Goal: Information Seeking & Learning: Learn about a topic

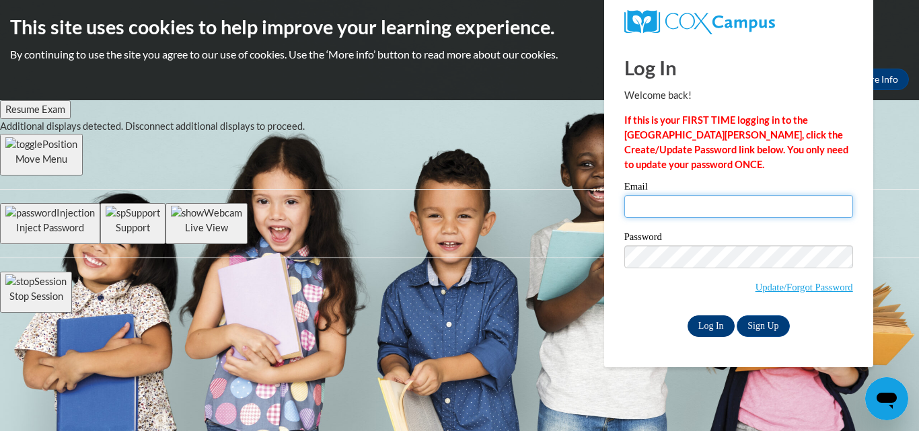
type input "[EMAIL_ADDRESS][DOMAIN_NAME]"
click at [719, 329] on input "Log In" at bounding box center [710, 326] width 47 height 22
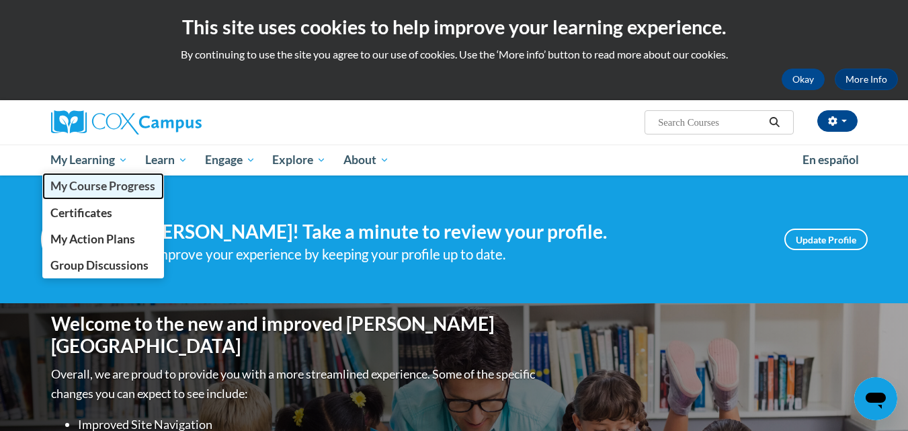
click at [98, 189] on span "My Course Progress" at bounding box center [102, 186] width 105 height 14
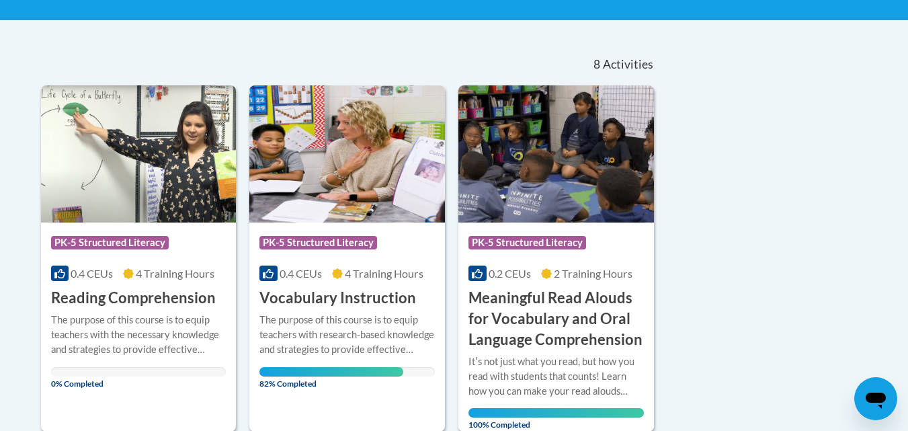
scroll to position [322, 0]
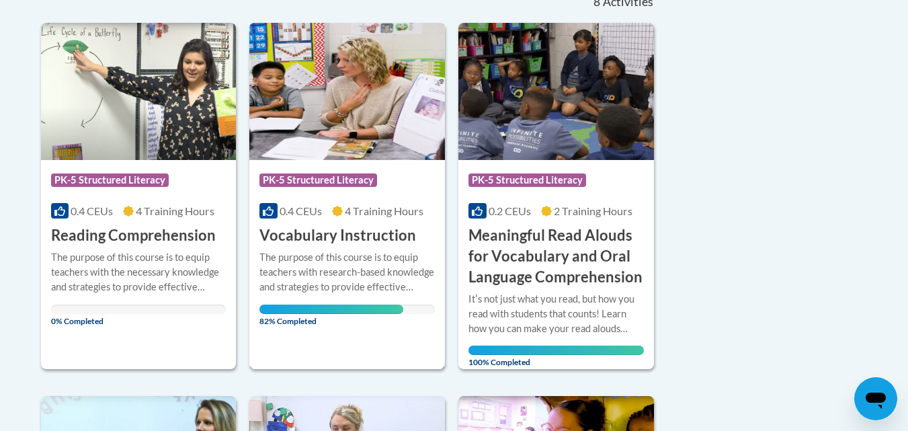
click at [363, 237] on h3 "Vocabulary Instruction" at bounding box center [338, 235] width 157 height 21
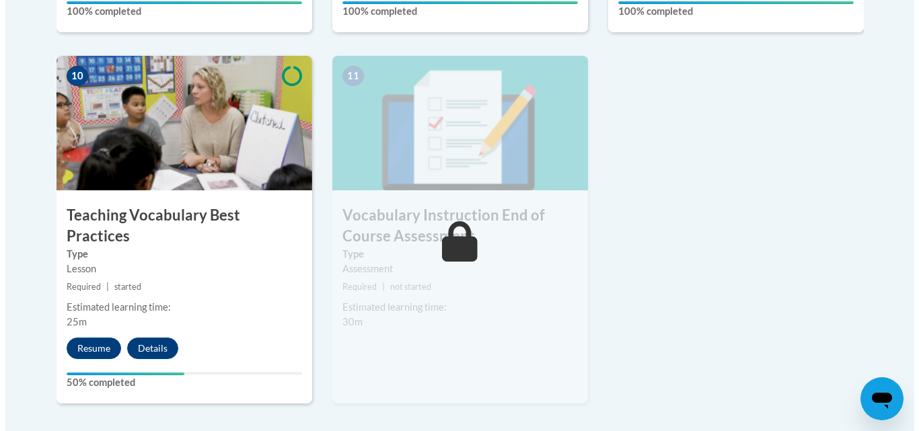
scroll to position [1530, 0]
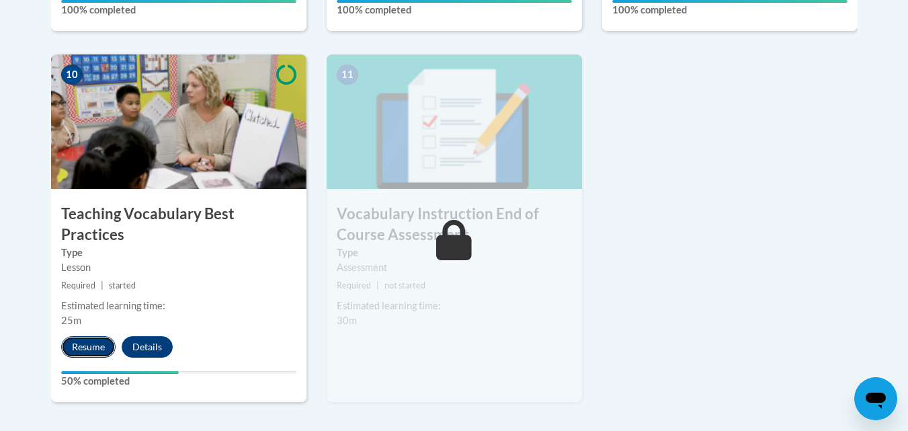
click at [76, 336] on button "Resume" at bounding box center [88, 347] width 54 height 22
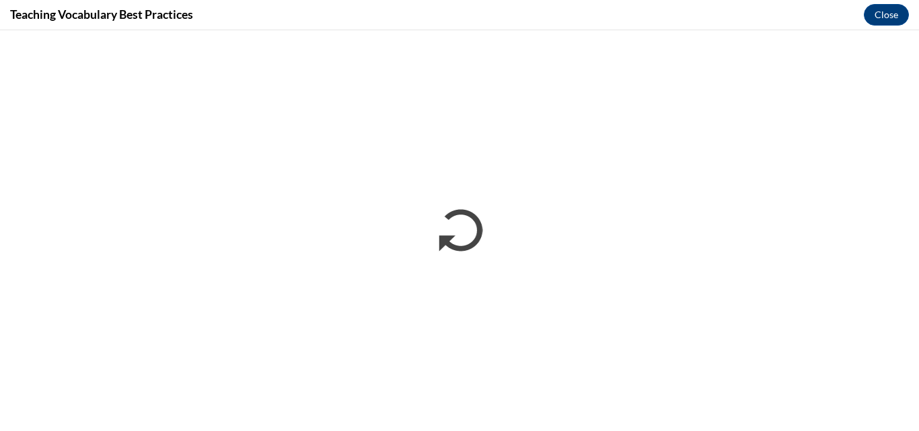
scroll to position [0, 0]
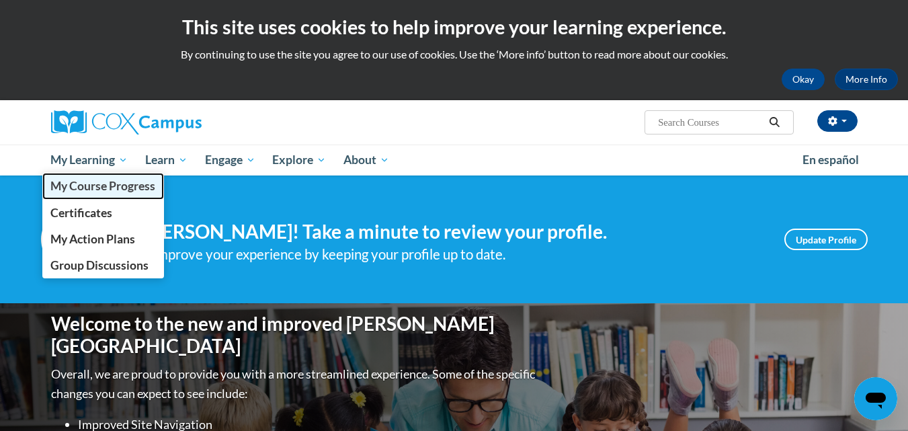
click at [104, 194] on link "My Course Progress" at bounding box center [103, 186] width 122 height 26
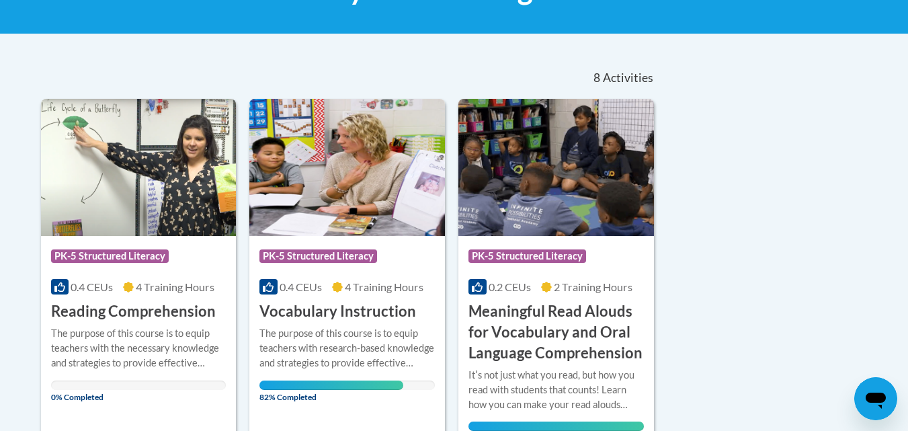
scroll to position [245, 0]
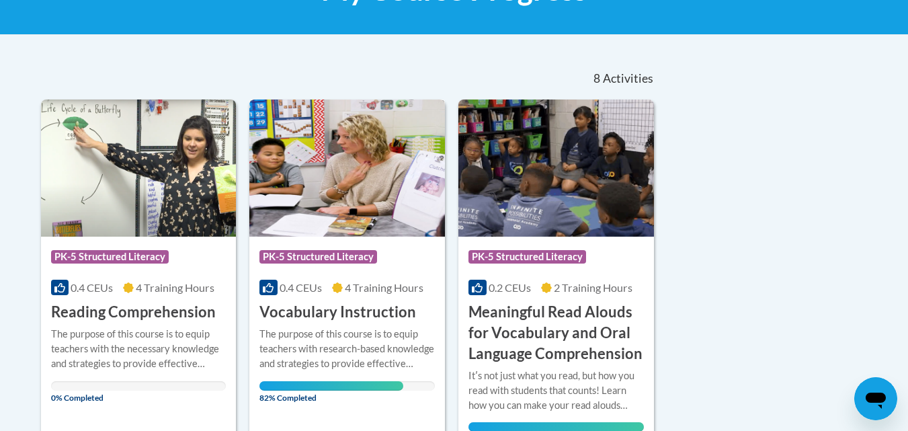
click at [349, 302] on h3 "Vocabulary Instruction" at bounding box center [338, 312] width 157 height 21
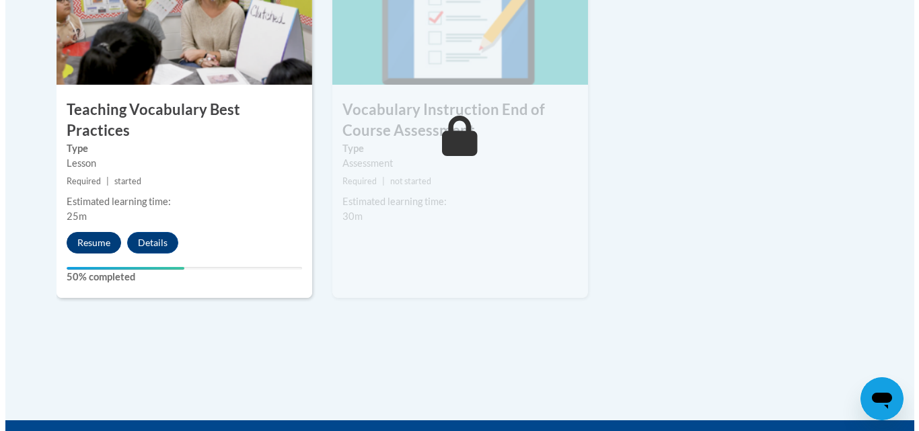
scroll to position [1635, 0]
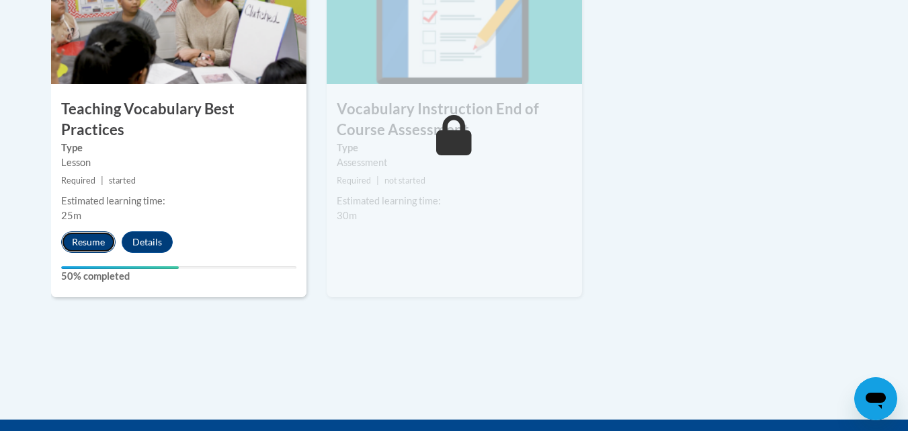
click at [106, 231] on button "Resume" at bounding box center [88, 242] width 54 height 22
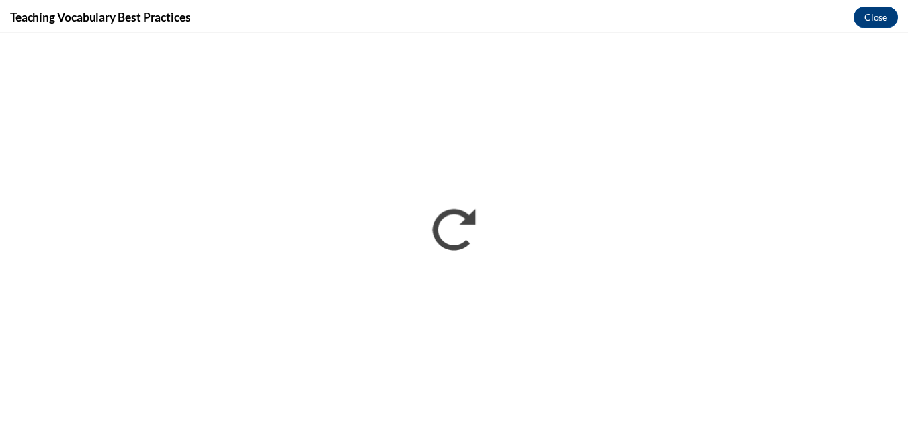
scroll to position [0, 0]
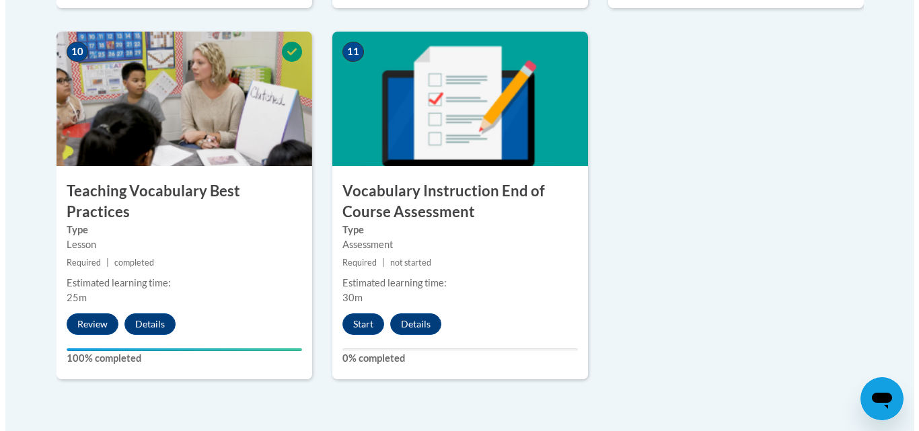
scroll to position [1554, 0]
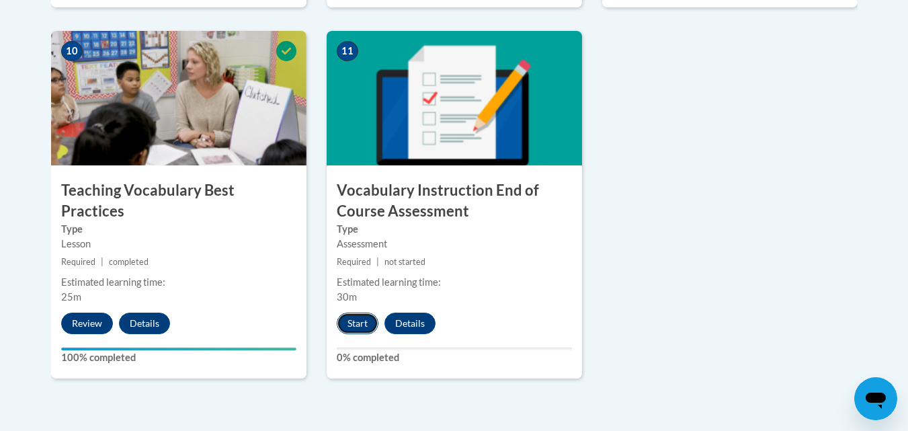
click at [354, 322] on button "Start" at bounding box center [358, 324] width 42 height 22
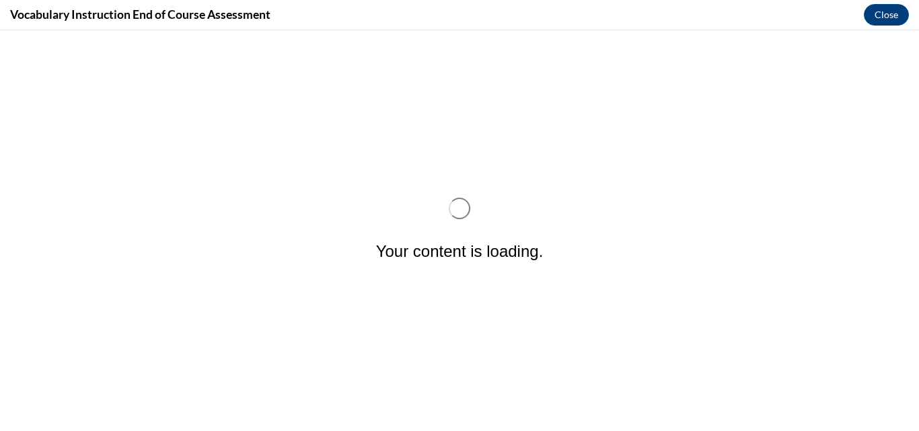
scroll to position [0, 0]
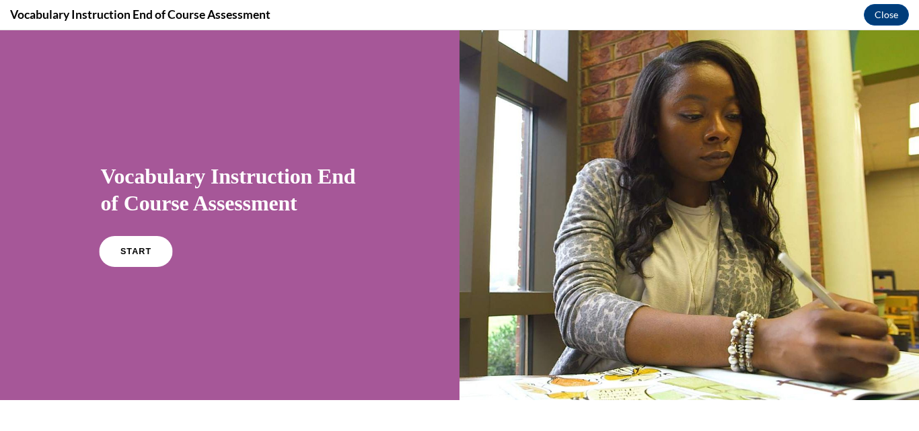
click at [145, 260] on link "START" at bounding box center [135, 251] width 73 height 31
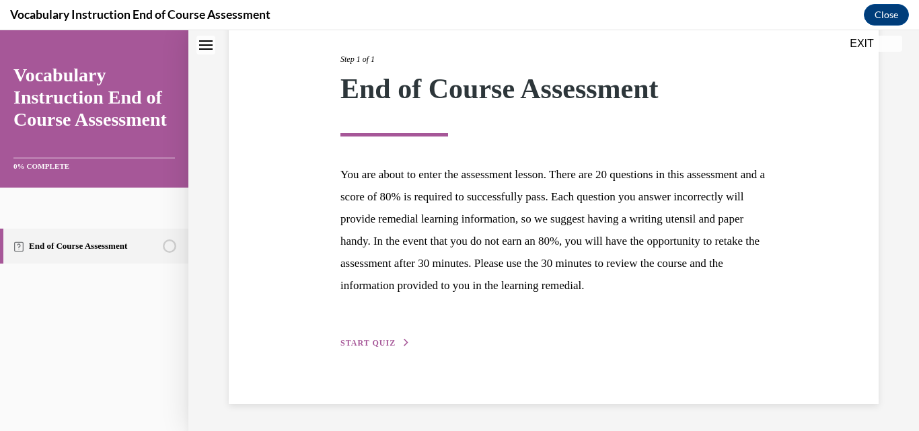
scroll to position [187, 0]
click at [385, 337] on button "START QUIZ" at bounding box center [375, 343] width 70 height 12
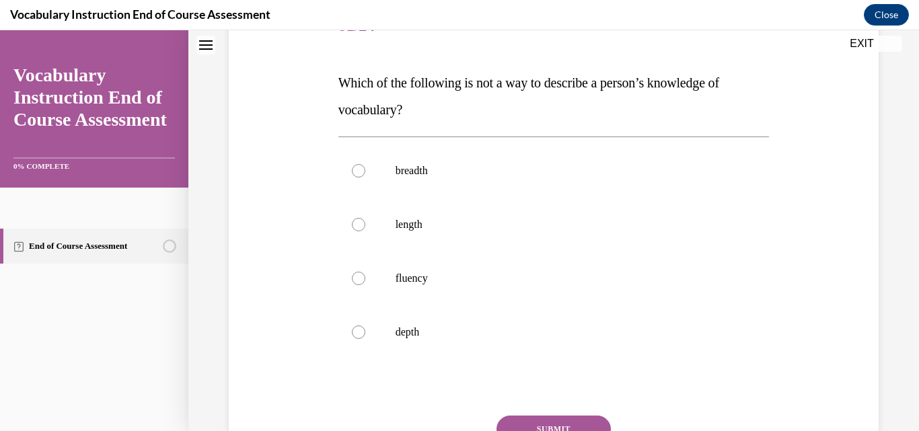
scroll to position [150, 0]
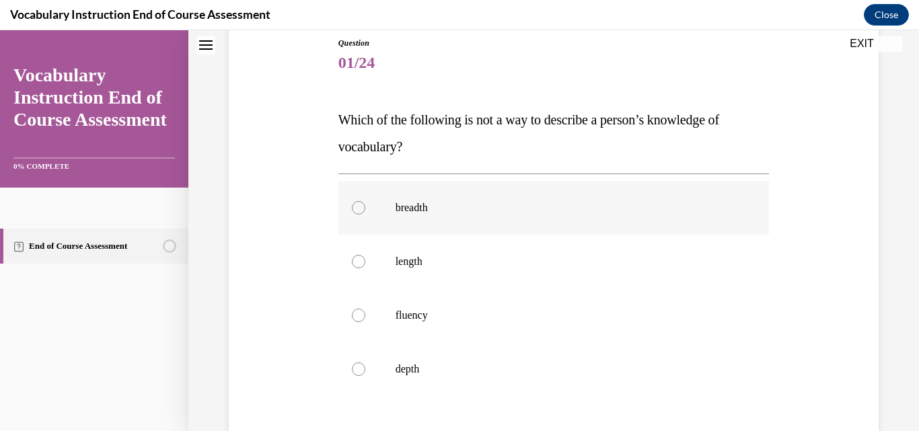
click at [457, 221] on label "breadth" at bounding box center [553, 208] width 431 height 54
click at [365, 215] on input "breadth" at bounding box center [358, 207] width 13 height 13
radio input "true"
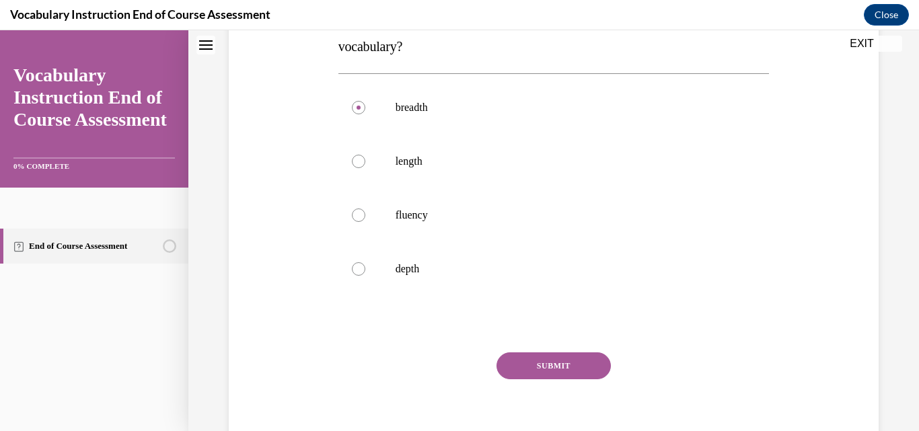
scroll to position [253, 0]
click at [553, 364] on button "SUBMIT" at bounding box center [553, 363] width 114 height 27
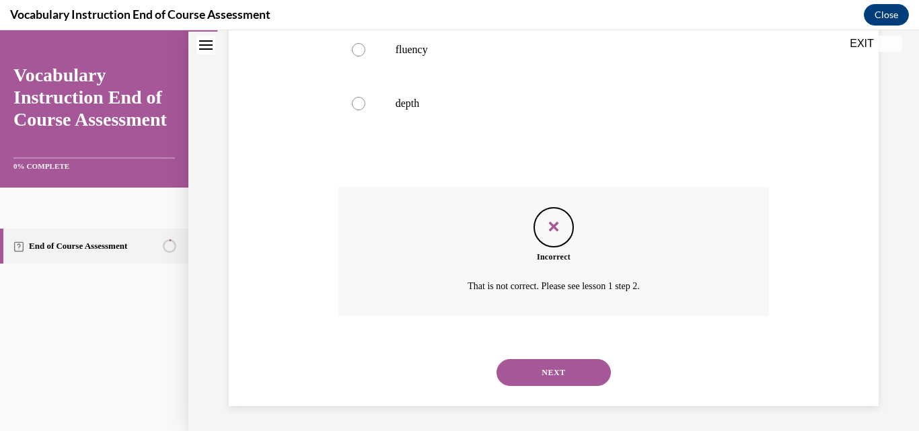
scroll to position [418, 0]
click at [557, 374] on button "NEXT" at bounding box center [553, 370] width 114 height 27
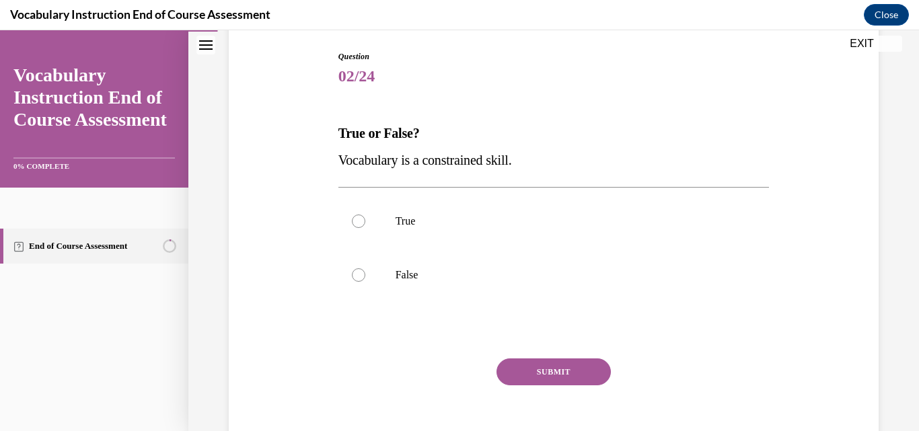
scroll to position [138, 0]
click at [514, 276] on p "False" at bounding box center [565, 273] width 340 height 13
click at [365, 276] on input "False" at bounding box center [358, 273] width 13 height 13
radio input "true"
click at [545, 376] on button "SUBMIT" at bounding box center [553, 370] width 114 height 27
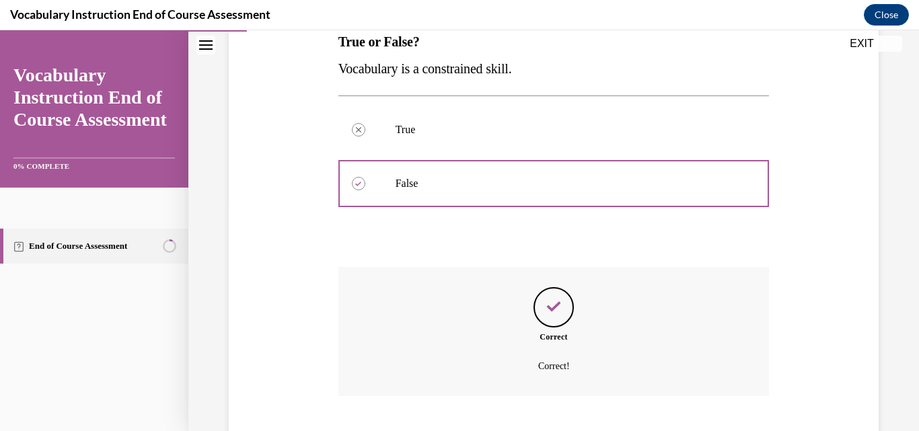
scroll to position [310, 0]
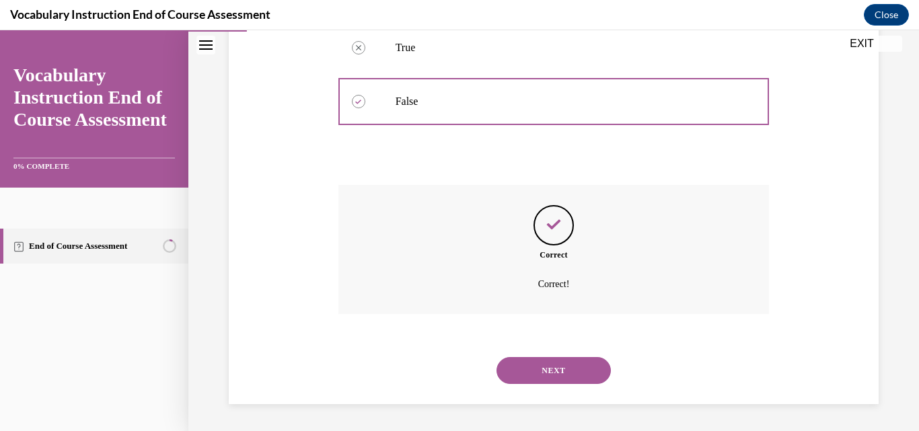
click at [545, 376] on button "NEXT" at bounding box center [553, 370] width 114 height 27
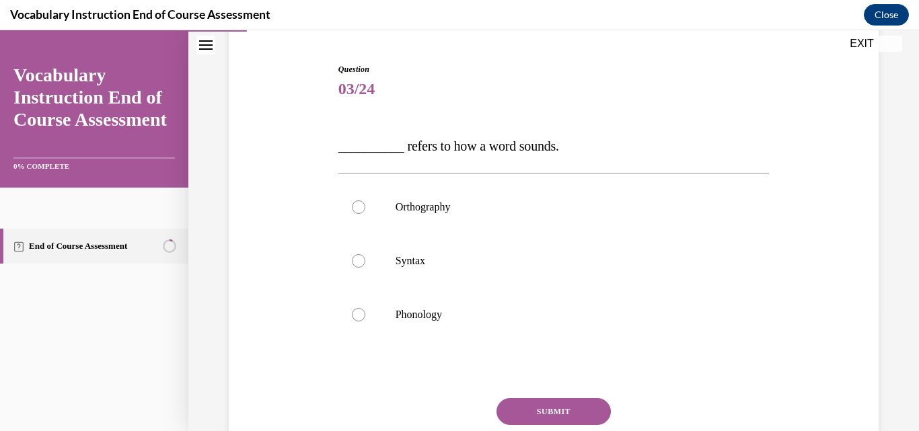
scroll to position [124, 0]
click at [490, 224] on label "Orthography" at bounding box center [553, 207] width 431 height 54
click at [365, 213] on input "Orthography" at bounding box center [358, 206] width 13 height 13
radio input "true"
click at [526, 401] on button "SUBMIT" at bounding box center [553, 410] width 114 height 27
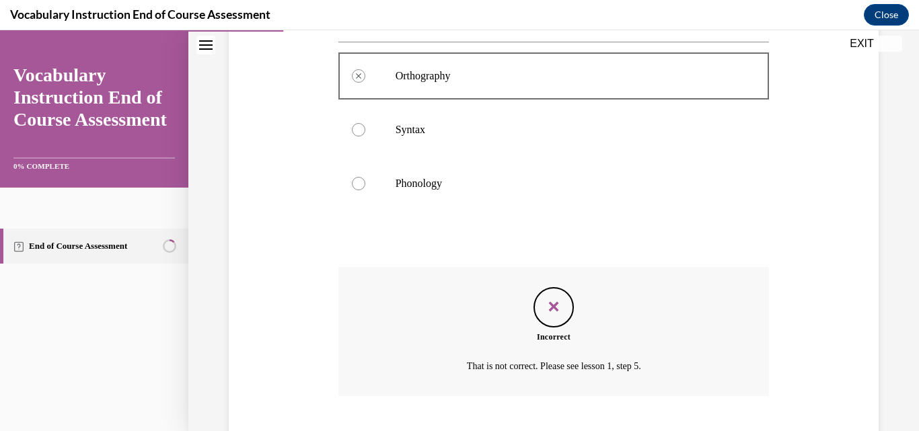
scroll to position [337, 0]
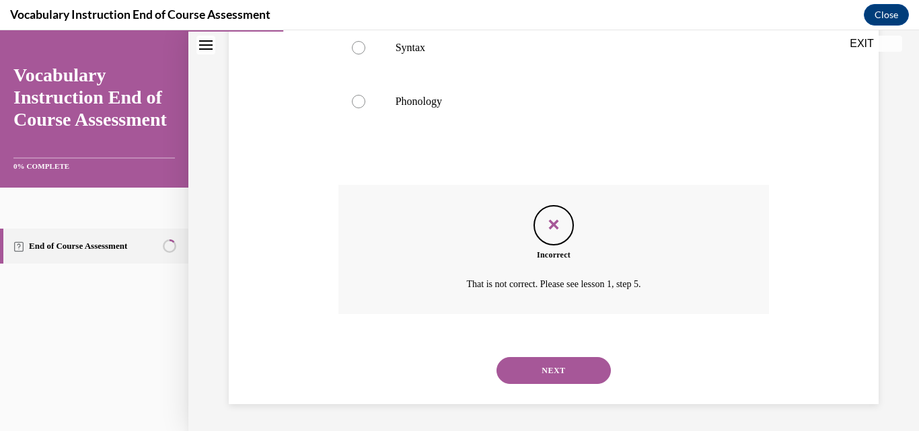
click at [531, 373] on button "NEXT" at bounding box center [553, 370] width 114 height 27
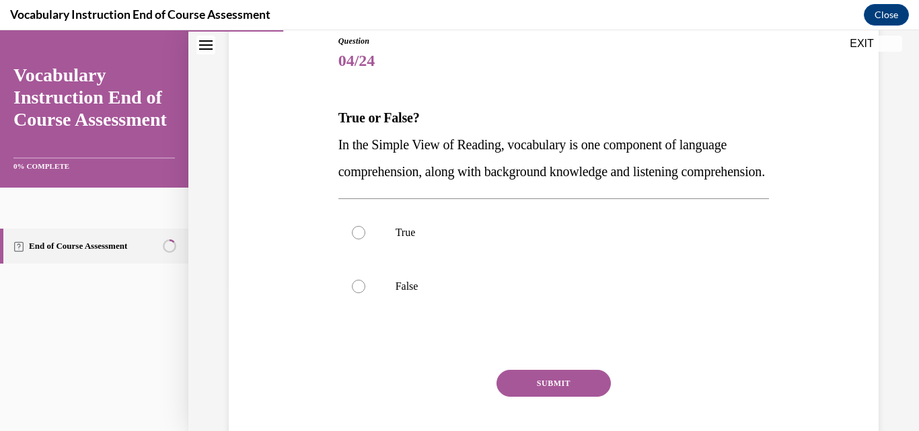
scroll to position [153, 0]
click at [438, 259] on label "True" at bounding box center [553, 232] width 431 height 54
click at [365, 239] on input "True" at bounding box center [358, 231] width 13 height 13
radio input "true"
click at [513, 396] on button "SUBMIT" at bounding box center [553, 382] width 114 height 27
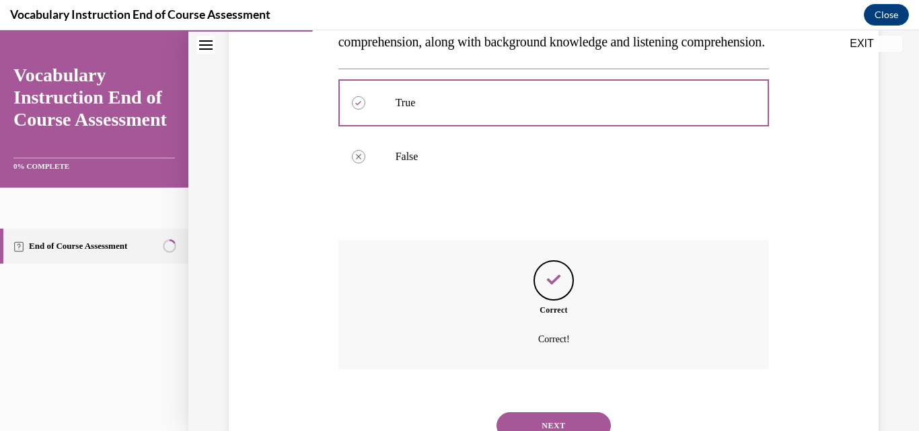
scroll to position [364, 0]
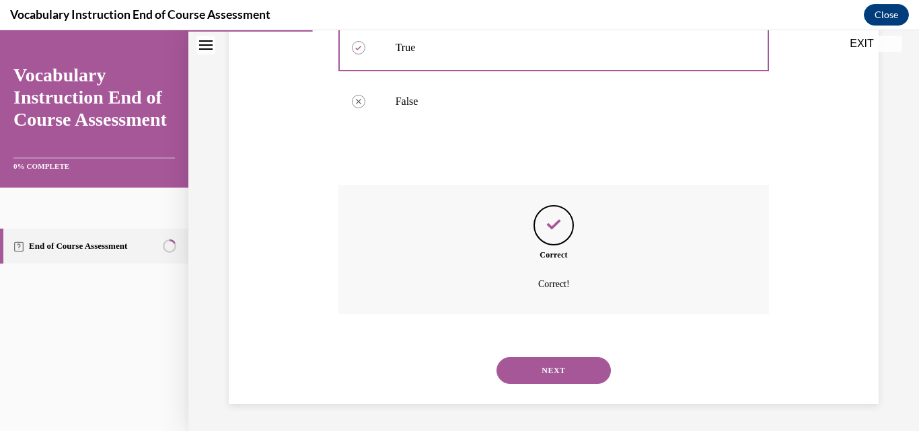
click at [513, 404] on div "Question 04/24 True or False? In the Simple View of Reading, vocabulary is one …" at bounding box center [553, 83] width 730 height 695
click at [532, 365] on button "NEXT" at bounding box center [553, 370] width 114 height 27
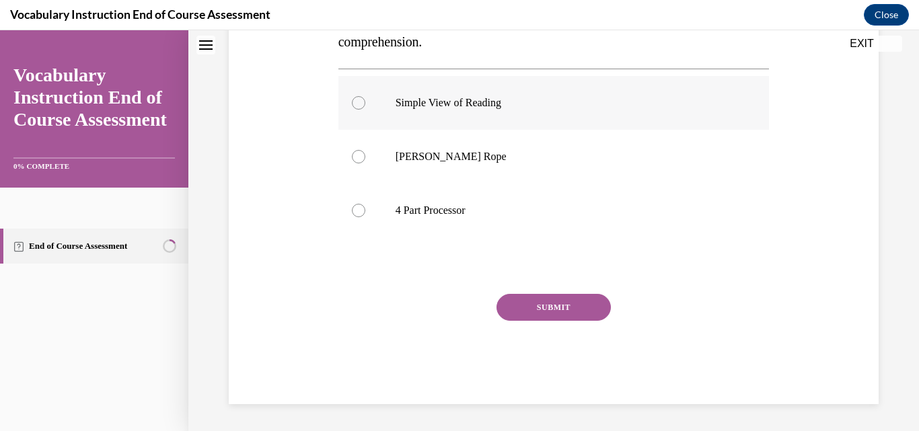
click at [532, 130] on label "Simple View of Reading" at bounding box center [553, 103] width 431 height 54
click at [365, 110] on input "Simple View of Reading" at bounding box center [358, 102] width 13 height 13
radio input "true"
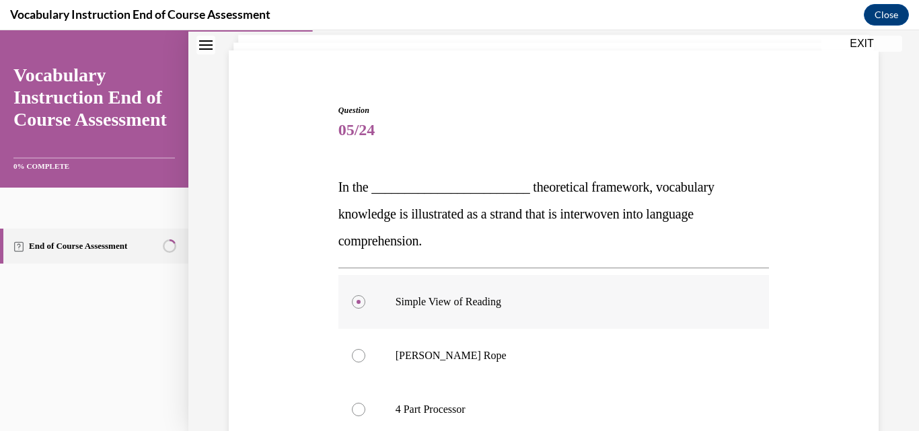
scroll to position [83, 0]
click at [532, 365] on label "Scarborough's Rope" at bounding box center [553, 355] width 431 height 54
click at [365, 362] on input "Scarborough's Rope" at bounding box center [358, 354] width 13 height 13
radio input "true"
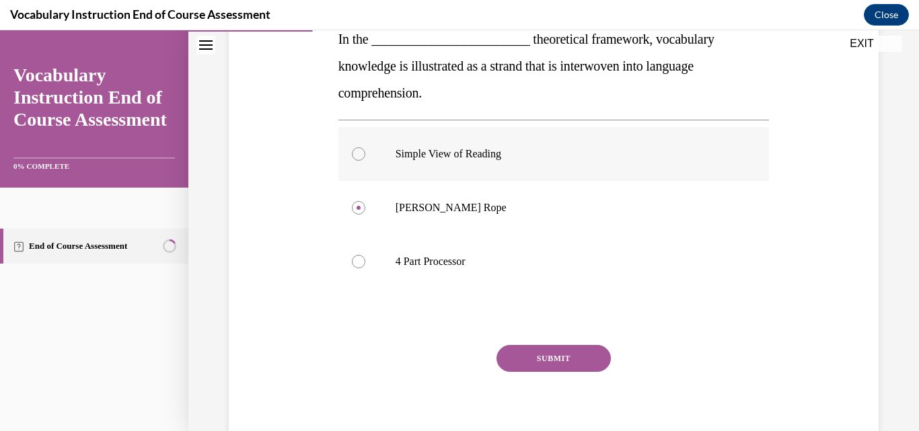
click at [532, 365] on button "SUBMIT" at bounding box center [553, 358] width 114 height 27
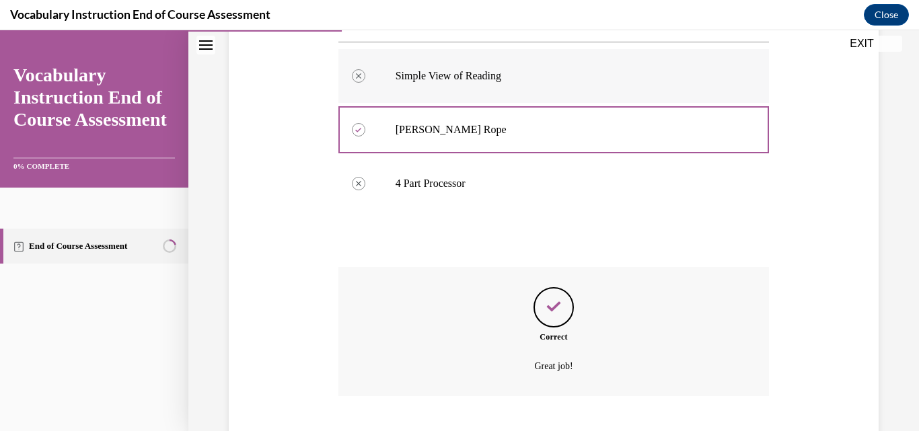
scroll to position [391, 0]
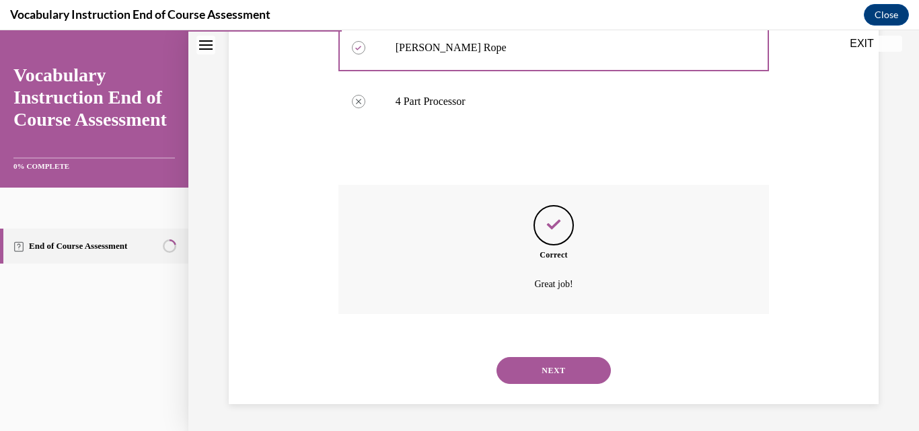
click at [532, 365] on button "NEXT" at bounding box center [553, 370] width 114 height 27
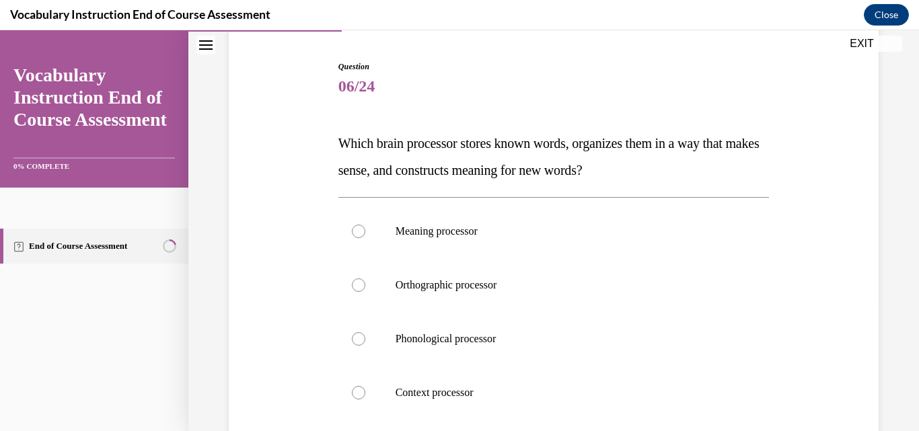
scroll to position [128, 0]
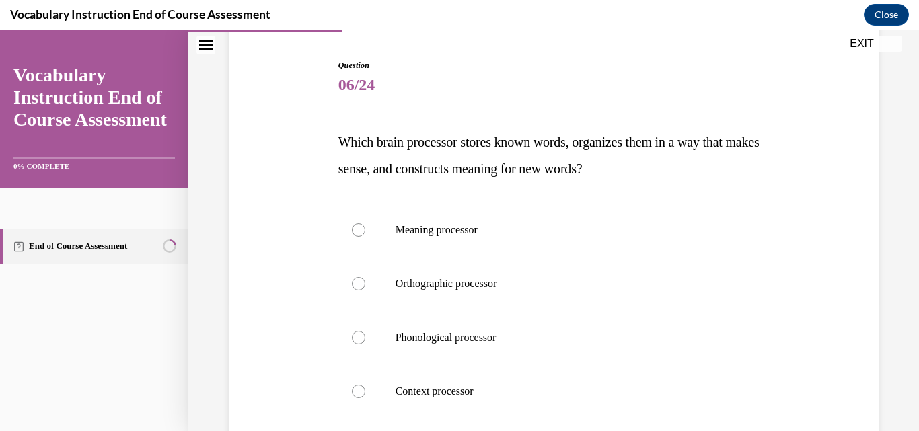
click at [532, 365] on label "Context processor" at bounding box center [553, 391] width 431 height 54
click at [365, 385] on input "Context processor" at bounding box center [358, 391] width 13 height 13
radio input "true"
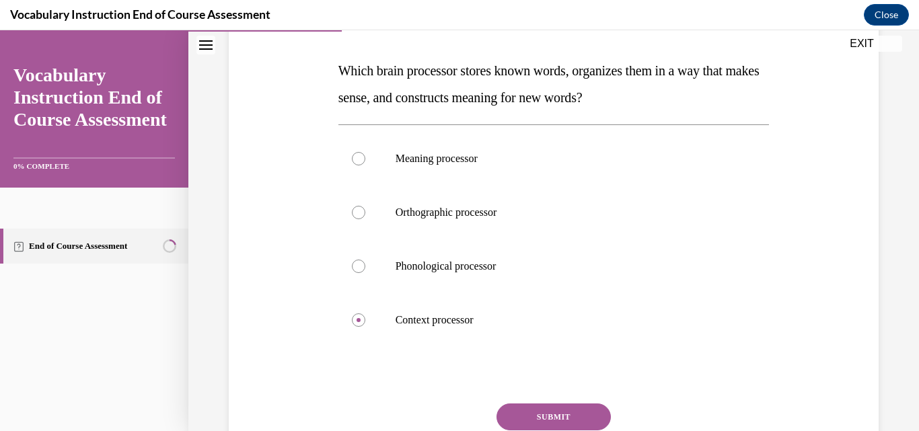
scroll to position [200, 0]
click at [485, 176] on label "Meaning processor" at bounding box center [553, 158] width 431 height 54
click at [365, 165] on input "Meaning processor" at bounding box center [358, 157] width 13 height 13
radio input "true"
click at [573, 412] on button "SUBMIT" at bounding box center [553, 416] width 114 height 27
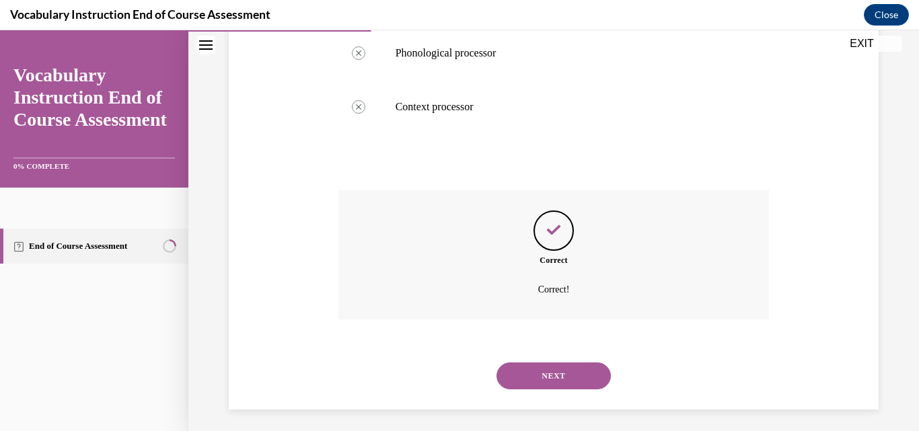
scroll to position [418, 0]
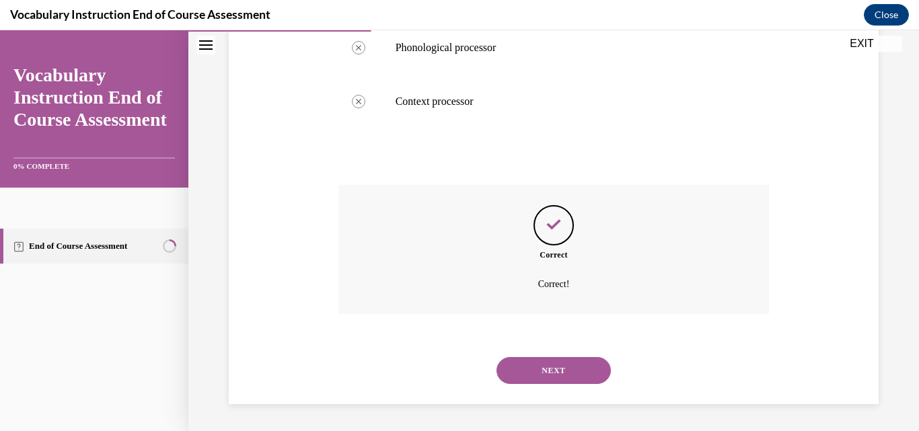
click at [568, 379] on button "NEXT" at bounding box center [553, 370] width 114 height 27
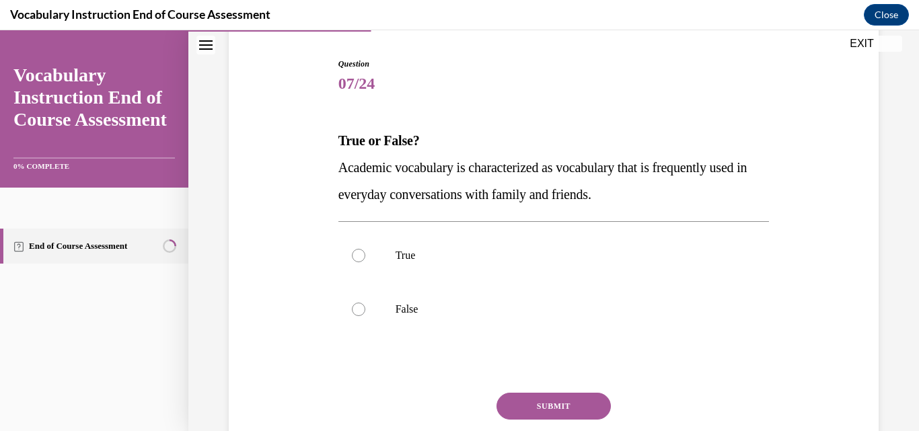
scroll to position [131, 0]
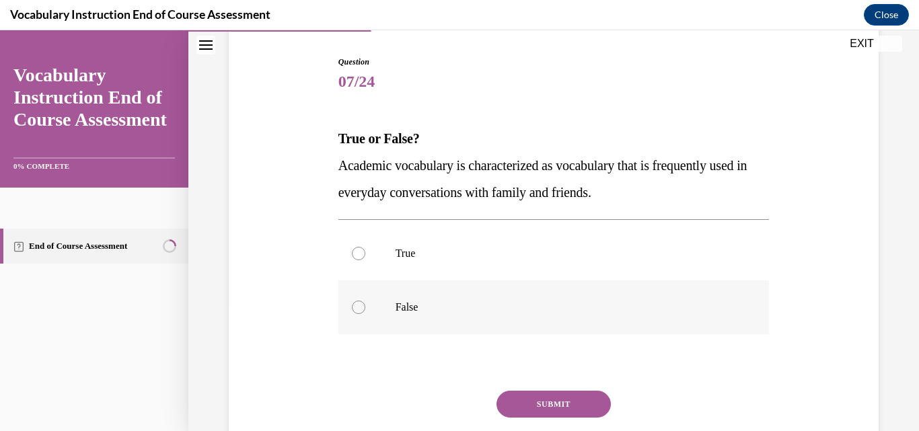
click at [497, 317] on label "False" at bounding box center [553, 307] width 431 height 54
click at [365, 314] on input "False" at bounding box center [358, 307] width 13 height 13
radio input "true"
click at [558, 408] on button "SUBMIT" at bounding box center [553, 404] width 114 height 27
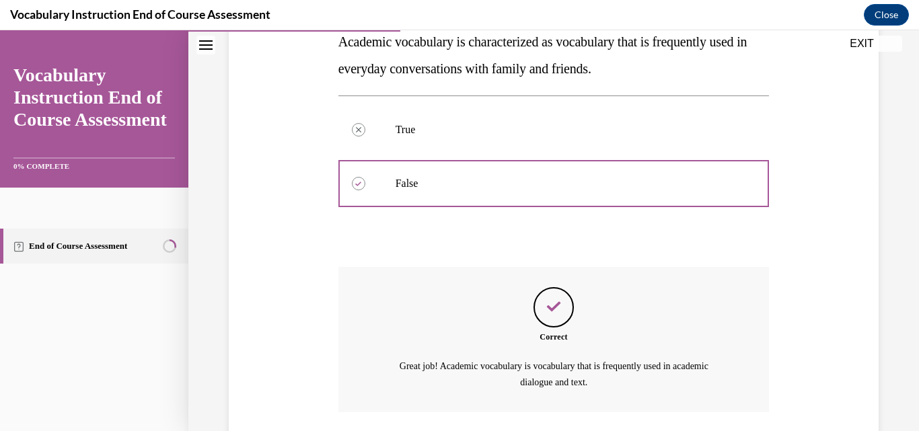
scroll to position [353, 0]
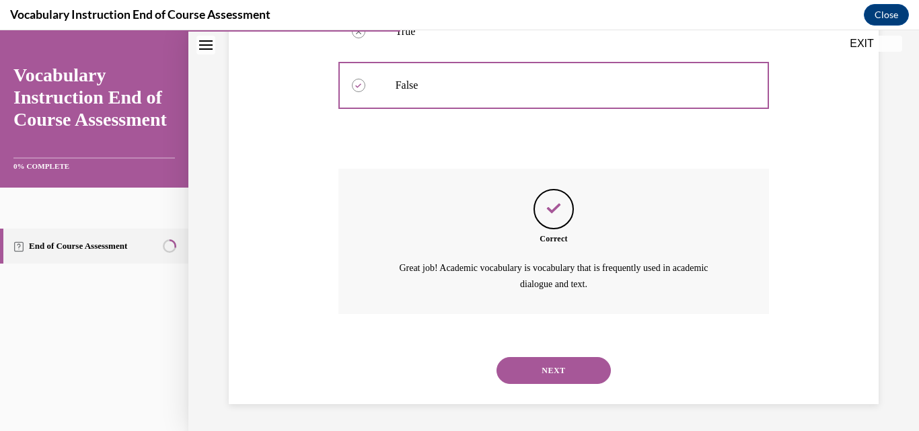
click at [559, 368] on button "NEXT" at bounding box center [553, 370] width 114 height 27
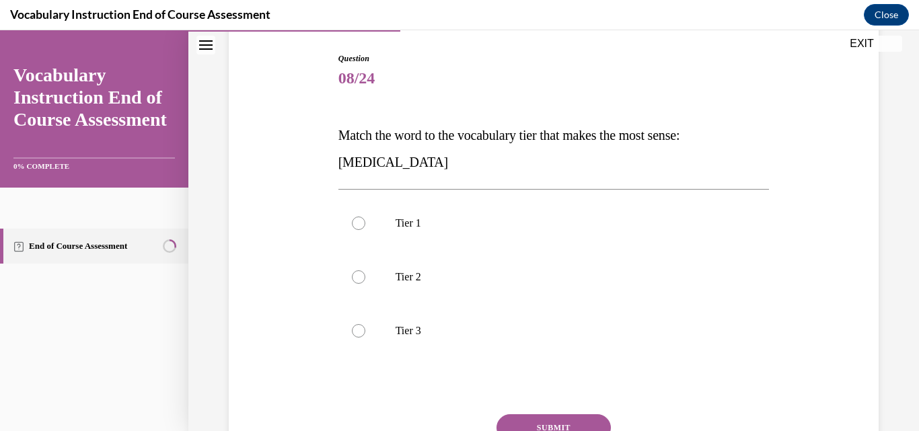
scroll to position [136, 0]
click at [510, 326] on p "Tier 3" at bounding box center [565, 329] width 340 height 13
click at [365, 326] on input "Tier 3" at bounding box center [358, 329] width 13 height 13
radio input "true"
click at [539, 423] on button "SUBMIT" at bounding box center [553, 426] width 114 height 27
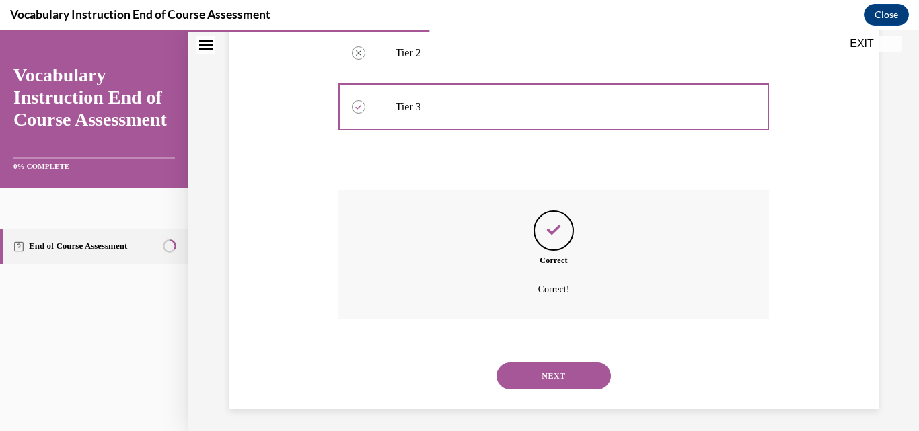
scroll to position [364, 0]
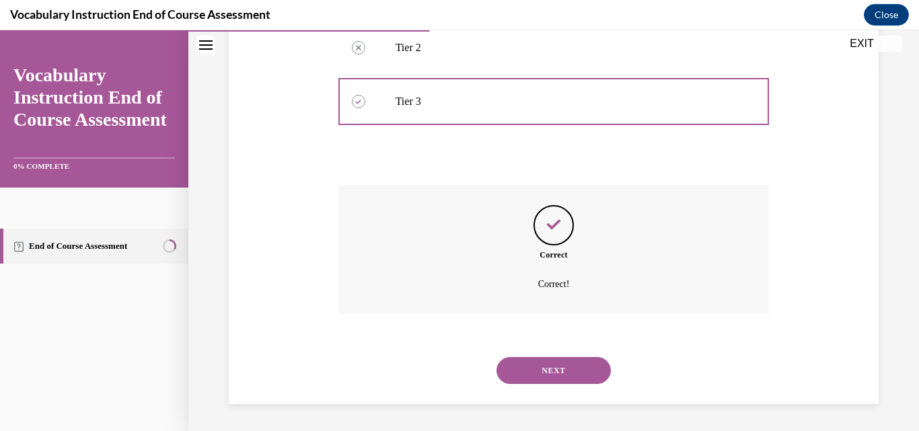
click at [547, 365] on button "NEXT" at bounding box center [553, 370] width 114 height 27
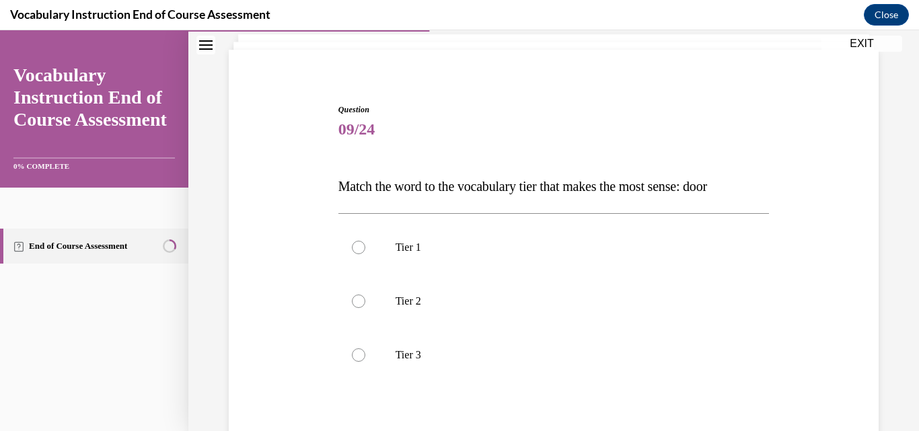
scroll to position [90, 0]
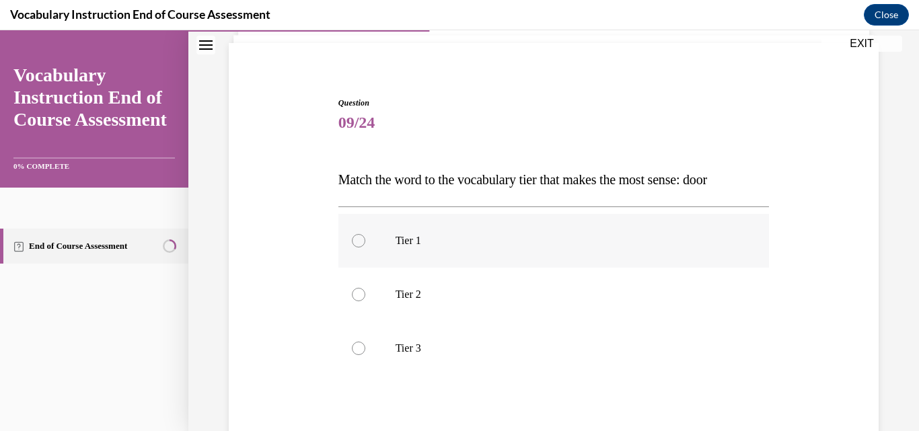
click at [527, 241] on p "Tier 1" at bounding box center [565, 240] width 340 height 13
click at [365, 241] on input "Tier 1" at bounding box center [358, 240] width 13 height 13
radio input "true"
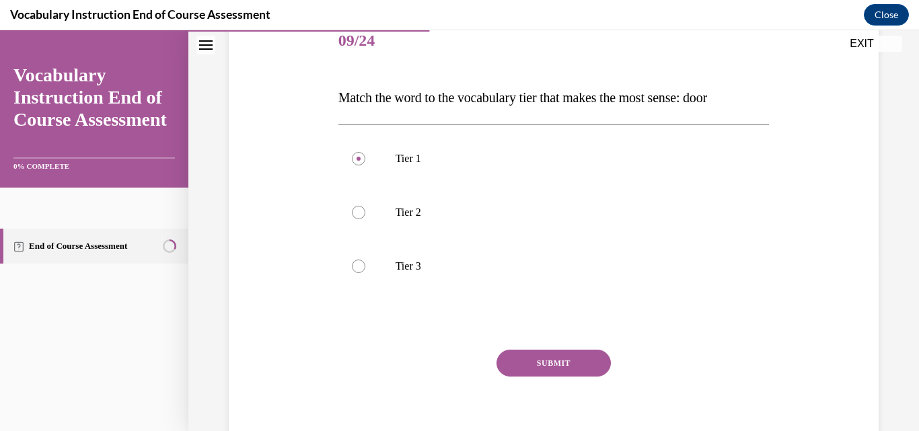
scroll to position [172, 0]
click at [549, 356] on button "SUBMIT" at bounding box center [553, 363] width 114 height 27
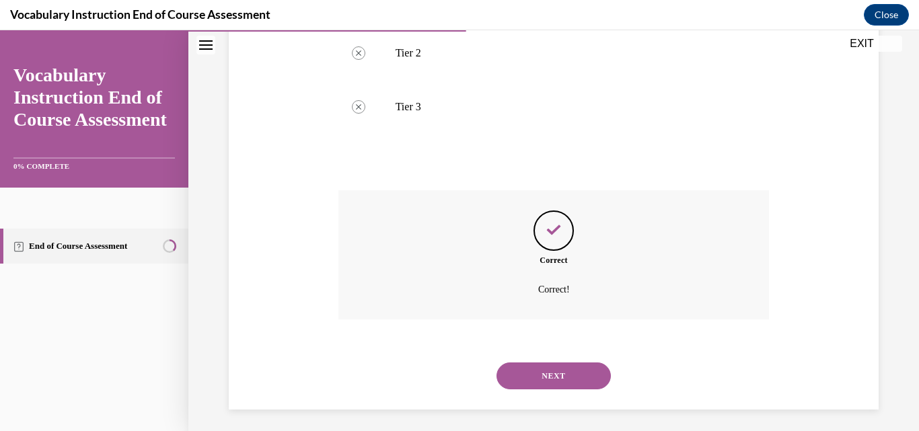
scroll to position [337, 0]
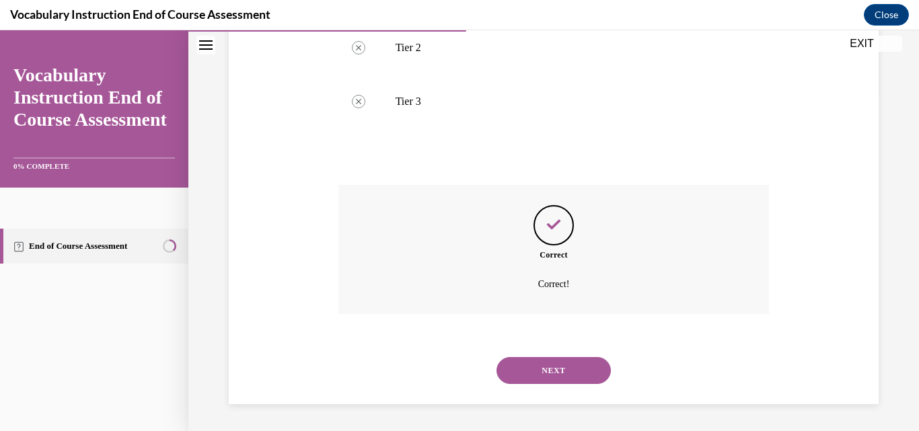
click at [549, 359] on button "NEXT" at bounding box center [553, 370] width 114 height 27
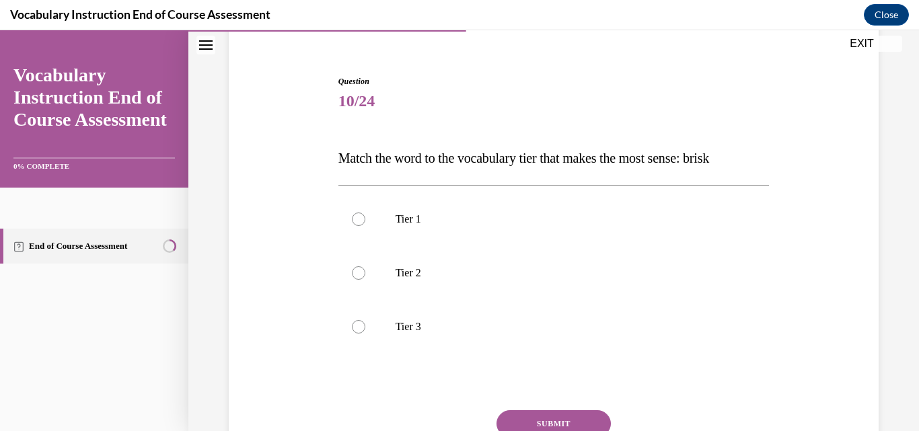
scroll to position [112, 0]
click at [526, 288] on label "Tier 2" at bounding box center [553, 272] width 431 height 54
click at [365, 279] on input "Tier 2" at bounding box center [358, 272] width 13 height 13
radio input "true"
click at [546, 425] on button "SUBMIT" at bounding box center [553, 423] width 114 height 27
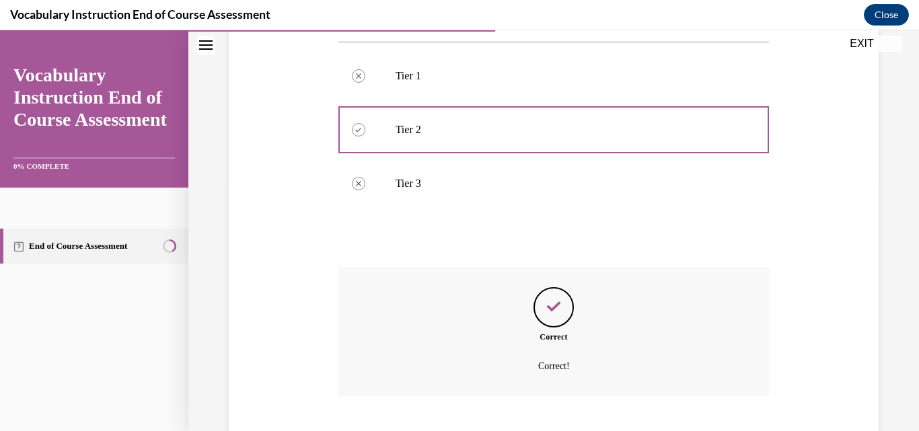
scroll to position [337, 0]
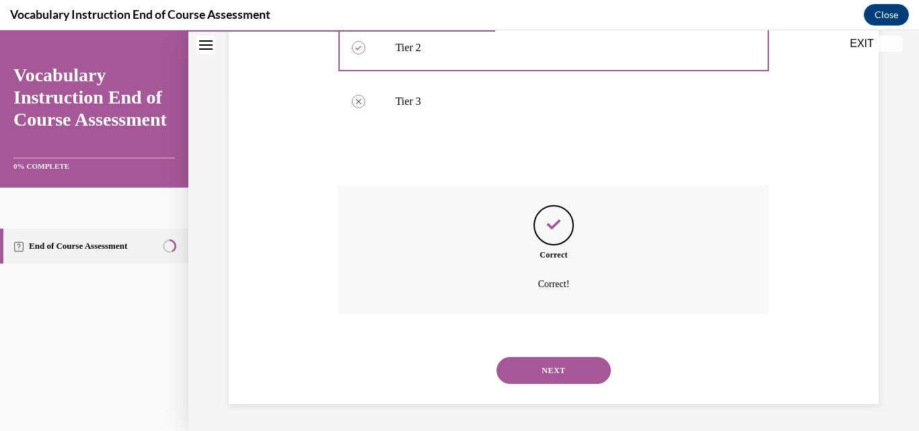
click at [556, 377] on button "NEXT" at bounding box center [553, 370] width 114 height 27
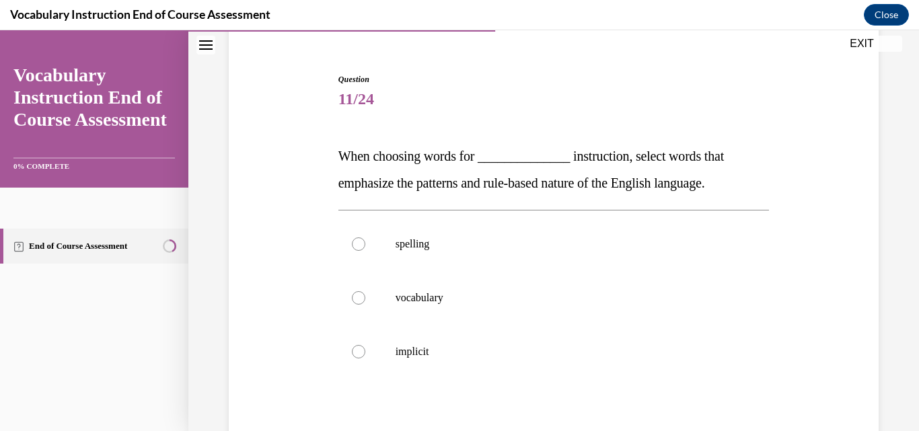
scroll to position [117, 0]
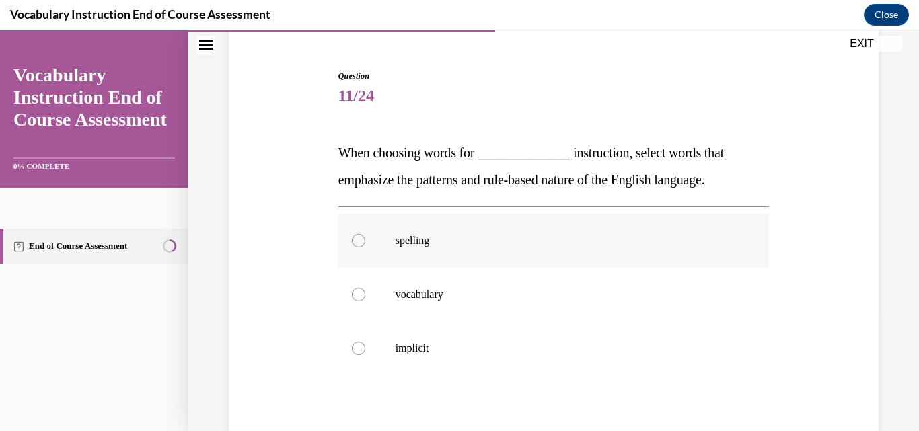
click at [521, 242] on p "spelling" at bounding box center [565, 240] width 340 height 13
click at [365, 242] on input "spelling" at bounding box center [358, 240] width 13 height 13
radio input "true"
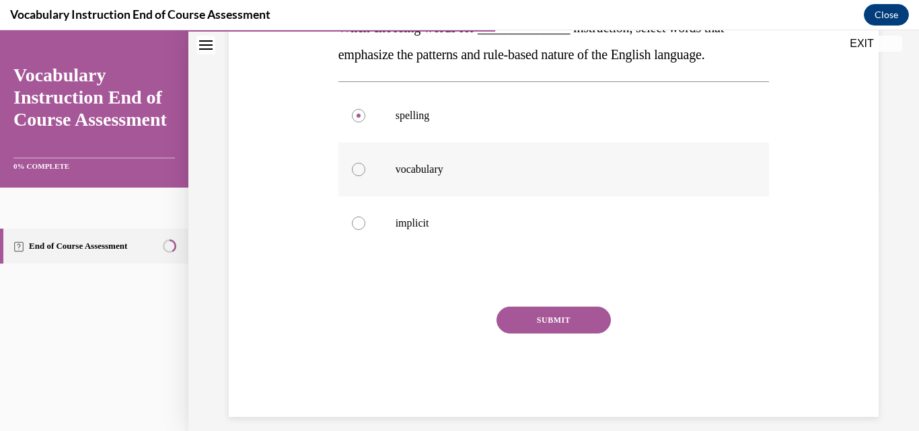
scroll to position [241, 0]
click at [550, 312] on button "SUBMIT" at bounding box center [553, 320] width 114 height 27
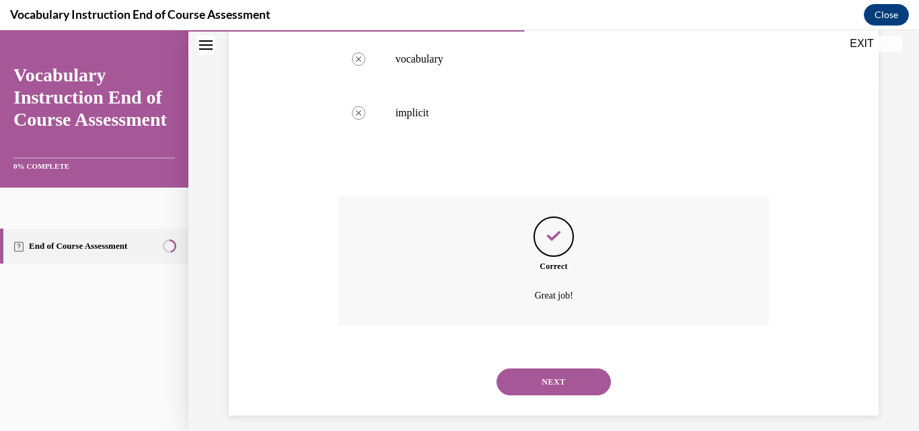
scroll to position [364, 0]
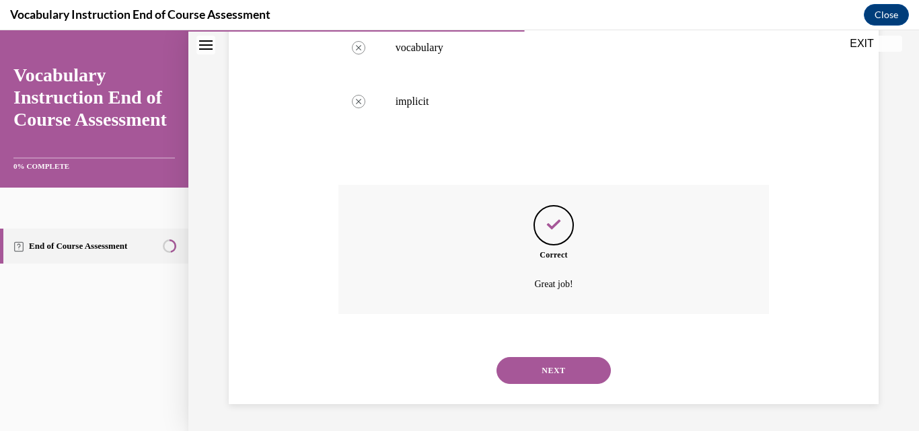
click at [561, 367] on button "NEXT" at bounding box center [553, 370] width 114 height 27
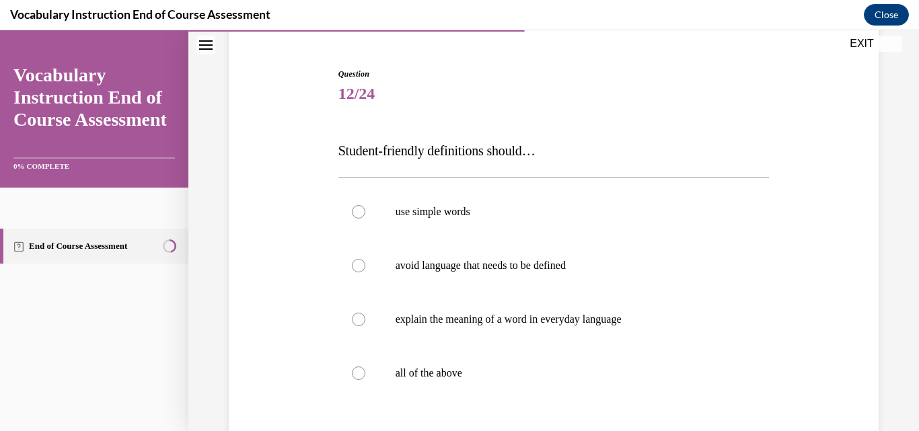
scroll to position [121, 0]
click at [561, 367] on p "all of the above" at bounding box center [565, 370] width 340 height 13
click at [365, 367] on input "all of the above" at bounding box center [358, 370] width 13 height 13
radio input "true"
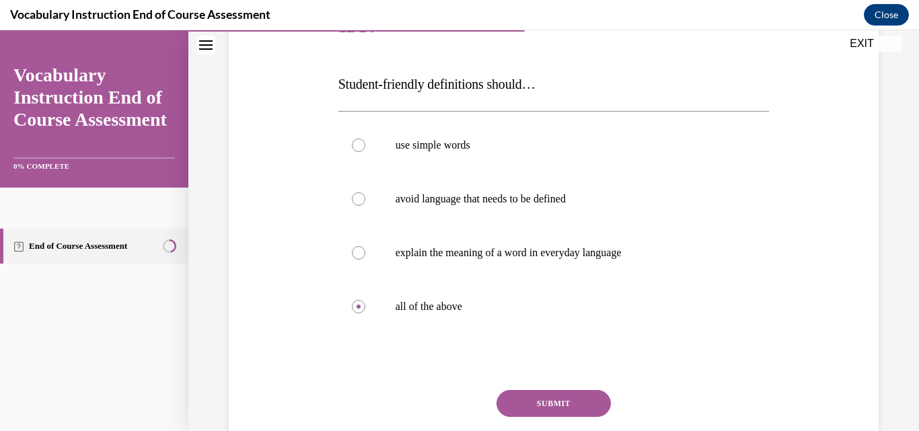
scroll to position [202, 0]
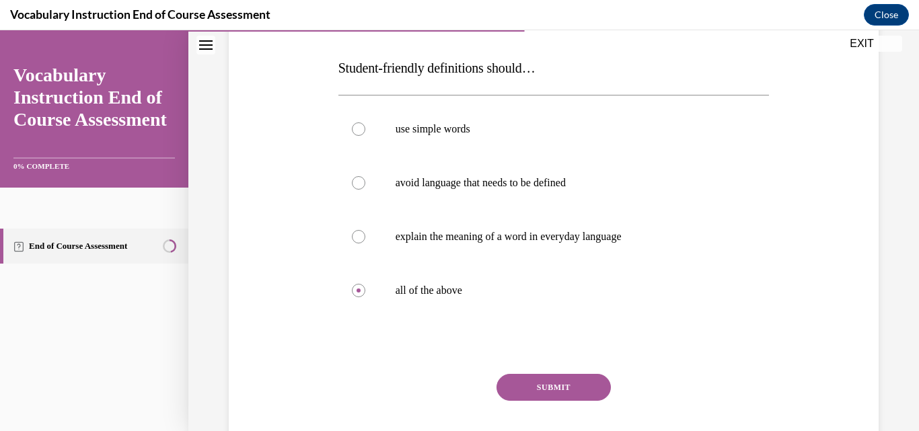
click at [547, 396] on button "SUBMIT" at bounding box center [553, 387] width 114 height 27
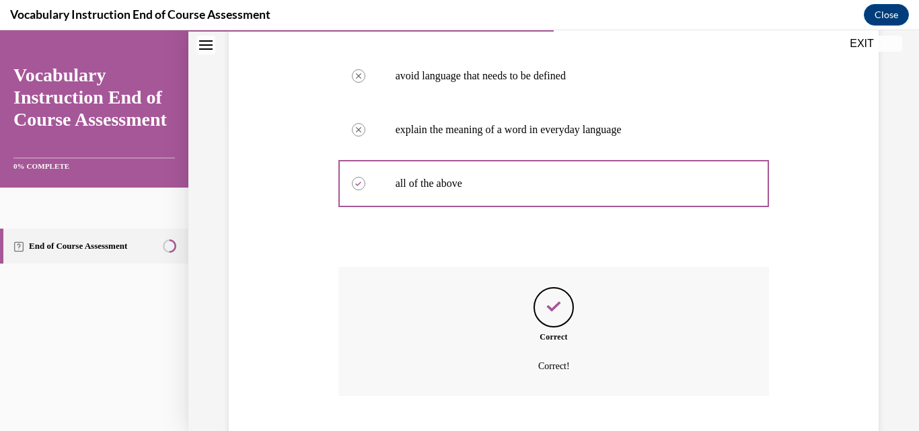
scroll to position [391, 0]
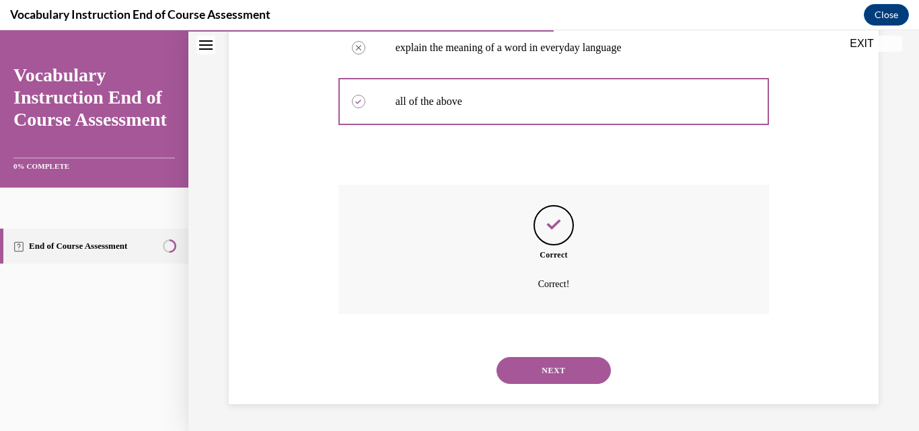
click at [549, 371] on button "NEXT" at bounding box center [553, 370] width 114 height 27
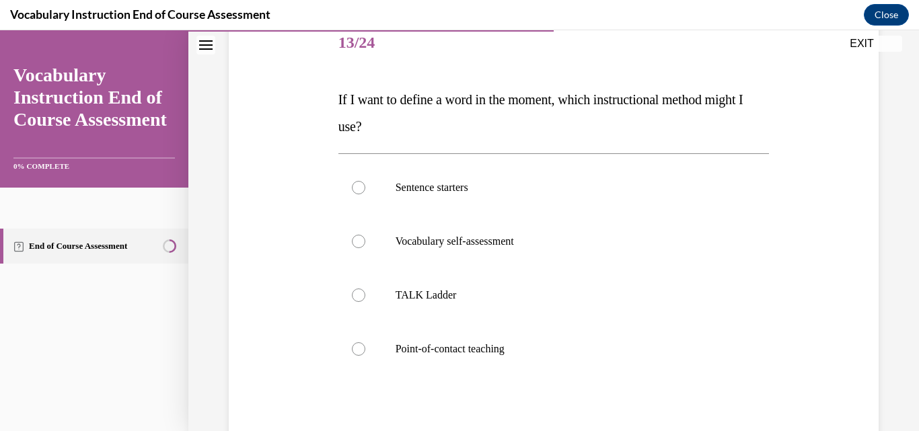
scroll to position [171, 0]
click at [544, 356] on label "Point-of-contact teaching" at bounding box center [553, 348] width 431 height 54
click at [365, 354] on input "Point-of-contact teaching" at bounding box center [358, 347] width 13 height 13
radio input "true"
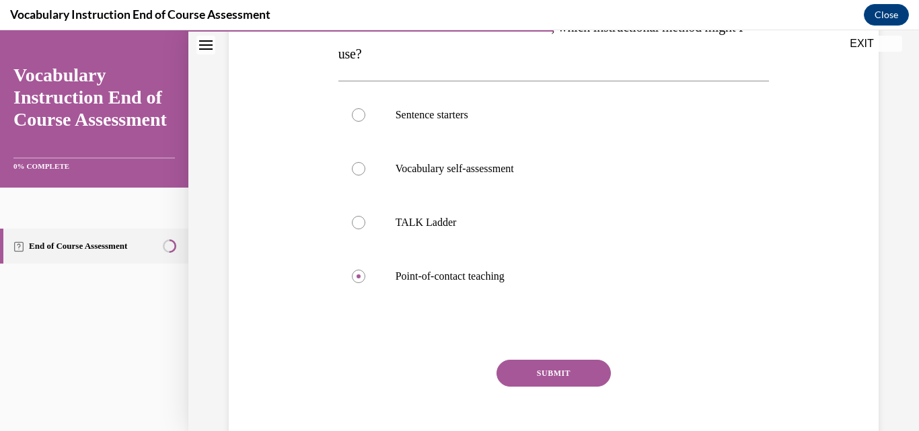
click at [545, 362] on button "SUBMIT" at bounding box center [553, 373] width 114 height 27
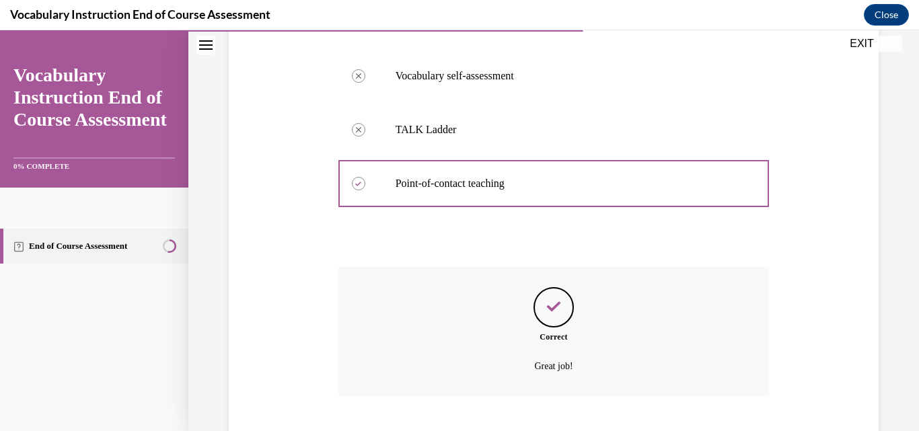
scroll to position [418, 0]
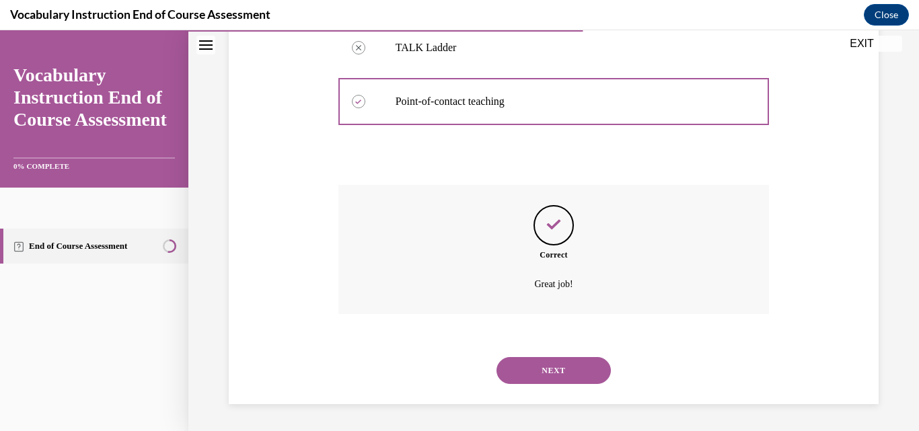
click at [545, 366] on button "NEXT" at bounding box center [553, 370] width 114 height 27
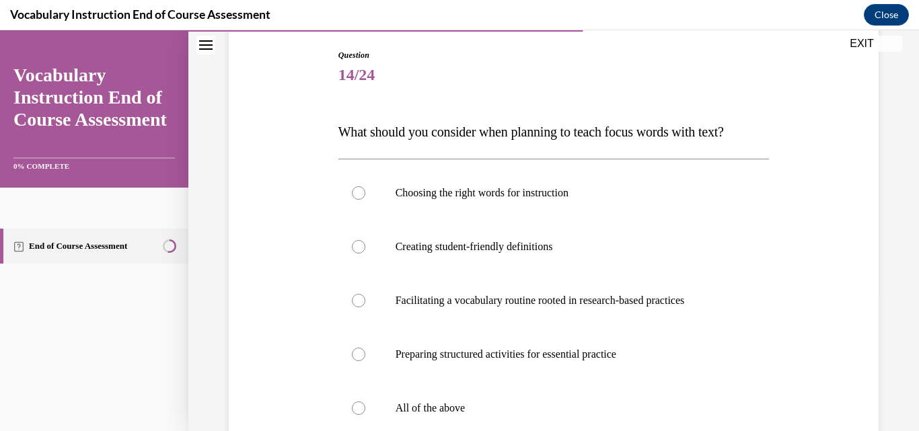
scroll to position [155, 0]
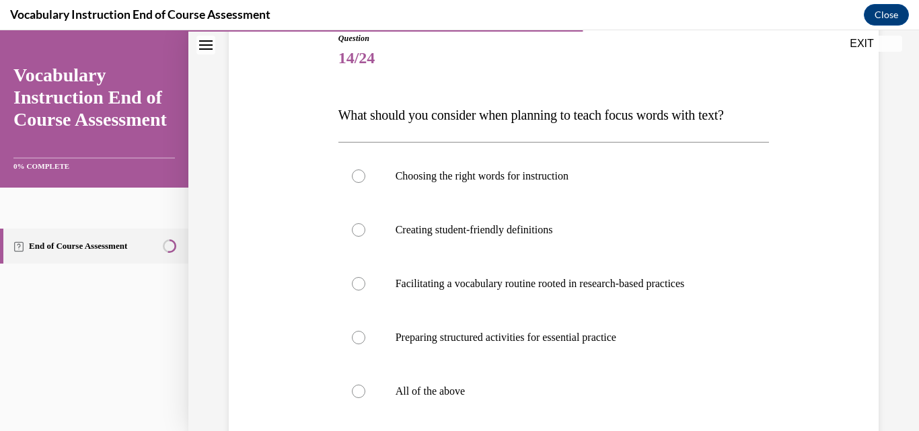
click at [545, 366] on label "All of the above" at bounding box center [553, 391] width 431 height 54
click at [365, 385] on input "All of the above" at bounding box center [358, 391] width 13 height 13
radio input "true"
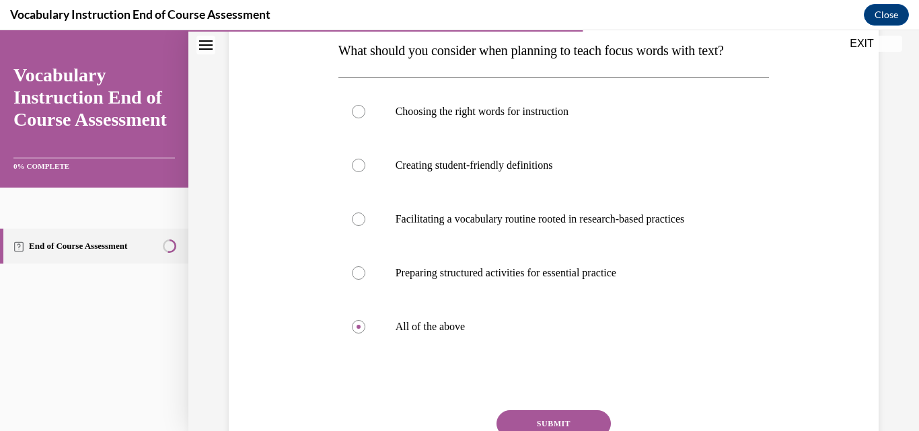
scroll to position [225, 0]
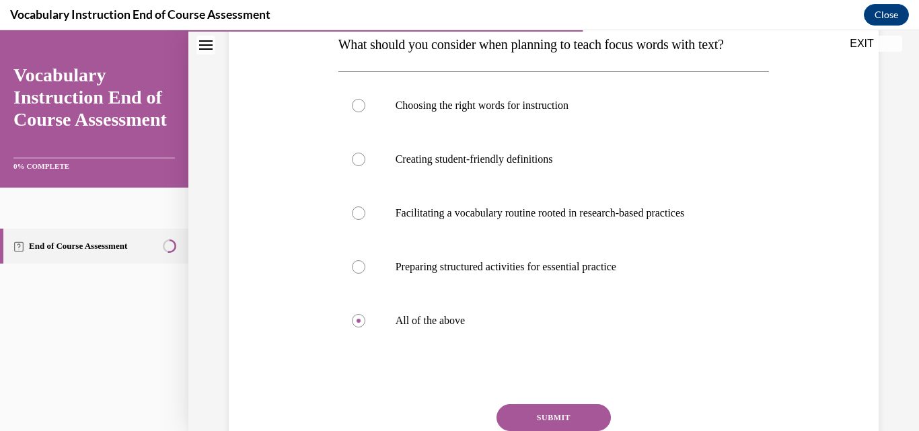
click at [546, 410] on button "SUBMIT" at bounding box center [553, 417] width 114 height 27
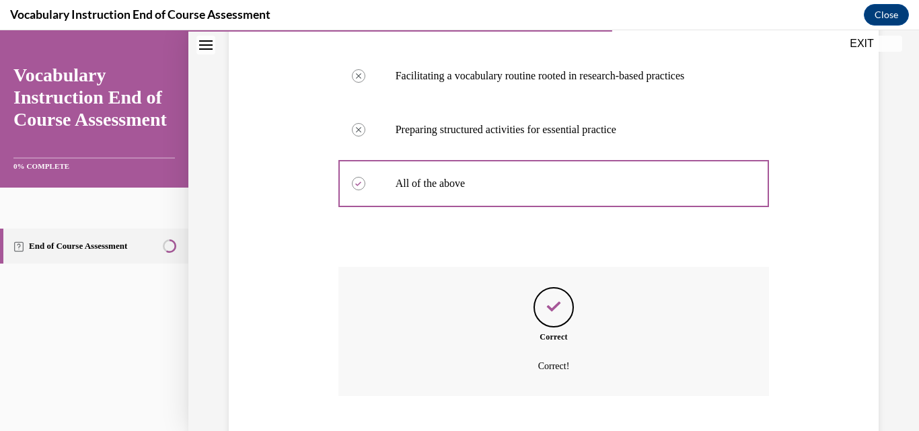
scroll to position [444, 0]
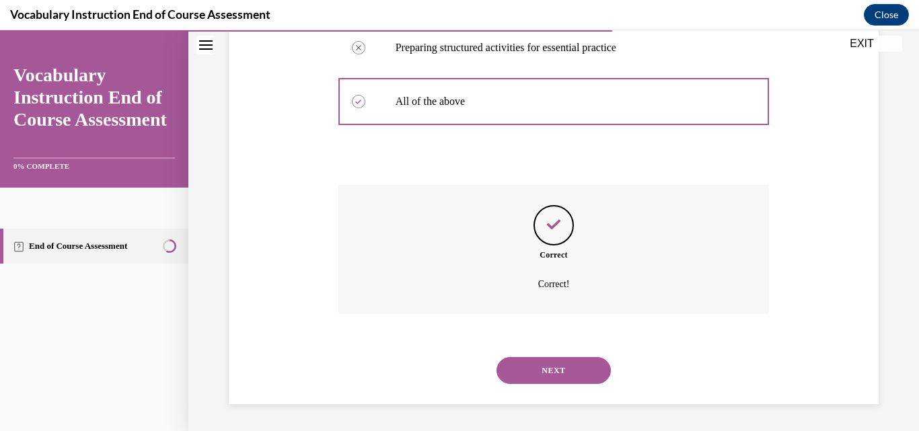
click at [549, 373] on button "NEXT" at bounding box center [553, 370] width 114 height 27
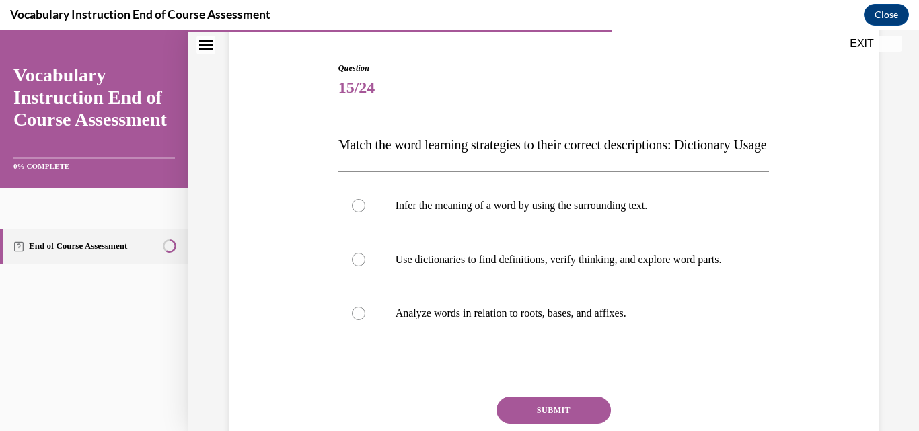
scroll to position [127, 0]
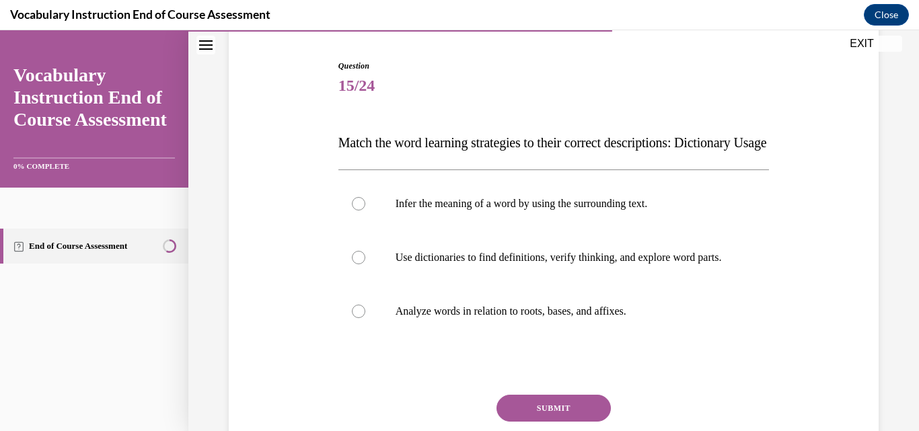
click at [549, 338] on label "Analyze words in relation to roots, bases, and affixes." at bounding box center [553, 311] width 431 height 54
click at [365, 318] on input "Analyze words in relation to roots, bases, and affixes." at bounding box center [358, 311] width 13 height 13
radio input "true"
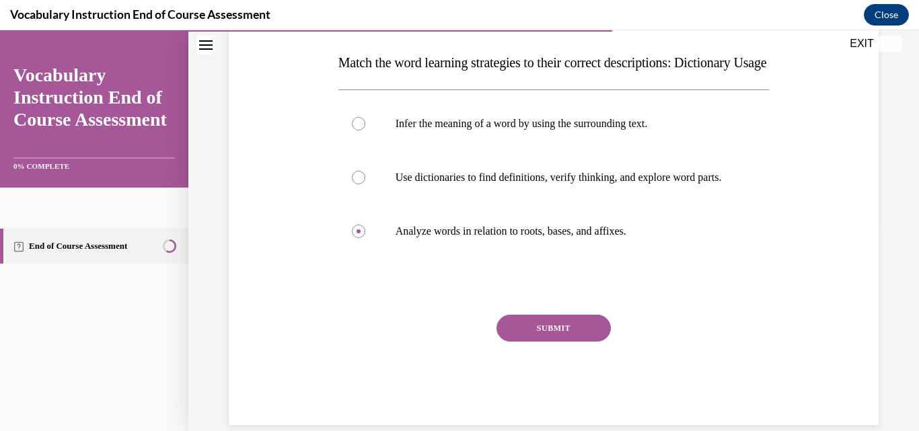
scroll to position [209, 0]
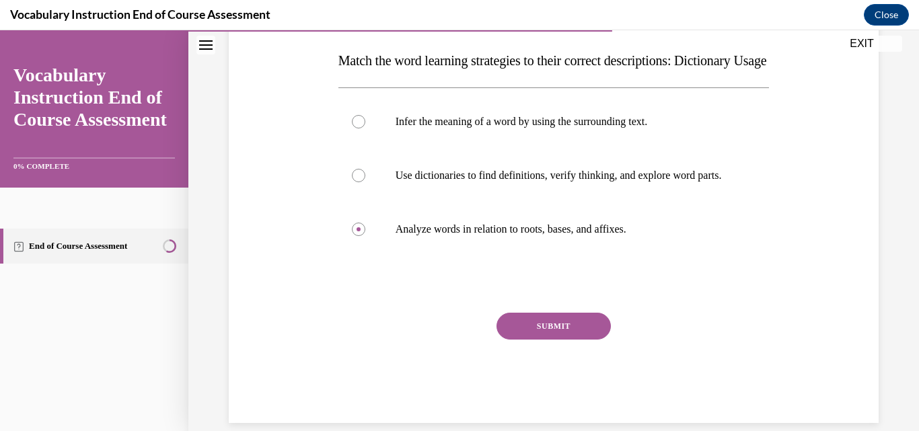
click at [552, 340] on button "SUBMIT" at bounding box center [553, 326] width 114 height 27
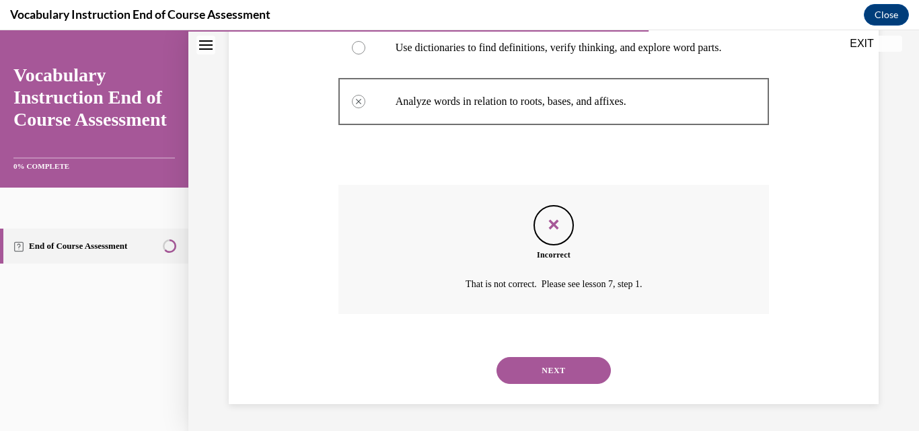
scroll to position [377, 0]
click at [552, 364] on button "NEXT" at bounding box center [553, 370] width 114 height 27
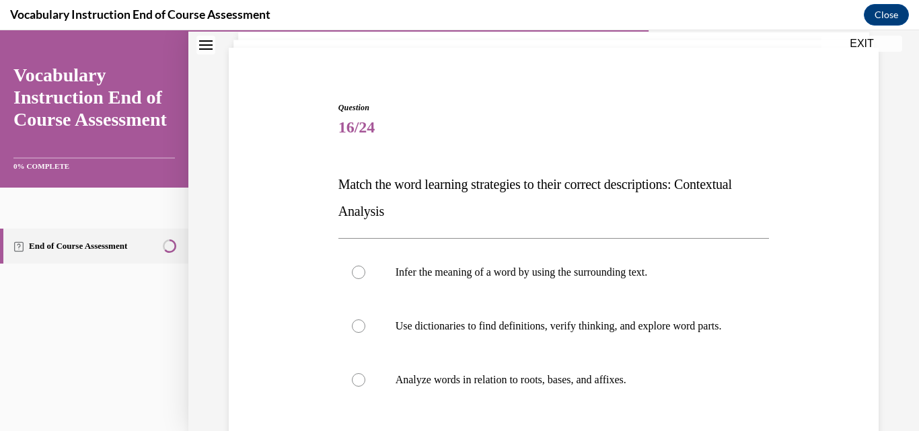
scroll to position [86, 0]
click at [568, 284] on label "Infer the meaning of a word by using the surrounding text." at bounding box center [553, 272] width 431 height 54
click at [365, 278] on input "Infer the meaning of a word by using the surrounding text." at bounding box center [358, 271] width 13 height 13
radio input "true"
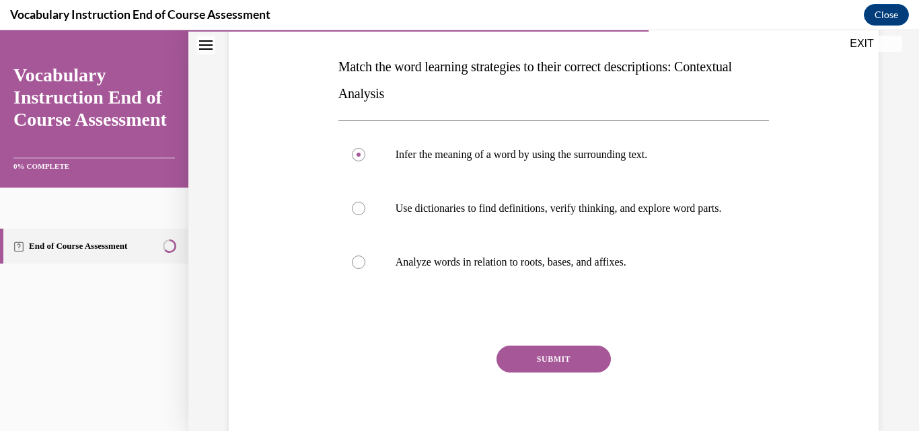
scroll to position [206, 0]
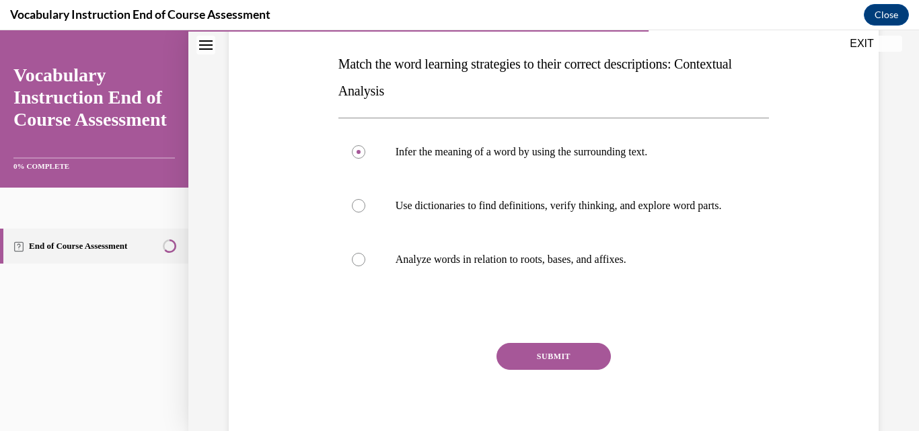
click at [570, 370] on button "SUBMIT" at bounding box center [553, 356] width 114 height 27
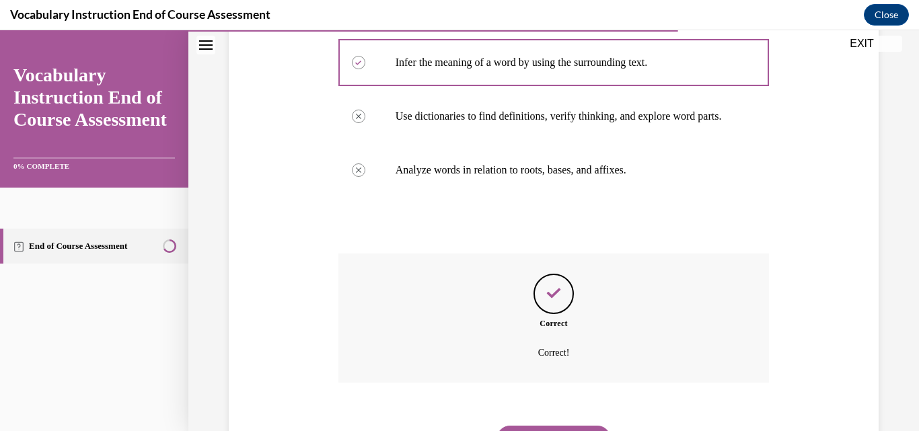
scroll to position [377, 0]
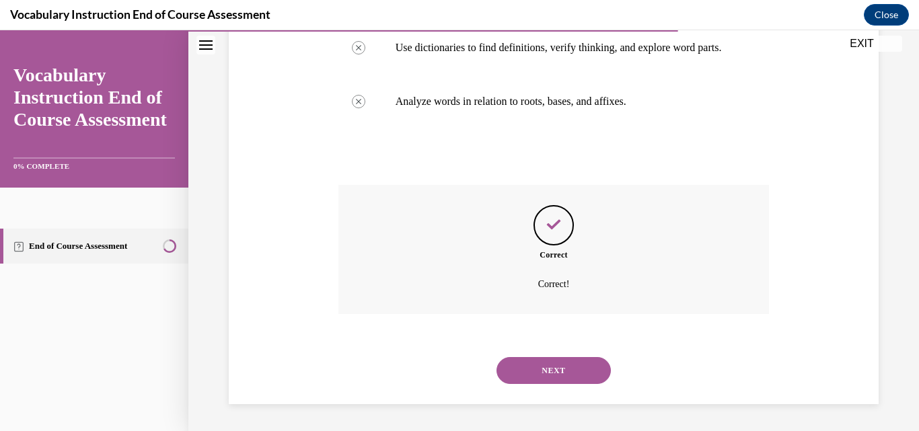
click at [559, 384] on div "NEXT" at bounding box center [553, 371] width 431 height 54
click at [559, 378] on button "NEXT" at bounding box center [553, 370] width 114 height 27
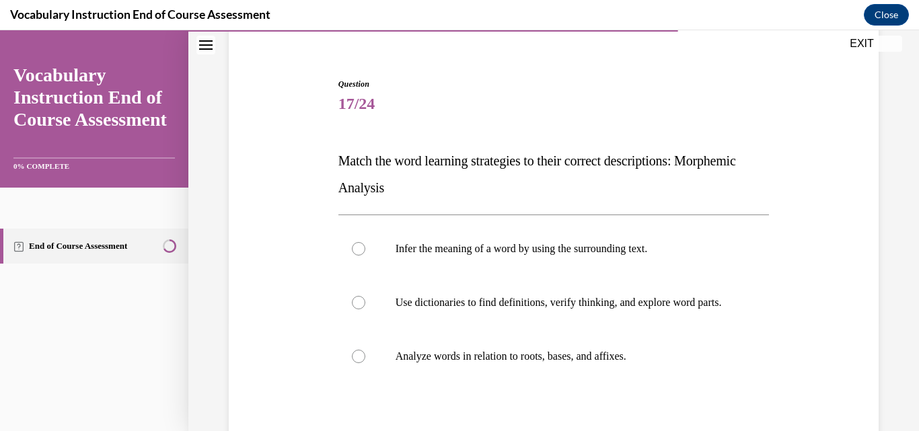
scroll to position [110, 0]
click at [550, 362] on p "Analyze words in relation to roots, bases, and affixes." at bounding box center [565, 355] width 340 height 13
click at [365, 362] on input "Analyze words in relation to roots, bases, and affixes." at bounding box center [358, 355] width 13 height 13
radio input "true"
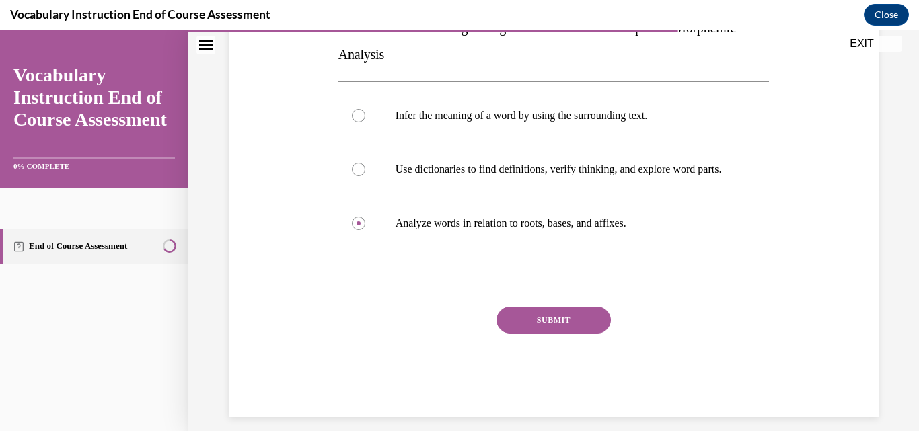
click at [550, 332] on button "SUBMIT" at bounding box center [553, 320] width 114 height 27
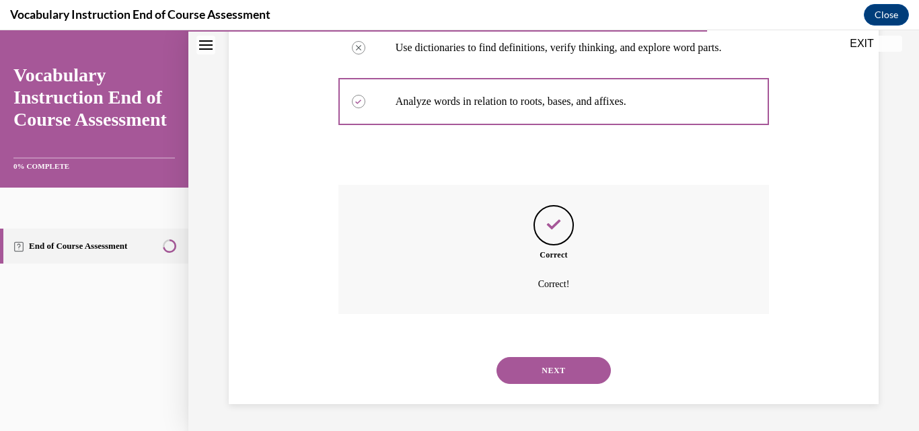
scroll to position [377, 0]
click at [549, 365] on button "NEXT" at bounding box center [553, 370] width 114 height 27
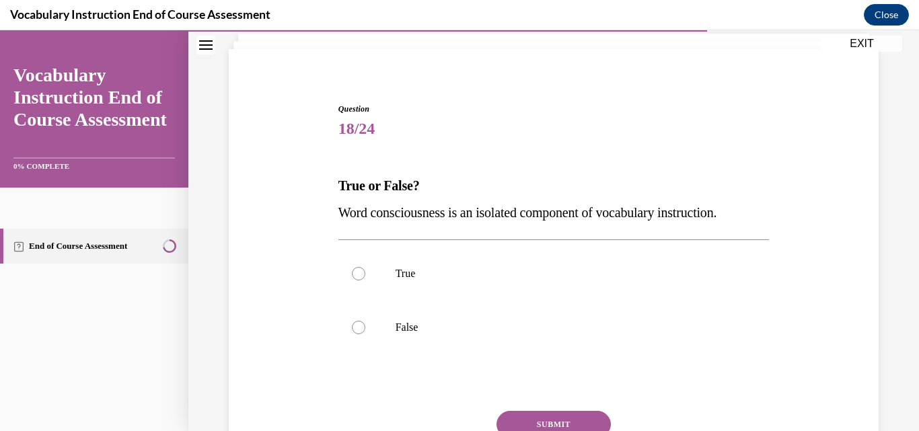
scroll to position [85, 0]
click at [551, 284] on label "True" at bounding box center [553, 273] width 431 height 54
click at [365, 280] on input "True" at bounding box center [358, 272] width 13 height 13
radio input "true"
click at [551, 415] on button "SUBMIT" at bounding box center [553, 423] width 114 height 27
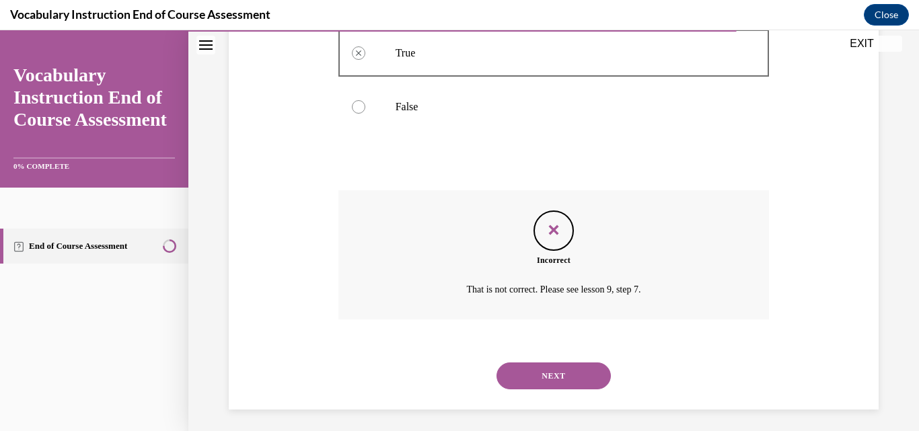
scroll to position [310, 0]
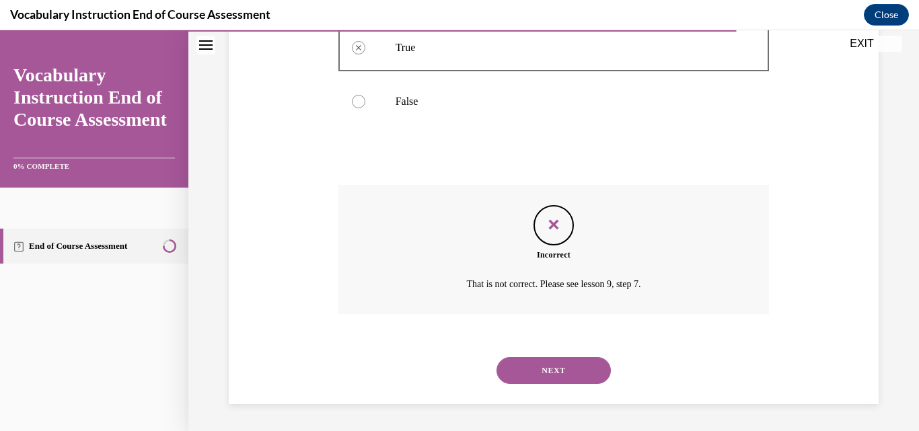
click at [557, 368] on button "NEXT" at bounding box center [553, 370] width 114 height 27
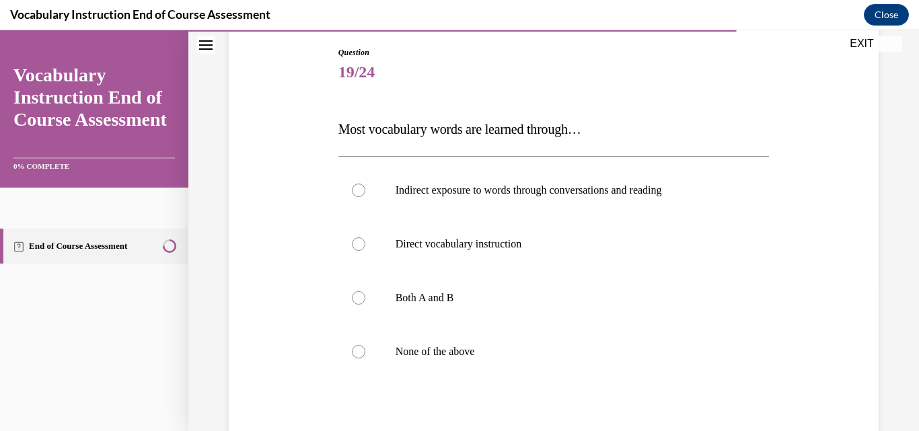
scroll to position [147, 0]
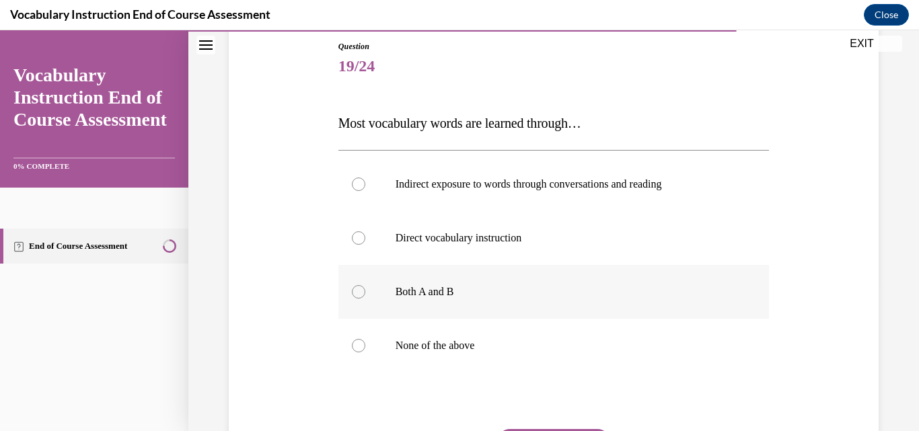
click at [543, 283] on label "Both A and B" at bounding box center [553, 292] width 431 height 54
click at [365, 285] on input "Both A and B" at bounding box center [358, 291] width 13 height 13
radio input "true"
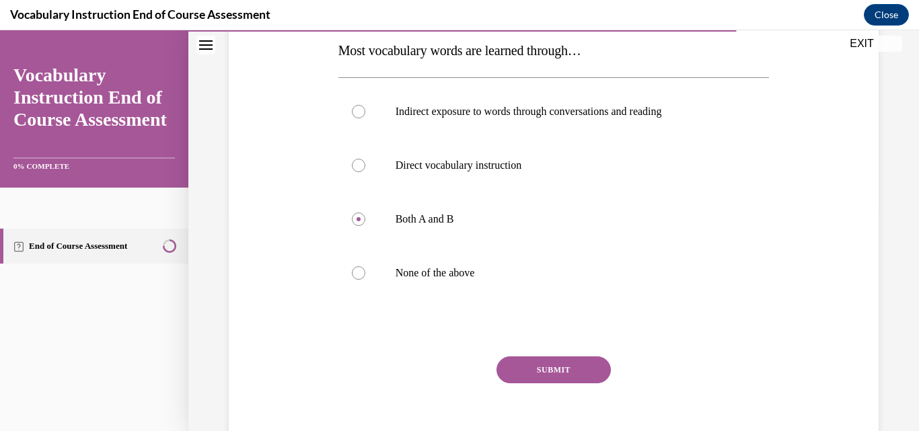
click at [563, 368] on button "SUBMIT" at bounding box center [553, 369] width 114 height 27
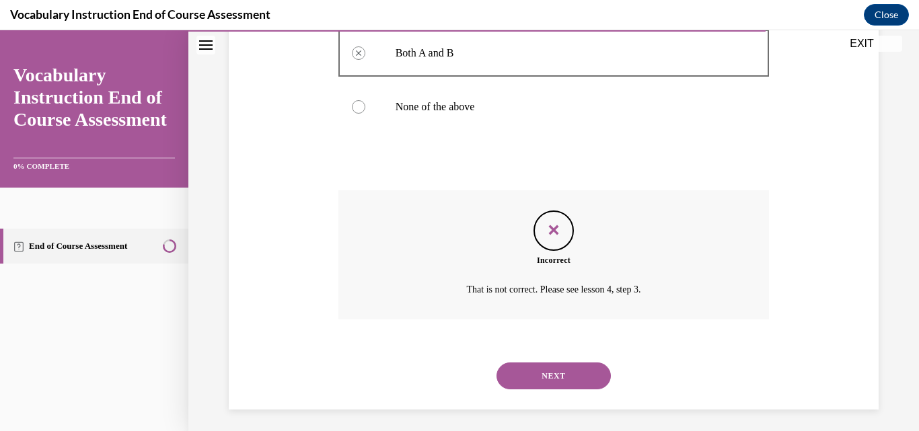
scroll to position [391, 0]
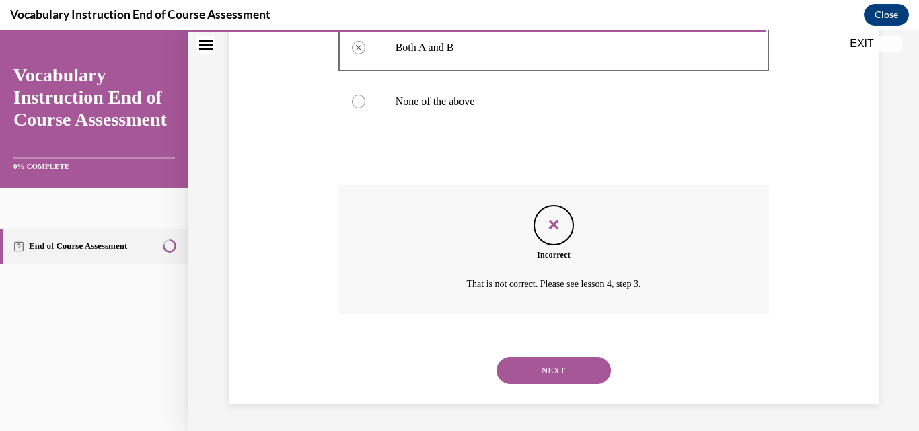
click at [563, 369] on button "NEXT" at bounding box center [553, 370] width 114 height 27
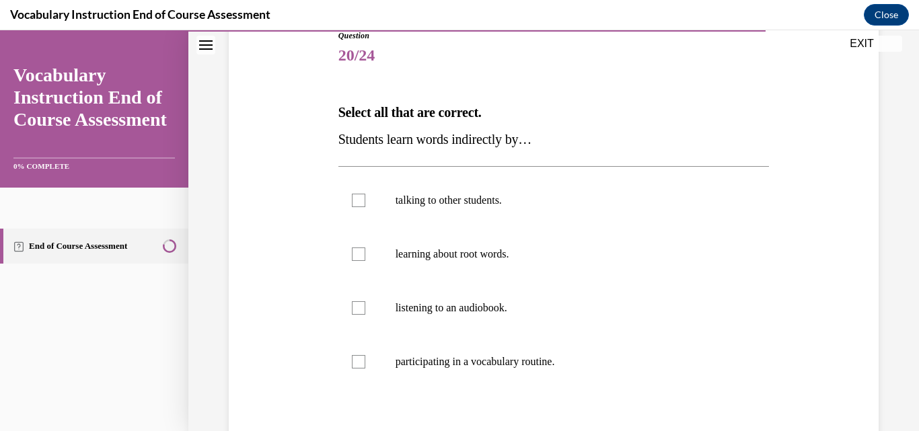
scroll to position [158, 0]
click at [539, 203] on p "talking to other students." at bounding box center [565, 199] width 340 height 13
click at [365, 203] on input "talking to other students." at bounding box center [358, 199] width 13 height 13
checkbox input "true"
click at [546, 310] on p "listening to an audiobook." at bounding box center [565, 307] width 340 height 13
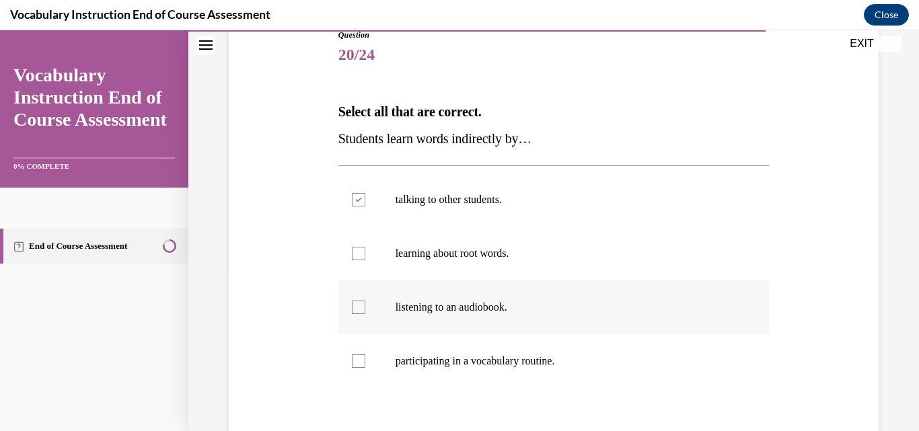
click at [365, 310] on input "listening to an audiobook." at bounding box center [358, 307] width 13 height 13
checkbox input "true"
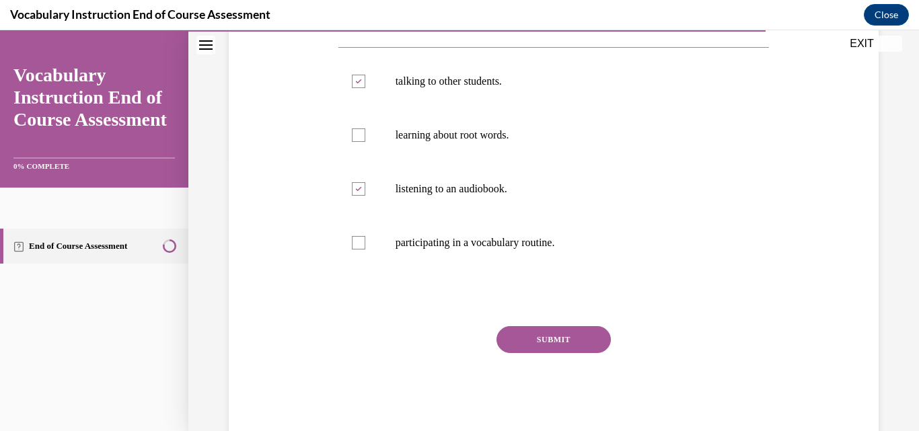
click at [549, 346] on button "SUBMIT" at bounding box center [553, 339] width 114 height 27
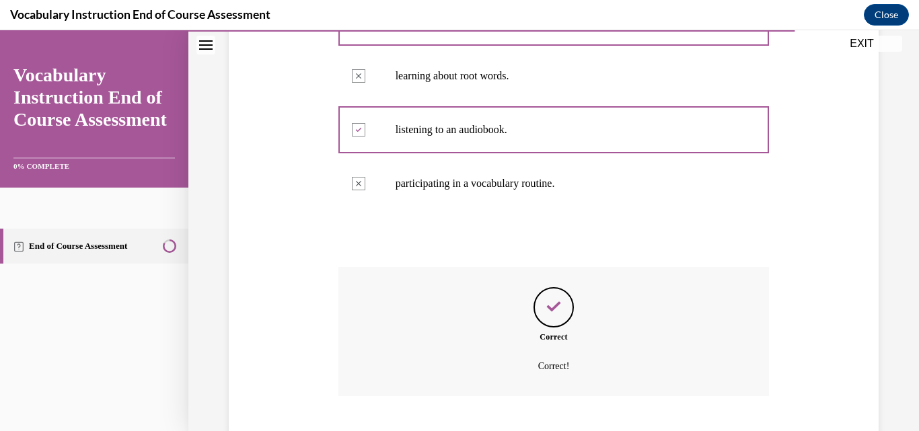
scroll to position [418, 0]
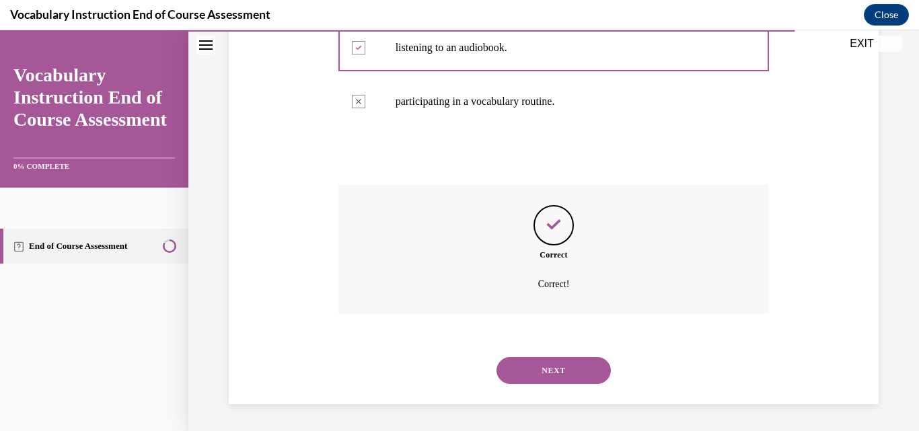
click at [551, 371] on button "NEXT" at bounding box center [553, 370] width 114 height 27
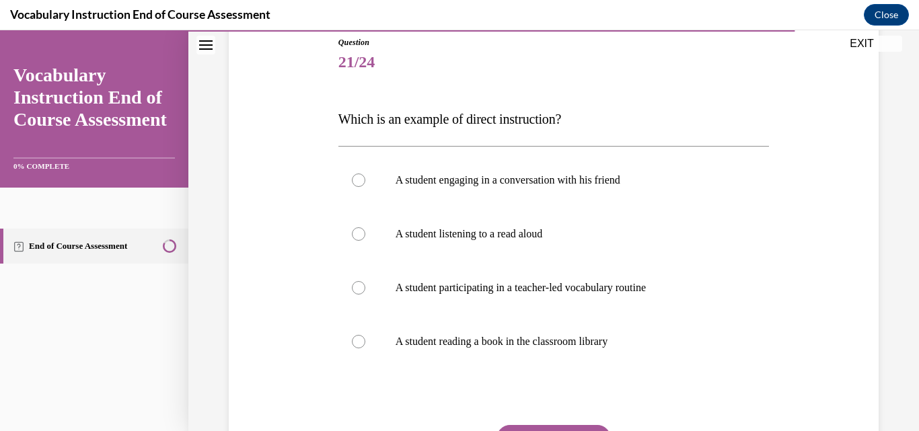
scroll to position [152, 0]
click at [564, 303] on label "A student participating in a teacher-led vocabulary routine" at bounding box center [553, 287] width 431 height 54
click at [365, 293] on input "A student participating in a teacher-led vocabulary routine" at bounding box center [358, 286] width 13 height 13
radio input "true"
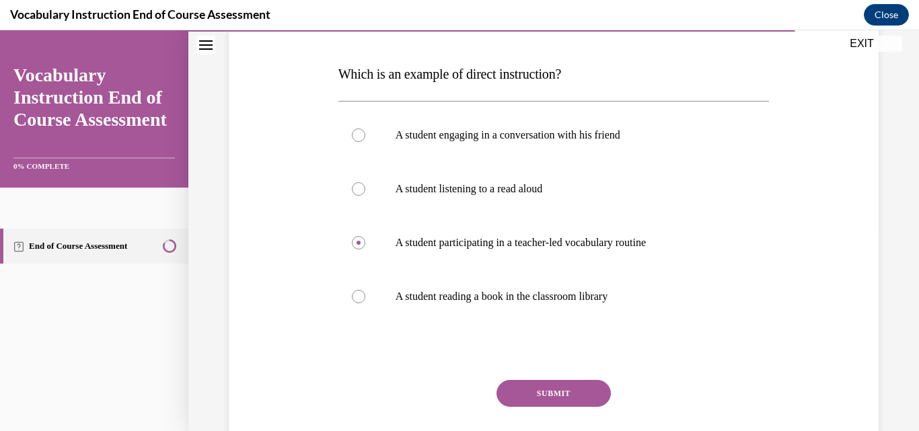
click at [580, 385] on button "SUBMIT" at bounding box center [553, 393] width 114 height 27
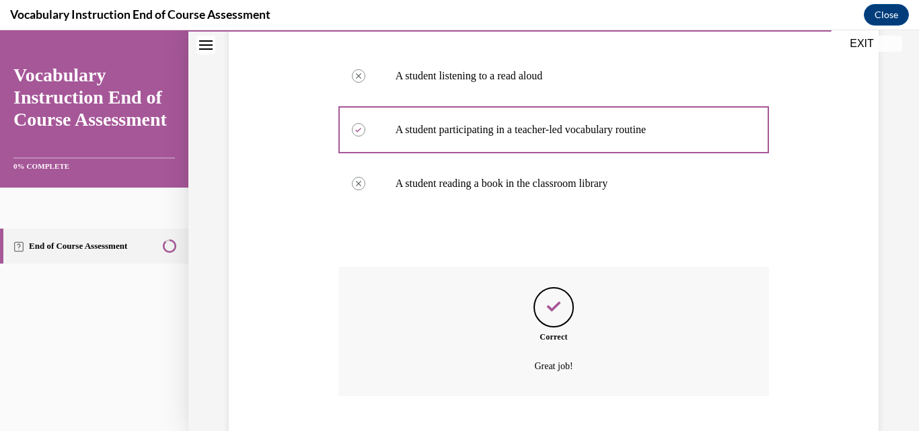
scroll to position [391, 0]
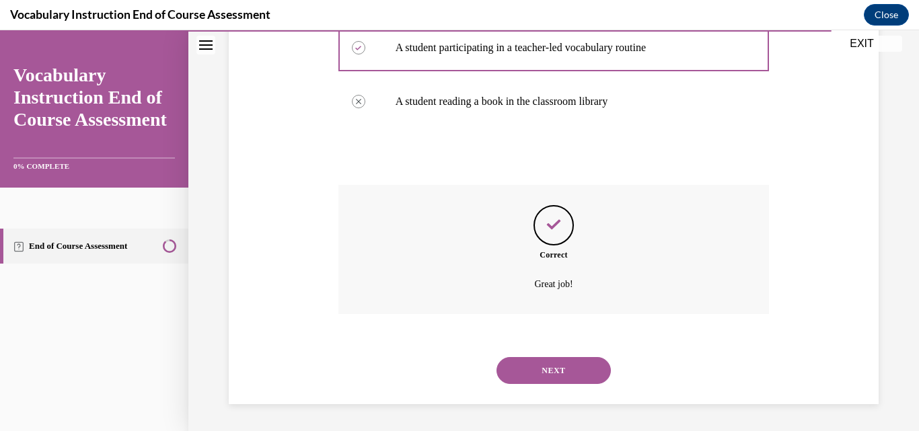
click at [564, 379] on button "NEXT" at bounding box center [553, 370] width 114 height 27
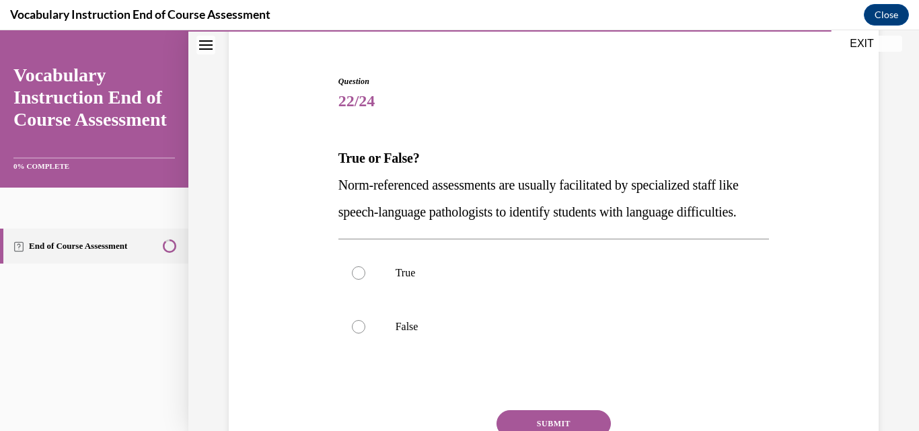
scroll to position [112, 0]
click at [568, 299] on label "True" at bounding box center [553, 272] width 431 height 54
click at [365, 279] on input "True" at bounding box center [358, 272] width 13 height 13
radio input "true"
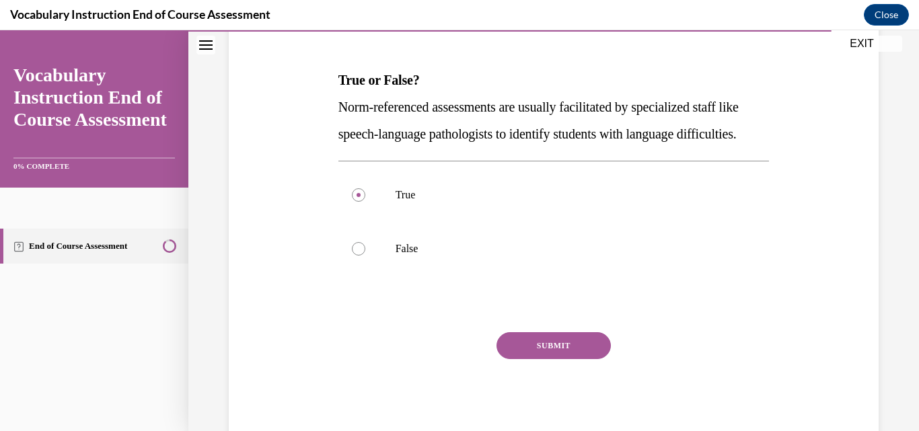
scroll to position [190, 0]
click at [549, 358] on button "SUBMIT" at bounding box center [553, 345] width 114 height 27
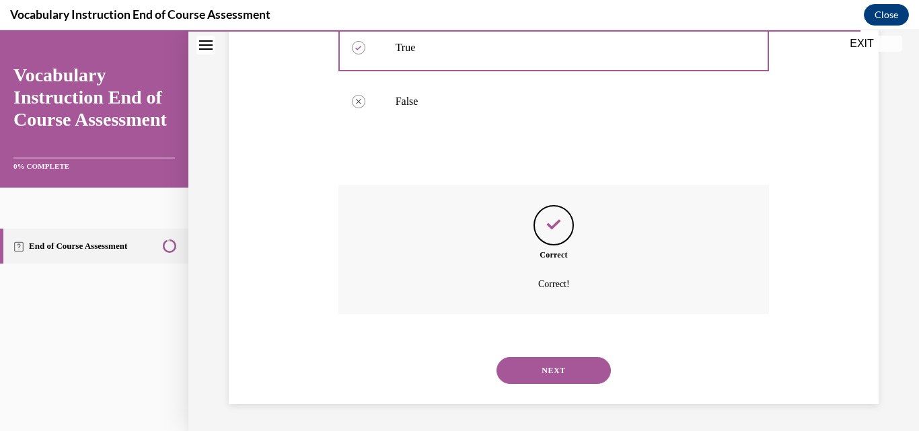
scroll to position [364, 0]
click at [549, 371] on button "NEXT" at bounding box center [553, 370] width 114 height 27
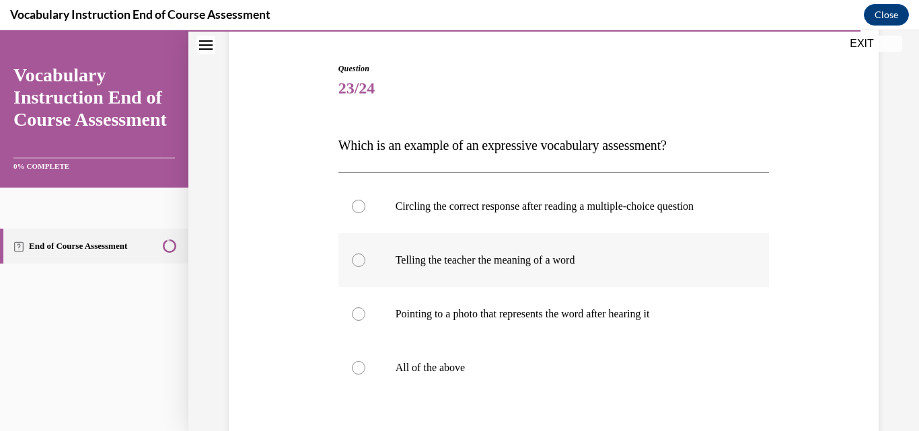
scroll to position [125, 0]
click at [549, 366] on p "All of the above" at bounding box center [565, 366] width 340 height 13
click at [365, 366] on input "All of the above" at bounding box center [358, 366] width 13 height 13
radio input "true"
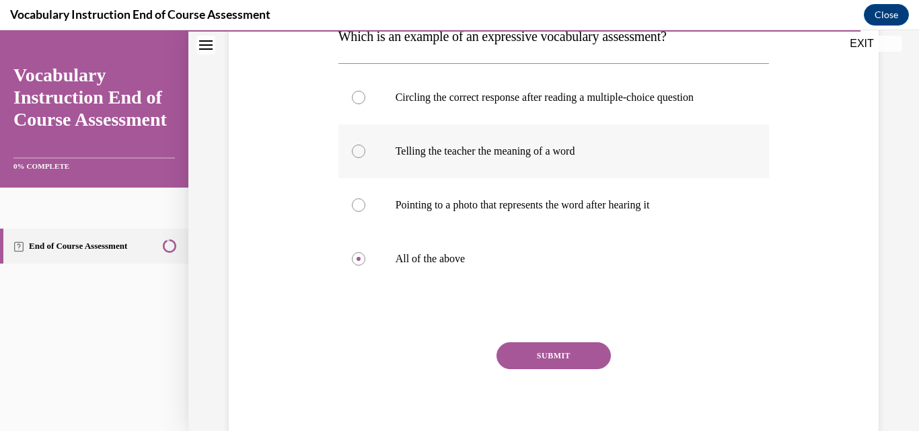
scroll to position [236, 0]
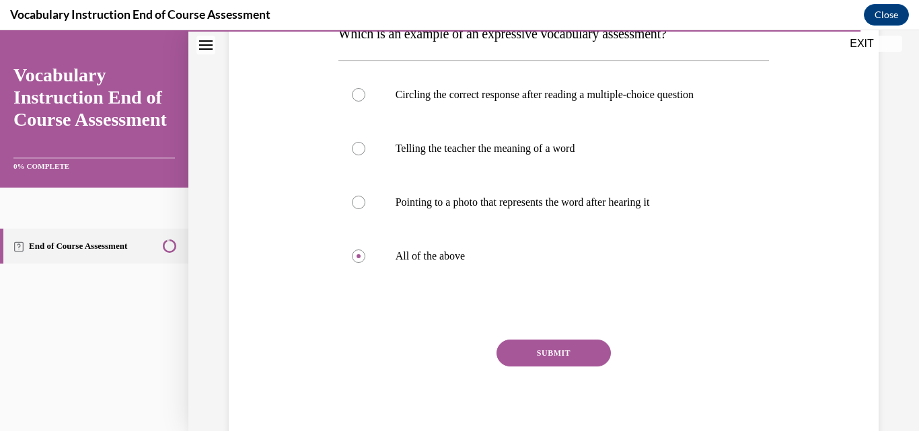
click at [551, 346] on button "SUBMIT" at bounding box center [553, 353] width 114 height 27
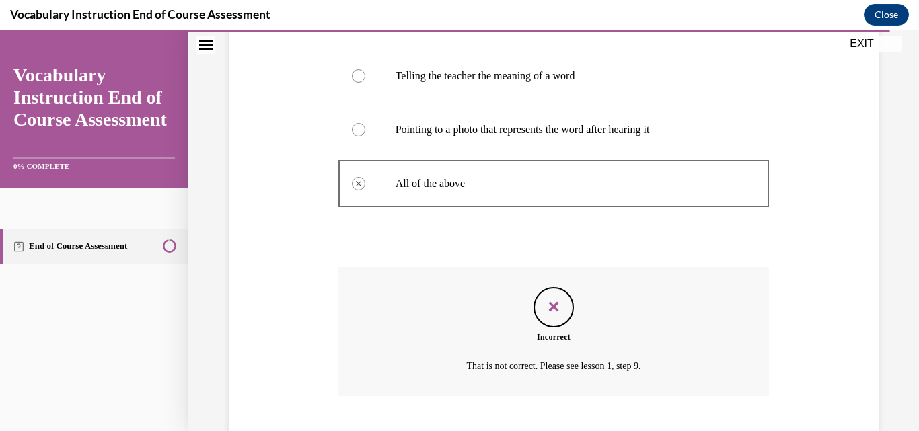
scroll to position [391, 0]
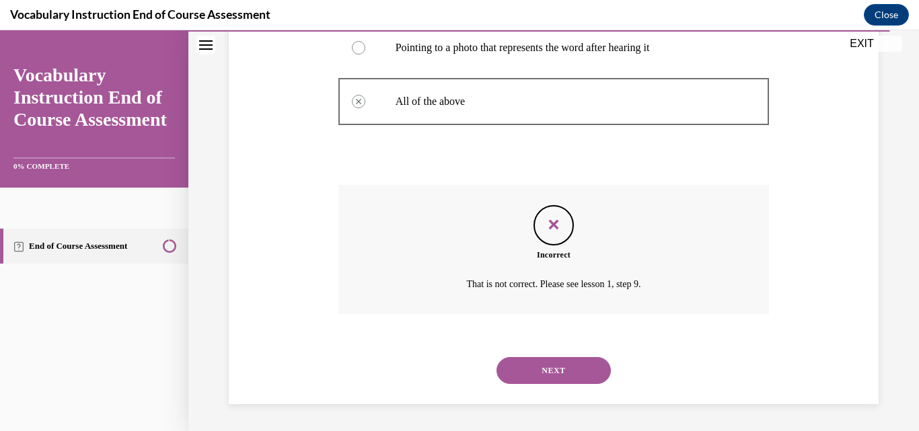
click at [552, 370] on button "NEXT" at bounding box center [553, 370] width 114 height 27
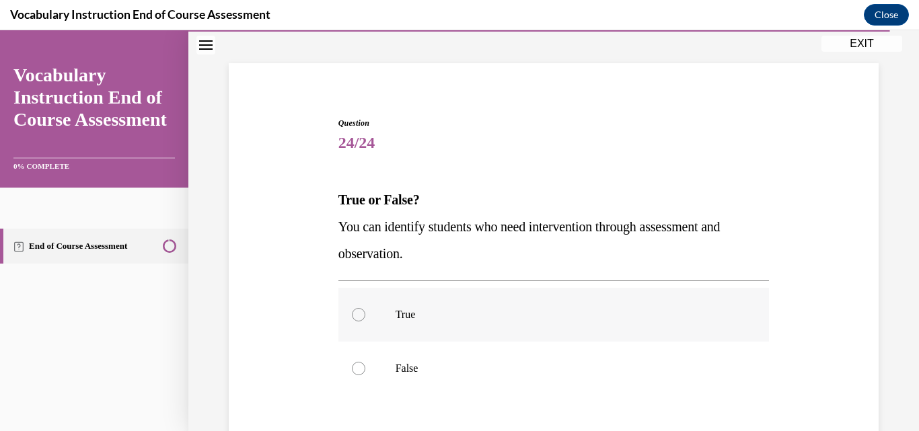
scroll to position [71, 0]
click at [547, 312] on p "True" at bounding box center [565, 313] width 340 height 13
click at [365, 312] on input "True" at bounding box center [358, 313] width 13 height 13
radio input "true"
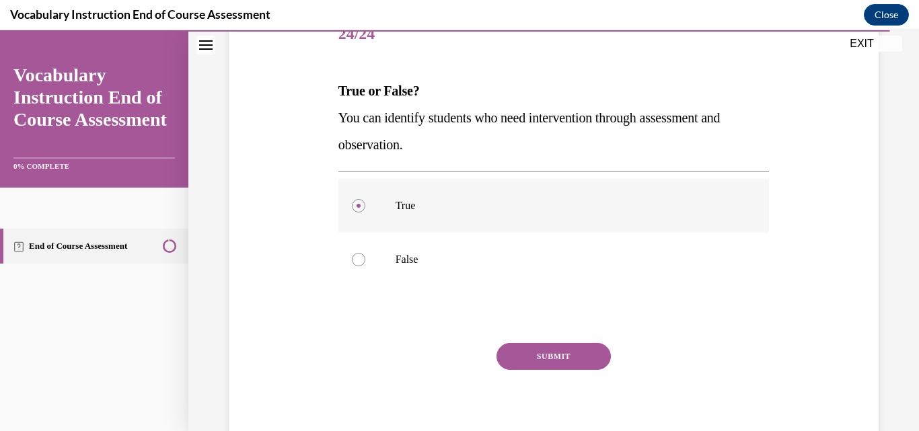
scroll to position [182, 0]
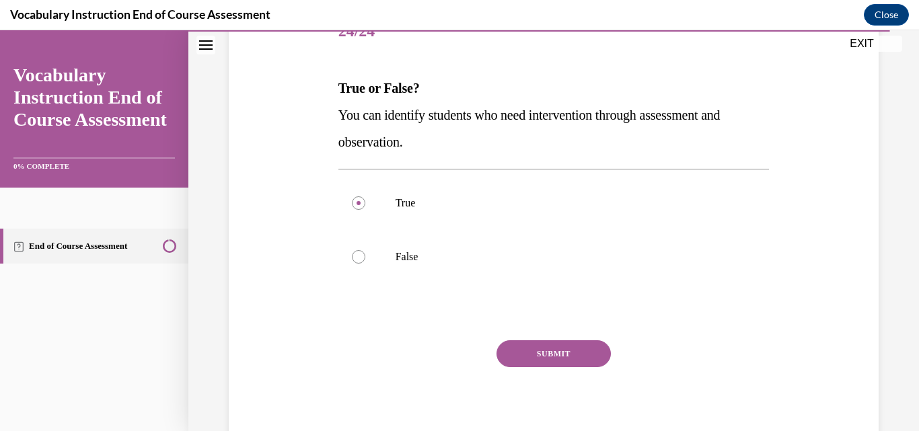
click at [553, 355] on button "SUBMIT" at bounding box center [553, 353] width 114 height 27
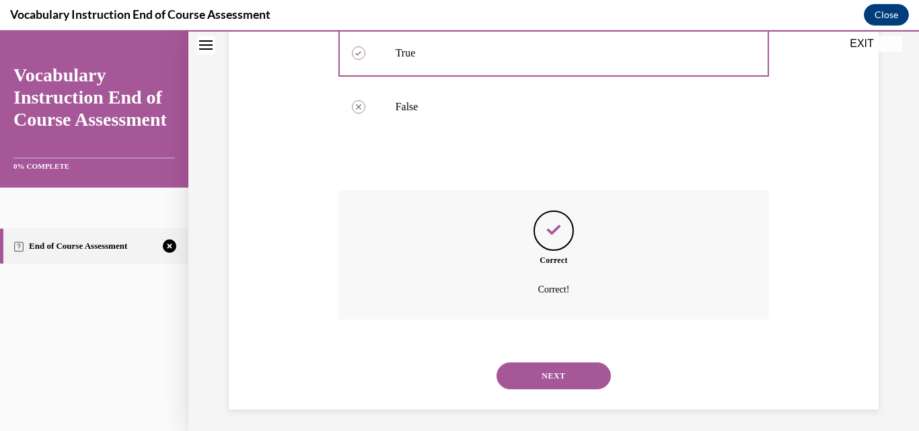
scroll to position [337, 0]
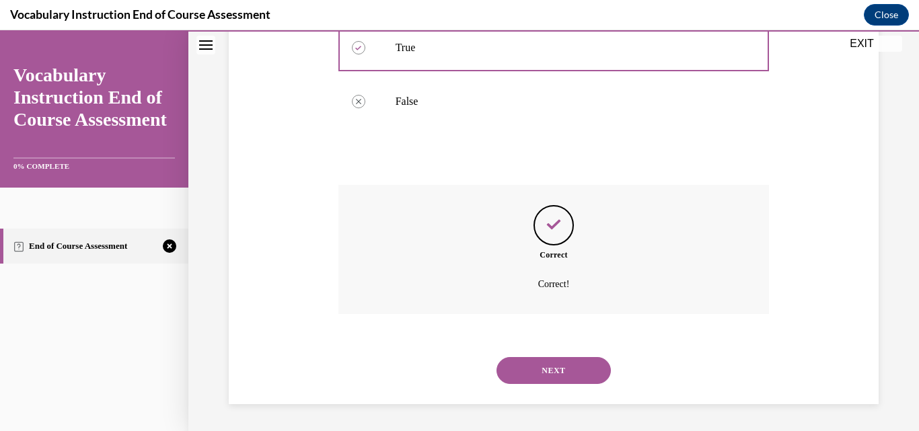
click at [553, 355] on button "SUBMIT" at bounding box center [553, 347] width 114 height 27
click at [553, 366] on button "NEXT" at bounding box center [553, 370] width 114 height 27
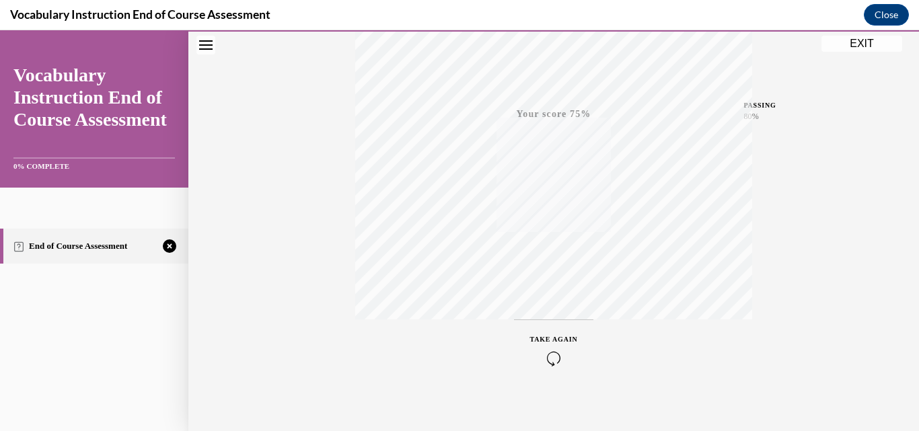
scroll to position [288, 0]
click at [541, 341] on div "TAKE AGAIN" at bounding box center [554, 341] width 48 height 32
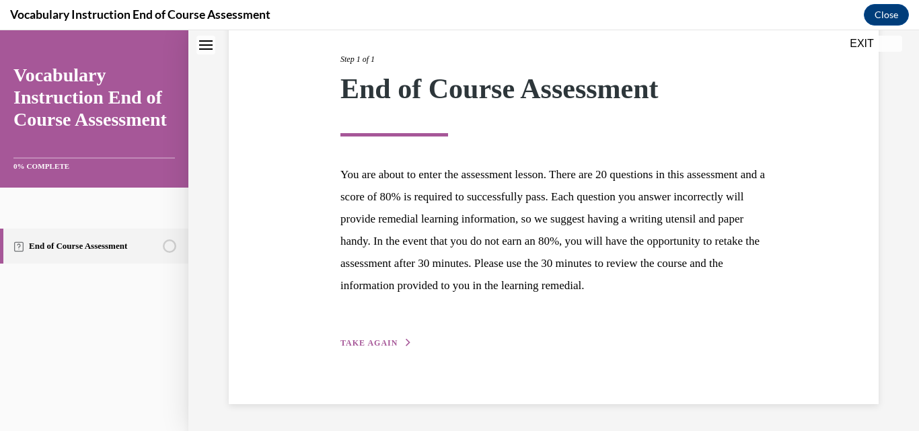
scroll to position [187, 0]
click at [368, 345] on span "TAKE AGAIN" at bounding box center [368, 342] width 57 height 9
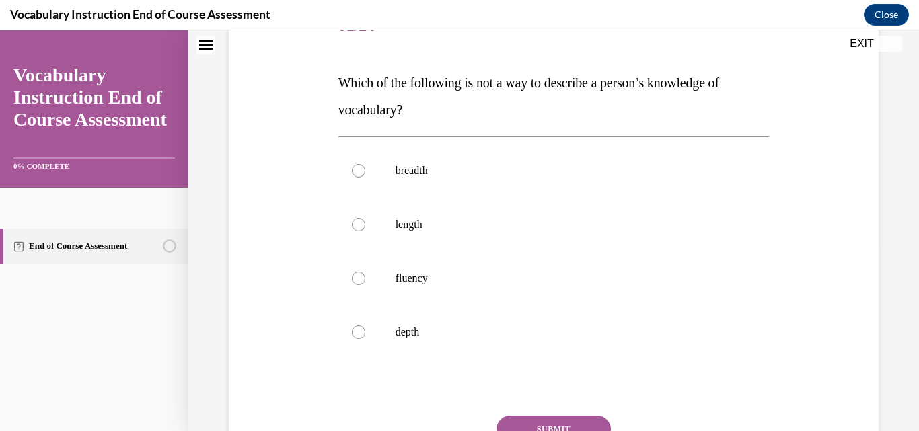
scroll to position [150, 0]
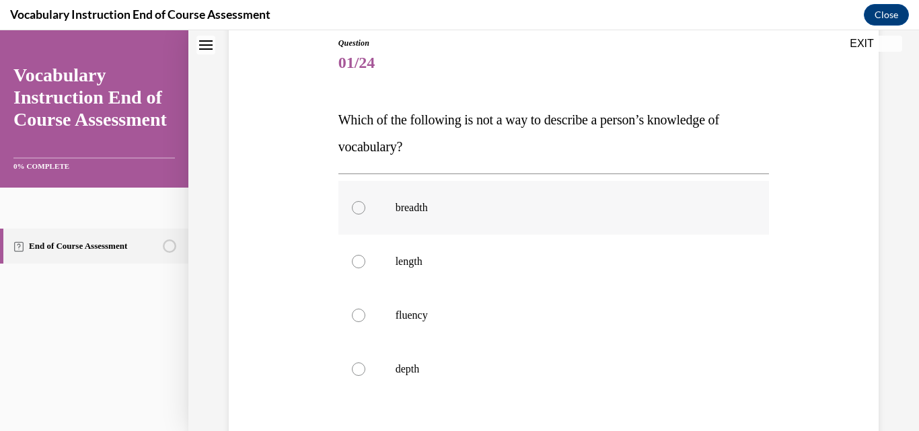
click at [447, 208] on p "breadth" at bounding box center [565, 207] width 340 height 13
click at [365, 208] on input "breadth" at bounding box center [358, 207] width 13 height 13
radio input "true"
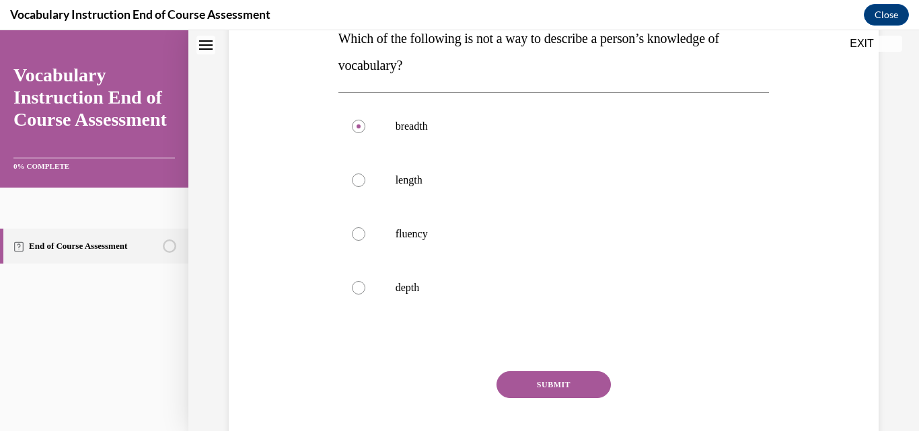
scroll to position [231, 0]
click at [553, 383] on button "SUBMIT" at bounding box center [553, 385] width 114 height 27
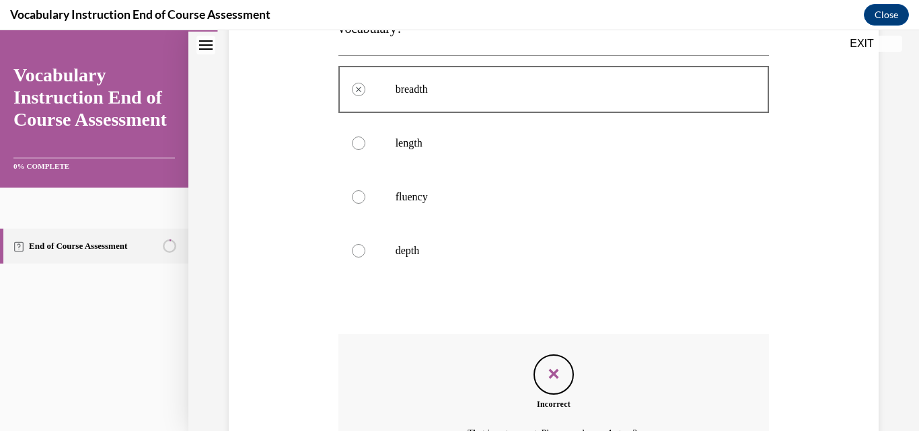
scroll to position [418, 0]
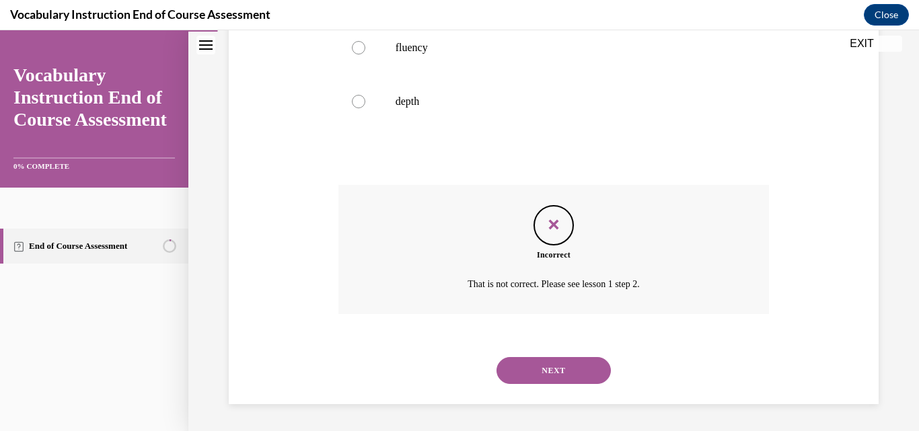
click at [555, 373] on button "NEXT" at bounding box center [553, 370] width 114 height 27
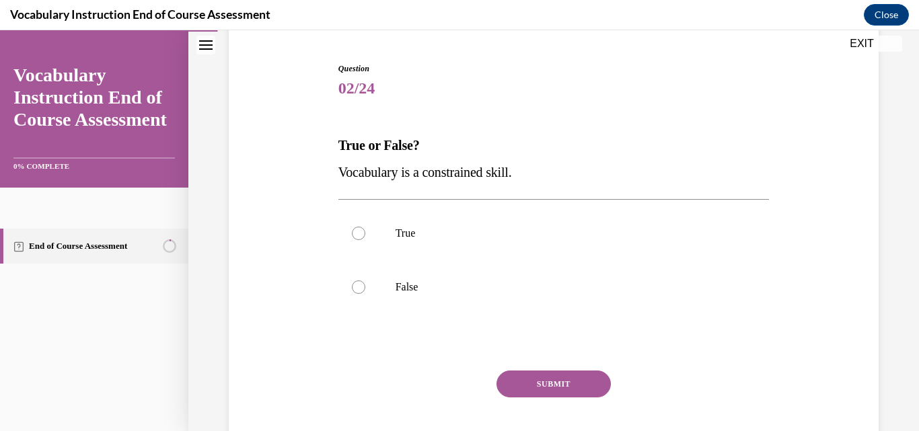
scroll to position [126, 0]
click at [414, 249] on label "True" at bounding box center [553, 232] width 431 height 54
click at [365, 239] on input "True" at bounding box center [358, 231] width 13 height 13
radio input "true"
click at [570, 385] on button "SUBMIT" at bounding box center [553, 382] width 114 height 27
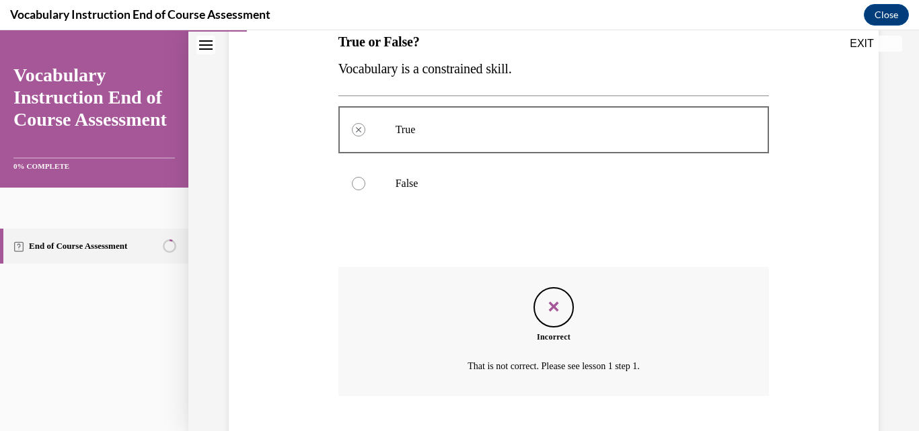
scroll to position [310, 0]
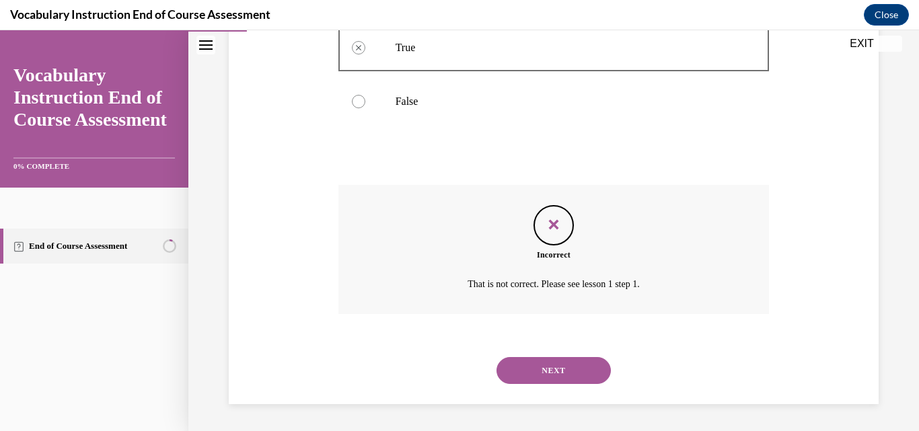
click at [557, 369] on button "NEXT" at bounding box center [553, 370] width 114 height 27
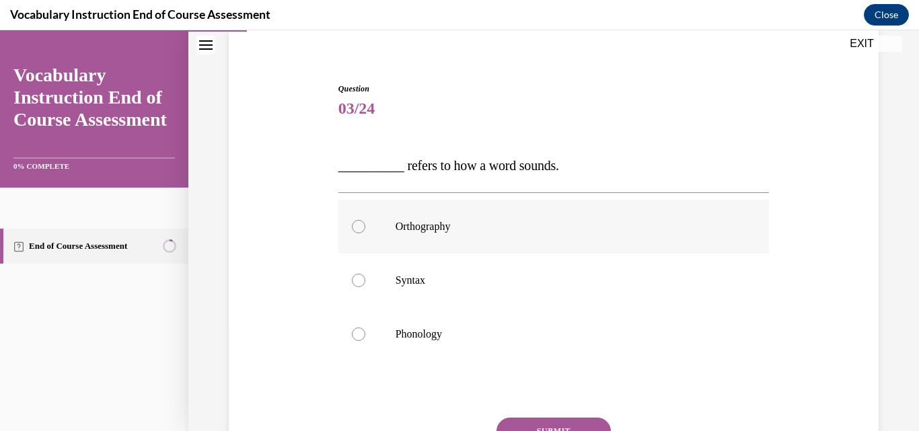
scroll to position [106, 0]
click at [548, 354] on label "Phonology" at bounding box center [553, 333] width 431 height 54
click at [365, 340] on input "Phonology" at bounding box center [358, 332] width 13 height 13
radio input "true"
click at [559, 422] on button "SUBMIT" at bounding box center [553, 429] width 114 height 27
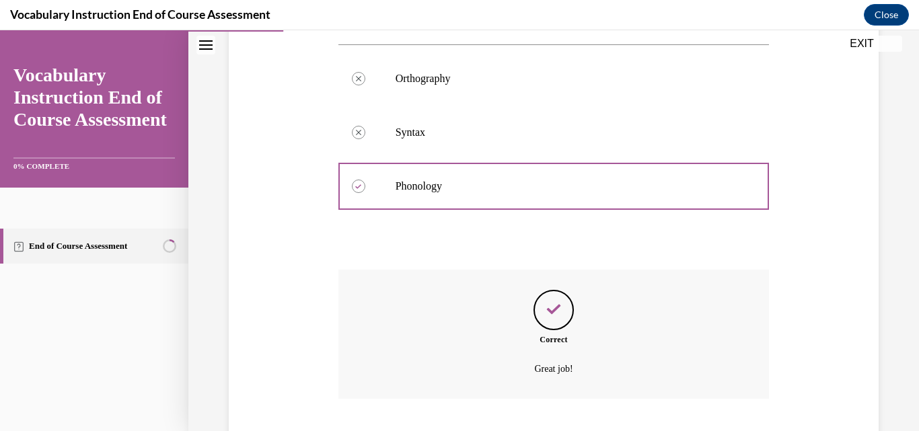
scroll to position [337, 0]
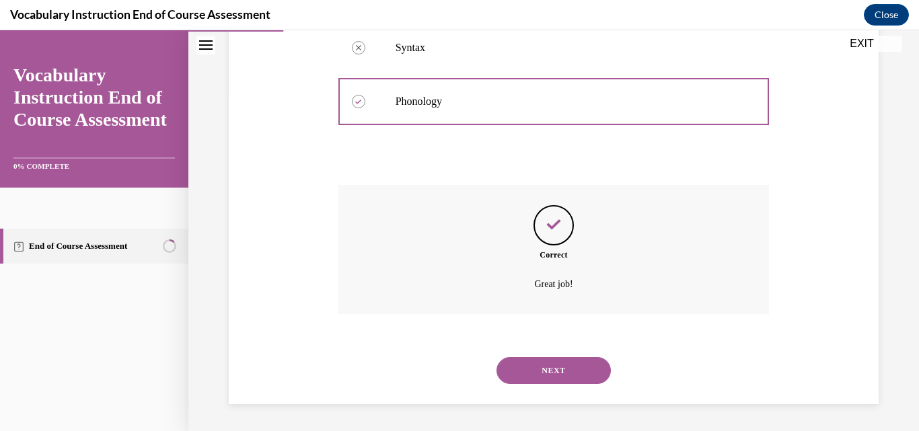
click at [542, 376] on button "NEXT" at bounding box center [553, 370] width 114 height 27
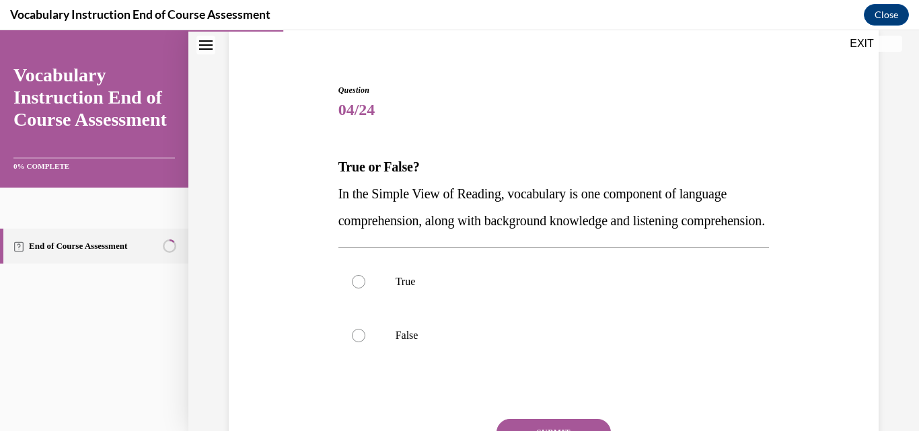
scroll to position [106, 0]
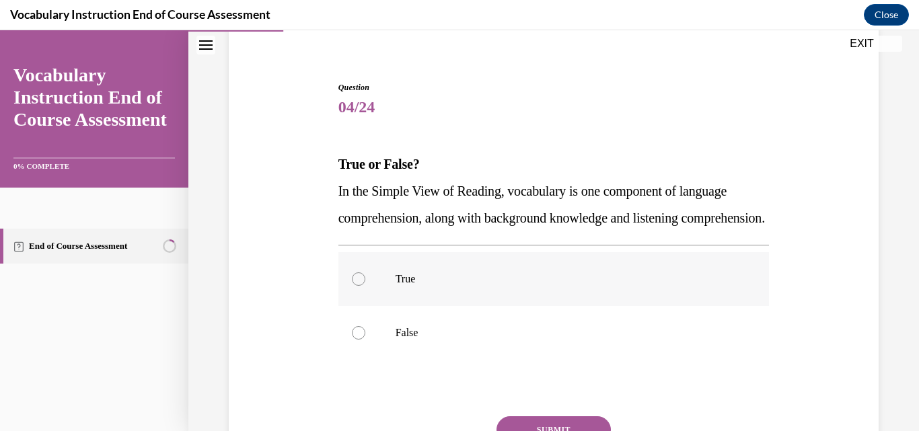
click at [518, 286] on p "True" at bounding box center [565, 278] width 340 height 13
click at [365, 286] on input "True" at bounding box center [358, 278] width 13 height 13
radio input "true"
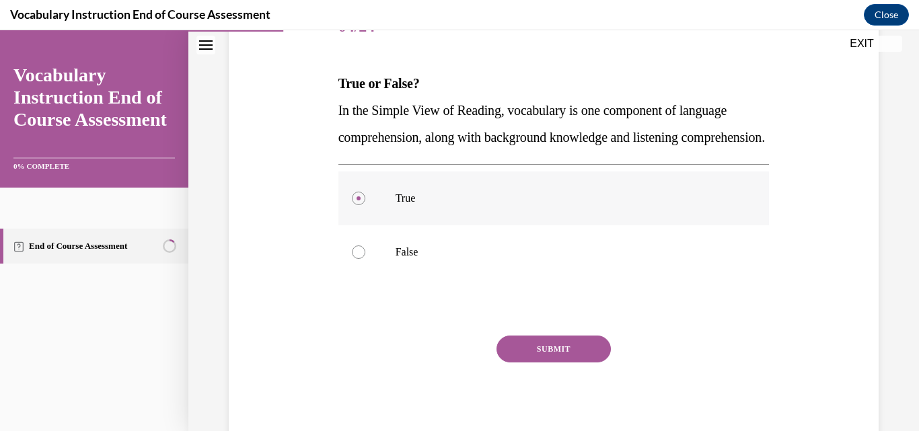
scroll to position [190, 0]
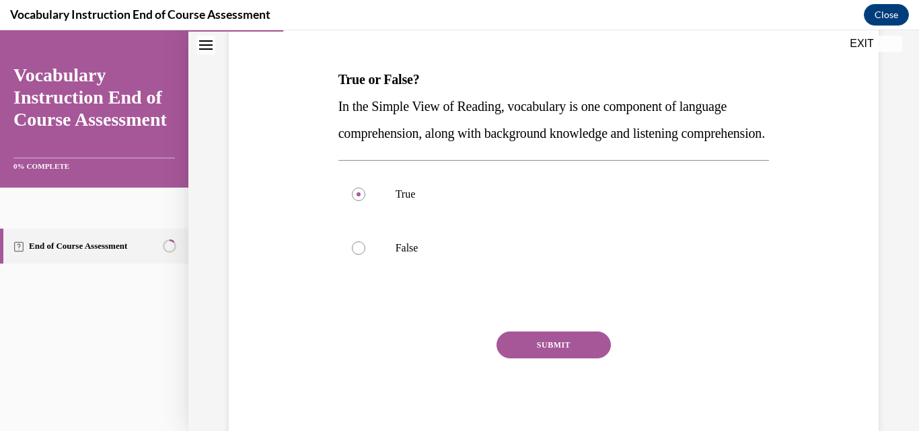
click at [543, 358] on button "SUBMIT" at bounding box center [553, 345] width 114 height 27
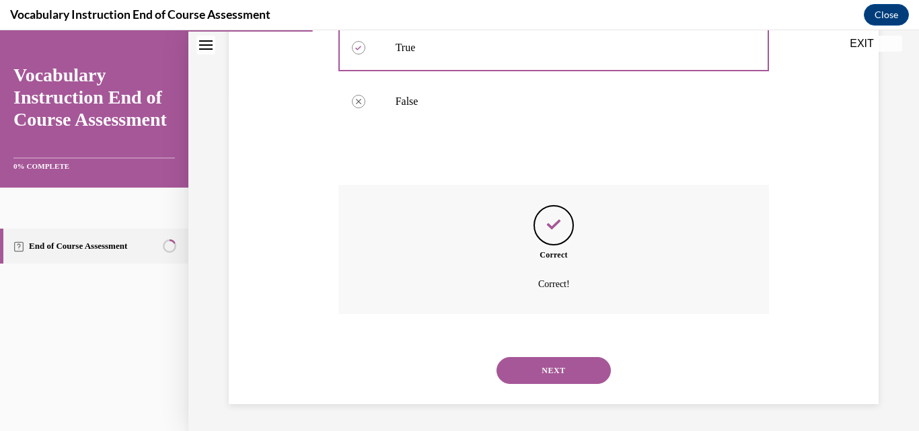
scroll to position [364, 0]
click at [549, 375] on button "NEXT" at bounding box center [553, 370] width 114 height 27
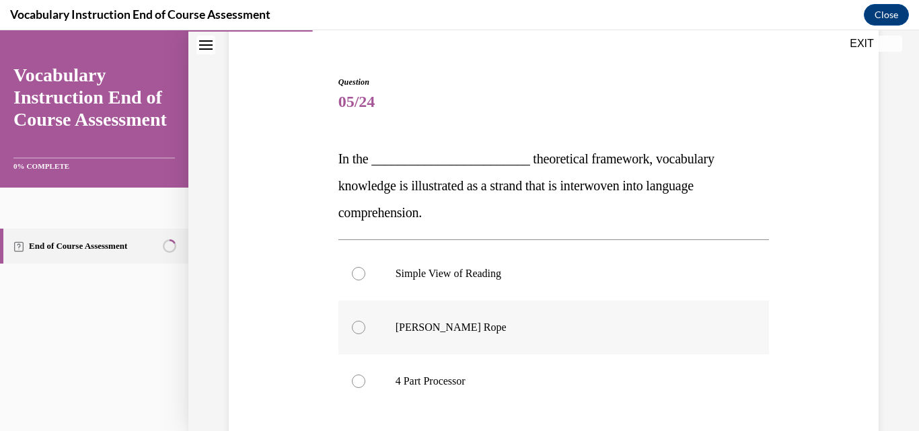
scroll to position [115, 0]
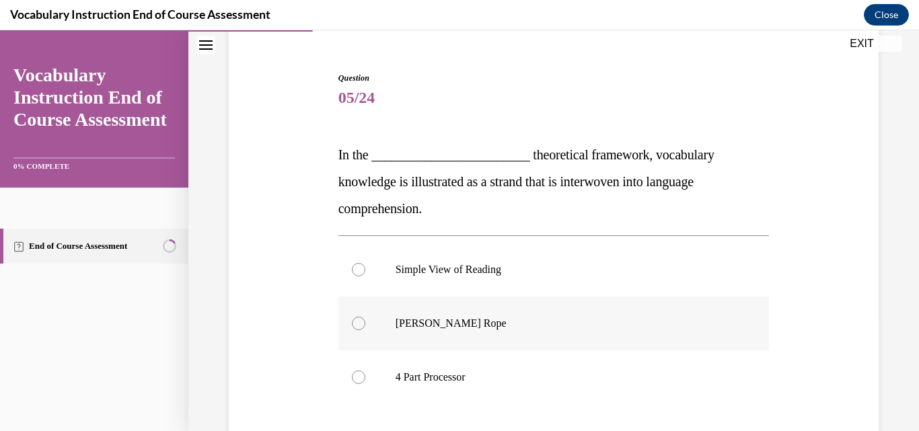
click at [519, 317] on p "Scarborough's Rope" at bounding box center [565, 323] width 340 height 13
click at [365, 317] on input "Scarborough's Rope" at bounding box center [358, 323] width 13 height 13
radio input "true"
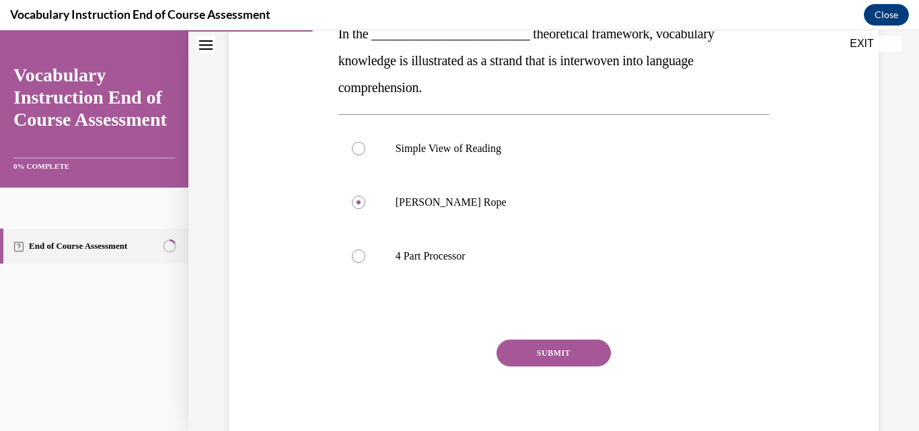
click at [541, 356] on button "SUBMIT" at bounding box center [553, 353] width 114 height 27
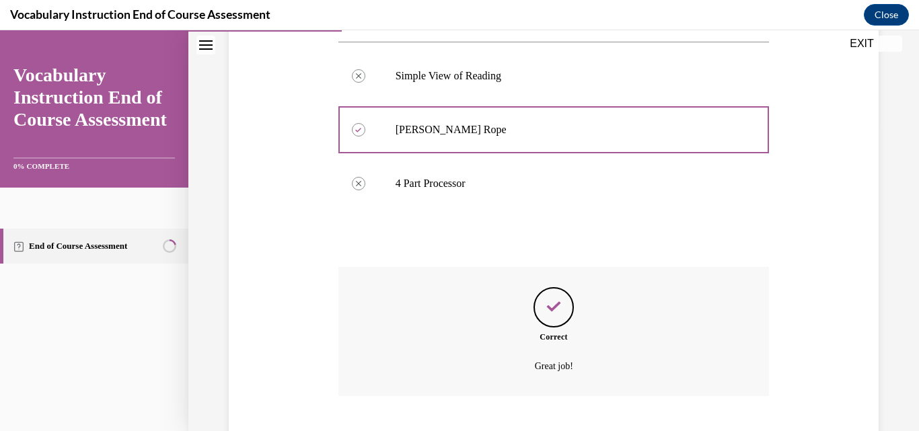
scroll to position [391, 0]
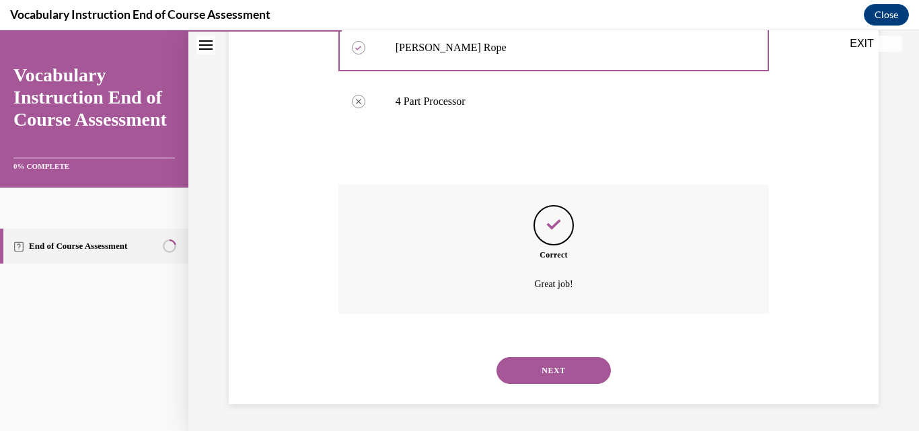
click at [548, 378] on button "NEXT" at bounding box center [553, 370] width 114 height 27
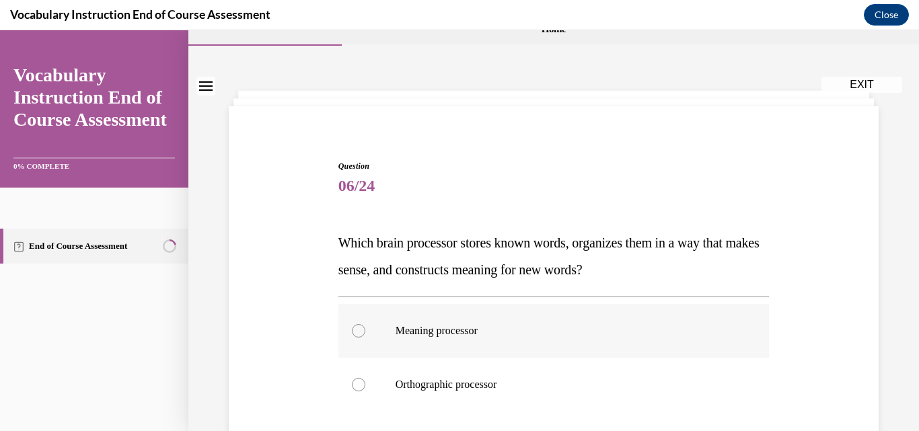
scroll to position [29, 0]
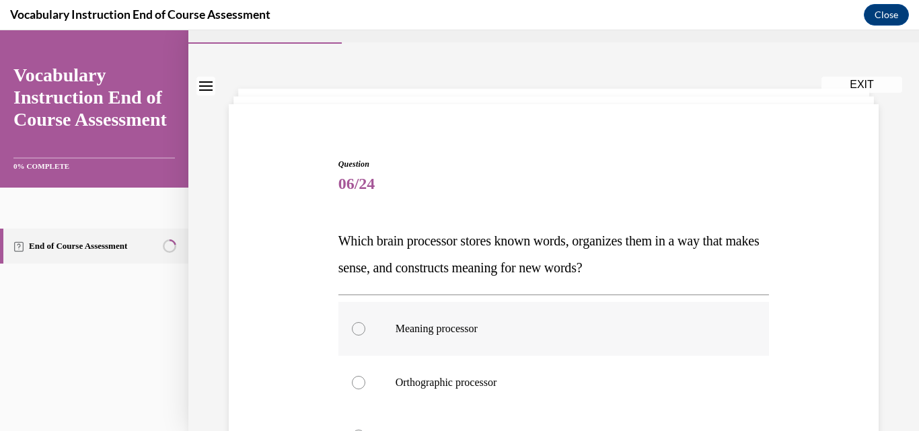
click at [559, 334] on p "Meaning processor" at bounding box center [565, 328] width 340 height 13
click at [365, 334] on input "Meaning processor" at bounding box center [358, 328] width 13 height 13
radio input "true"
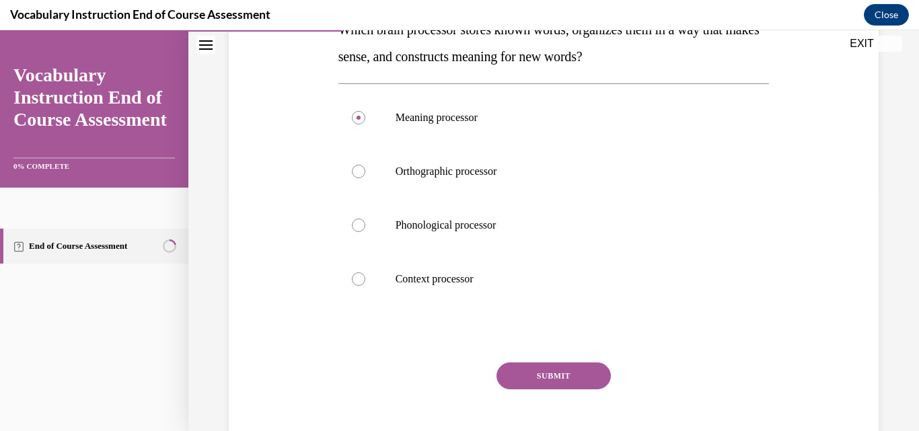
scroll to position [241, 0]
click at [557, 371] on button "SUBMIT" at bounding box center [553, 375] width 114 height 27
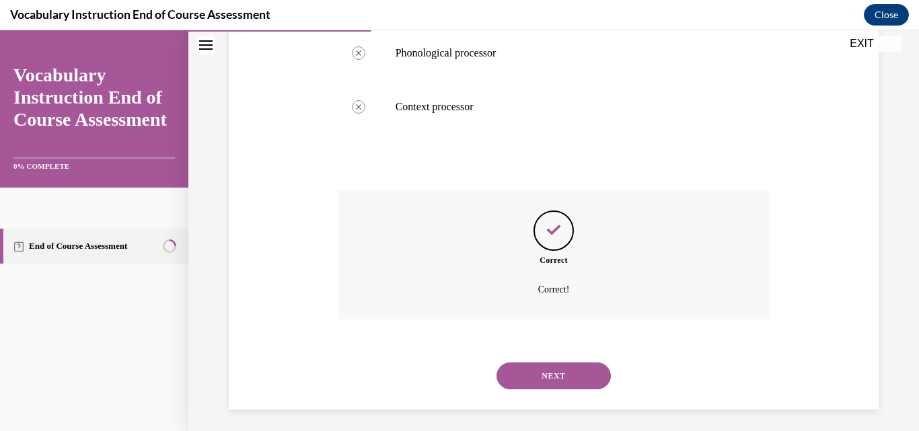
scroll to position [418, 0]
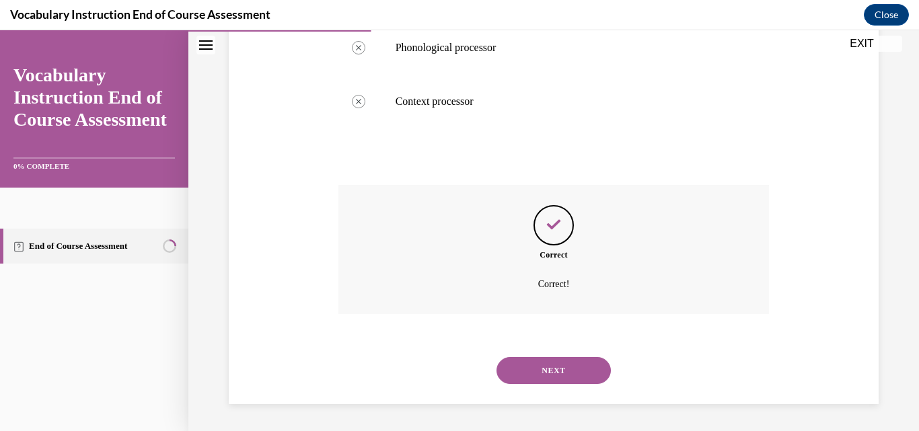
click at [557, 368] on button "NEXT" at bounding box center [553, 370] width 114 height 27
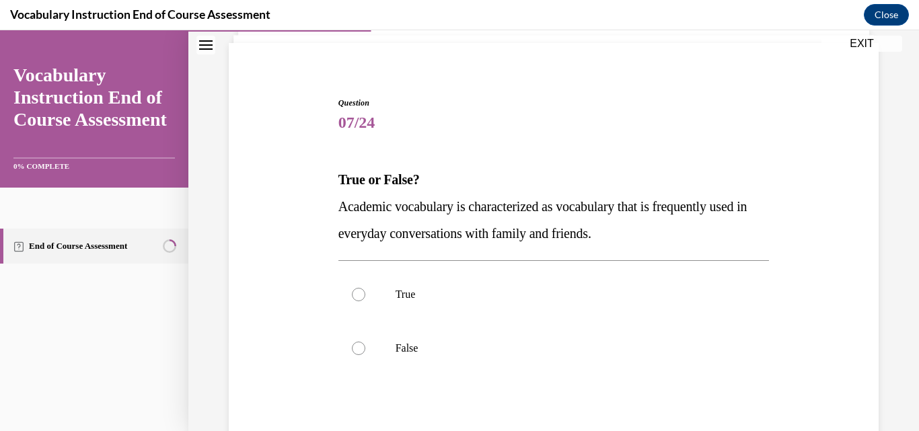
scroll to position [91, 0]
click at [532, 346] on p "False" at bounding box center [565, 346] width 340 height 13
click at [365, 346] on input "False" at bounding box center [358, 346] width 13 height 13
radio input "true"
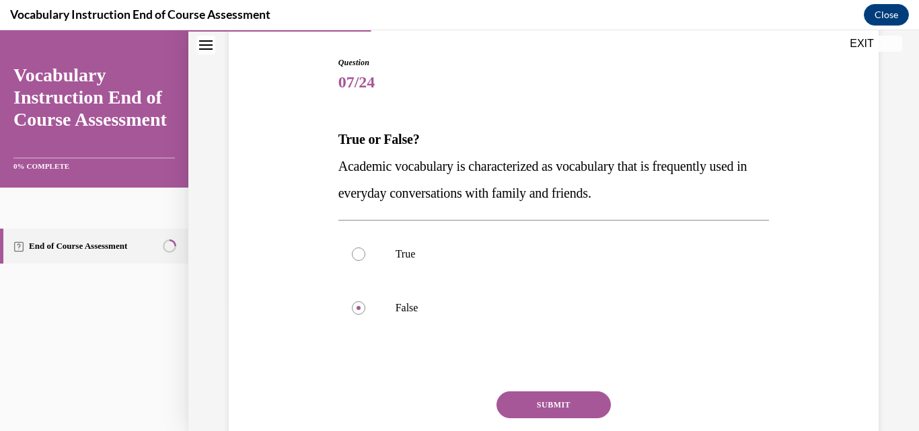
scroll to position [131, 0]
click at [545, 401] on button "SUBMIT" at bounding box center [553, 404] width 114 height 27
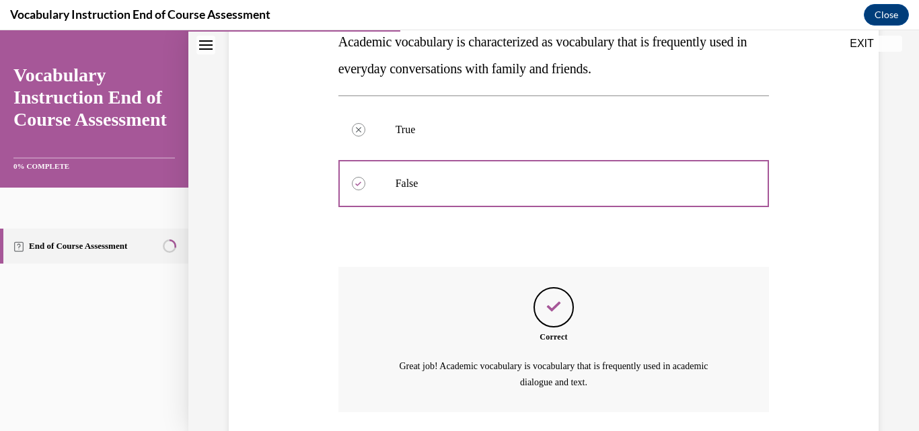
scroll to position [353, 0]
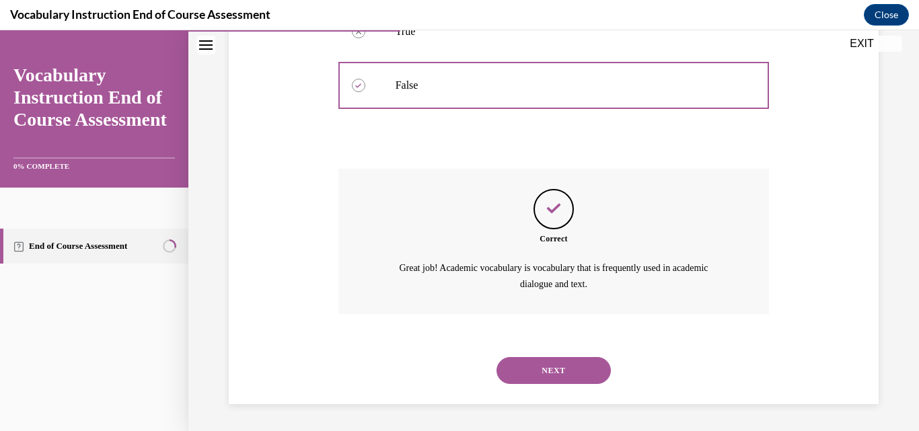
click at [550, 374] on button "NEXT" at bounding box center [553, 370] width 114 height 27
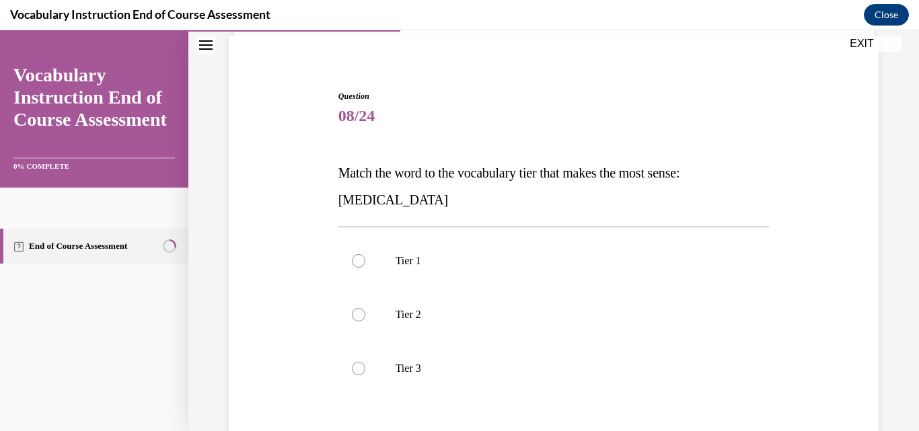
scroll to position [102, 0]
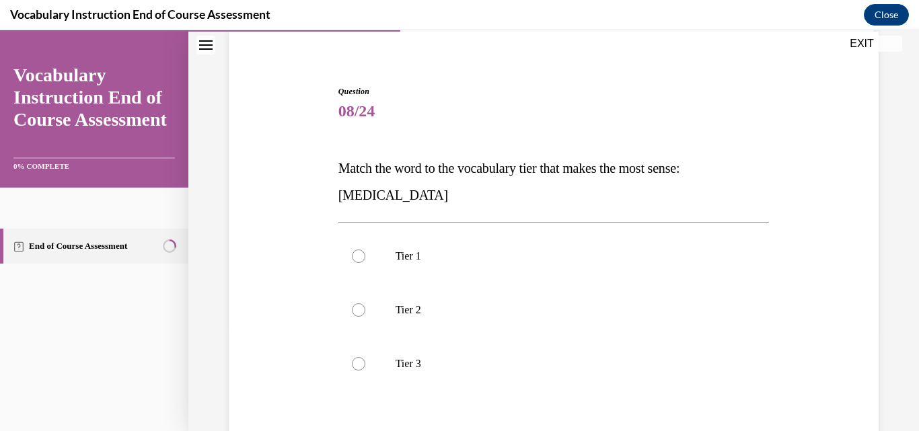
click at [550, 374] on label "Tier 3" at bounding box center [553, 364] width 431 height 54
click at [365, 371] on input "Tier 3" at bounding box center [358, 363] width 13 height 13
radio input "true"
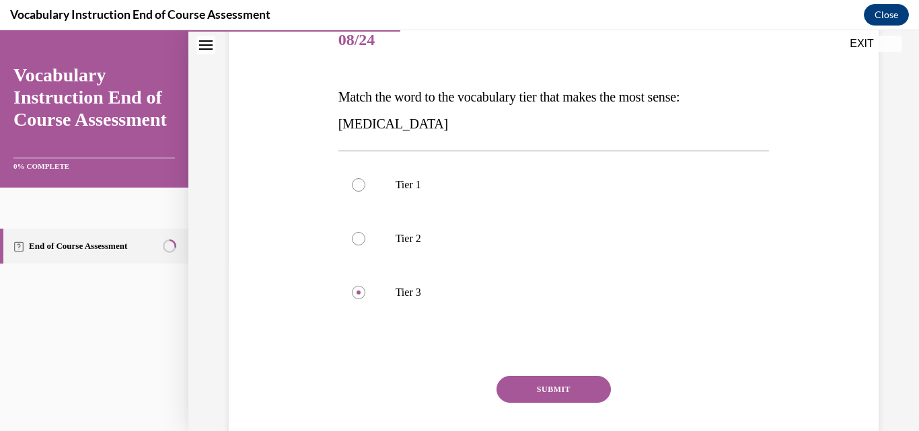
scroll to position [174, 0]
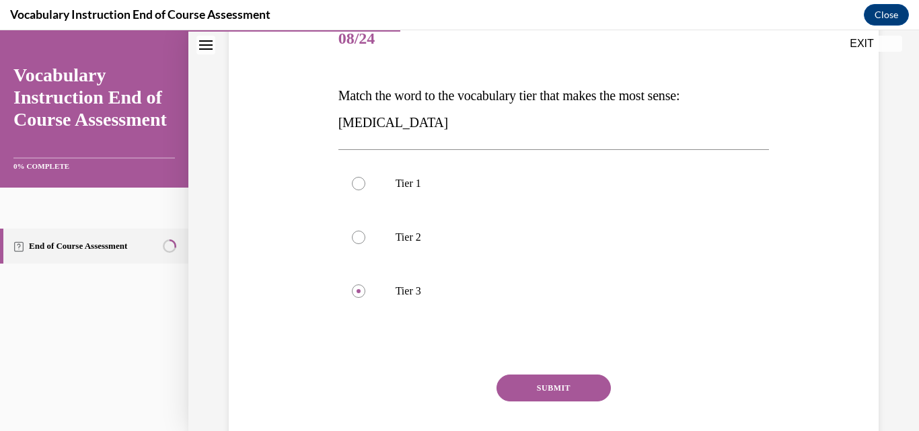
click at [550, 379] on button "SUBMIT" at bounding box center [553, 388] width 114 height 27
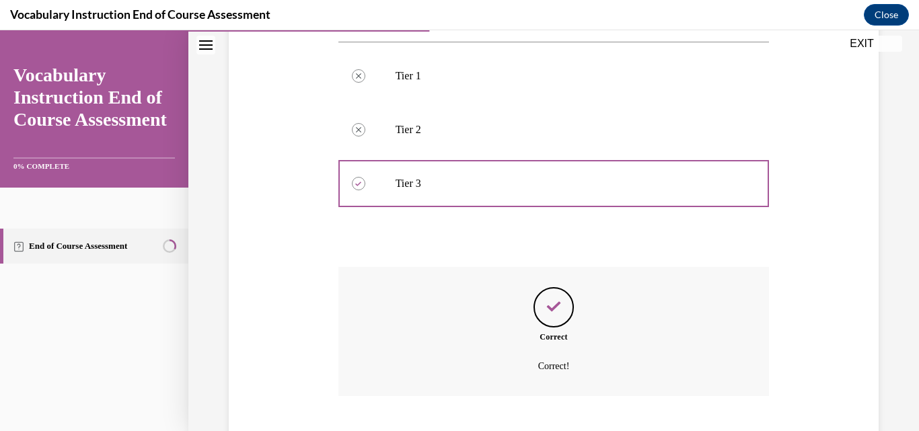
scroll to position [364, 0]
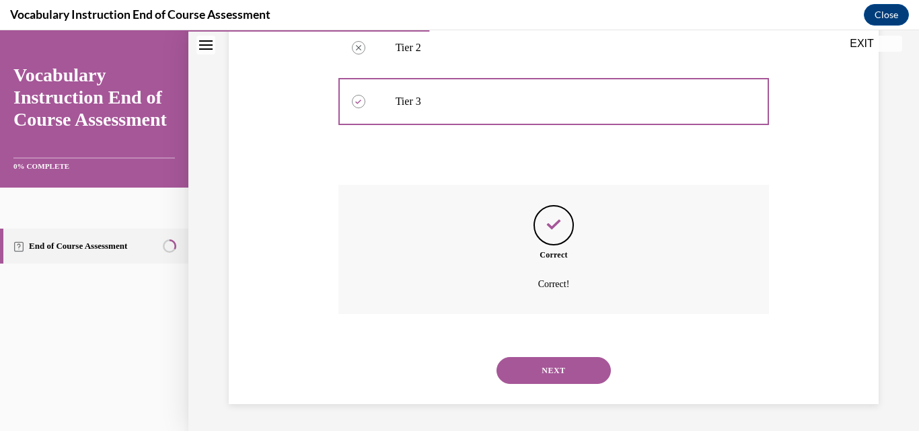
click at [550, 379] on button "NEXT" at bounding box center [553, 370] width 114 height 27
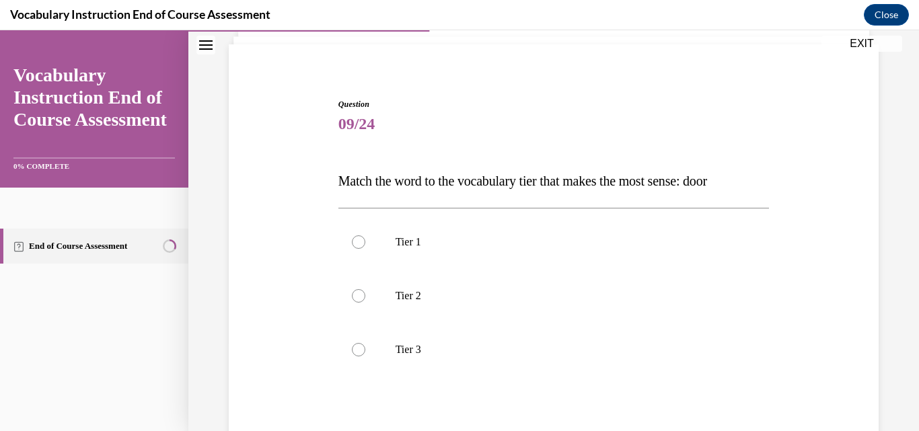
scroll to position [92, 0]
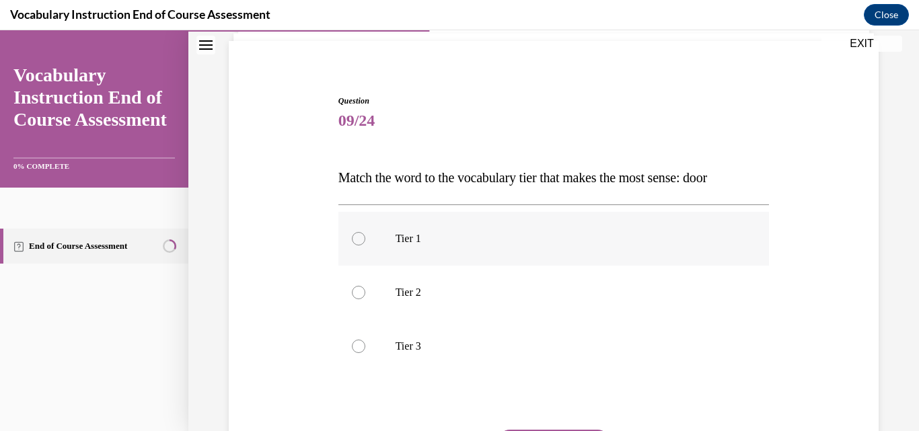
click at [540, 244] on p "Tier 1" at bounding box center [565, 238] width 340 height 13
click at [365, 244] on input "Tier 1" at bounding box center [358, 238] width 13 height 13
radio input "true"
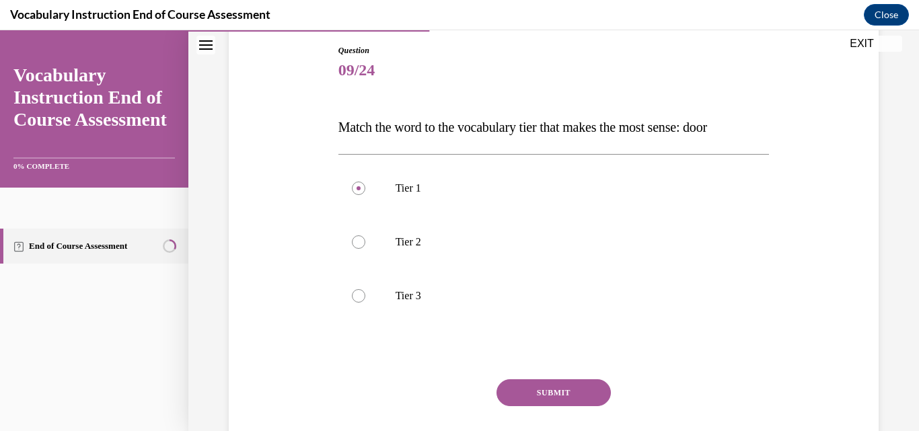
scroll to position [144, 0]
click at [543, 379] on button "SUBMIT" at bounding box center [553, 391] width 114 height 27
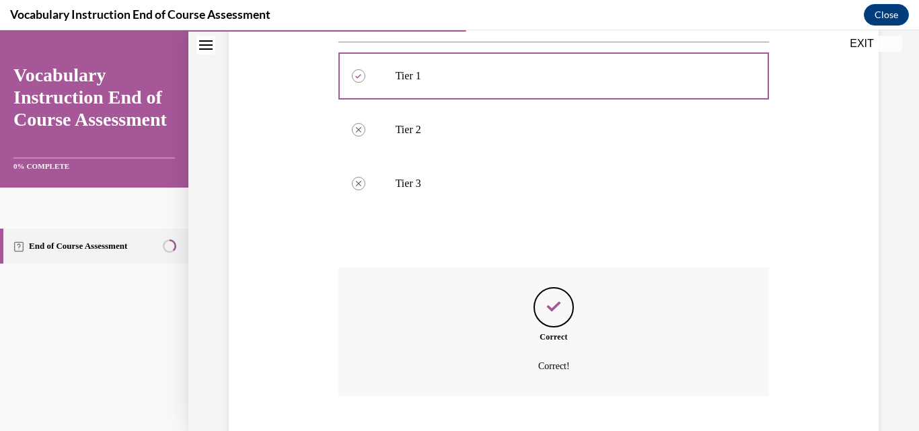
scroll to position [337, 0]
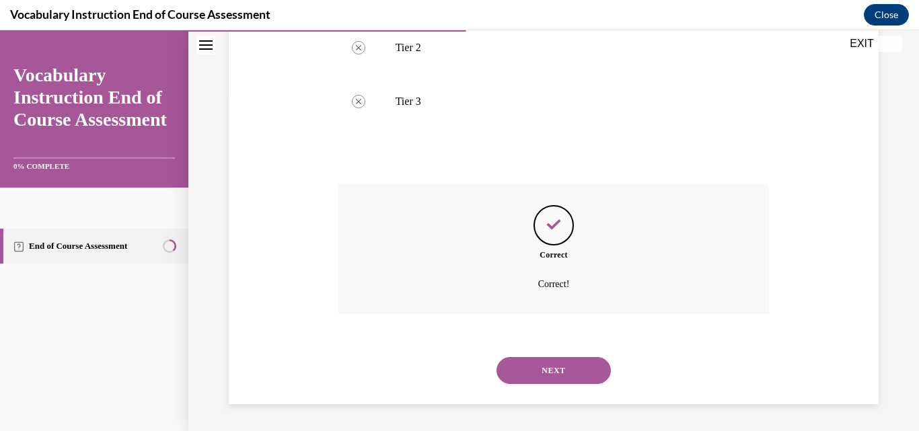
click at [543, 379] on button "NEXT" at bounding box center [553, 370] width 114 height 27
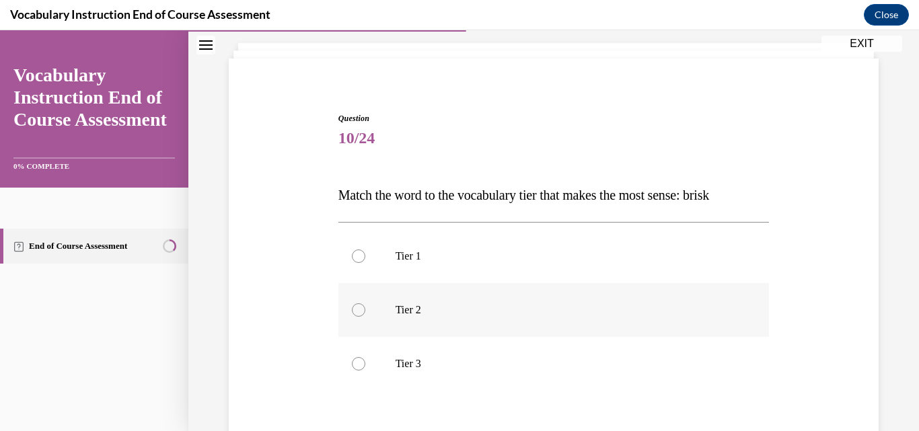
scroll to position [77, 0]
click at [531, 326] on label "Tier 2" at bounding box center [553, 308] width 431 height 54
click at [365, 315] on input "Tier 2" at bounding box center [358, 307] width 13 height 13
radio input "true"
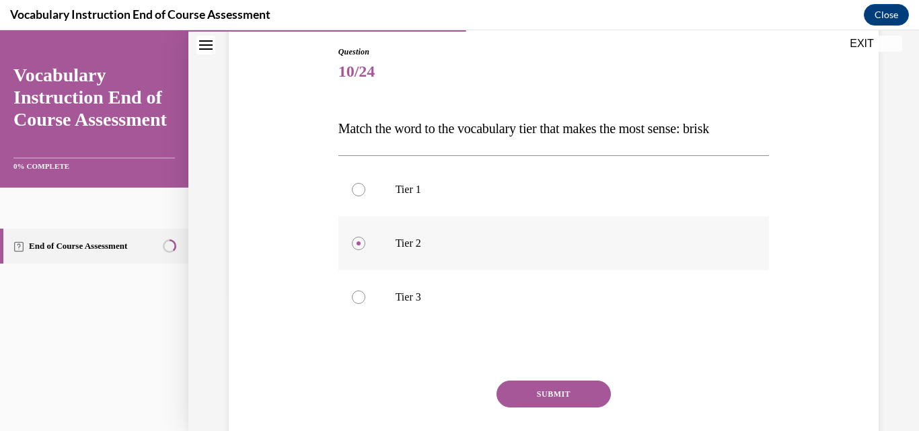
scroll to position [160, 0]
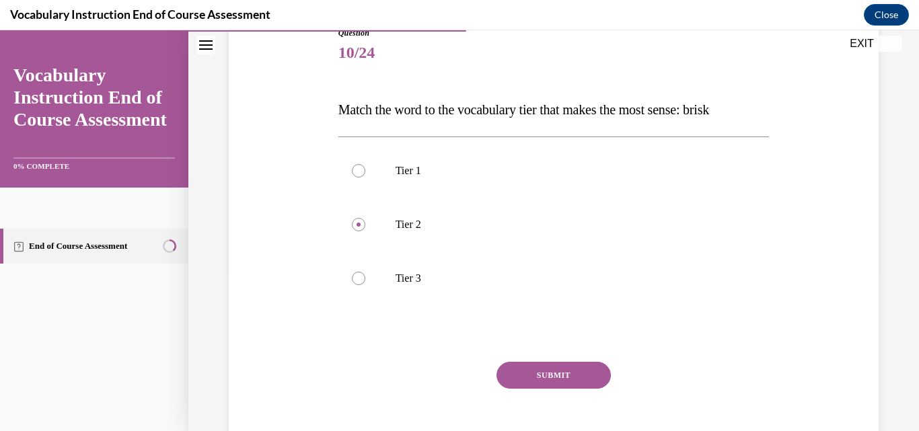
click at [545, 367] on button "SUBMIT" at bounding box center [553, 375] width 114 height 27
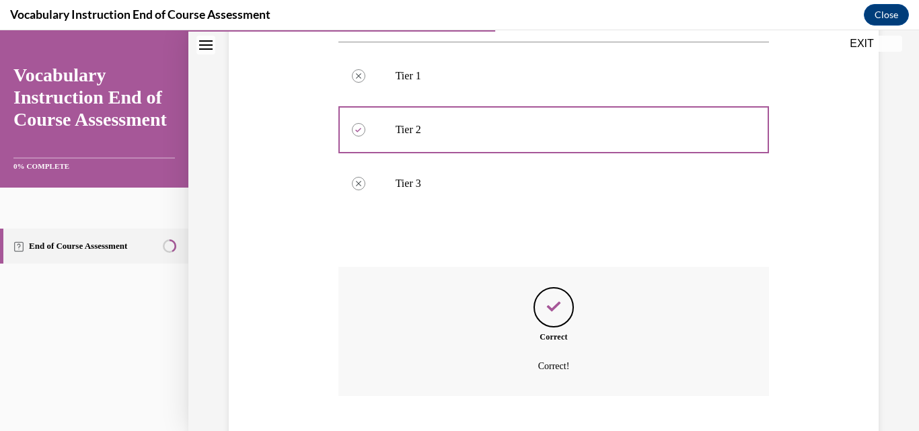
scroll to position [337, 0]
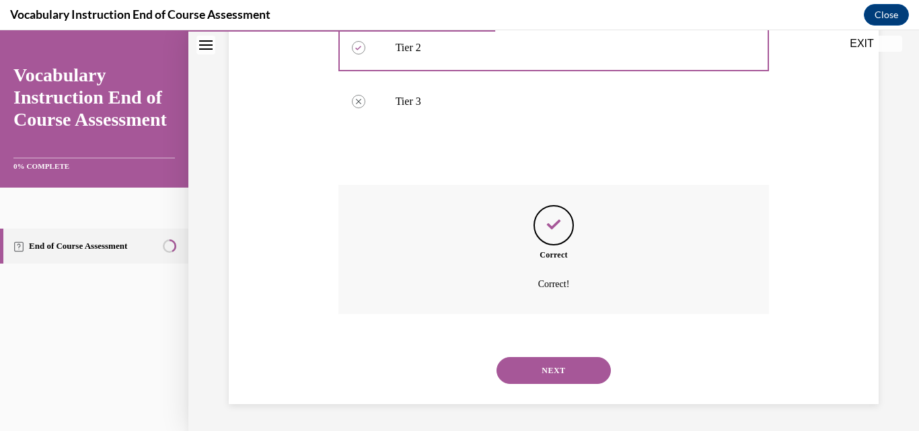
click at [545, 367] on button "NEXT" at bounding box center [553, 370] width 114 height 27
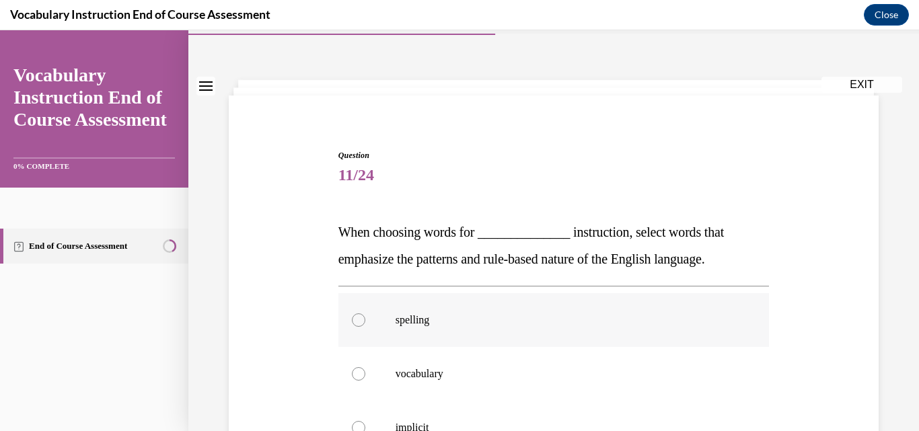
scroll to position [40, 0]
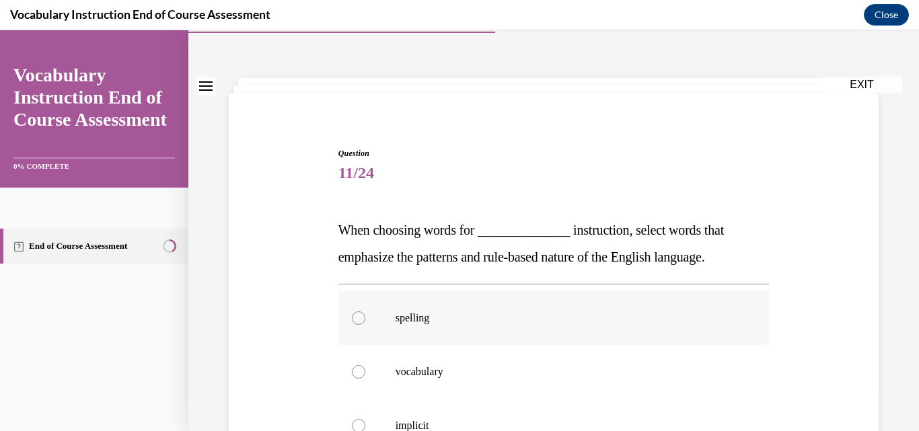
click at [539, 336] on label "spelling" at bounding box center [553, 318] width 431 height 54
click at [365, 325] on input "spelling" at bounding box center [358, 317] width 13 height 13
radio input "true"
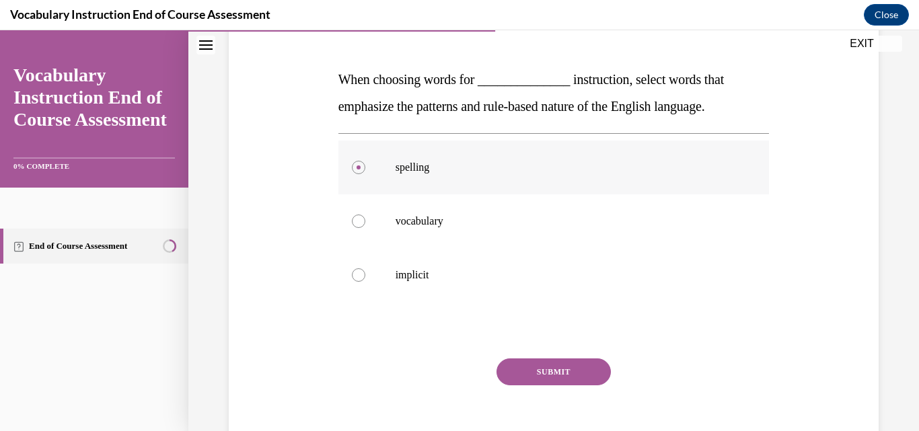
scroll to position [188, 0]
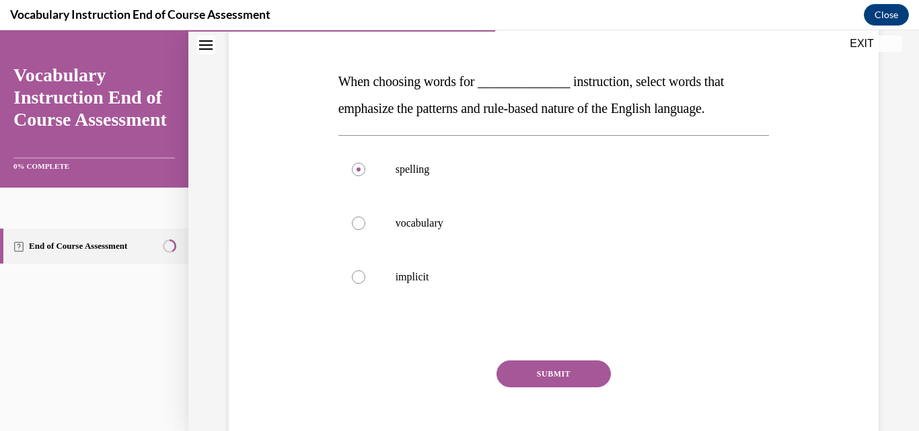
click at [549, 376] on button "SUBMIT" at bounding box center [553, 373] width 114 height 27
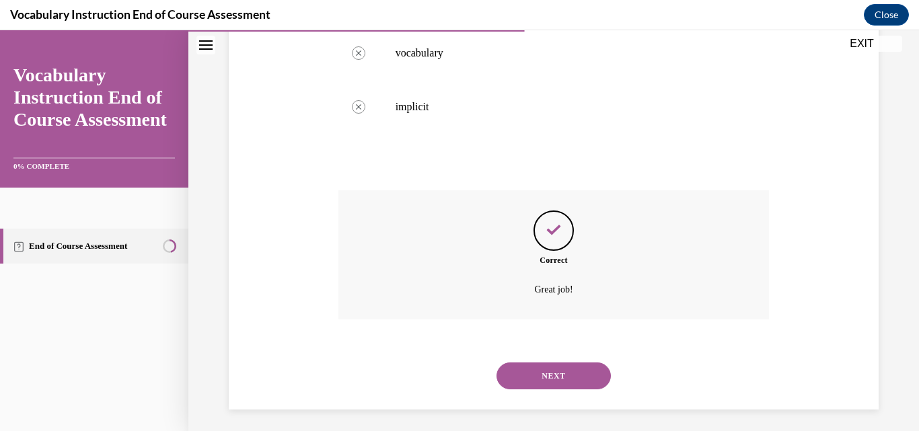
scroll to position [364, 0]
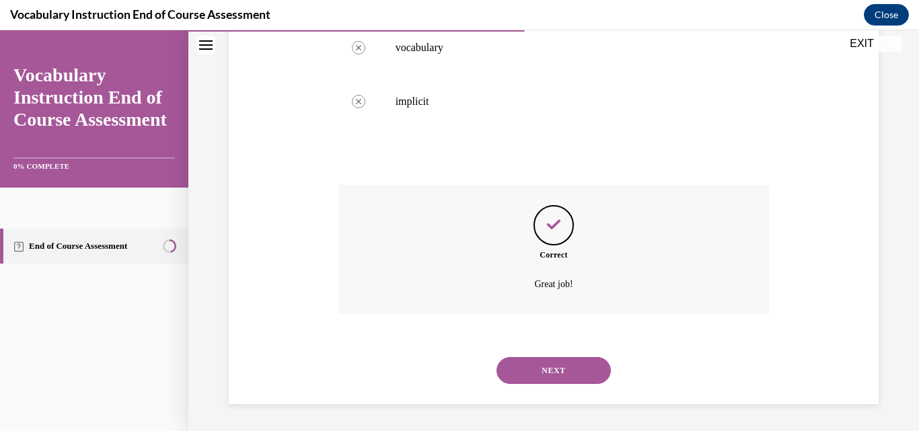
click at [549, 375] on button "NEXT" at bounding box center [553, 370] width 114 height 27
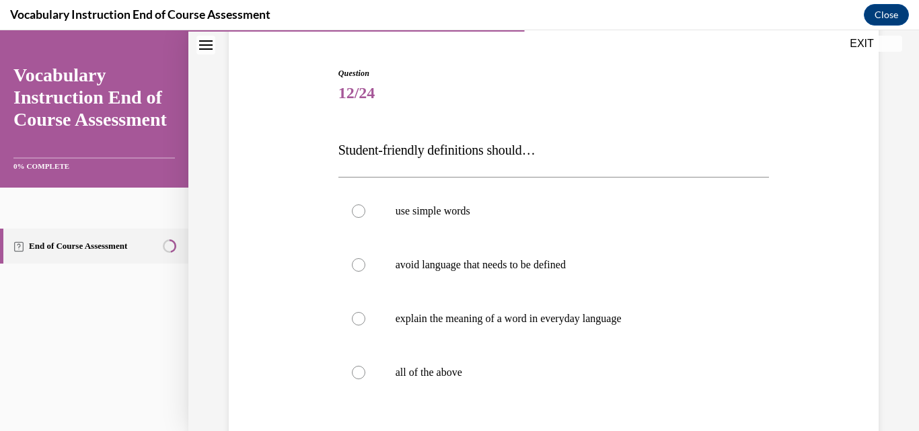
scroll to position [121, 0]
click at [549, 375] on p "all of the above" at bounding box center [565, 370] width 340 height 13
click at [365, 375] on input "all of the above" at bounding box center [358, 370] width 13 height 13
radio input "true"
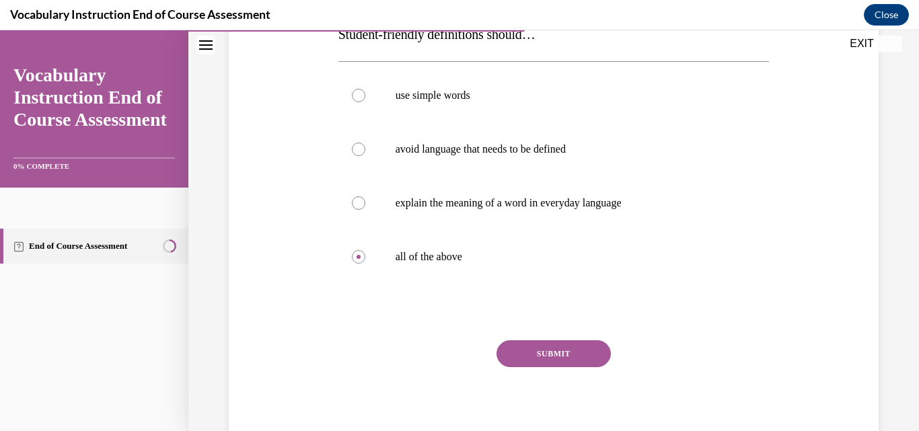
scroll to position [236, 0]
click at [549, 364] on button "SUBMIT" at bounding box center [553, 353] width 114 height 27
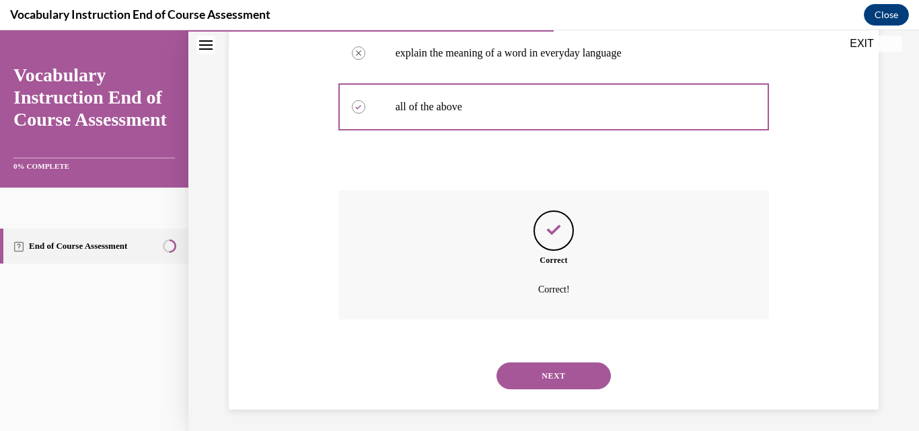
scroll to position [391, 0]
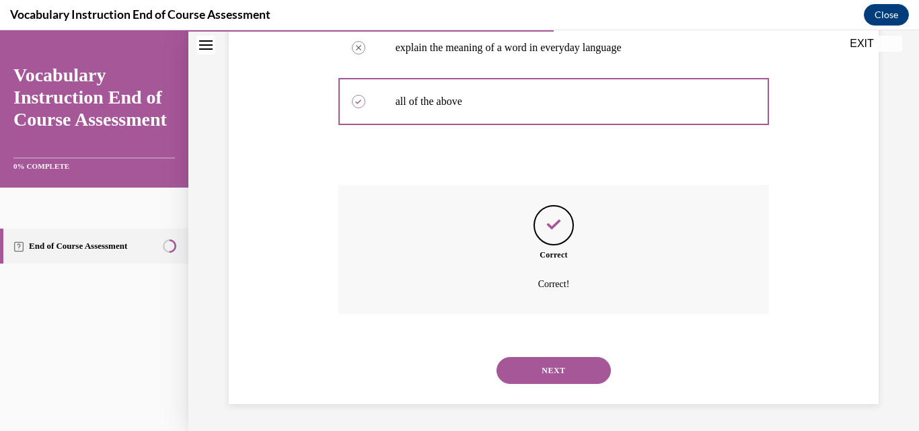
click at [553, 368] on button "NEXT" at bounding box center [553, 370] width 114 height 27
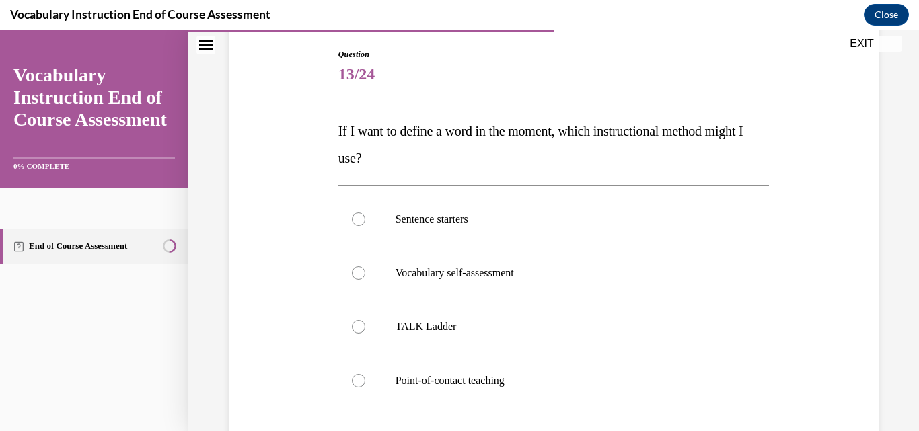
scroll to position [142, 0]
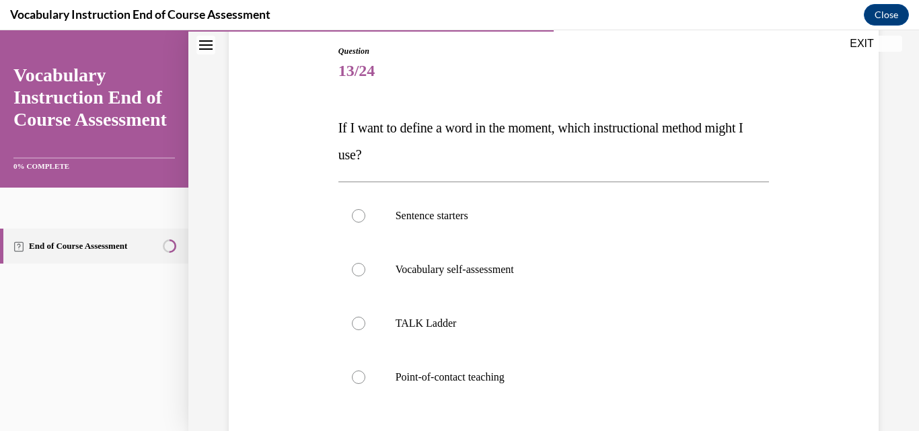
click at [553, 368] on label "Point-of-contact teaching" at bounding box center [553, 377] width 431 height 54
click at [365, 371] on input "Point-of-contact teaching" at bounding box center [358, 377] width 13 height 13
radio input "true"
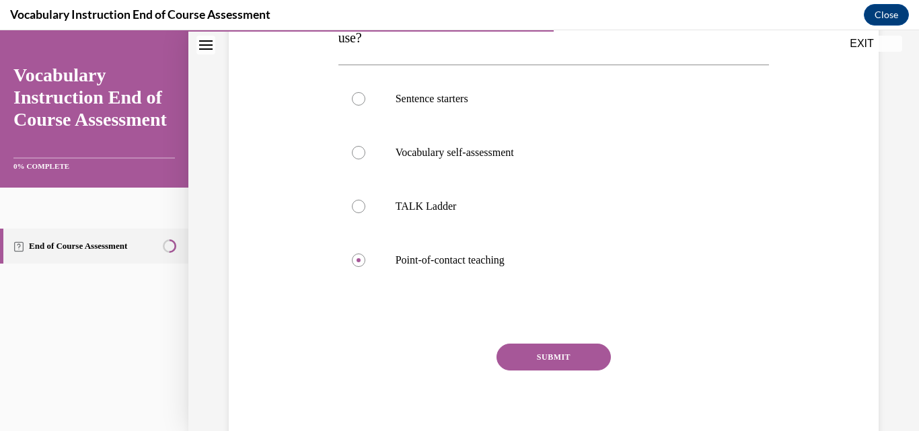
scroll to position [260, 0]
click at [557, 352] on button "SUBMIT" at bounding box center [553, 355] width 114 height 27
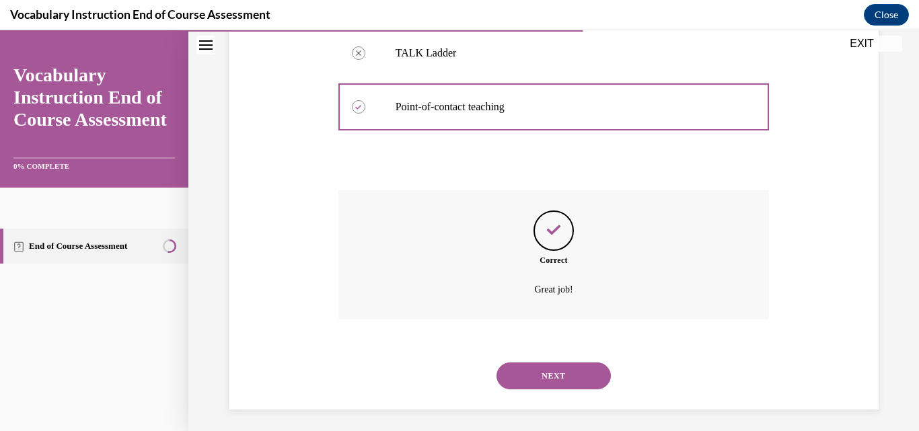
scroll to position [418, 0]
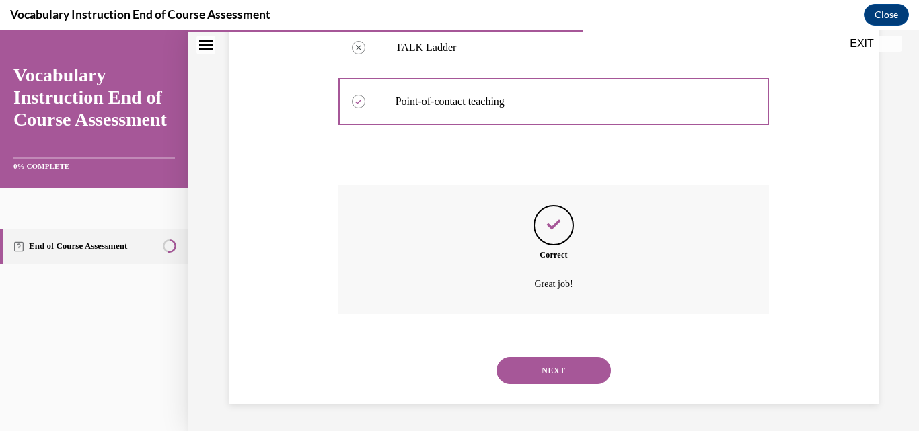
click at [566, 377] on button "NEXT" at bounding box center [553, 370] width 114 height 27
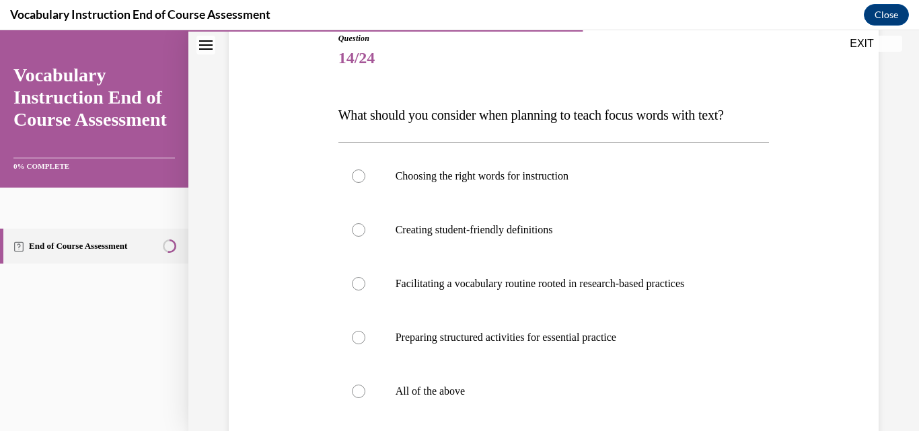
scroll to position [157, 0]
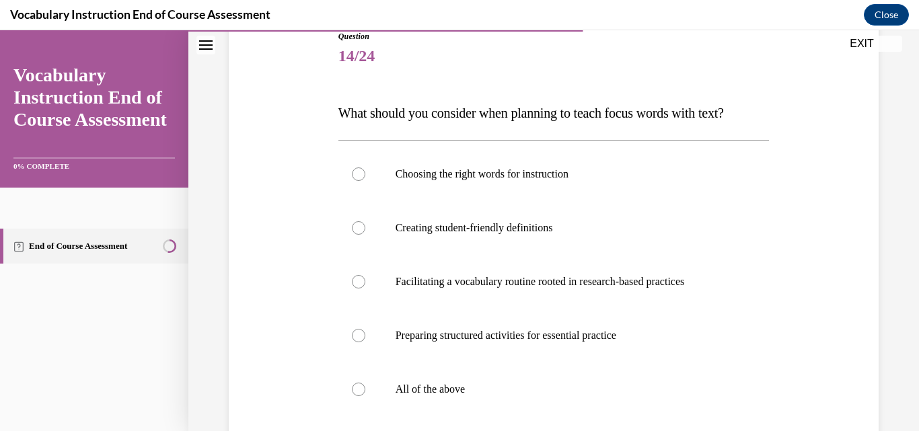
click at [566, 377] on label "All of the above" at bounding box center [553, 389] width 431 height 54
click at [365, 383] on input "All of the above" at bounding box center [358, 389] width 13 height 13
radio input "true"
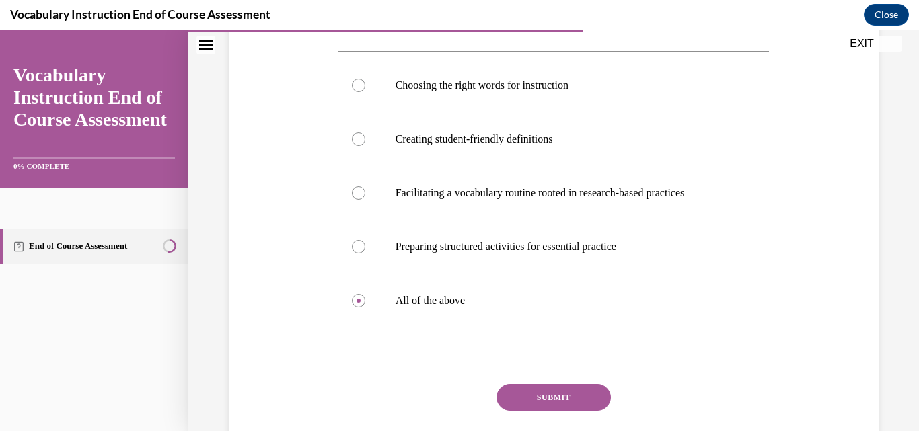
scroll to position [246, 0]
click at [551, 402] on button "SUBMIT" at bounding box center [553, 396] width 114 height 27
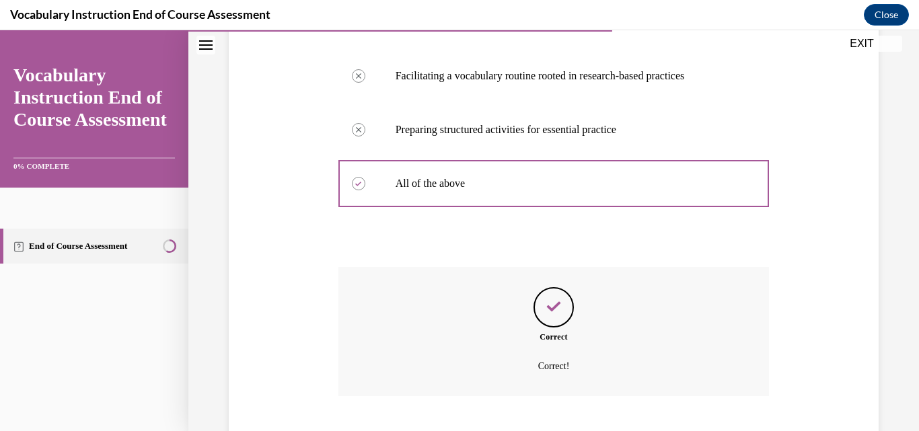
scroll to position [444, 0]
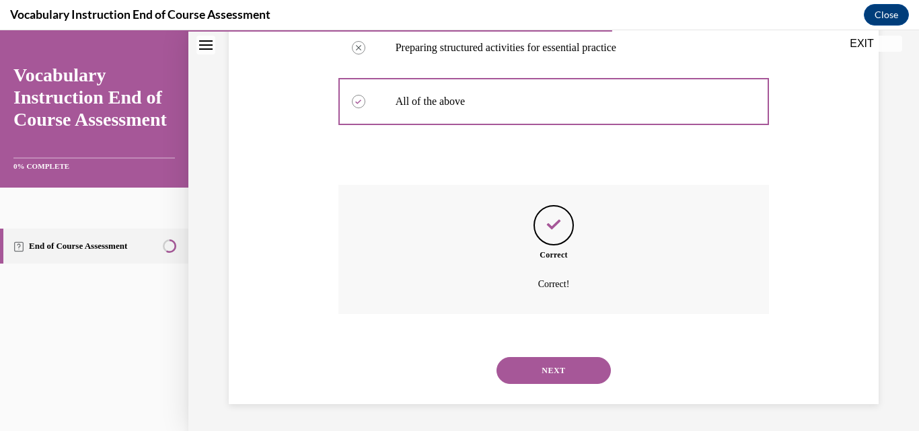
click at [557, 377] on button "NEXT" at bounding box center [553, 370] width 114 height 27
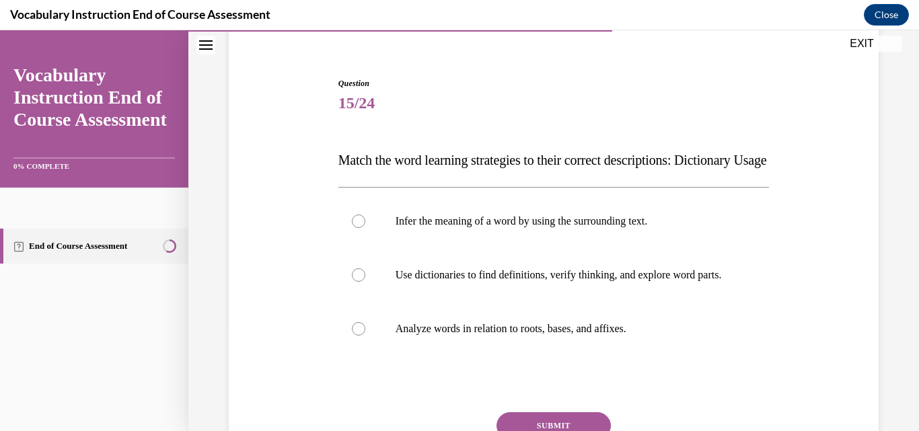
scroll to position [112, 0]
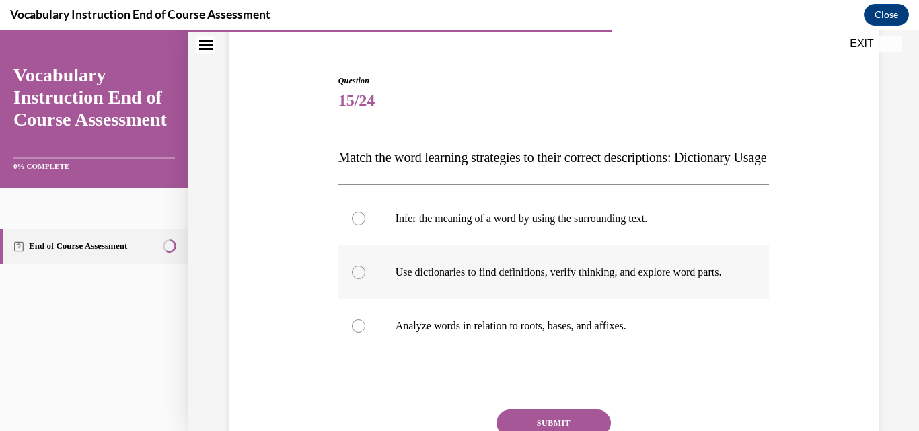
click at [575, 279] on p "Use dictionaries to find definitions, verify thinking, and explore word parts." at bounding box center [565, 272] width 340 height 13
click at [365, 279] on input "Use dictionaries to find definitions, verify thinking, and explore word parts." at bounding box center [358, 272] width 13 height 13
radio input "true"
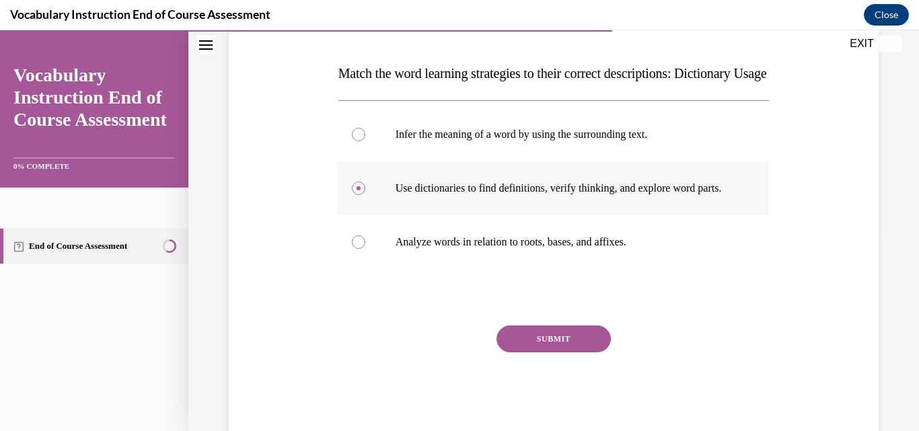
scroll to position [208, 0]
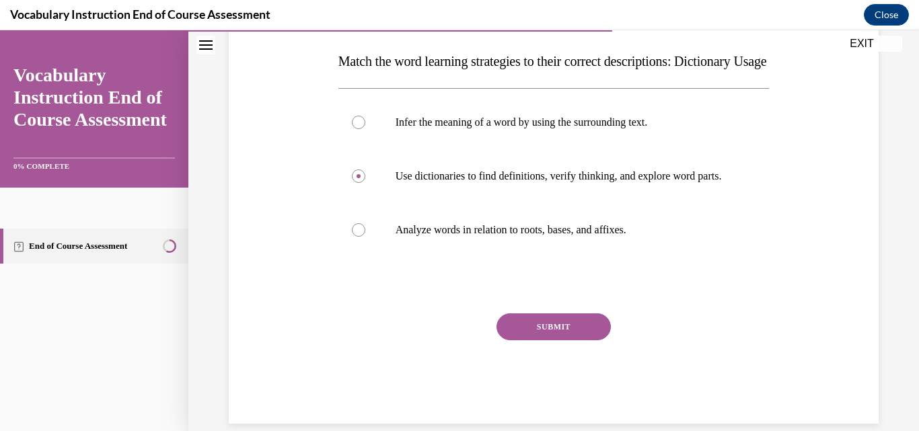
click at [549, 340] on button "SUBMIT" at bounding box center [553, 326] width 114 height 27
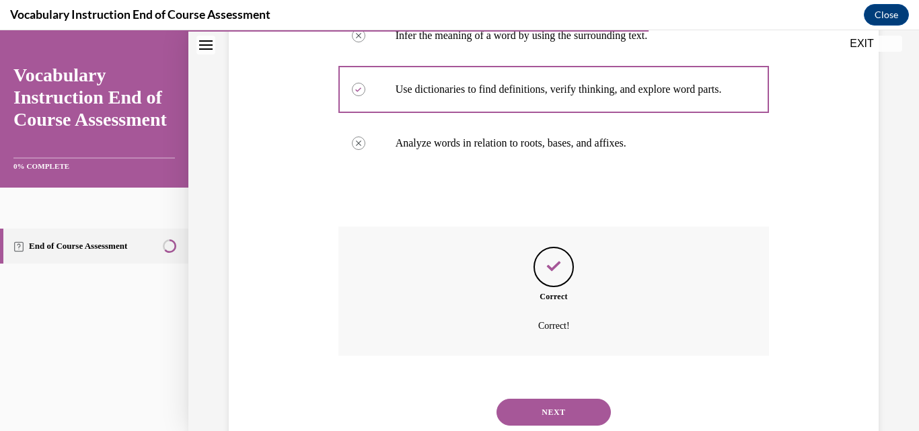
scroll to position [377, 0]
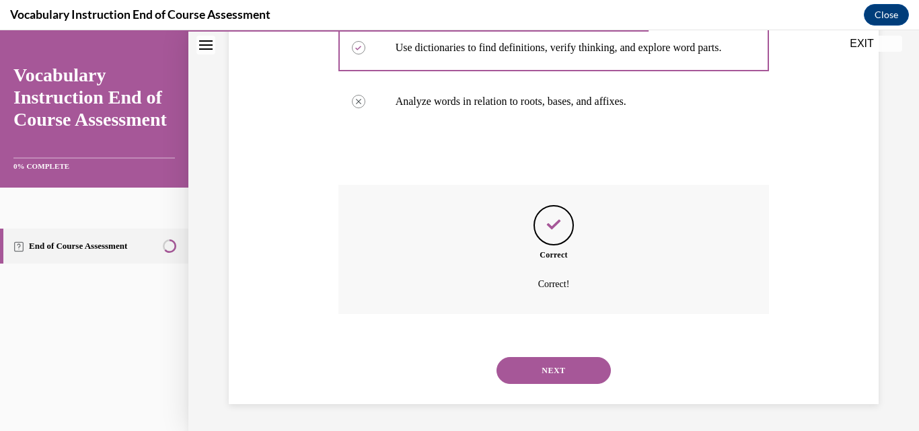
click at [549, 367] on button "NEXT" at bounding box center [553, 370] width 114 height 27
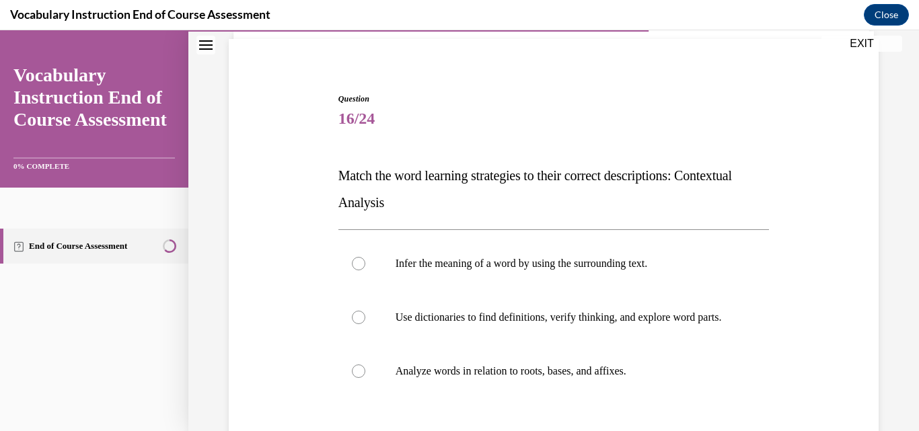
scroll to position [95, 0]
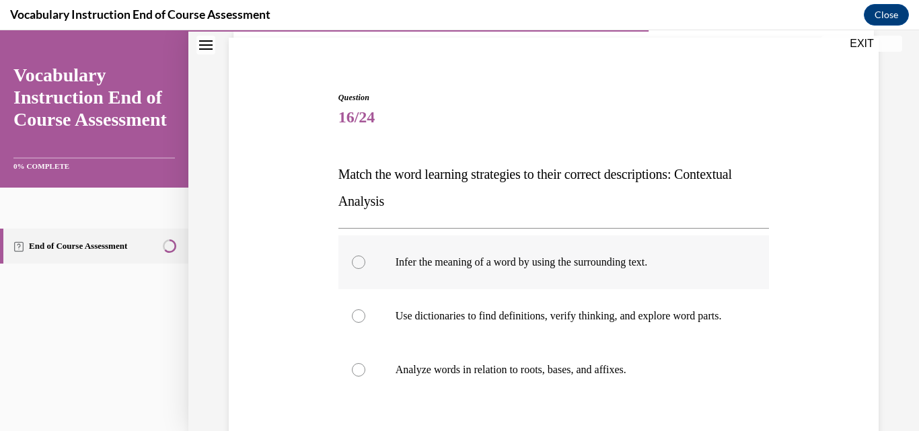
click at [552, 277] on label "Infer the meaning of a word by using the surrounding text." at bounding box center [553, 262] width 431 height 54
click at [365, 269] on input "Infer the meaning of a word by using the surrounding text." at bounding box center [358, 262] width 13 height 13
radio input "true"
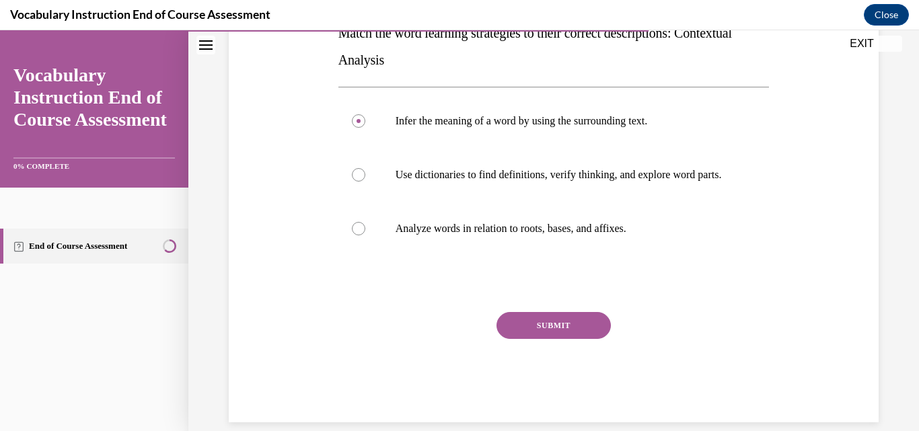
scroll to position [237, 0]
click at [552, 338] on button "SUBMIT" at bounding box center [553, 324] width 114 height 27
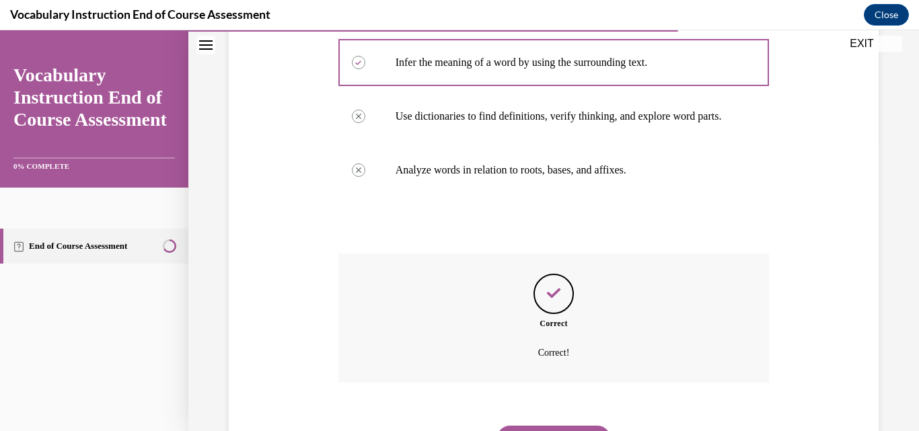
scroll to position [377, 0]
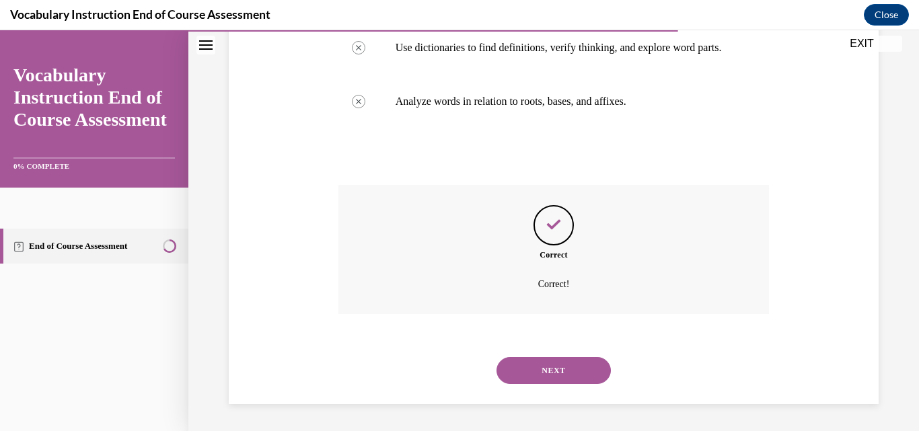
click at [552, 367] on button "NEXT" at bounding box center [553, 370] width 114 height 27
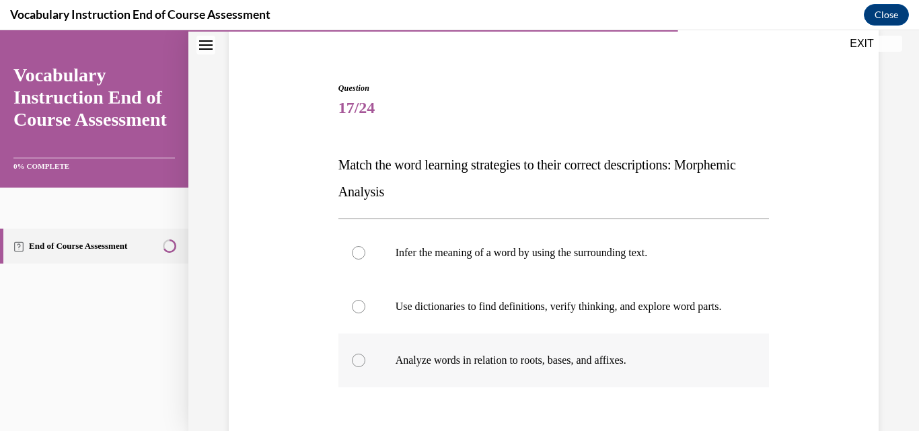
scroll to position [106, 0]
click at [552, 362] on label "Analyze words in relation to roots, bases, and affixes." at bounding box center [553, 360] width 431 height 54
click at [365, 362] on input "Analyze words in relation to roots, bases, and affixes." at bounding box center [358, 359] width 13 height 13
radio input "true"
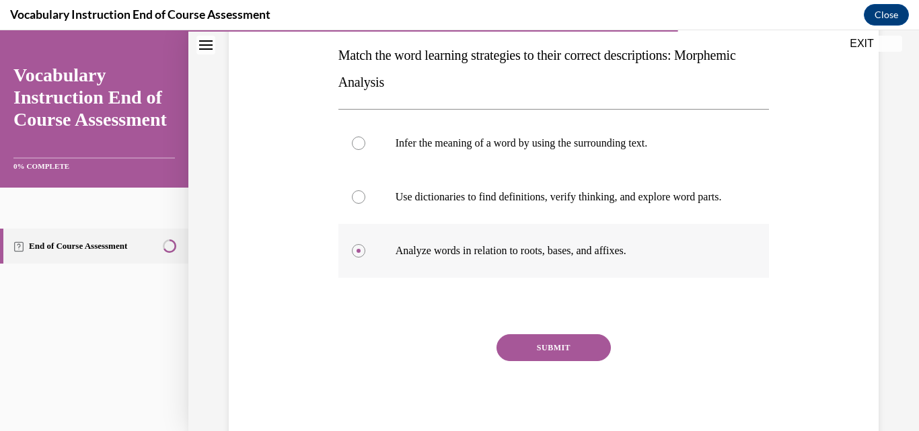
scroll to position [219, 0]
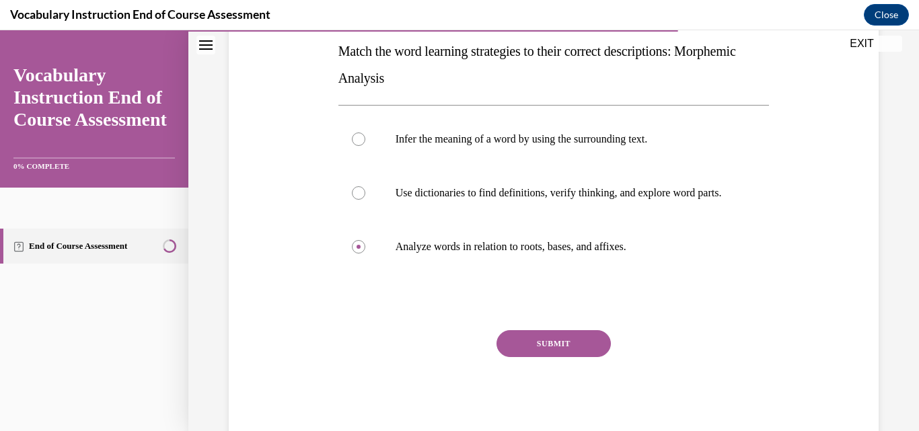
click at [552, 355] on button "SUBMIT" at bounding box center [553, 343] width 114 height 27
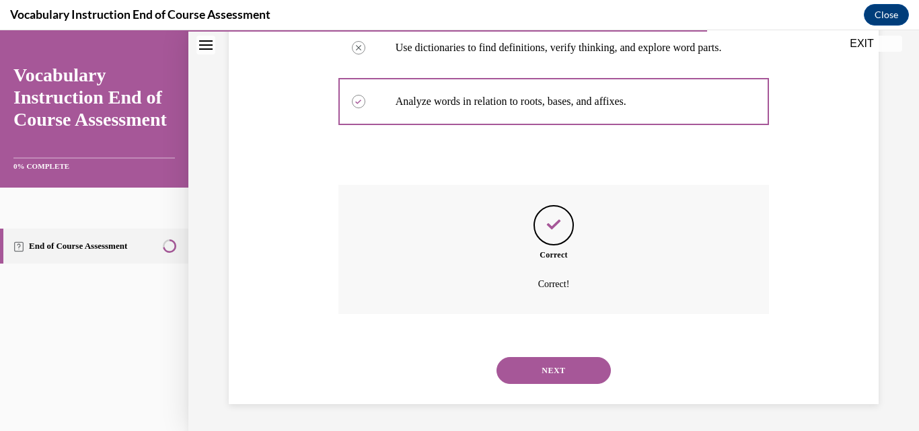
scroll to position [377, 0]
click at [561, 364] on button "NEXT" at bounding box center [553, 370] width 114 height 27
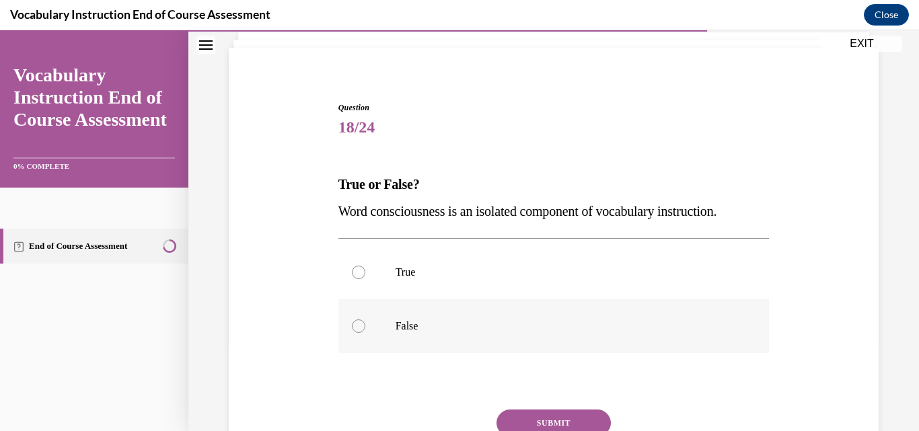
scroll to position [87, 0]
click at [538, 266] on p "True" at bounding box center [565, 270] width 340 height 13
click at [365, 266] on input "True" at bounding box center [358, 270] width 13 height 13
radio input "true"
click at [552, 414] on button "SUBMIT" at bounding box center [553, 421] width 114 height 27
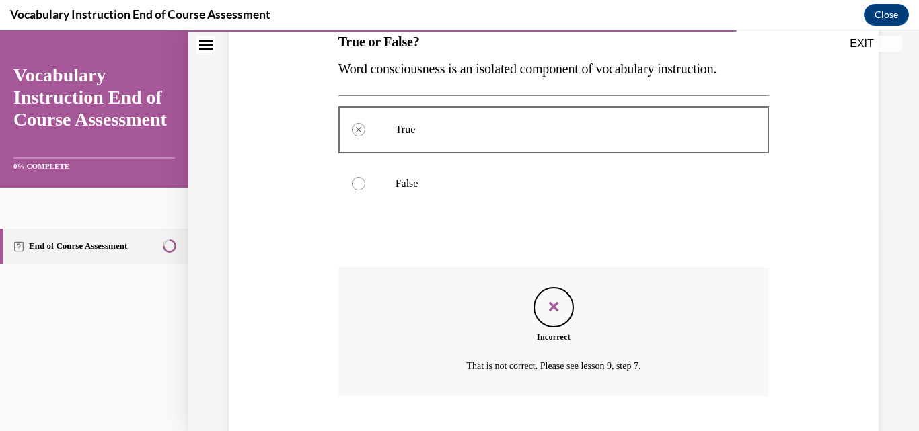
scroll to position [310, 0]
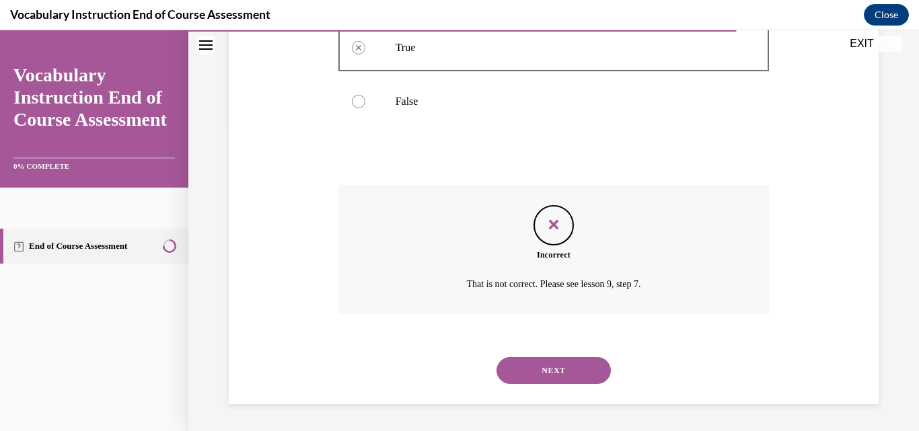
click at [555, 371] on button "NEXT" at bounding box center [553, 370] width 114 height 27
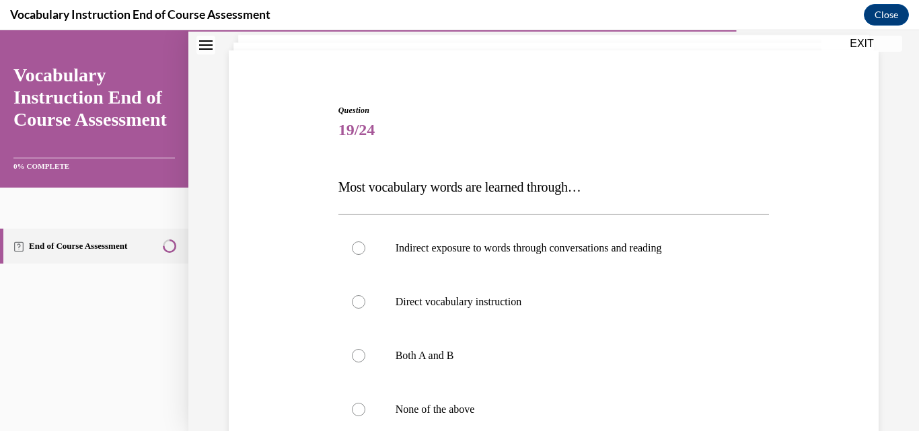
scroll to position [83, 0]
click at [545, 246] on p "Indirect exposure to words through conversations and reading" at bounding box center [565, 247] width 340 height 13
click at [365, 246] on input "Indirect exposure to words through conversations and reading" at bounding box center [358, 247] width 13 height 13
radio input "true"
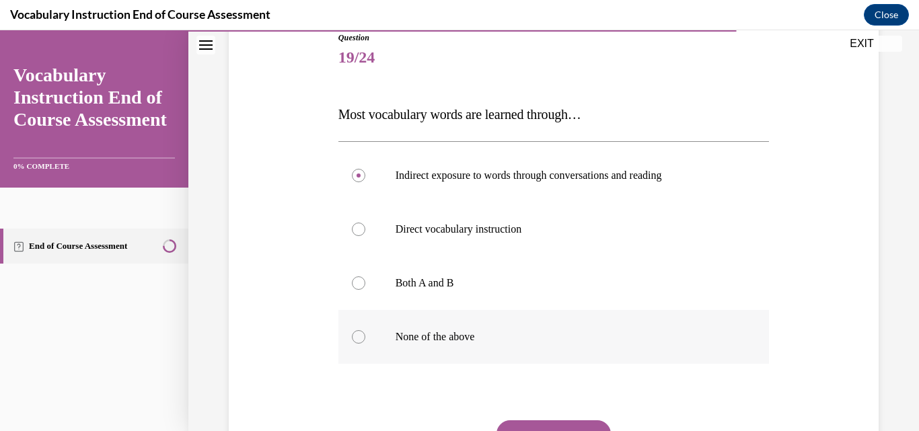
scroll to position [156, 0]
click at [553, 428] on button "SUBMIT" at bounding box center [553, 433] width 114 height 27
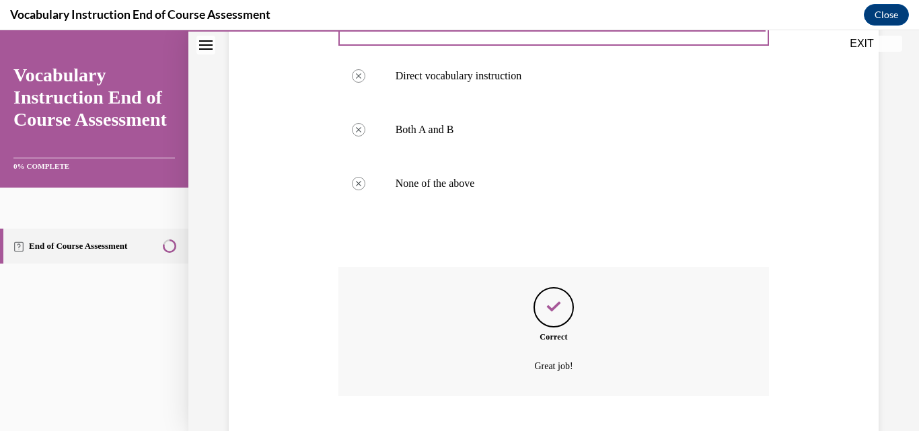
scroll to position [391, 0]
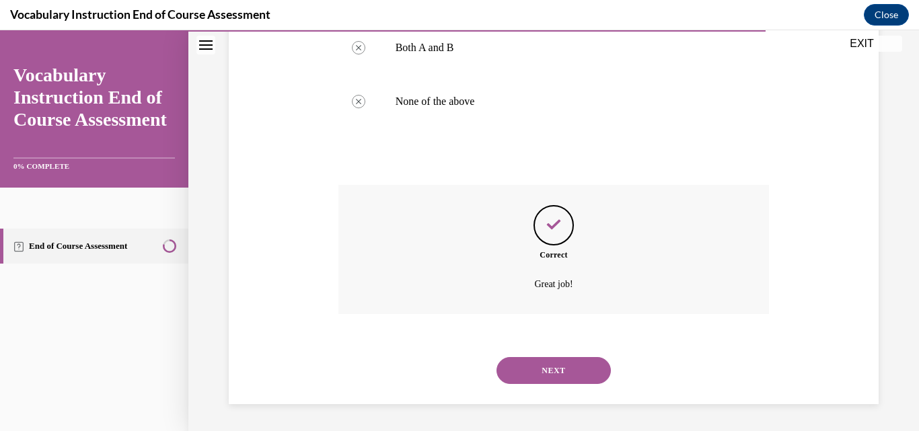
click at [556, 372] on button "NEXT" at bounding box center [553, 370] width 114 height 27
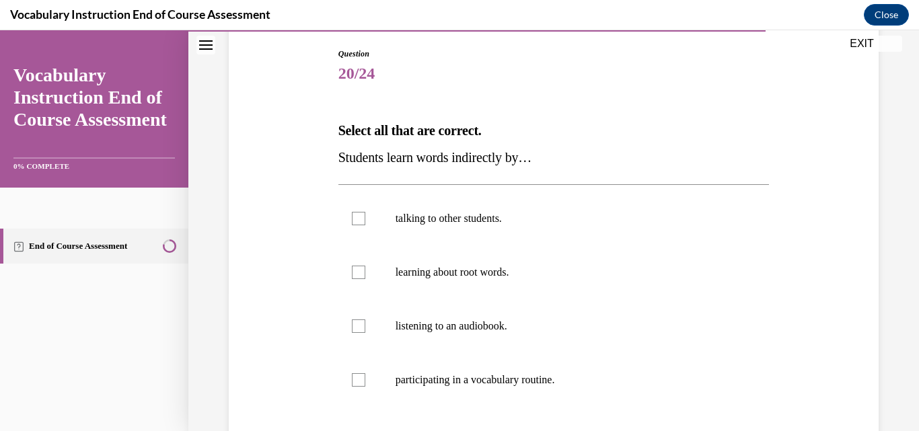
scroll to position [142, 0]
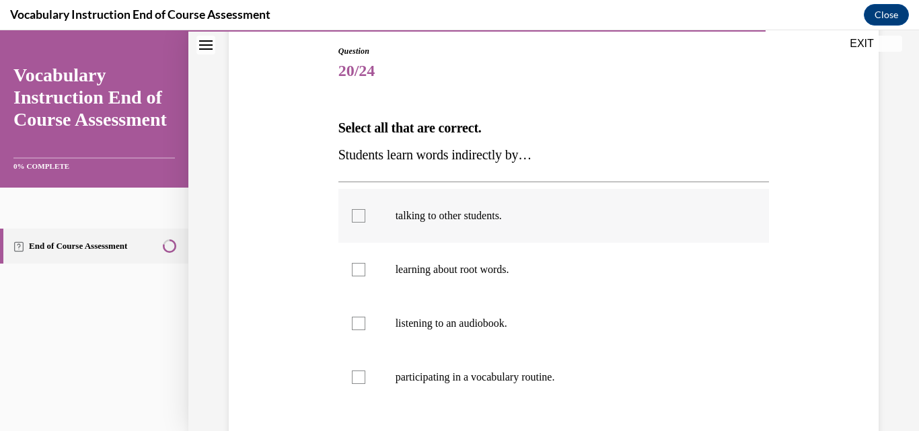
click at [517, 215] on p "talking to other students." at bounding box center [565, 215] width 340 height 13
click at [365, 215] on input "talking to other students." at bounding box center [358, 215] width 13 height 13
checkbox input "true"
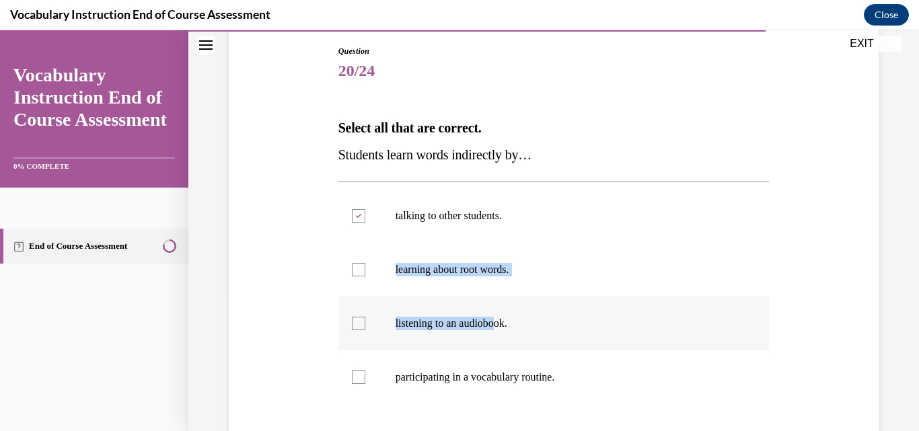
drag, startPoint x: 517, startPoint y: 215, endPoint x: 498, endPoint y: 321, distance: 107.2
click at [498, 321] on ul "talking to other students. learning about root words. listening to an audiobook…" at bounding box center [553, 296] width 431 height 215
click at [498, 321] on p "listening to an audiobook." at bounding box center [565, 323] width 340 height 13
click at [365, 321] on input "listening to an audiobook." at bounding box center [358, 323] width 13 height 13
checkbox input "true"
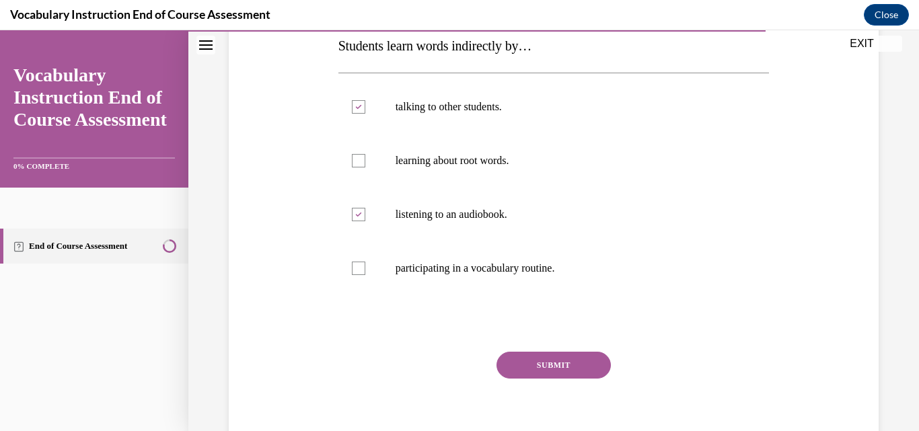
scroll to position [242, 0]
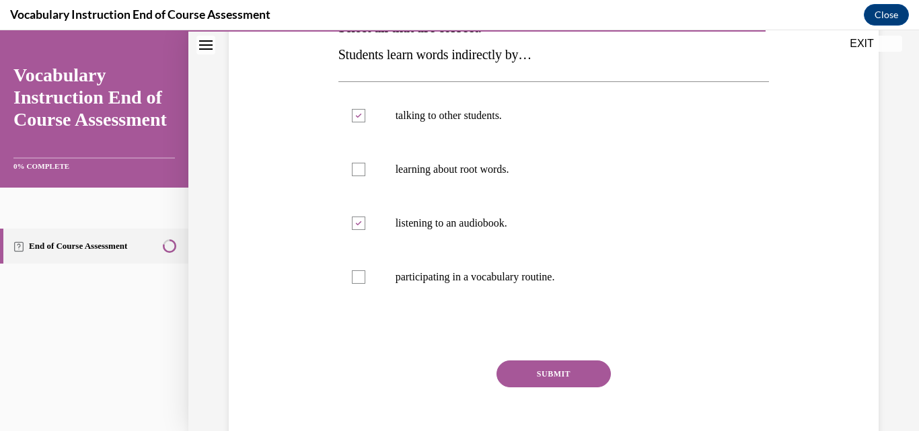
click at [530, 368] on button "SUBMIT" at bounding box center [553, 373] width 114 height 27
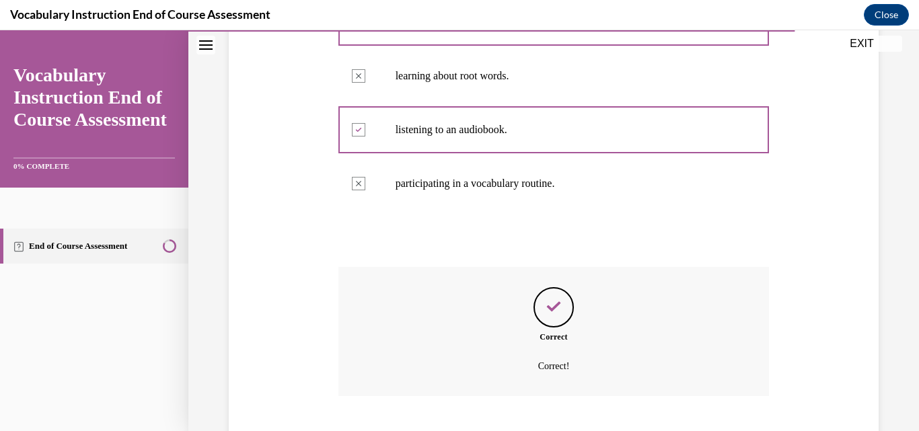
scroll to position [418, 0]
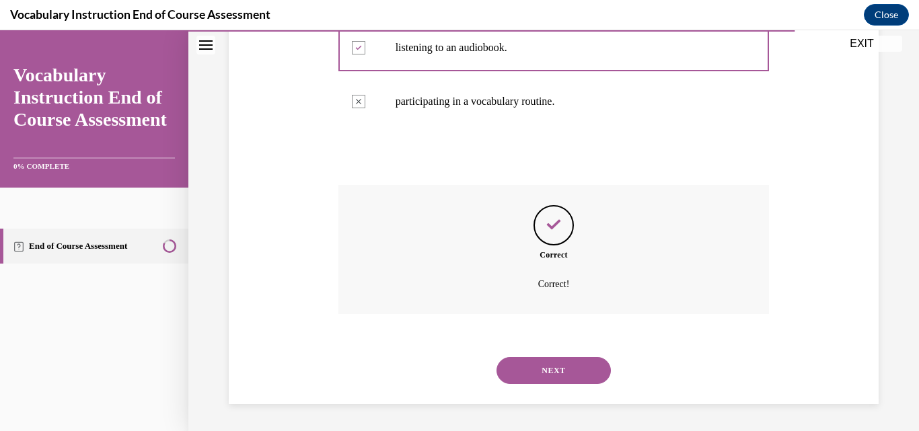
click at [535, 368] on button "NEXT" at bounding box center [553, 370] width 114 height 27
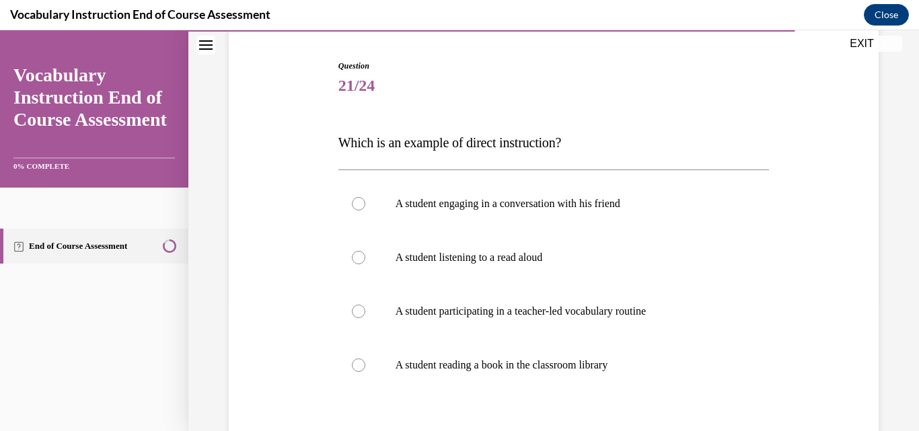
scroll to position [128, 0]
click at [561, 297] on label "A student participating in a teacher-led vocabulary routine" at bounding box center [553, 311] width 431 height 54
click at [365, 304] on input "A student participating in a teacher-led vocabulary routine" at bounding box center [358, 310] width 13 height 13
radio input "true"
click at [561, 297] on label "A student participating in a teacher-led vocabulary routine" at bounding box center [553, 311] width 431 height 54
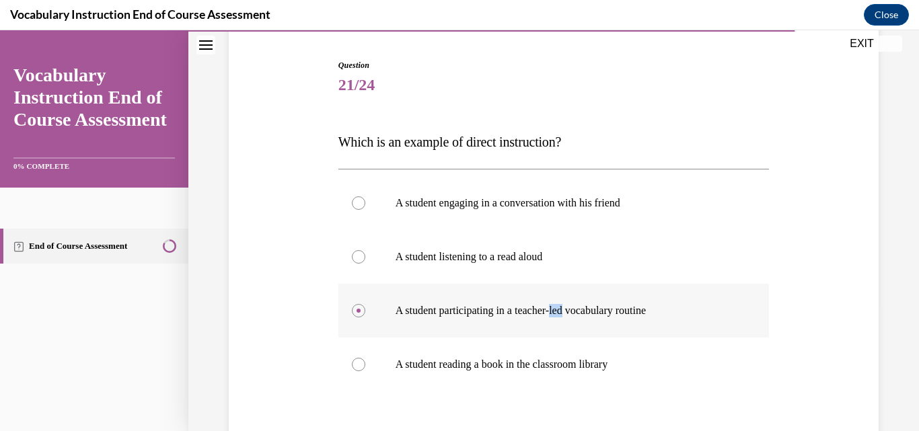
click at [365, 304] on input "A student participating in a teacher-led vocabulary routine" at bounding box center [358, 310] width 13 height 13
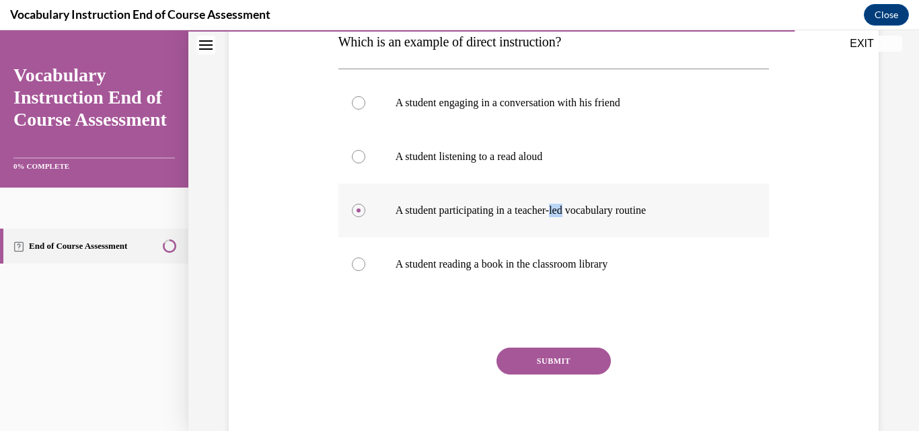
scroll to position [229, 0]
click at [546, 356] on button "SUBMIT" at bounding box center [553, 360] width 114 height 27
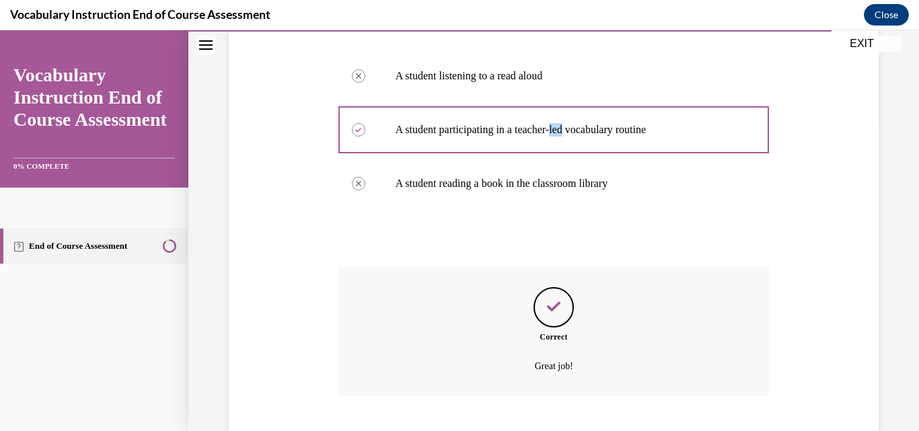
scroll to position [391, 0]
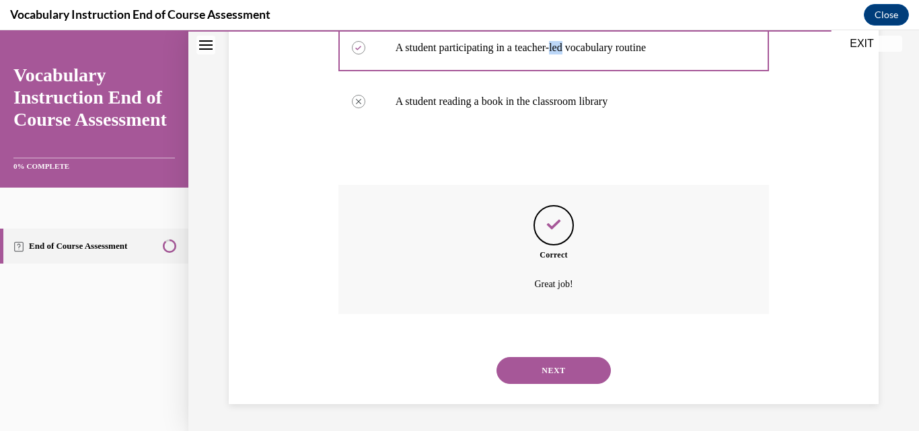
click at [549, 376] on button "NEXT" at bounding box center [553, 370] width 114 height 27
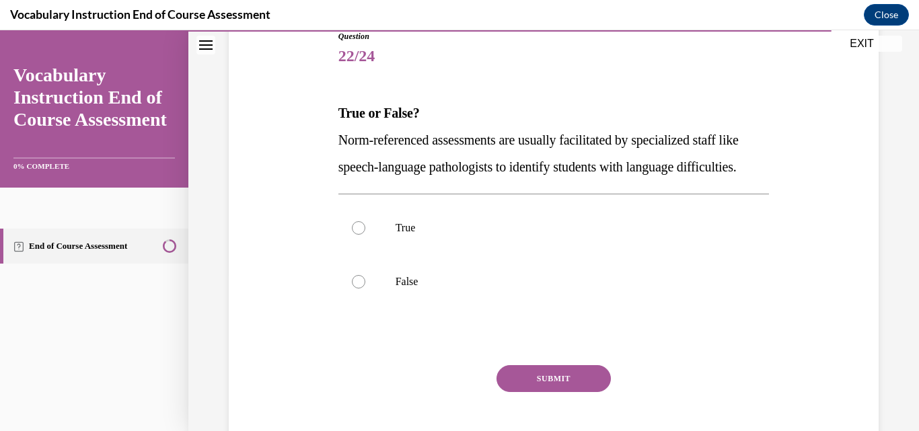
scroll to position [157, 0]
click at [513, 288] on p "False" at bounding box center [565, 280] width 340 height 13
click at [365, 288] on input "False" at bounding box center [358, 280] width 13 height 13
radio input "true"
click at [543, 391] on button "SUBMIT" at bounding box center [553, 377] width 114 height 27
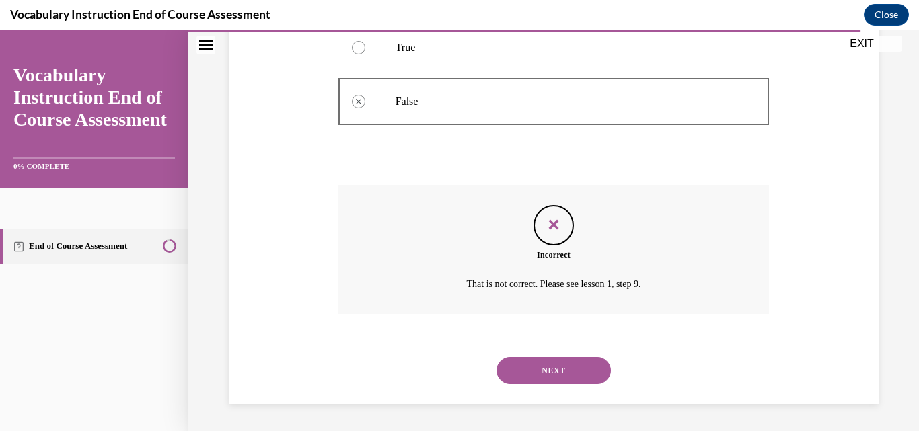
scroll to position [364, 0]
click at [551, 369] on button "NEXT" at bounding box center [553, 370] width 114 height 27
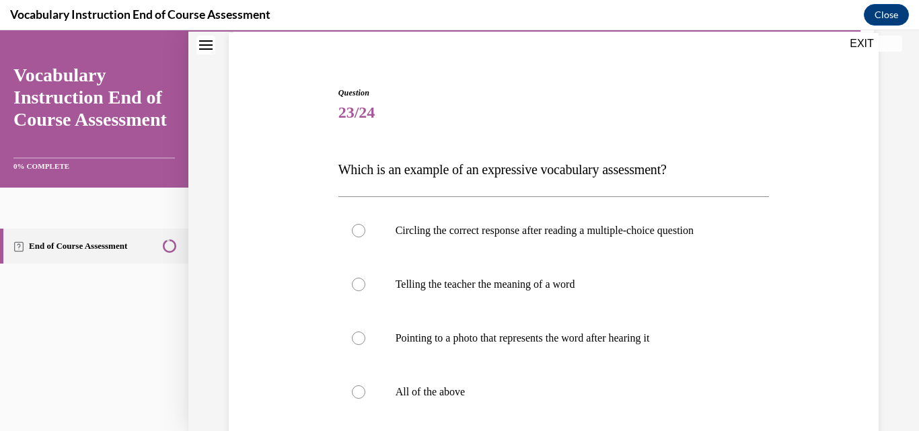
scroll to position [101, 0]
click at [509, 377] on label "All of the above" at bounding box center [553, 391] width 431 height 54
click at [365, 385] on input "All of the above" at bounding box center [358, 391] width 13 height 13
radio input "true"
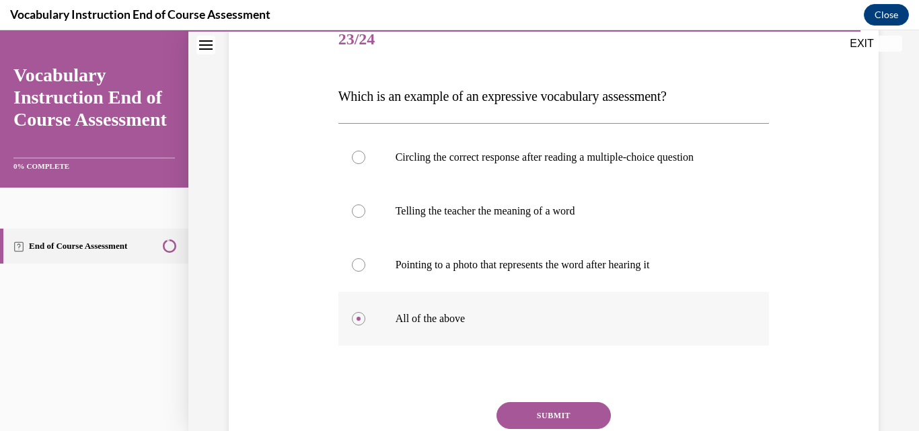
scroll to position [183, 0]
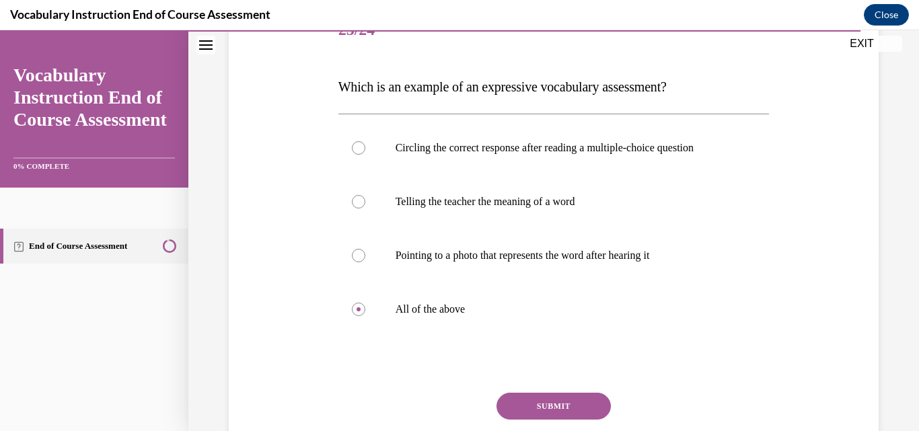
click at [529, 399] on button "SUBMIT" at bounding box center [553, 406] width 114 height 27
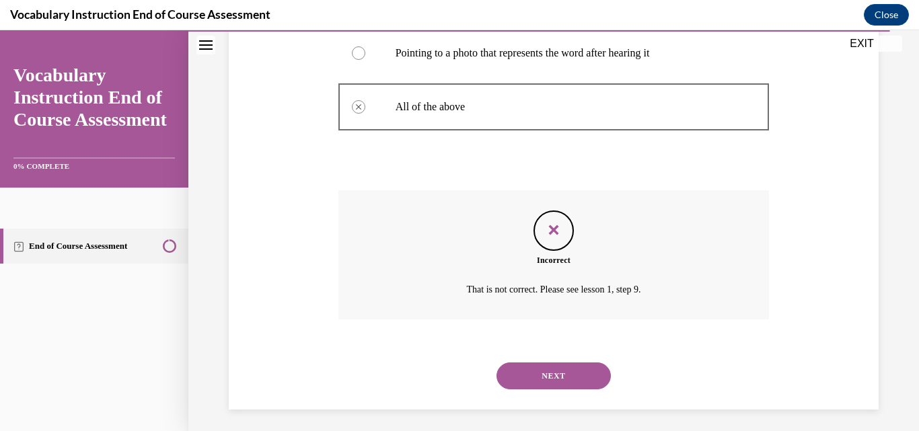
scroll to position [391, 0]
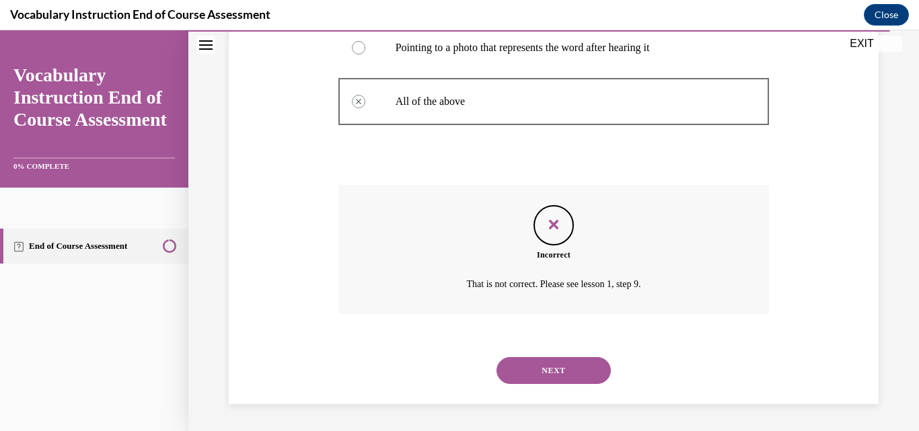
click at [543, 373] on button "NEXT" at bounding box center [553, 370] width 114 height 27
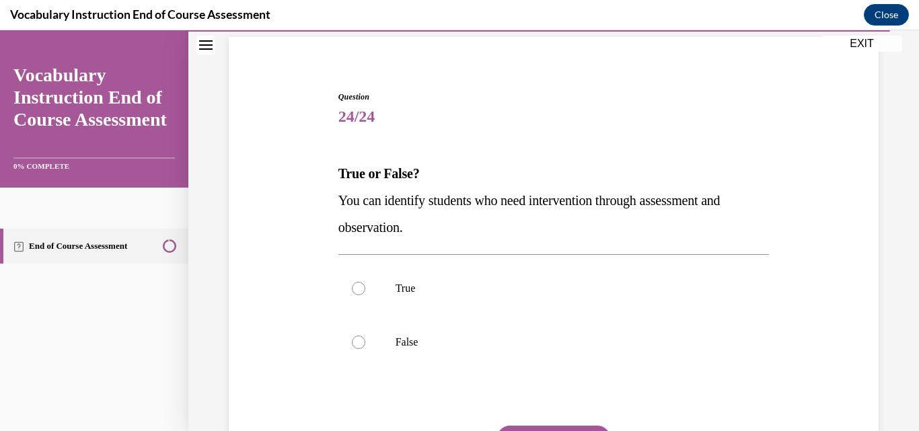
scroll to position [97, 0]
click at [531, 307] on label "True" at bounding box center [553, 288] width 431 height 54
click at [365, 295] on input "True" at bounding box center [358, 287] width 13 height 13
radio input "true"
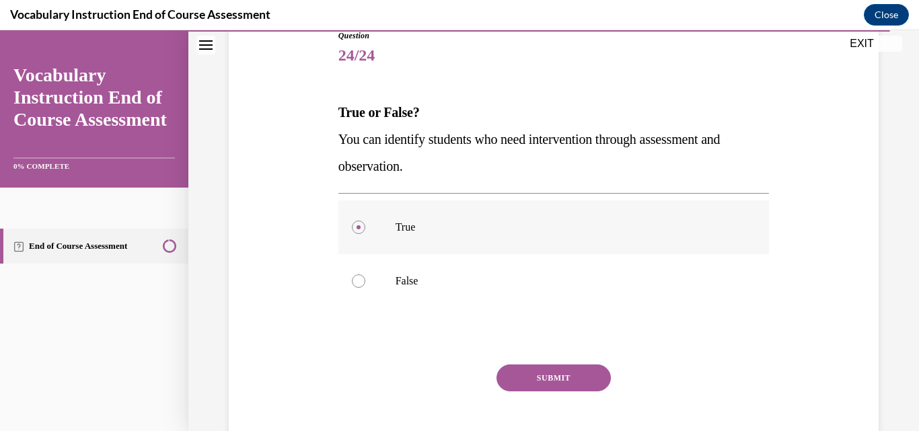
scroll to position [158, 0]
click at [549, 377] on button "SUBMIT" at bounding box center [553, 377] width 114 height 27
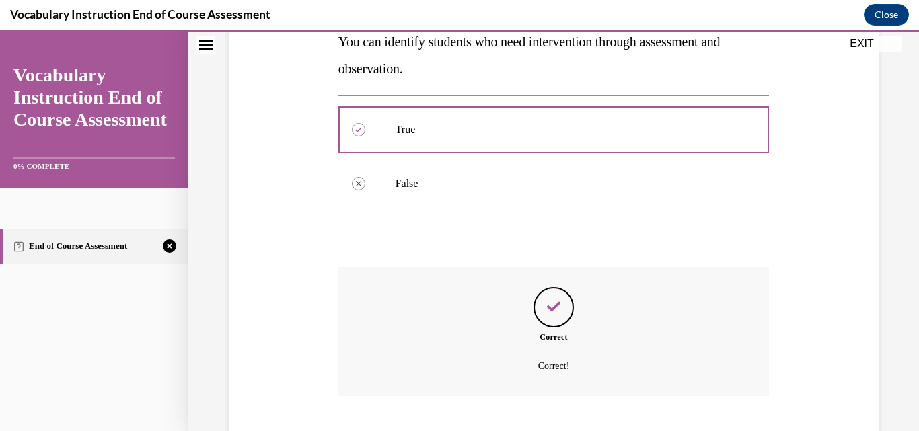
scroll to position [337, 0]
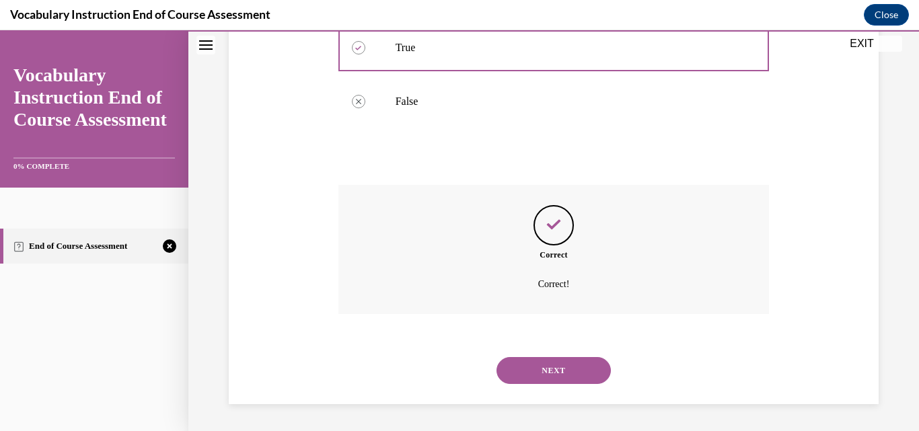
click at [549, 375] on button "NEXT" at bounding box center [553, 370] width 114 height 27
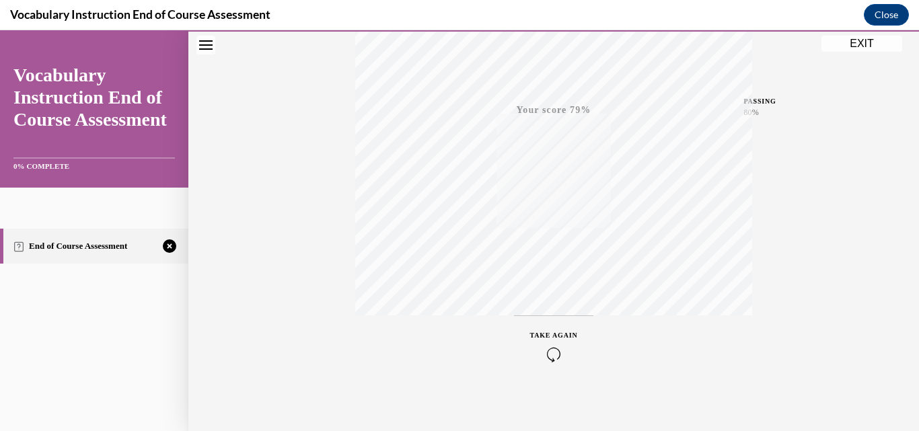
scroll to position [288, 0]
click at [551, 340] on div "TAKE AGAIN" at bounding box center [554, 341] width 48 height 32
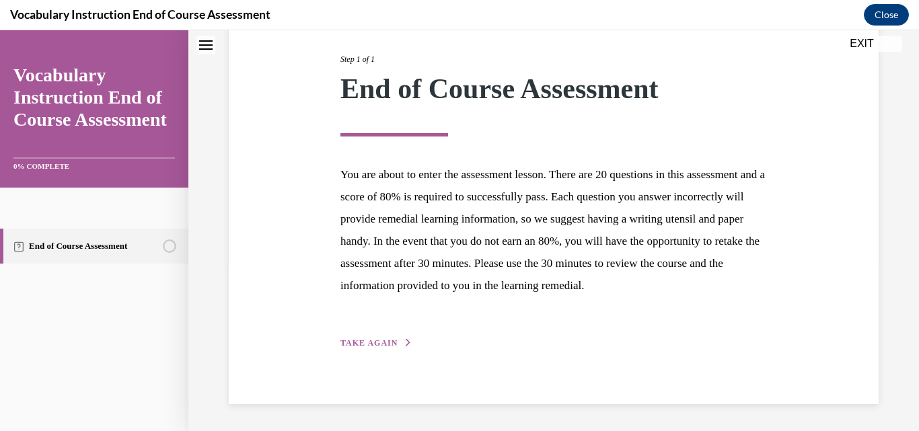
scroll to position [187, 0]
click at [385, 338] on button "TAKE AGAIN" at bounding box center [376, 343] width 72 height 12
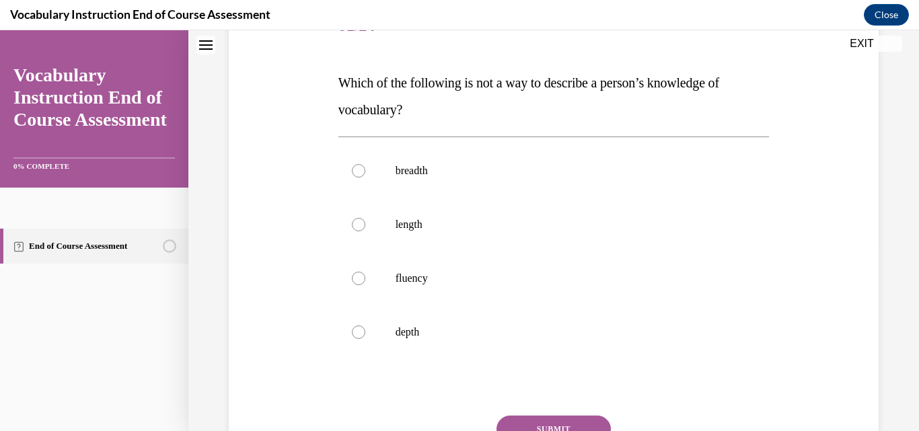
scroll to position [150, 0]
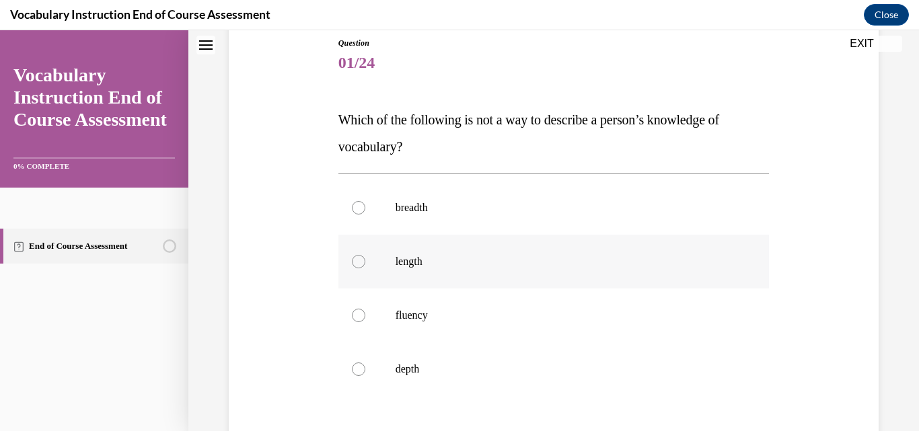
click at [457, 260] on p "length" at bounding box center [565, 261] width 340 height 13
click at [365, 260] on input "length" at bounding box center [358, 261] width 13 height 13
radio input "true"
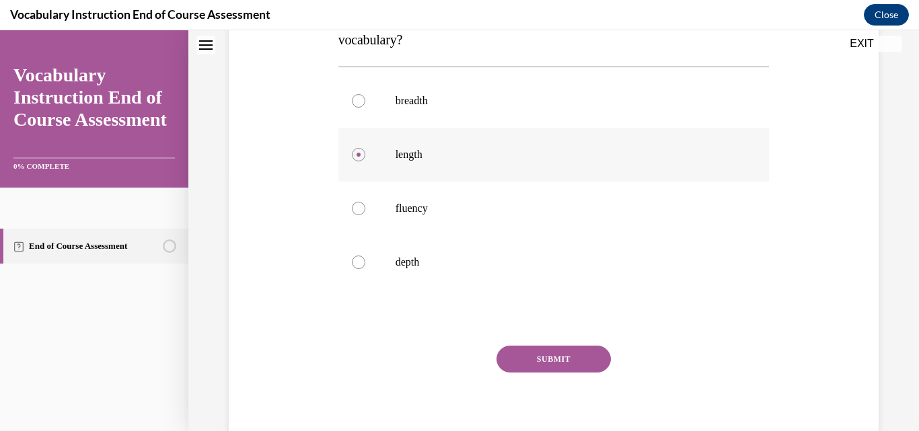
scroll to position [260, 0]
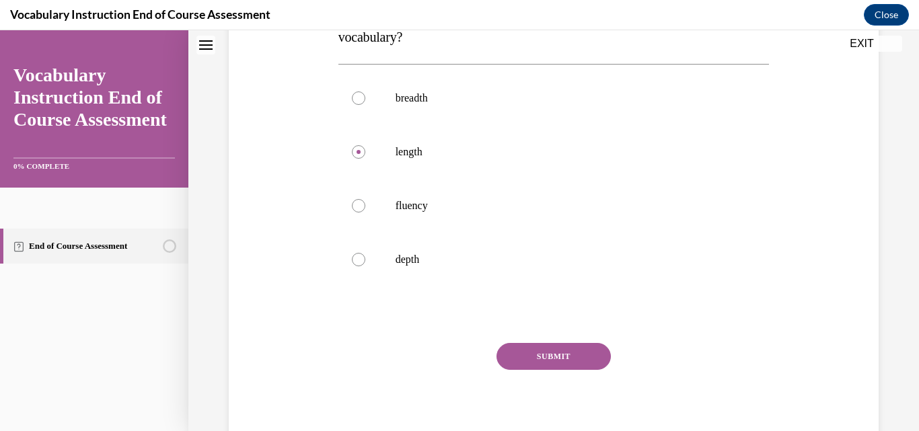
click at [535, 351] on button "SUBMIT" at bounding box center [553, 356] width 114 height 27
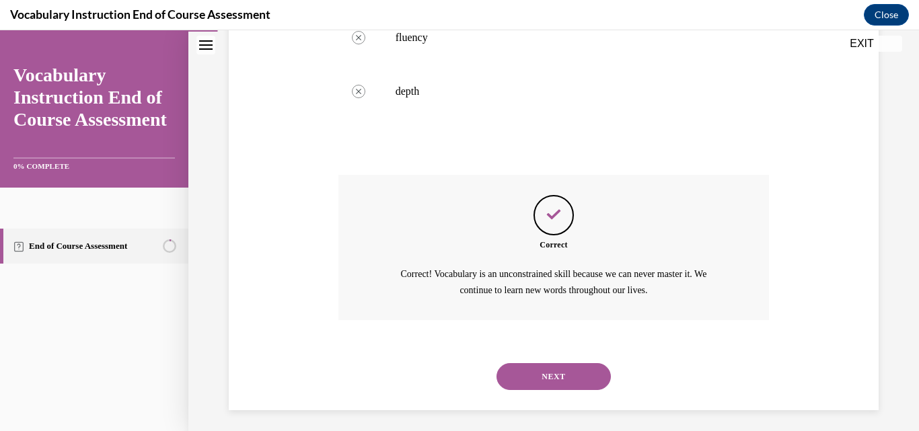
scroll to position [429, 0]
click at [550, 379] on button "NEXT" at bounding box center [553, 375] width 114 height 27
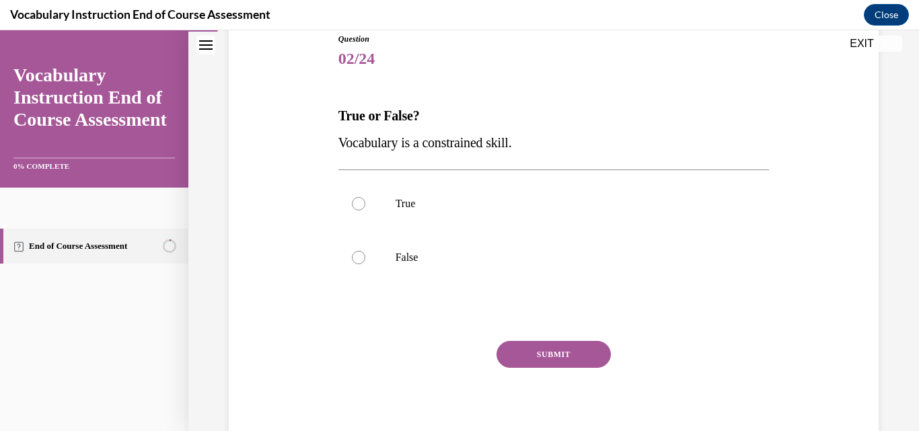
scroll to position [155, 0]
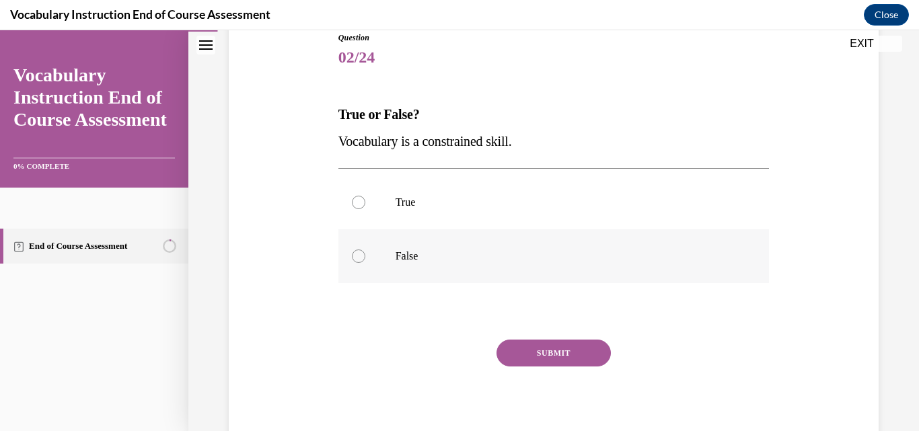
click at [475, 268] on label "False" at bounding box center [553, 256] width 431 height 54
click at [365, 263] on input "False" at bounding box center [358, 255] width 13 height 13
radio input "true"
click at [549, 350] on button "SUBMIT" at bounding box center [553, 353] width 114 height 27
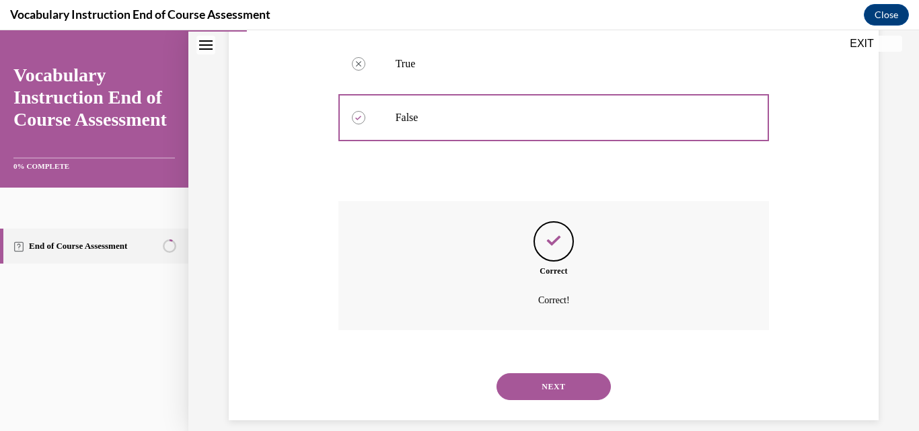
scroll to position [310, 0]
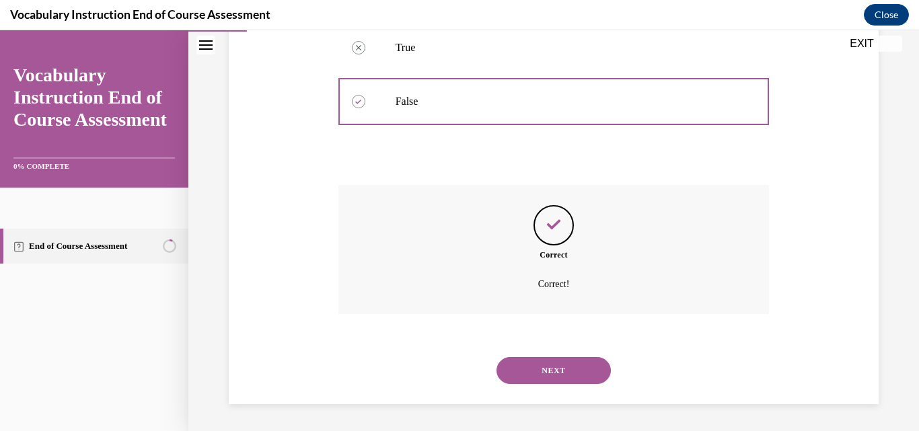
click at [552, 375] on button "NEXT" at bounding box center [553, 370] width 114 height 27
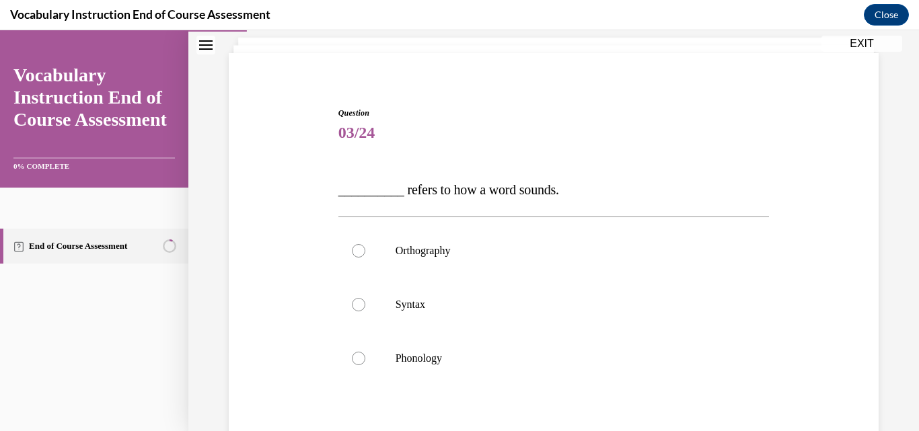
scroll to position [82, 0]
click at [552, 375] on label "Phonology" at bounding box center [553, 356] width 431 height 54
click at [365, 363] on input "Phonology" at bounding box center [358, 356] width 13 height 13
radio input "true"
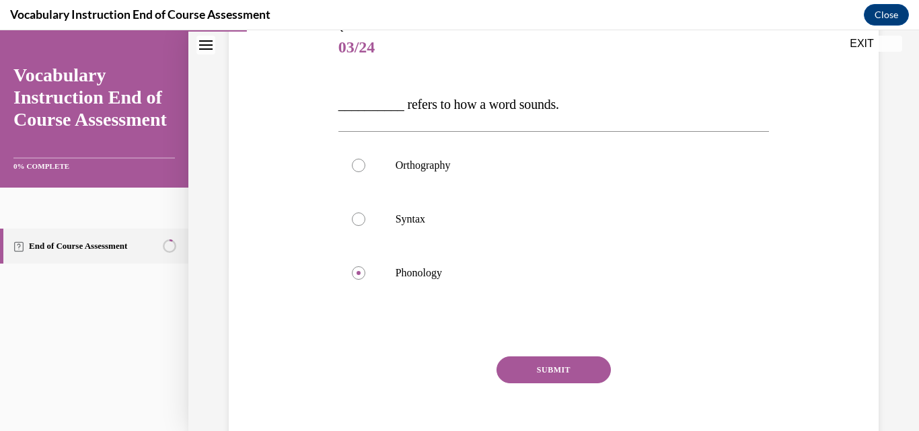
scroll to position [167, 0]
click at [552, 375] on button "SUBMIT" at bounding box center [553, 368] width 114 height 27
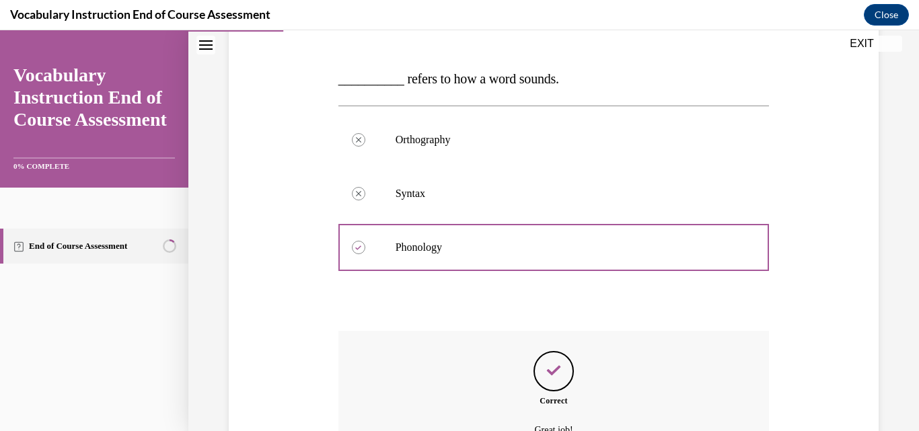
scroll to position [337, 0]
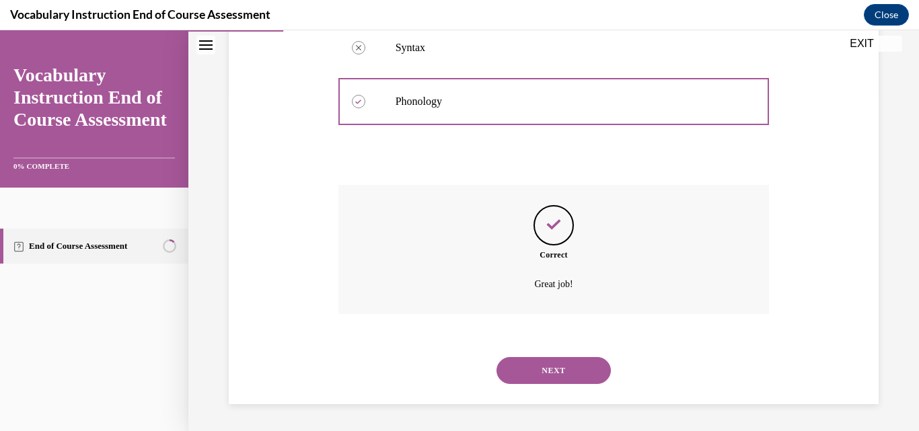
click at [552, 375] on button "NEXT" at bounding box center [553, 370] width 114 height 27
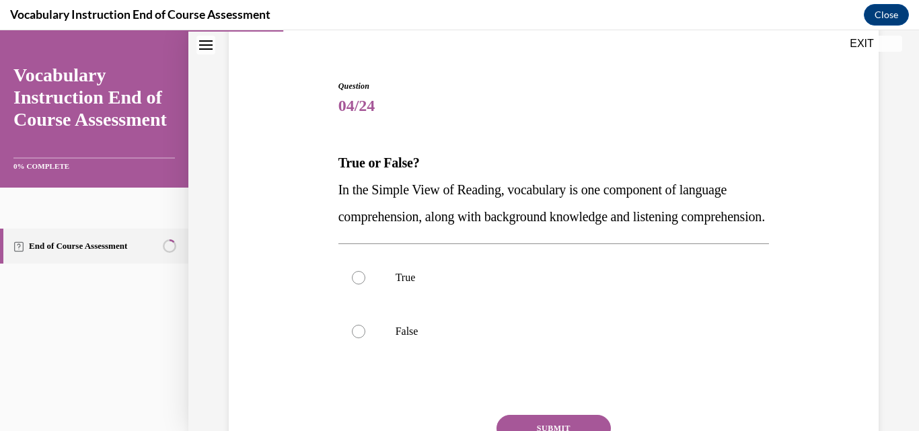
scroll to position [108, 0]
click at [507, 284] on p "True" at bounding box center [565, 276] width 340 height 13
click at [365, 284] on input "True" at bounding box center [358, 276] width 13 height 13
radio input "true"
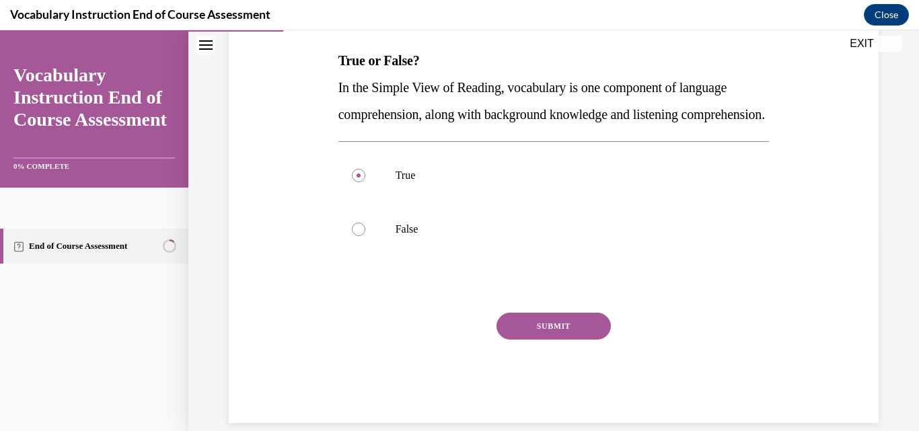
click at [536, 340] on button "SUBMIT" at bounding box center [553, 326] width 114 height 27
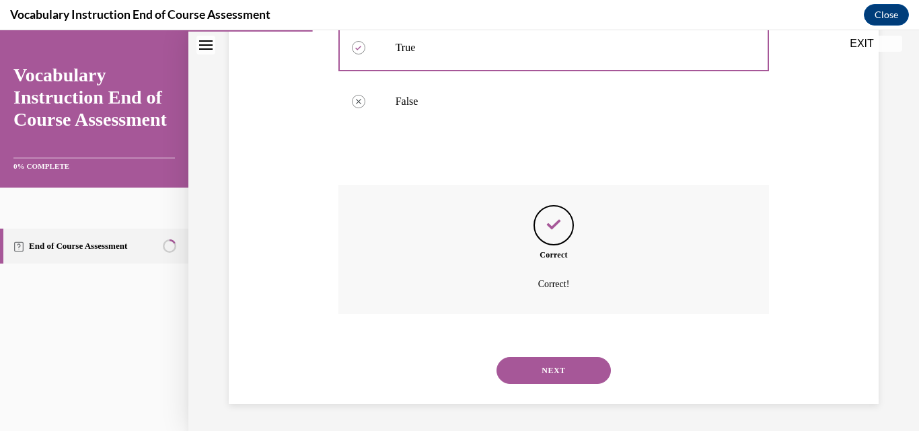
scroll to position [364, 0]
click at [536, 374] on button "NEXT" at bounding box center [553, 370] width 114 height 27
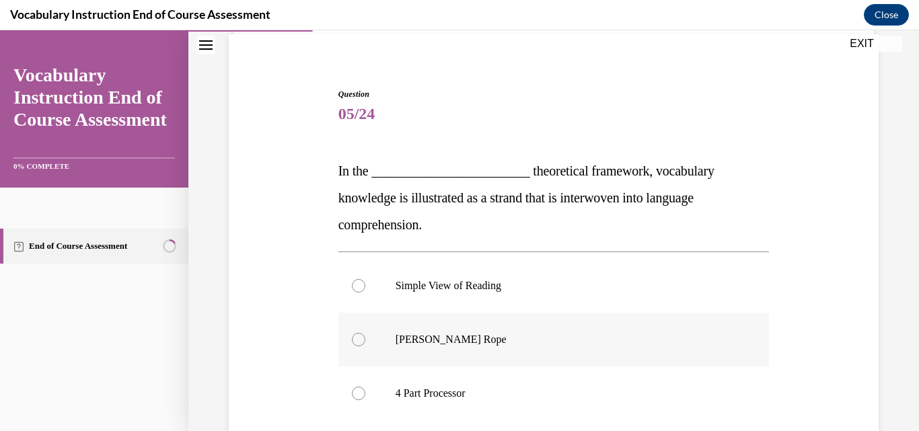
scroll to position [100, 0]
click at [522, 332] on label "Scarborough's Rope" at bounding box center [553, 339] width 431 height 54
click at [365, 332] on input "Scarborough's Rope" at bounding box center [358, 338] width 13 height 13
radio input "true"
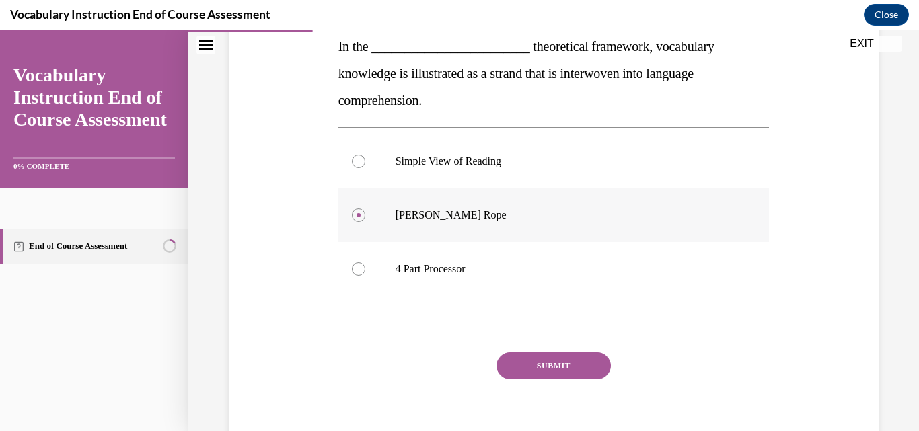
scroll to position [227, 0]
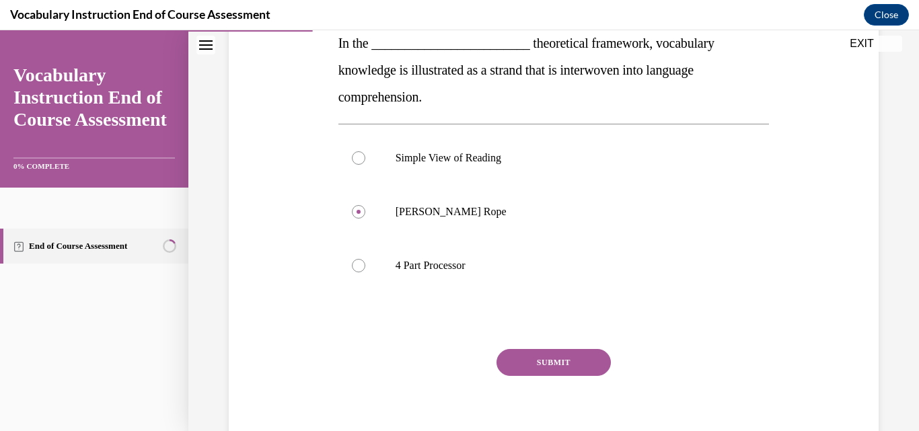
click at [536, 356] on button "SUBMIT" at bounding box center [553, 362] width 114 height 27
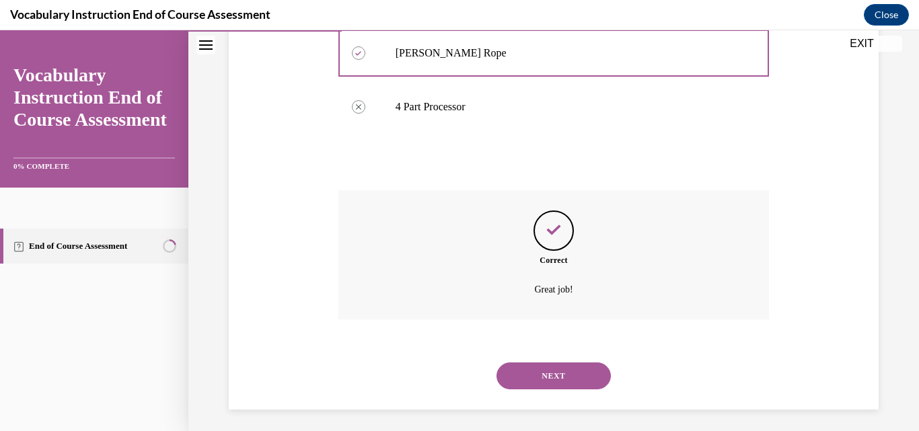
scroll to position [391, 0]
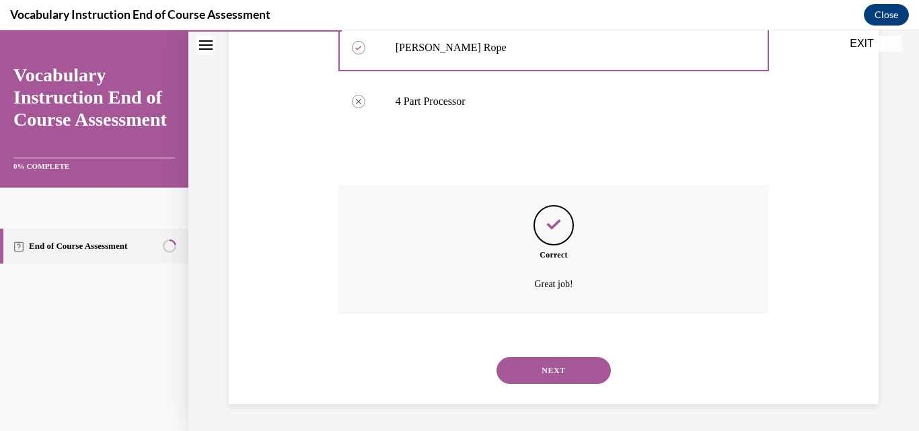
click at [561, 368] on button "NEXT" at bounding box center [553, 370] width 114 height 27
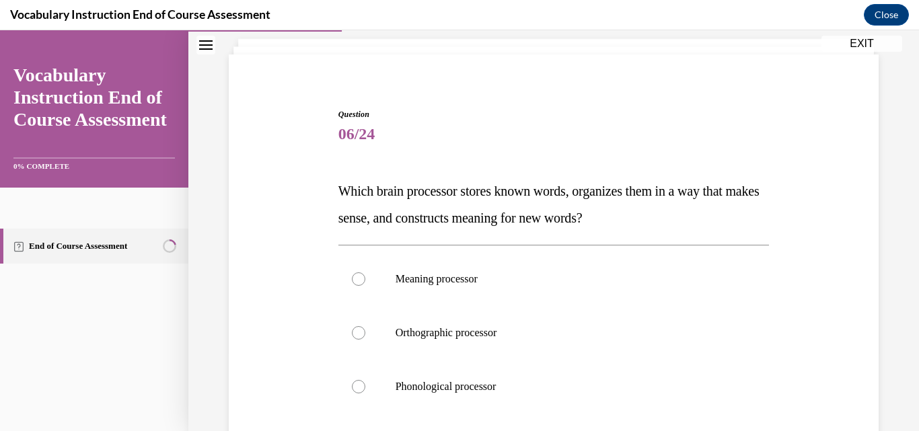
scroll to position [81, 0]
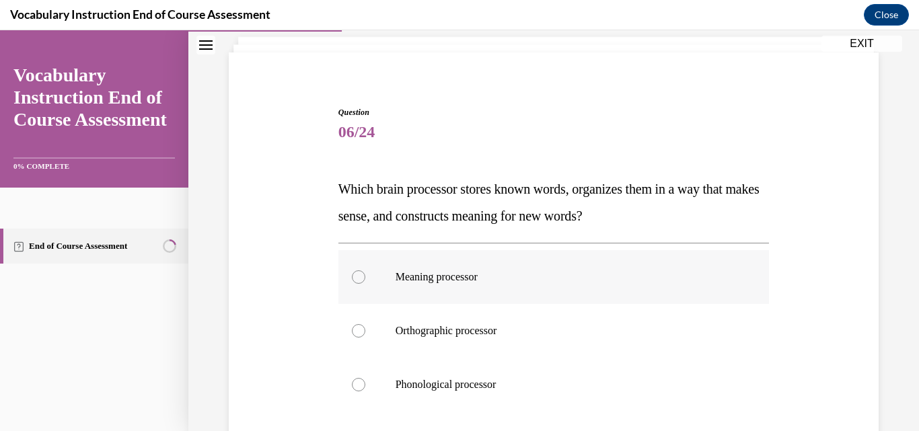
click at [537, 289] on label "Meaning processor" at bounding box center [553, 277] width 431 height 54
click at [365, 284] on input "Meaning processor" at bounding box center [358, 276] width 13 height 13
radio input "true"
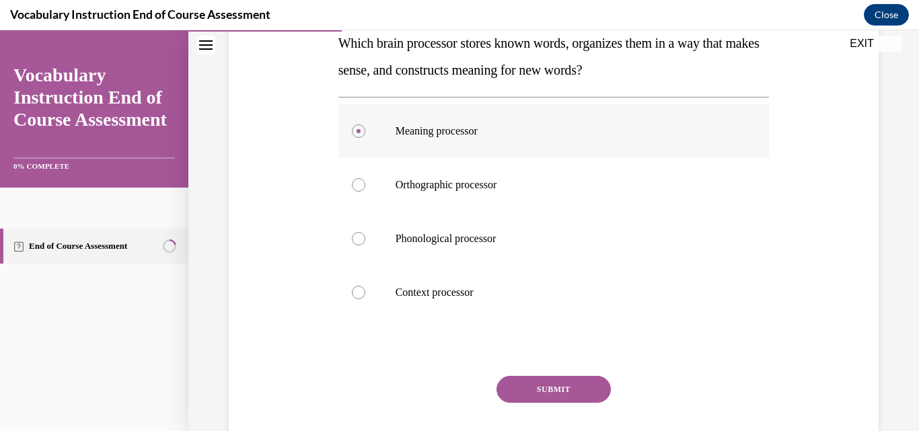
scroll to position [227, 0]
click at [566, 383] on button "SUBMIT" at bounding box center [553, 388] width 114 height 27
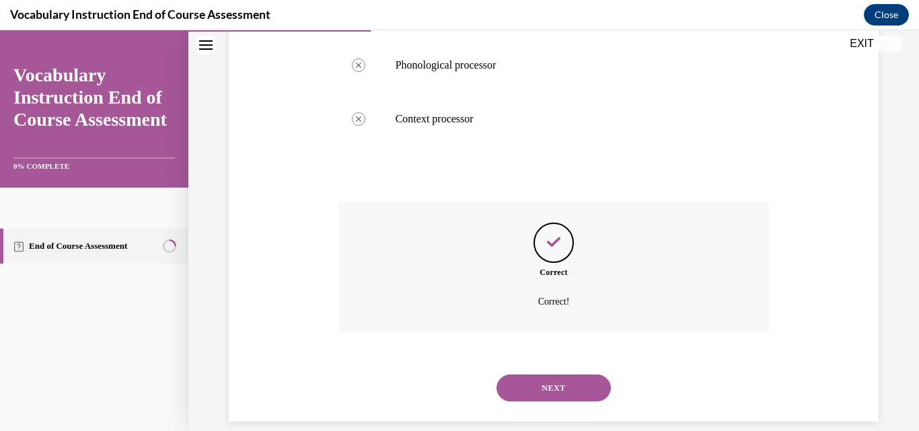
scroll to position [399, 0]
click at [565, 383] on button "NEXT" at bounding box center [553, 388] width 114 height 27
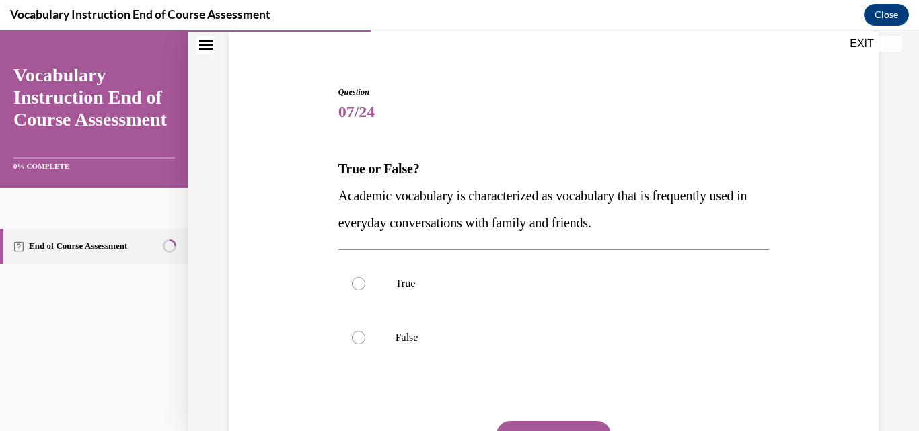
scroll to position [102, 0]
click at [522, 334] on p "False" at bounding box center [565, 336] width 340 height 13
click at [365, 334] on input "False" at bounding box center [358, 336] width 13 height 13
radio input "true"
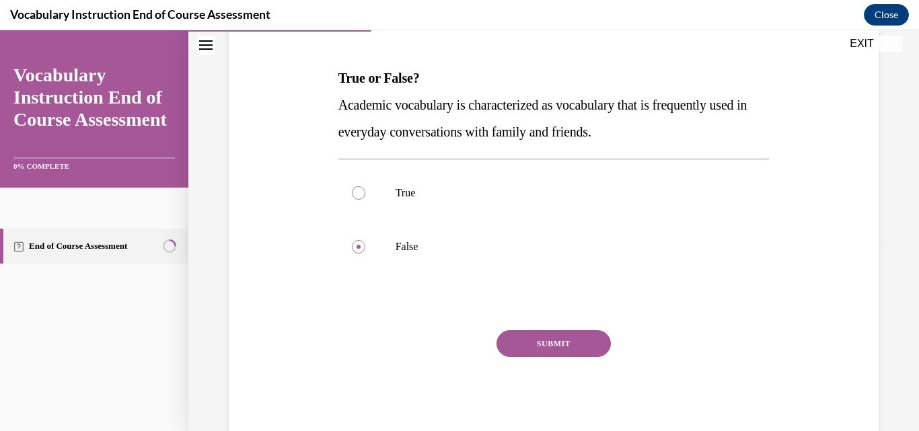
click at [522, 345] on button "SUBMIT" at bounding box center [553, 343] width 114 height 27
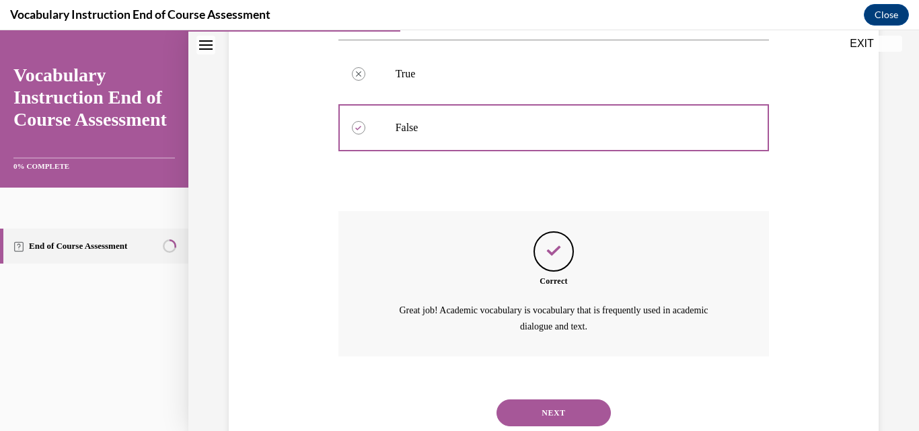
scroll to position [312, 0]
click at [545, 406] on button "NEXT" at bounding box center [553, 411] width 114 height 27
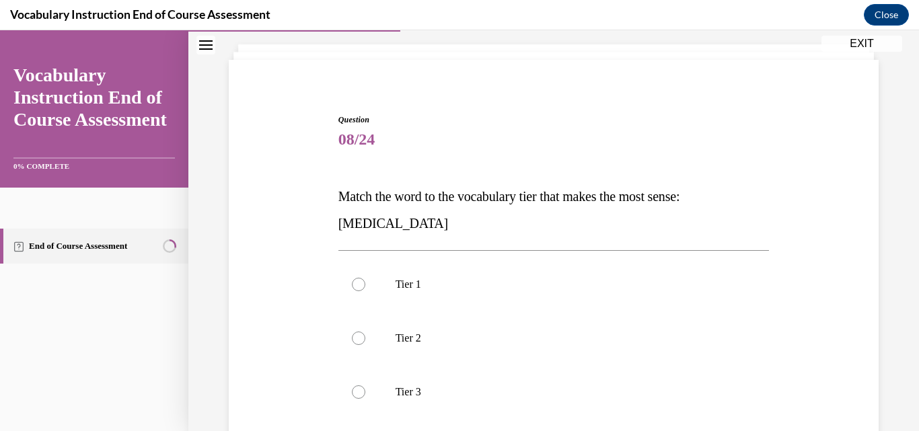
scroll to position [74, 0]
click at [539, 404] on label "Tier 3" at bounding box center [553, 391] width 431 height 54
click at [365, 398] on input "Tier 3" at bounding box center [358, 391] width 13 height 13
radio input "true"
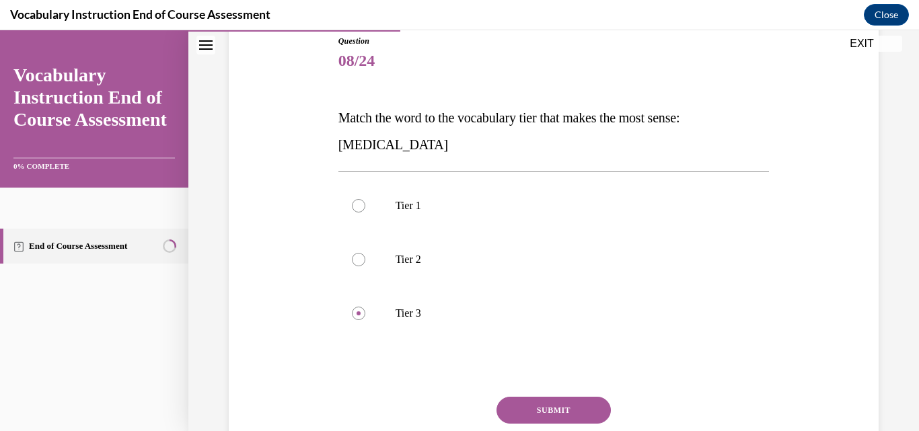
click at [539, 403] on button "SUBMIT" at bounding box center [553, 410] width 114 height 27
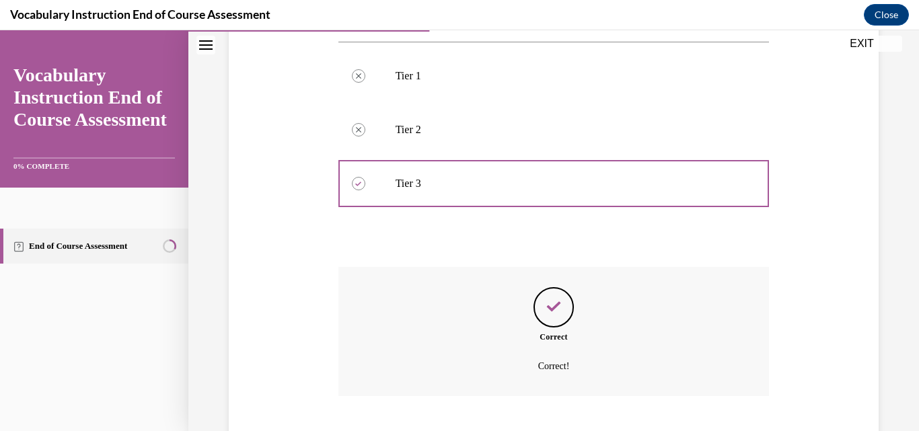
scroll to position [364, 0]
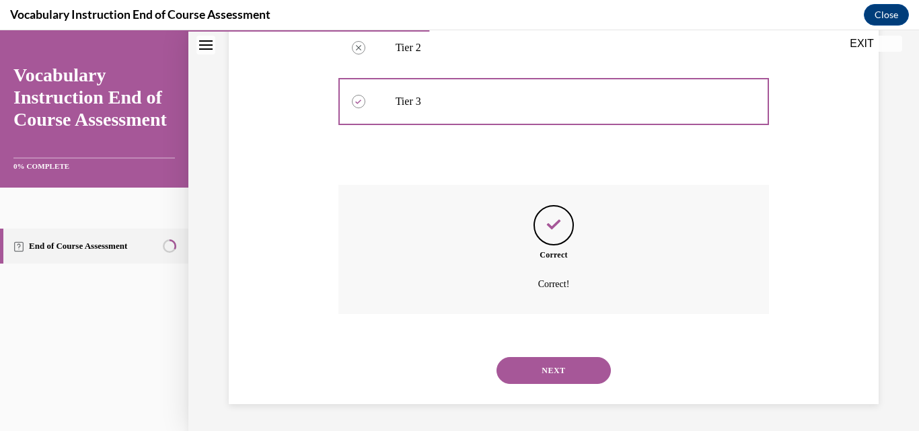
click at [543, 374] on button "NEXT" at bounding box center [553, 370] width 114 height 27
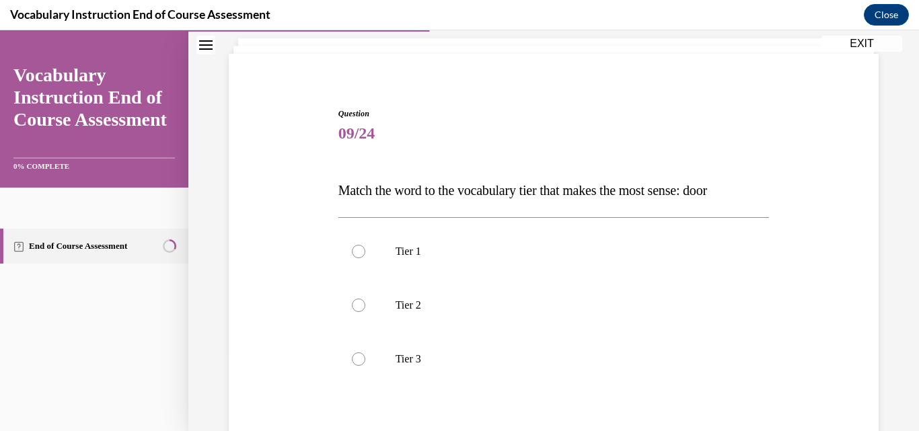
scroll to position [87, 0]
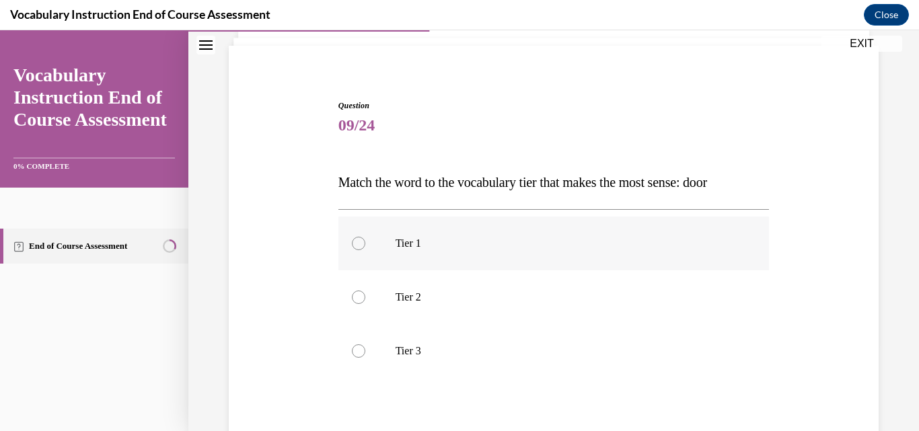
click at [508, 238] on p "Tier 1" at bounding box center [565, 243] width 340 height 13
click at [365, 238] on input "Tier 1" at bounding box center [358, 243] width 13 height 13
radio input "true"
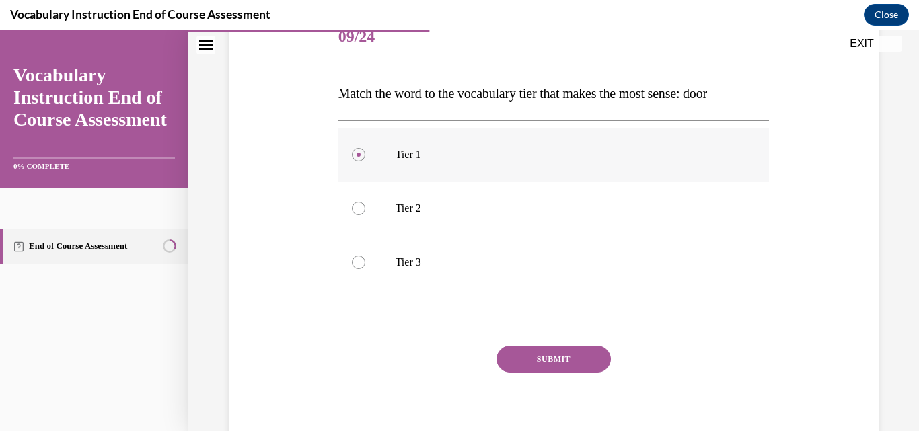
scroll to position [178, 0]
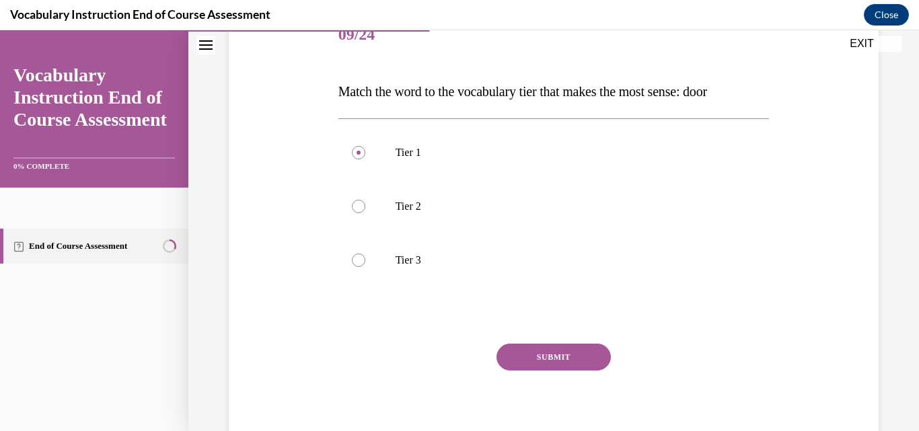
click at [537, 346] on button "SUBMIT" at bounding box center [553, 357] width 114 height 27
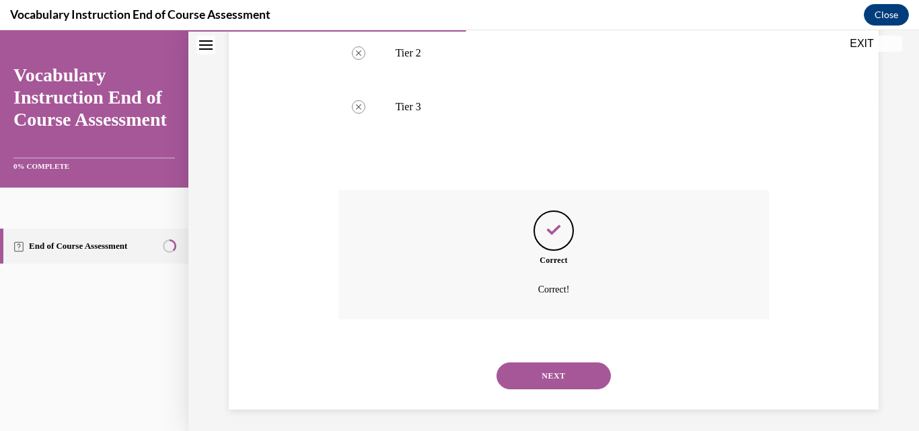
scroll to position [337, 0]
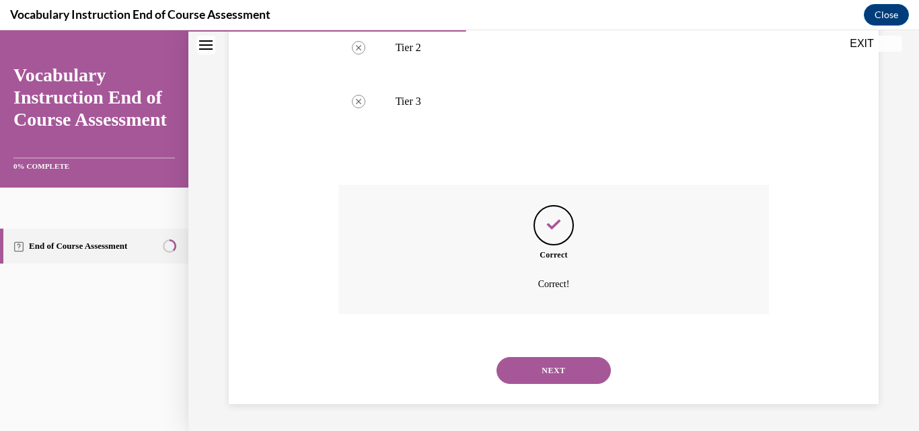
click at [549, 365] on button "NEXT" at bounding box center [553, 370] width 114 height 27
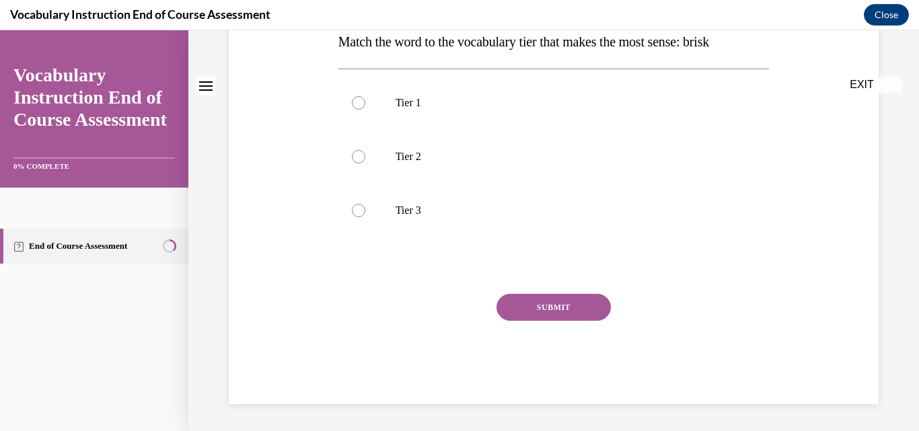
scroll to position [0, 0]
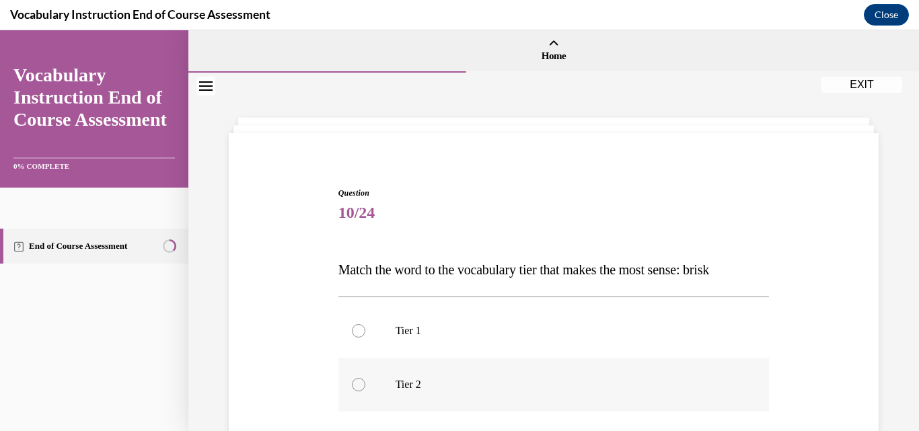
click at [538, 384] on p "Tier 2" at bounding box center [565, 384] width 340 height 13
click at [365, 384] on input "Tier 2" at bounding box center [358, 384] width 13 height 13
radio input "true"
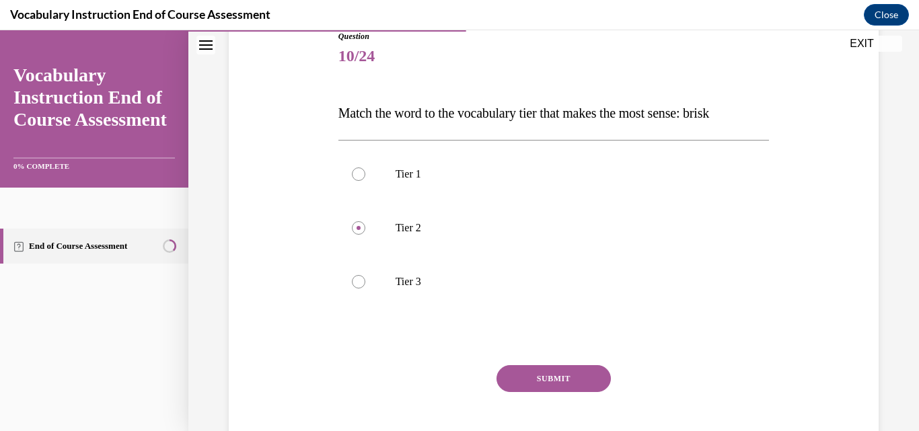
click at [541, 379] on button "SUBMIT" at bounding box center [553, 378] width 114 height 27
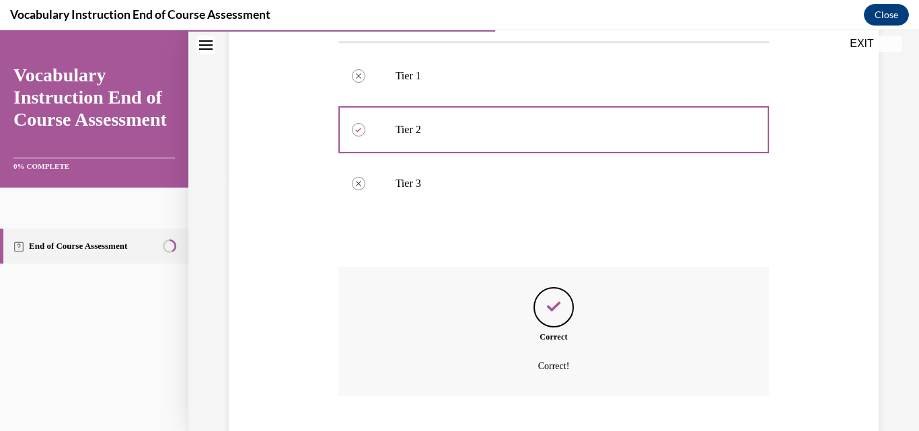
scroll to position [337, 0]
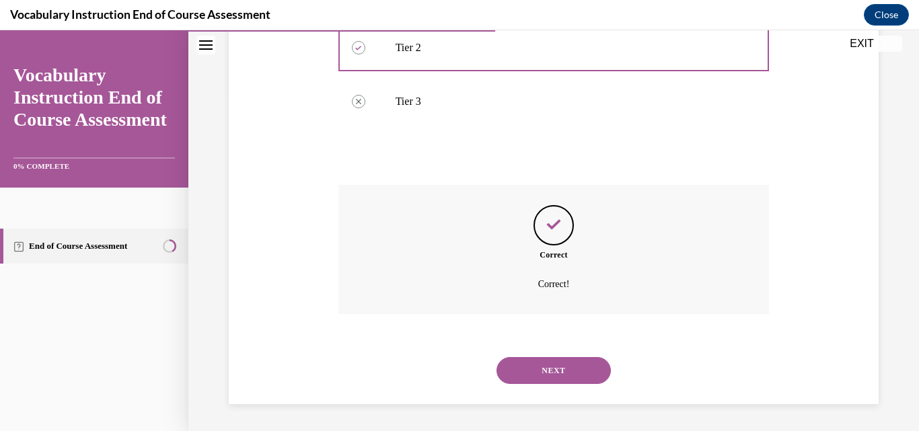
click at [541, 379] on button "NEXT" at bounding box center [553, 370] width 114 height 27
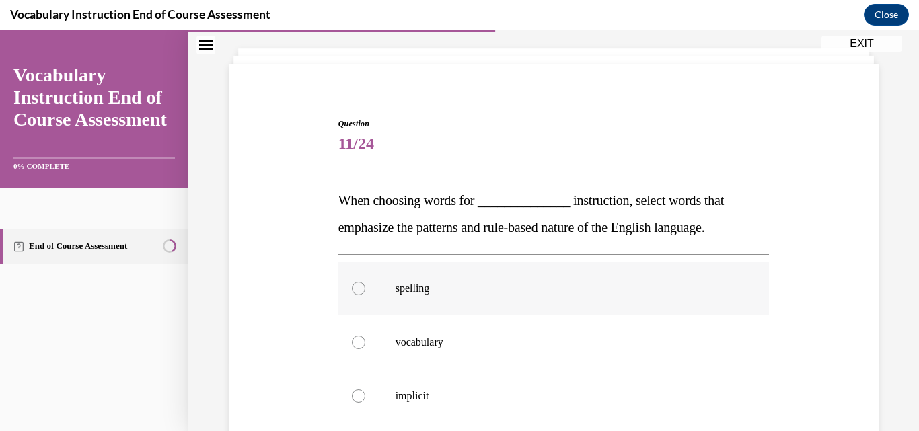
scroll to position [71, 0]
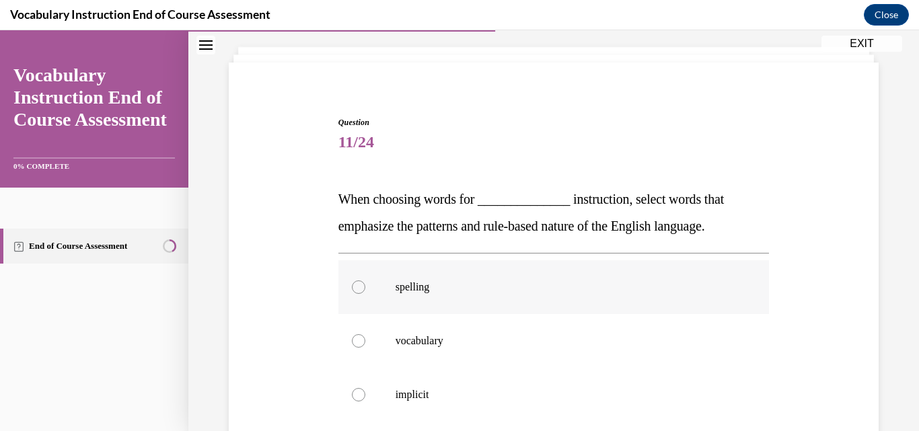
click at [516, 282] on p "spelling" at bounding box center [565, 286] width 340 height 13
click at [365, 282] on input "spelling" at bounding box center [358, 286] width 13 height 13
radio input "true"
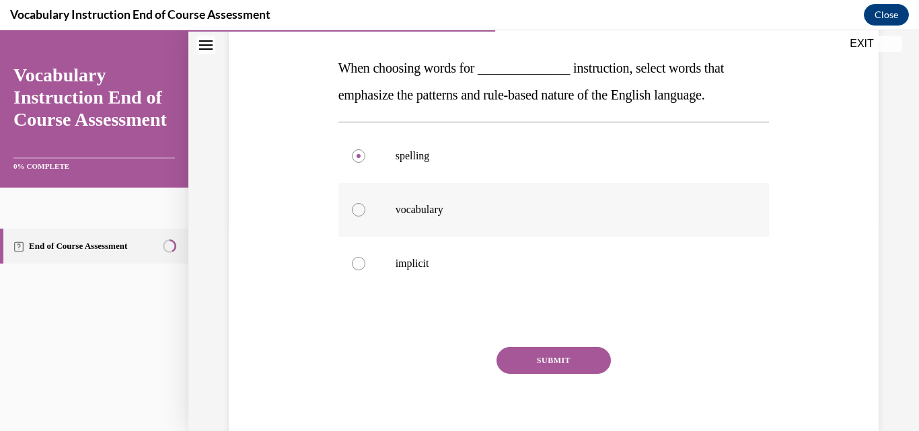
scroll to position [198, 0]
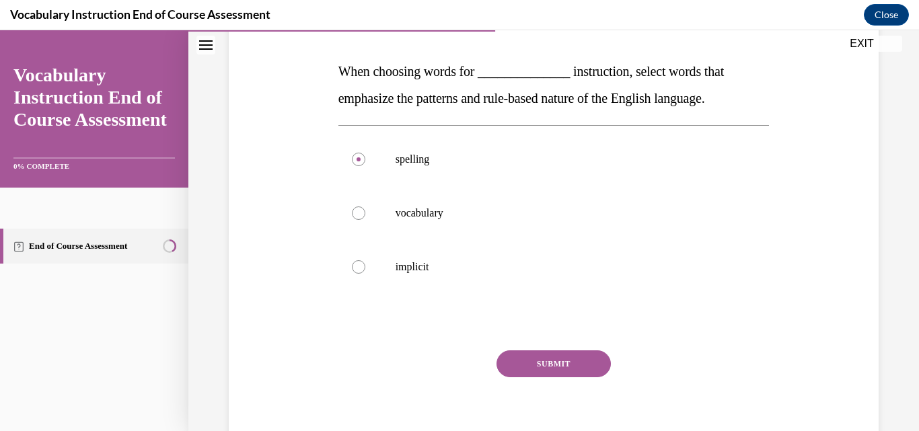
click at [547, 372] on button "SUBMIT" at bounding box center [553, 363] width 114 height 27
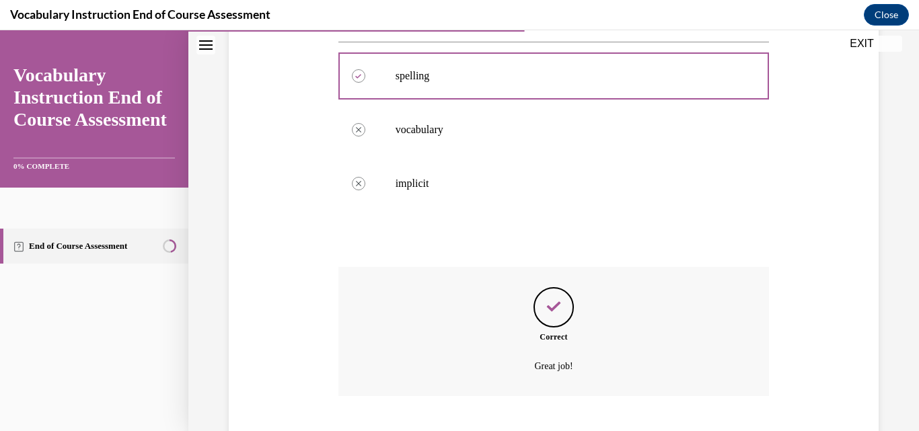
scroll to position [364, 0]
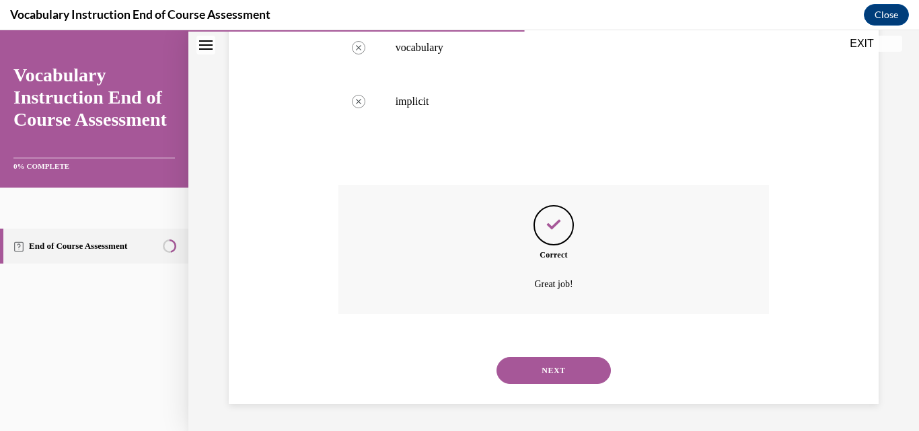
click at [558, 372] on button "NEXT" at bounding box center [553, 370] width 114 height 27
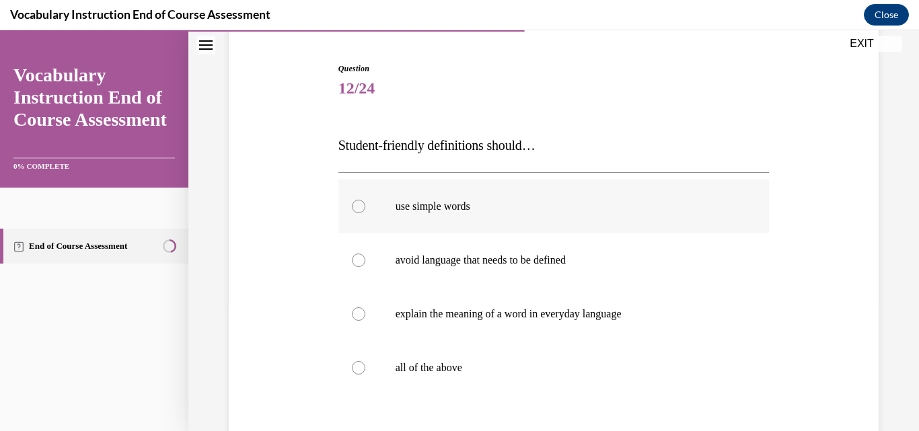
scroll to position [146, 0]
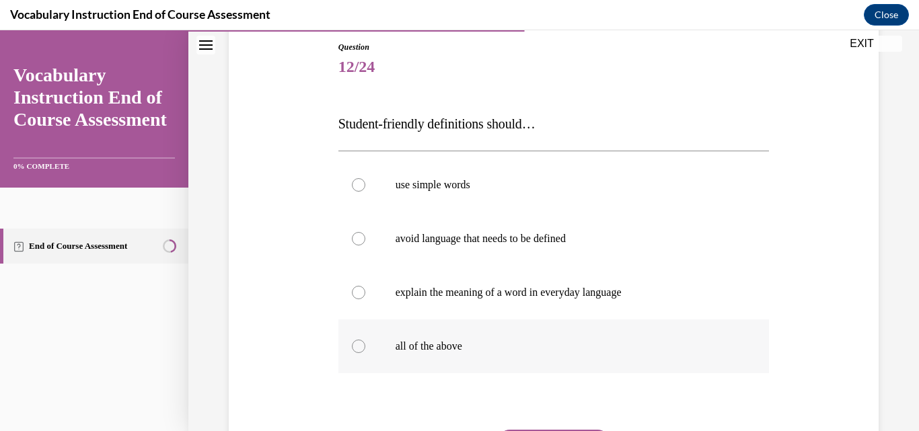
click at [555, 352] on p "all of the above" at bounding box center [565, 346] width 340 height 13
click at [365, 352] on input "all of the above" at bounding box center [358, 346] width 13 height 13
radio input "true"
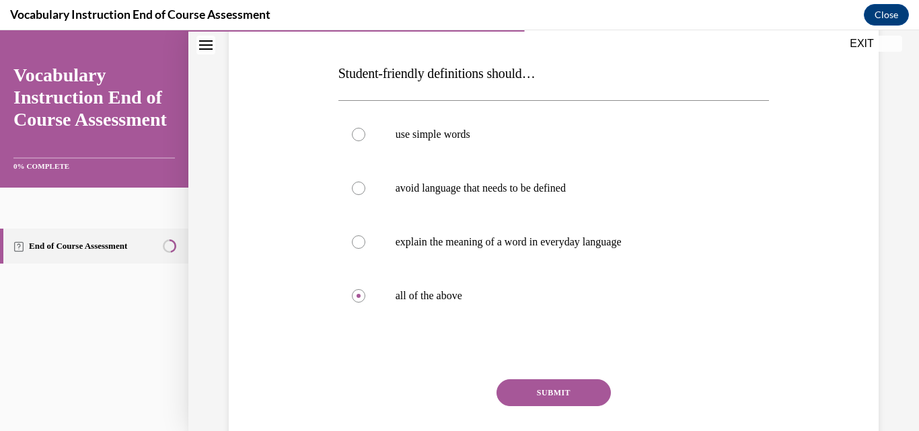
click at [543, 387] on button "SUBMIT" at bounding box center [553, 392] width 114 height 27
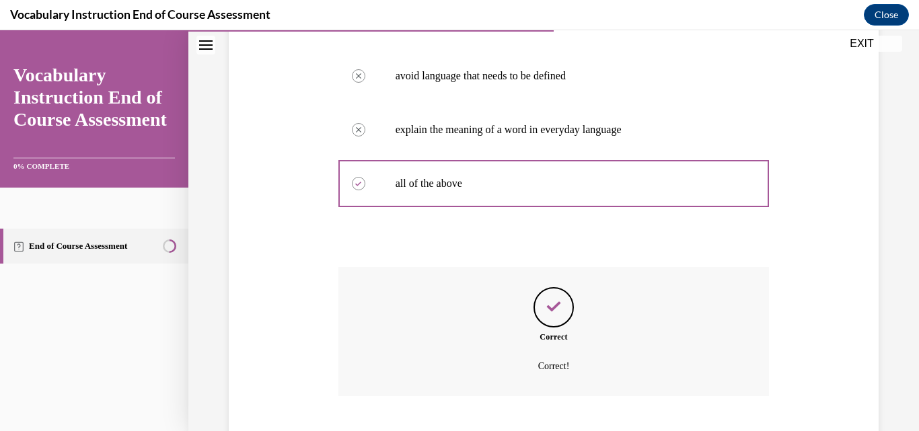
scroll to position [391, 0]
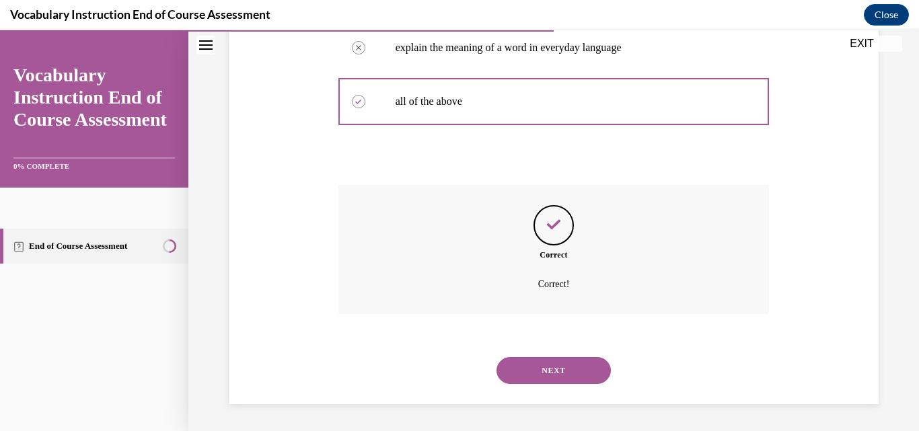
click at [543, 367] on button "NEXT" at bounding box center [553, 370] width 114 height 27
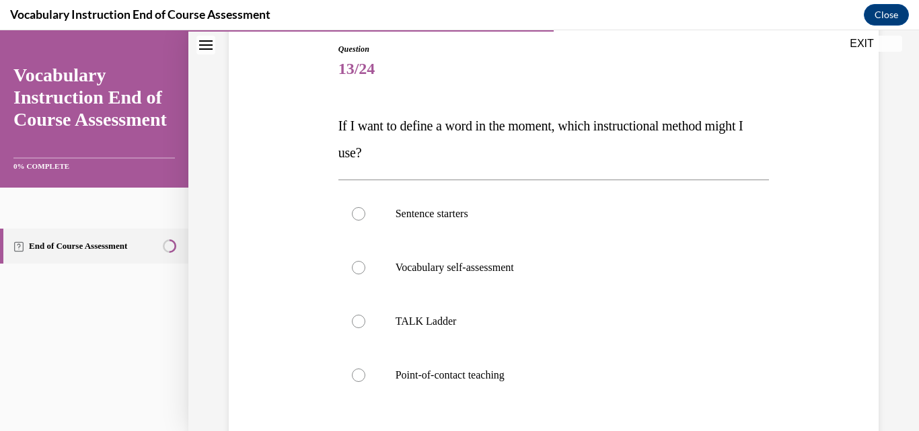
scroll to position [145, 0]
click at [543, 367] on label "Point-of-contact teaching" at bounding box center [553, 375] width 431 height 54
click at [365, 368] on input "Point-of-contact teaching" at bounding box center [358, 374] width 13 height 13
radio input "true"
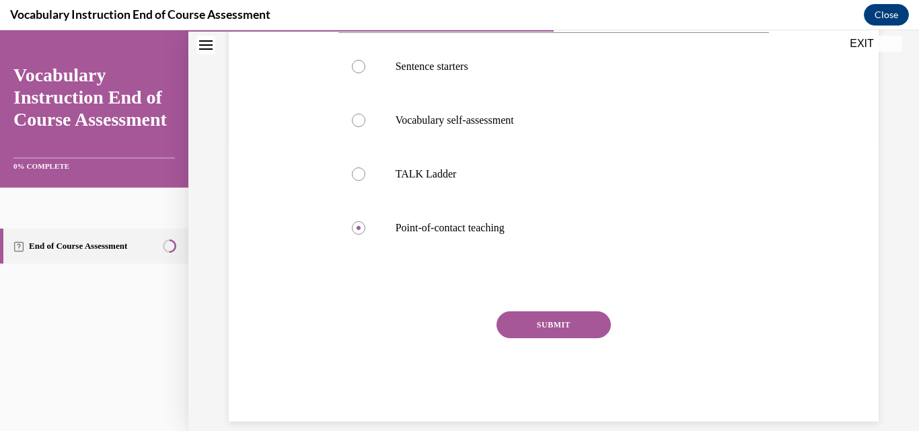
scroll to position [295, 0]
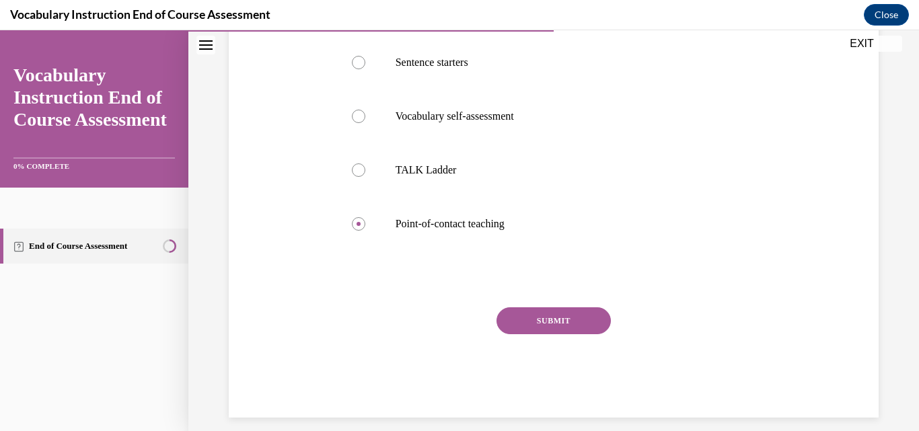
click at [568, 320] on button "SUBMIT" at bounding box center [553, 320] width 114 height 27
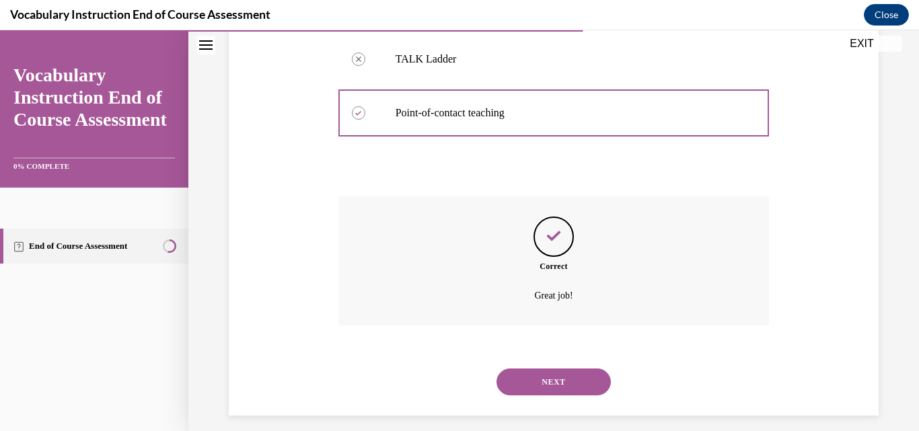
scroll to position [418, 0]
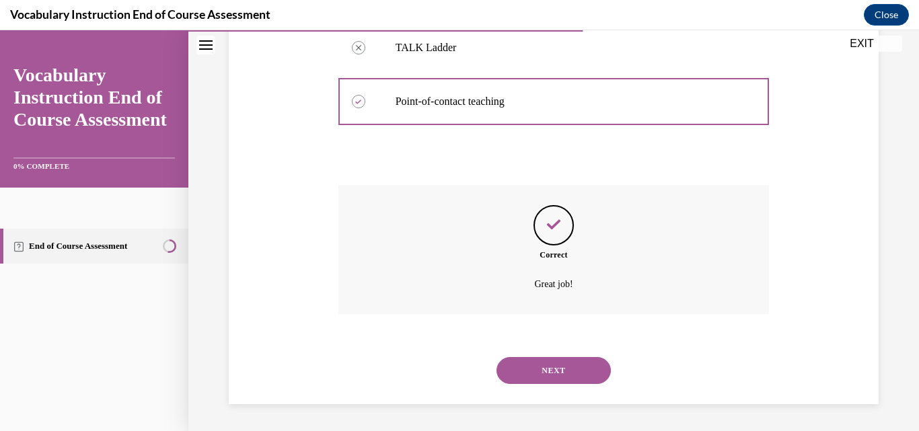
click at [555, 372] on button "NEXT" at bounding box center [553, 370] width 114 height 27
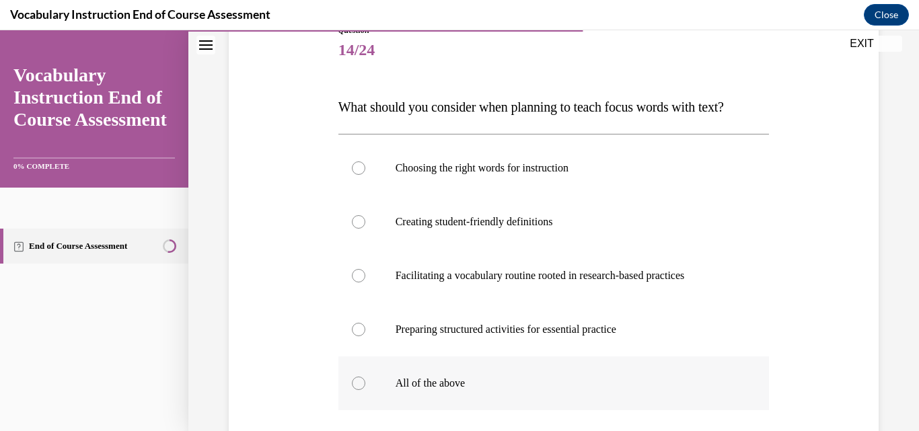
scroll to position [163, 0]
click at [545, 390] on label "All of the above" at bounding box center [553, 383] width 431 height 54
click at [365, 389] on input "All of the above" at bounding box center [358, 382] width 13 height 13
radio input "true"
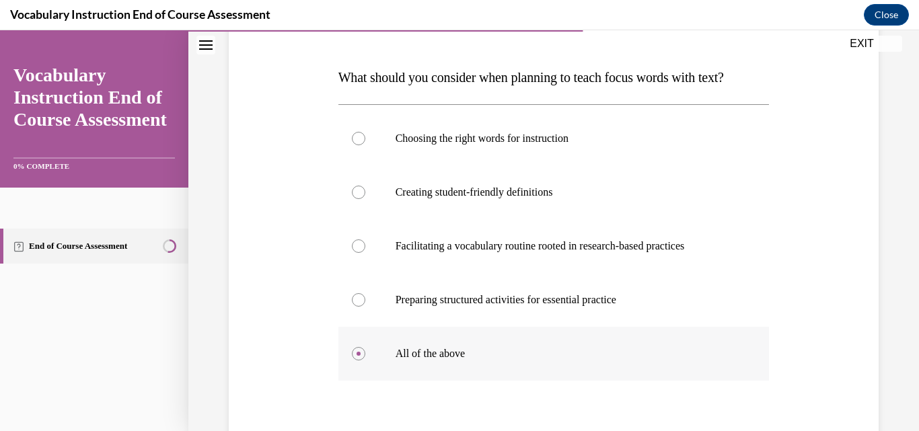
scroll to position [194, 0]
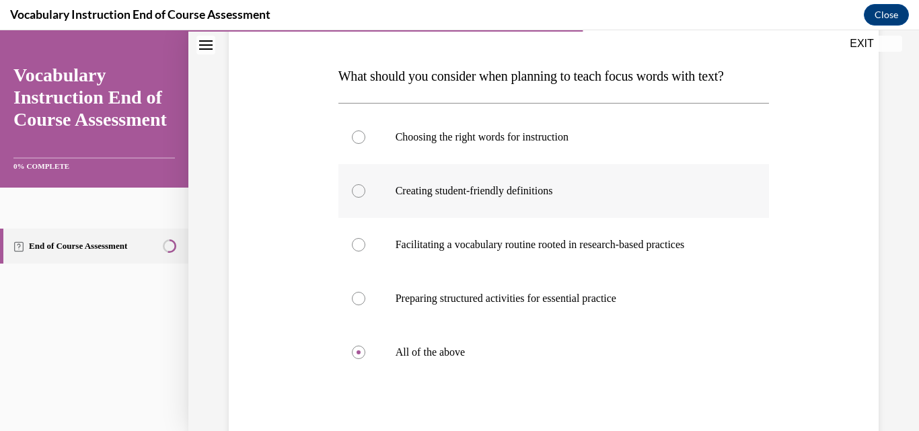
click at [483, 182] on label "Creating student-friendly definitions" at bounding box center [553, 191] width 431 height 54
click at [365, 184] on input "Creating student-friendly definitions" at bounding box center [358, 190] width 13 height 13
radio input "true"
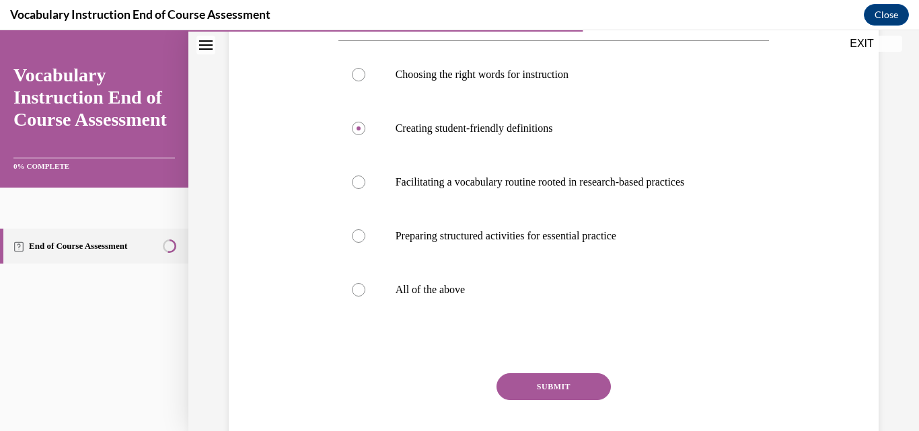
scroll to position [257, 0]
click at [566, 379] on button "SUBMIT" at bounding box center [553, 386] width 114 height 27
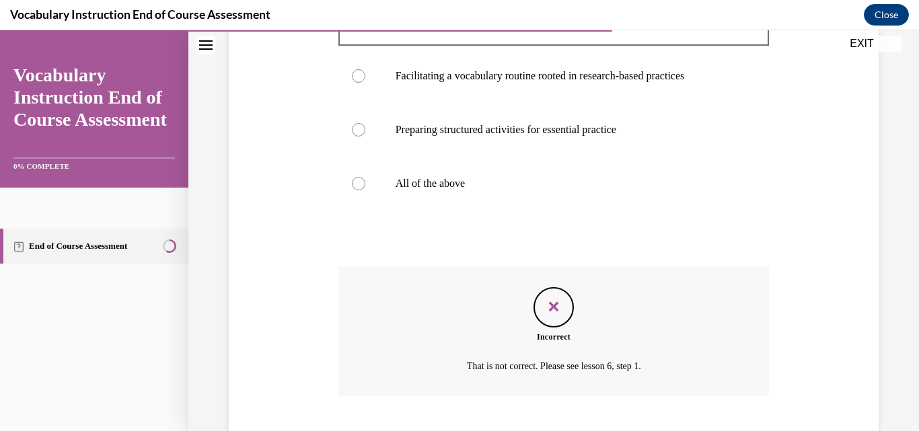
scroll to position [444, 0]
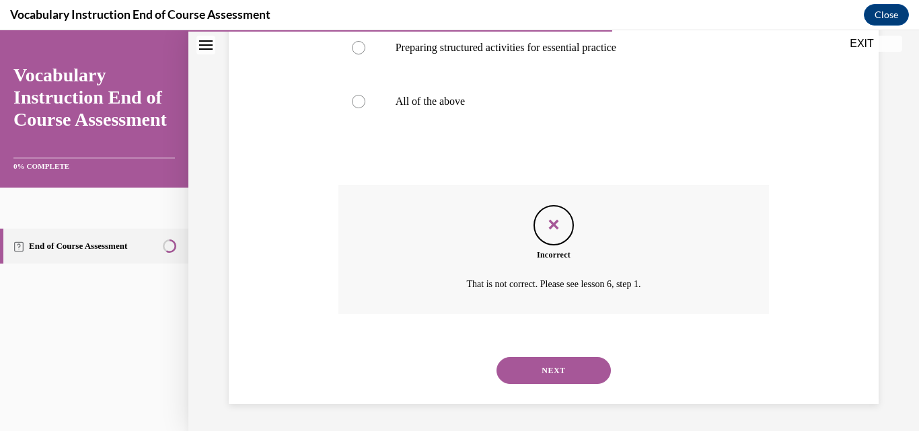
click at [566, 363] on button "NEXT" at bounding box center [553, 370] width 114 height 27
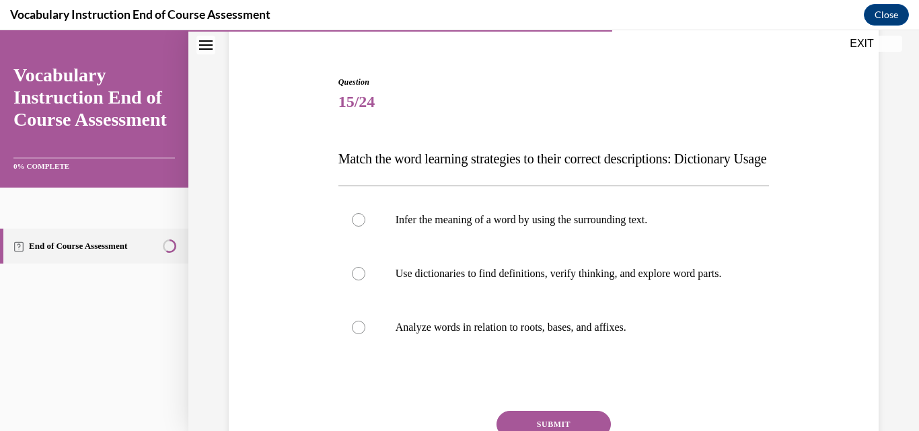
scroll to position [112, 0]
click at [562, 280] on p "Use dictionaries to find definitions, verify thinking, and explore word parts." at bounding box center [565, 272] width 340 height 13
click at [365, 280] on input "Use dictionaries to find definitions, verify thinking, and explore word parts." at bounding box center [358, 272] width 13 height 13
radio input "true"
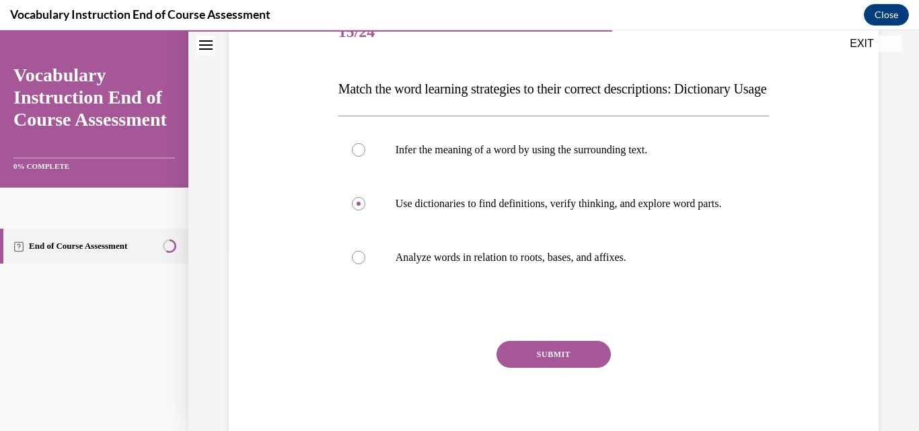
scroll to position [182, 0]
click at [554, 367] on button "SUBMIT" at bounding box center [553, 353] width 114 height 27
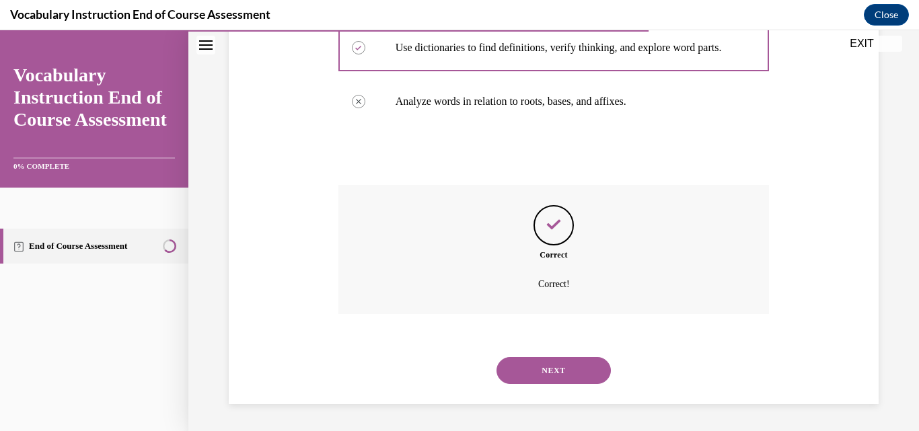
scroll to position [377, 0]
click at [563, 373] on button "NEXT" at bounding box center [553, 370] width 114 height 27
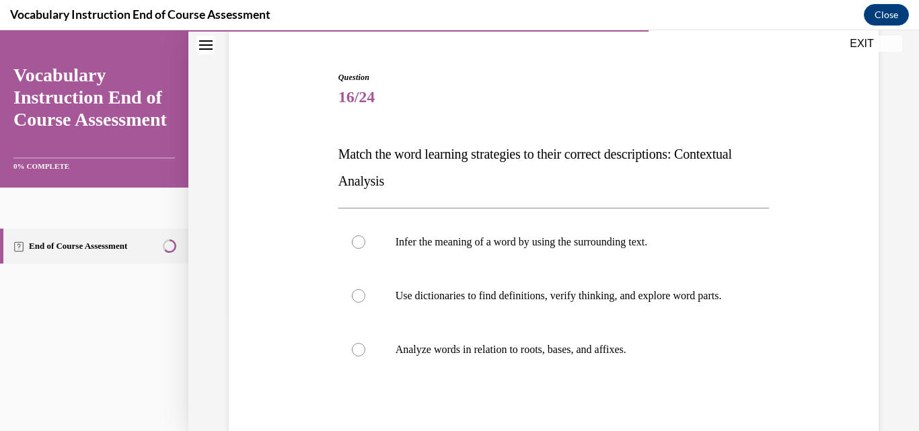
scroll to position [116, 0]
click at [556, 245] on p "Infer the meaning of a word by using the surrounding text." at bounding box center [565, 241] width 340 height 13
click at [365, 245] on input "Infer the meaning of a word by using the surrounding text." at bounding box center [358, 241] width 13 height 13
radio input "true"
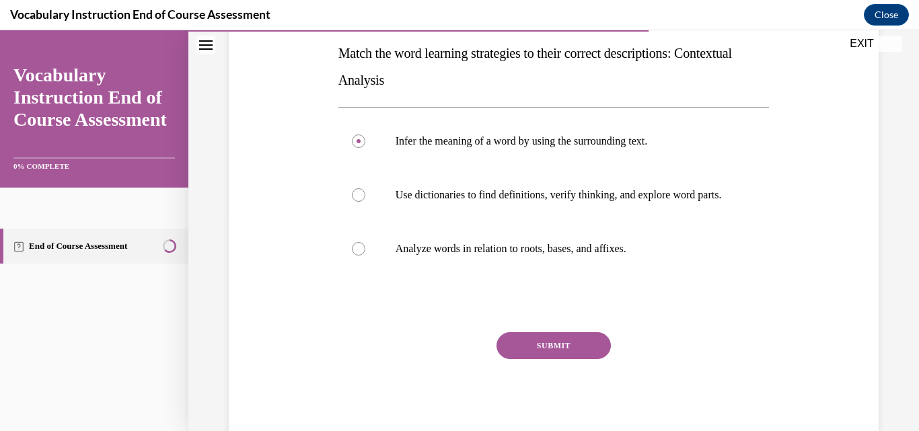
click at [560, 358] on button "SUBMIT" at bounding box center [553, 345] width 114 height 27
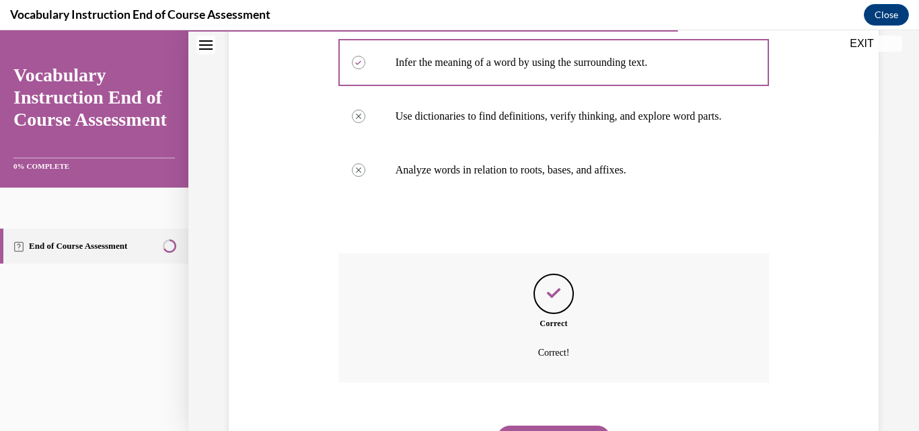
scroll to position [377, 0]
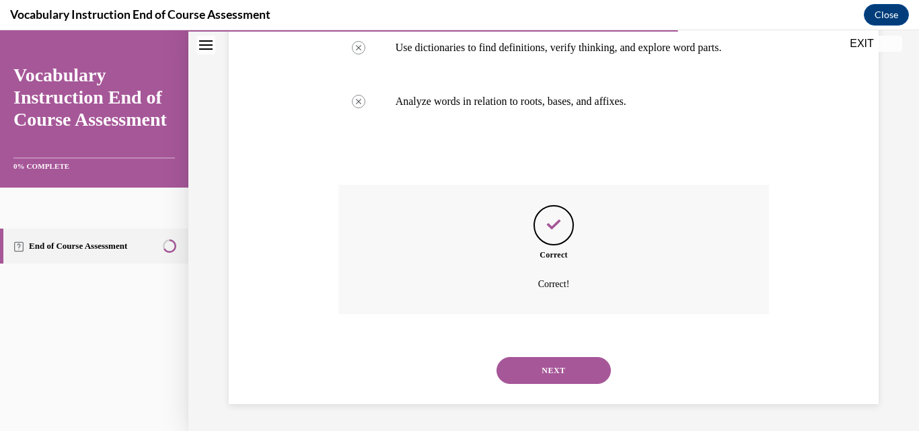
click at [560, 366] on button "NEXT" at bounding box center [553, 370] width 114 height 27
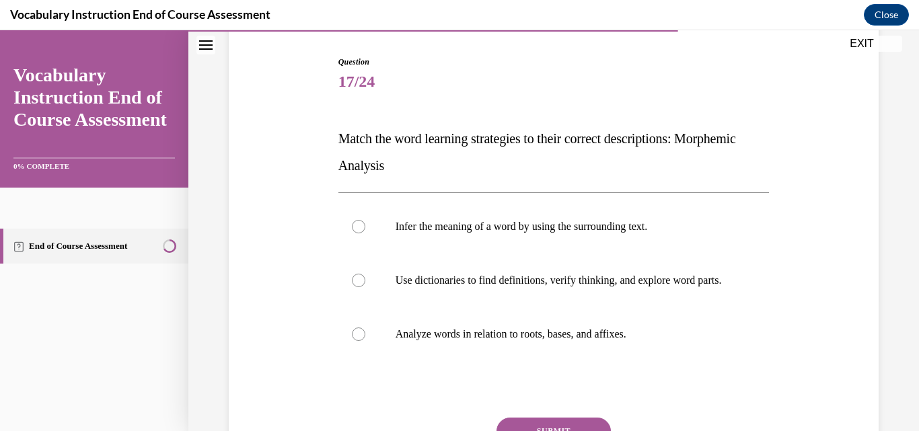
scroll to position [137, 0]
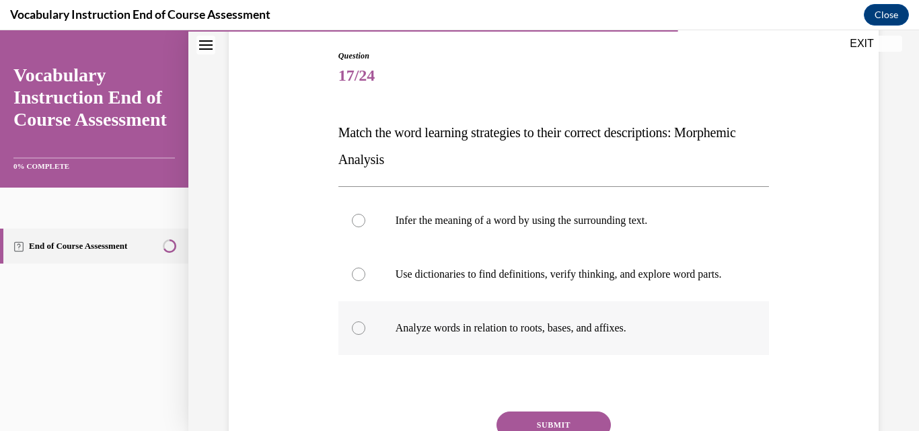
click at [565, 335] on p "Analyze words in relation to roots, bases, and affixes." at bounding box center [565, 327] width 340 height 13
click at [365, 335] on input "Analyze words in relation to roots, bases, and affixes." at bounding box center [358, 327] width 13 height 13
radio input "true"
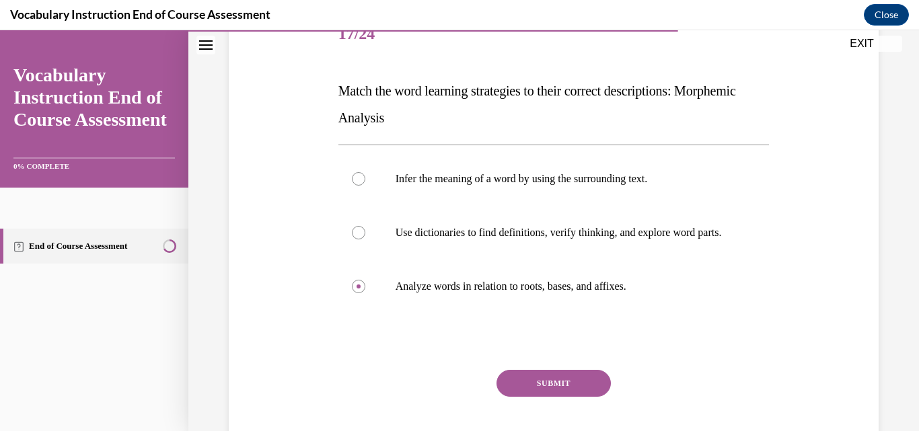
click at [543, 389] on button "SUBMIT" at bounding box center [553, 383] width 114 height 27
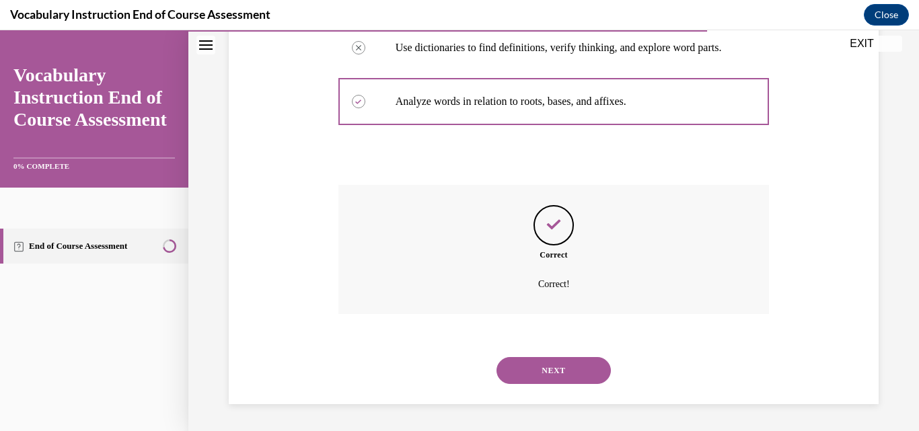
scroll to position [377, 0]
click at [547, 374] on button "NEXT" at bounding box center [553, 370] width 114 height 27
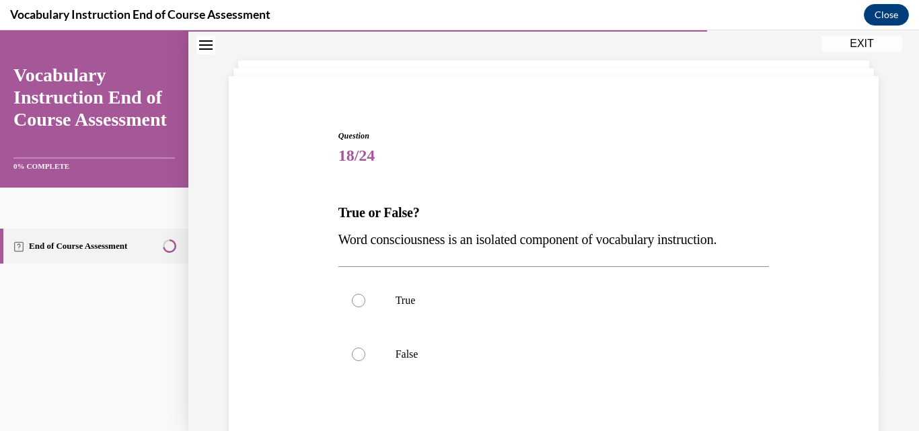
scroll to position [59, 0]
click at [547, 374] on label "False" at bounding box center [553, 353] width 431 height 54
click at [365, 360] on input "False" at bounding box center [358, 352] width 13 height 13
radio input "true"
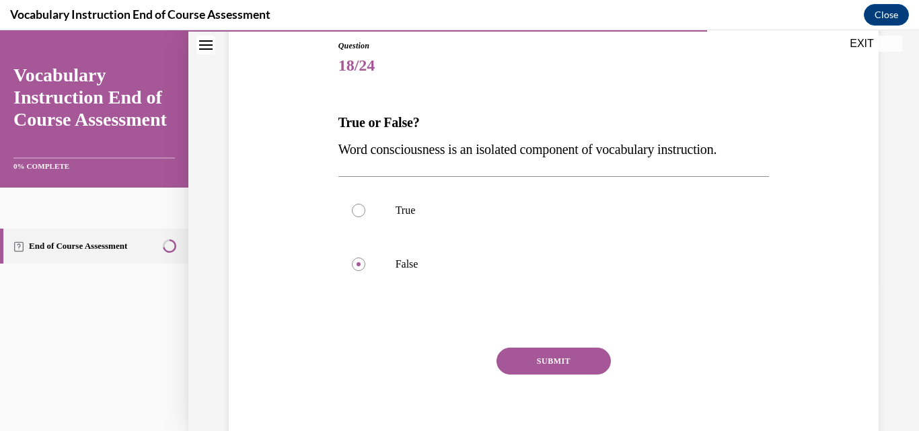
scroll to position [148, 0]
click at [551, 359] on button "SUBMIT" at bounding box center [553, 360] width 114 height 27
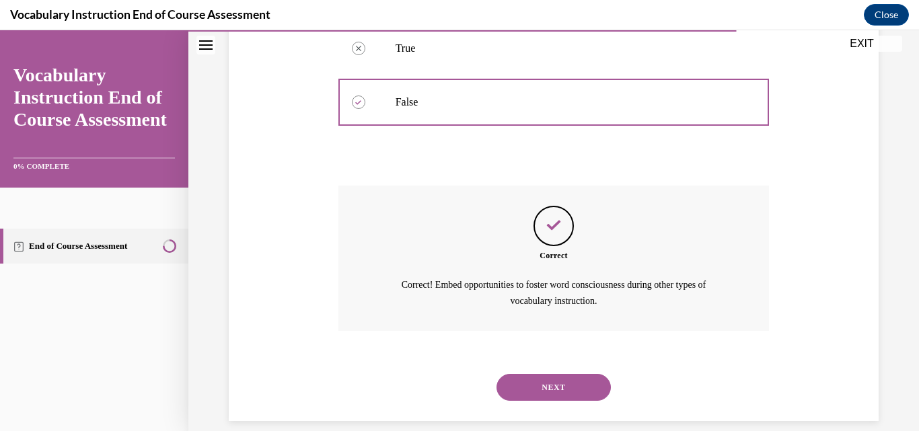
scroll to position [310, 0]
click at [551, 386] on button "NEXT" at bounding box center [553, 386] width 114 height 27
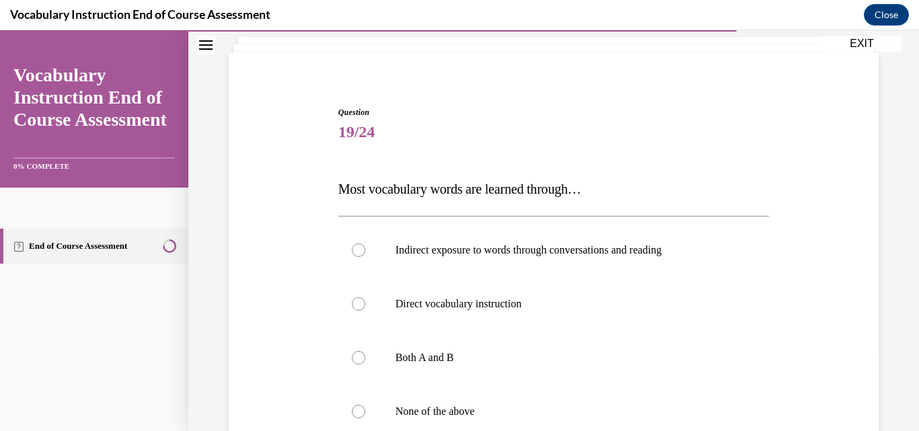
scroll to position [82, 0]
click at [568, 243] on p "Indirect exposure to words through conversations and reading" at bounding box center [565, 248] width 340 height 13
click at [365, 243] on input "Indirect exposure to words through conversations and reading" at bounding box center [358, 248] width 13 height 13
radio input "true"
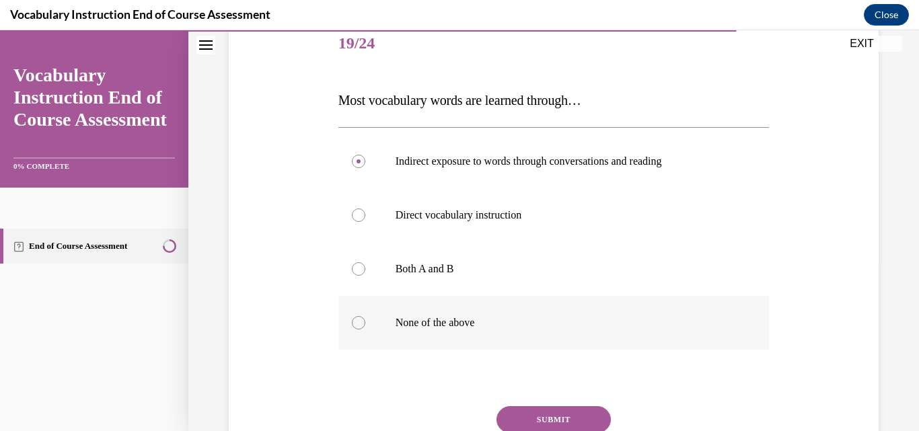
scroll to position [170, 0]
click at [561, 413] on button "SUBMIT" at bounding box center [553, 418] width 114 height 27
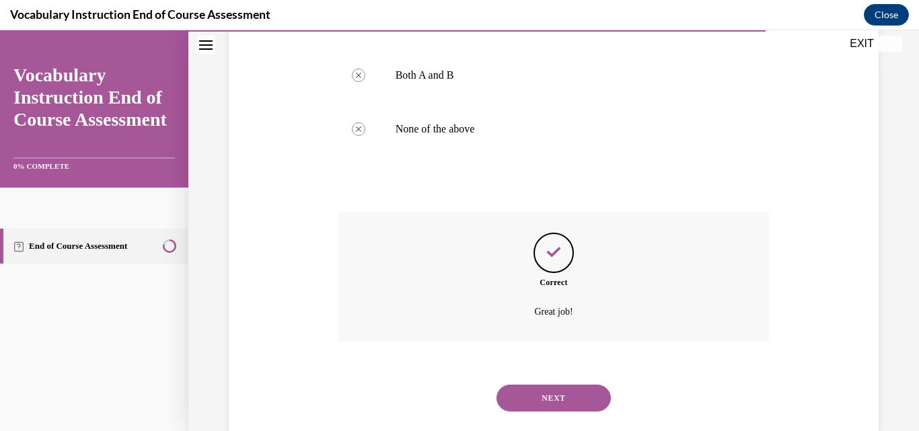
scroll to position [364, 0]
click at [561, 407] on button "NEXT" at bounding box center [553, 397] width 114 height 27
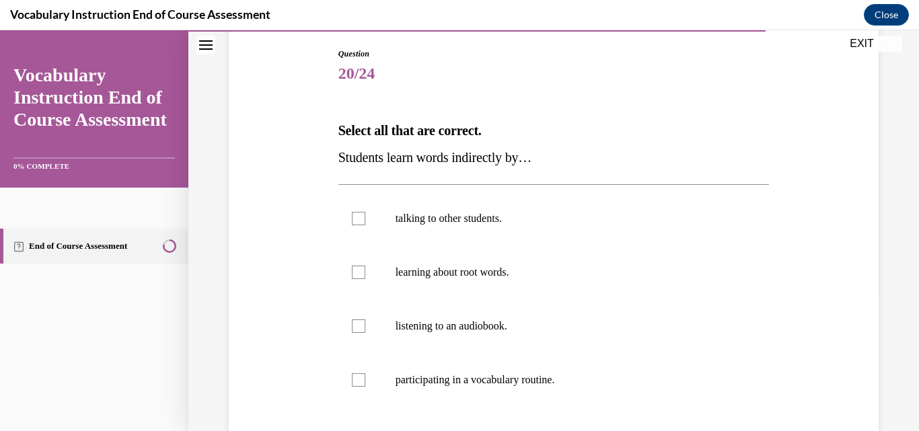
scroll to position [141, 0]
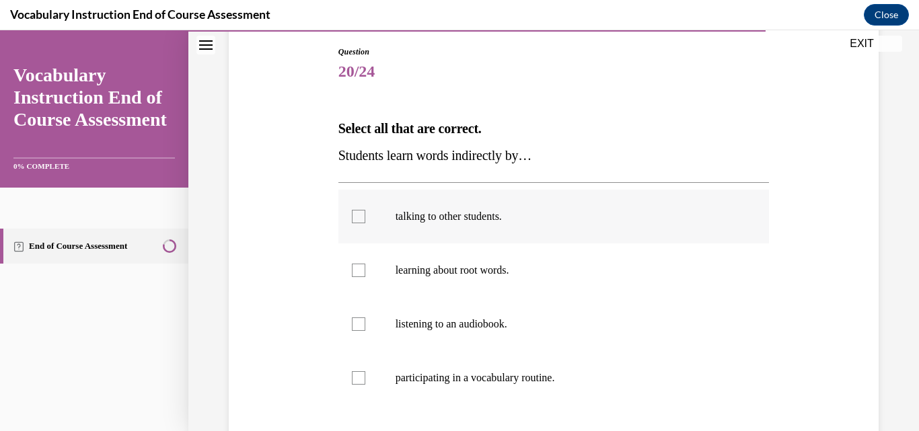
click at [492, 225] on label "talking to other students." at bounding box center [553, 217] width 431 height 54
click at [365, 223] on input "talking to other students." at bounding box center [358, 216] width 13 height 13
checkbox input "true"
click at [473, 317] on label "listening to an audiobook." at bounding box center [553, 324] width 431 height 54
click at [365, 317] on input "listening to an audiobook." at bounding box center [358, 323] width 13 height 13
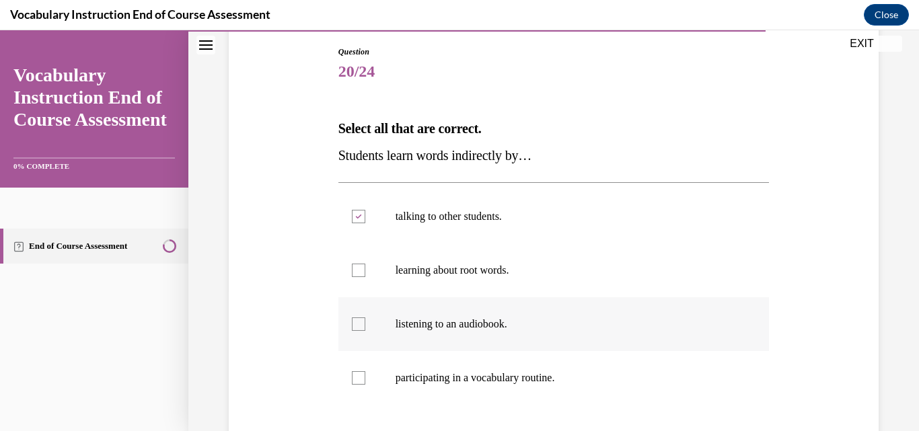
checkbox input "true"
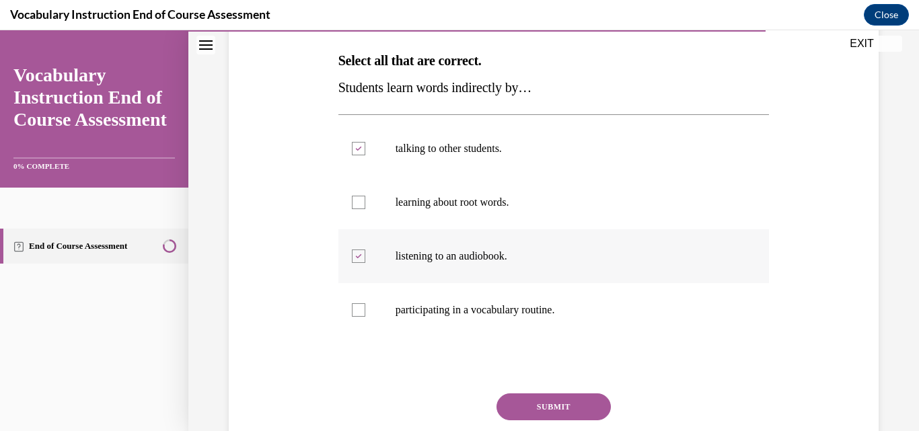
scroll to position [210, 0]
click at [535, 399] on button "SUBMIT" at bounding box center [553, 406] width 114 height 27
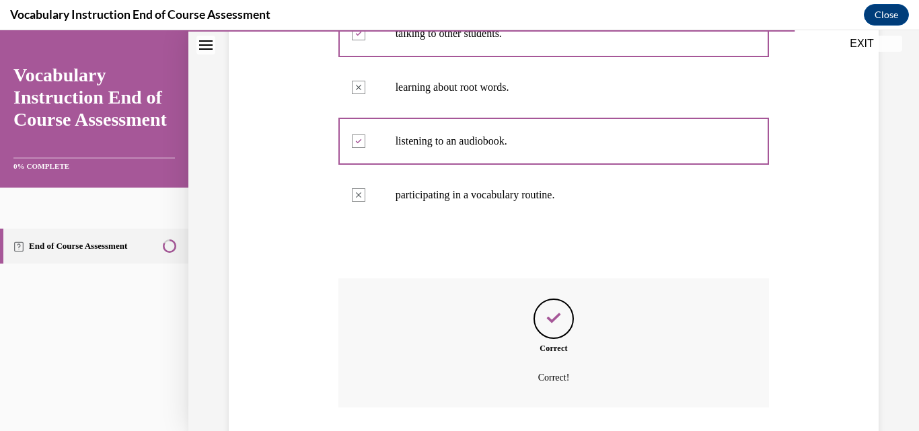
scroll to position [416, 0]
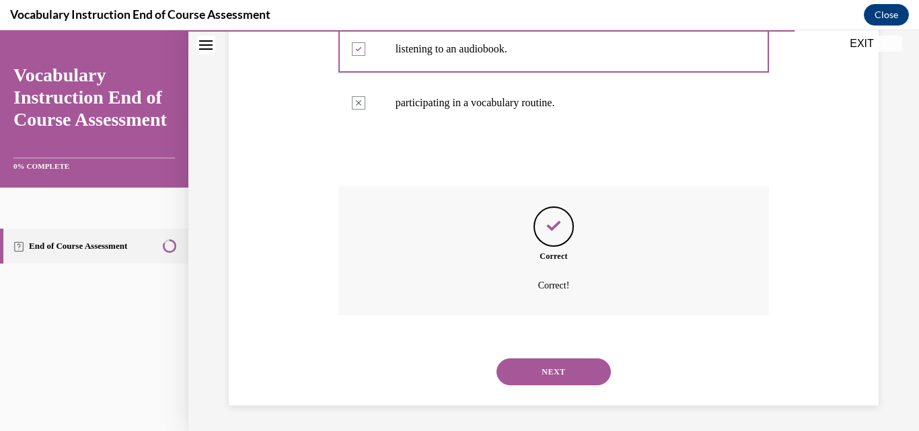
click at [550, 365] on button "NEXT" at bounding box center [553, 371] width 114 height 27
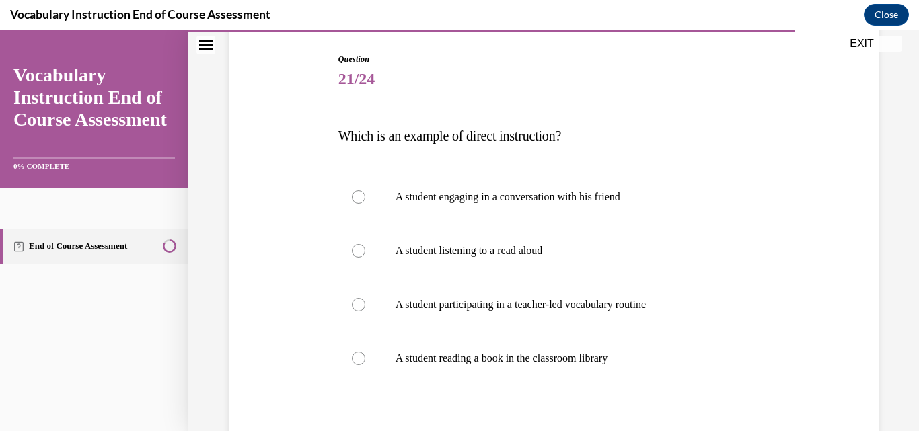
scroll to position [134, 0]
click at [555, 308] on p "A student participating in a teacher-led vocabulary routine" at bounding box center [565, 303] width 340 height 13
click at [365, 308] on input "A student participating in a teacher-led vocabulary routine" at bounding box center [358, 303] width 13 height 13
radio input "true"
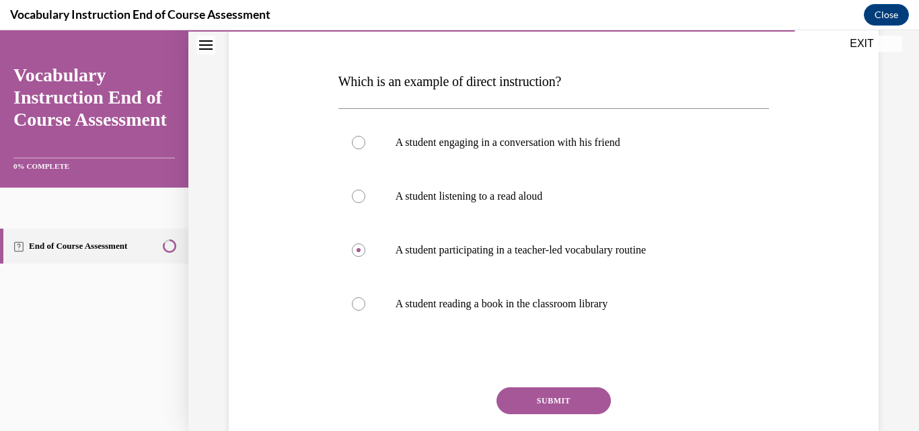
scroll to position [190, 0]
click at [535, 401] on button "SUBMIT" at bounding box center [553, 399] width 114 height 27
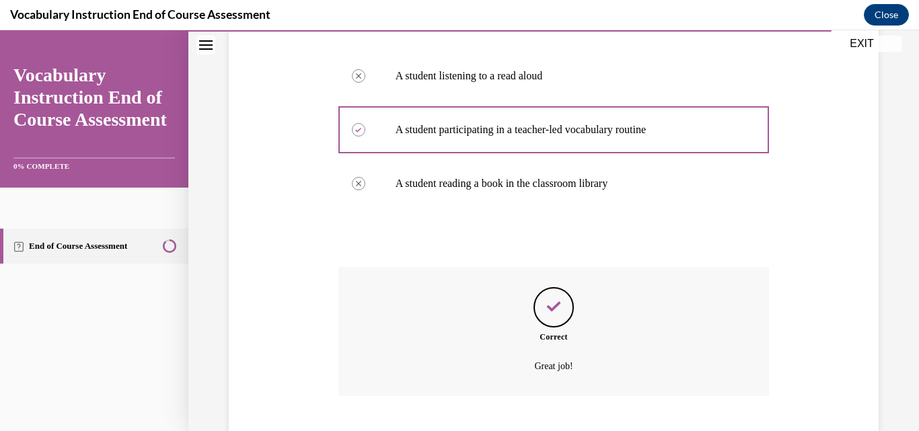
scroll to position [391, 0]
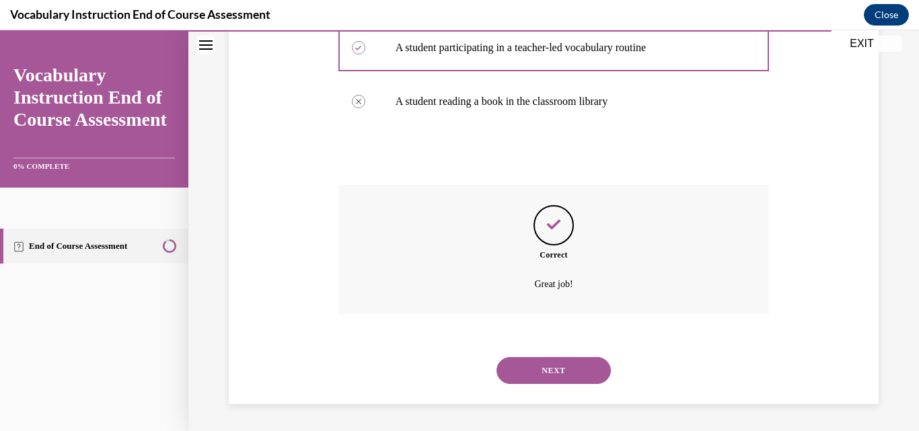
click at [547, 374] on button "NEXT" at bounding box center [553, 370] width 114 height 27
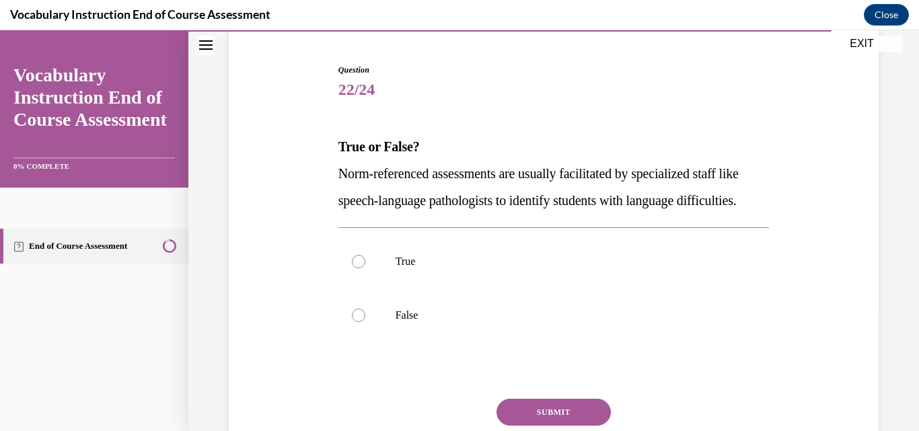
scroll to position [125, 0]
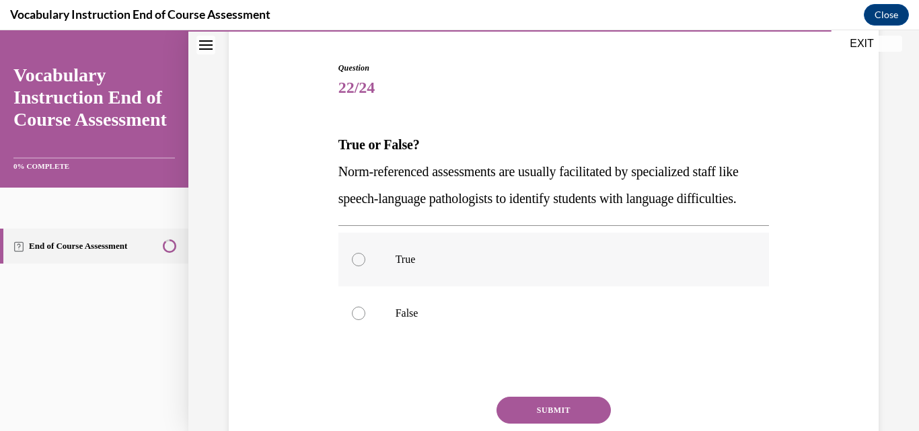
click at [547, 286] on label "True" at bounding box center [553, 260] width 431 height 54
click at [365, 266] on input "True" at bounding box center [358, 259] width 13 height 13
radio input "true"
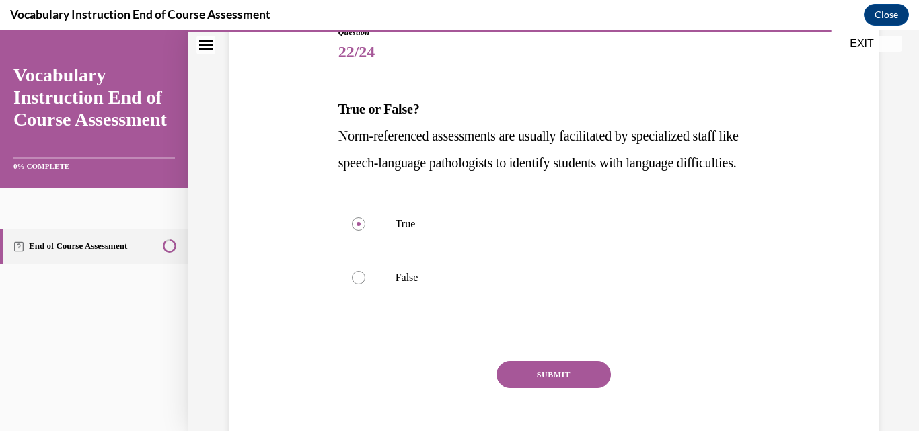
scroll to position [161, 0]
click at [545, 387] on button "SUBMIT" at bounding box center [553, 373] width 114 height 27
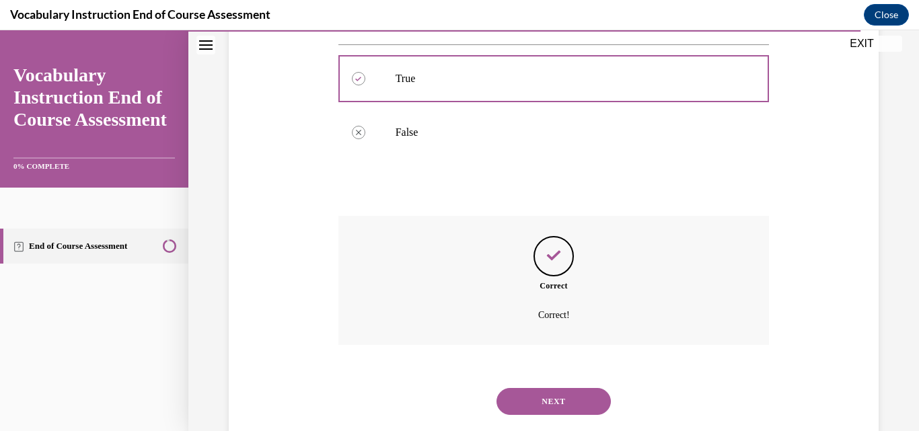
scroll to position [309, 0]
click at [547, 412] on button "NEXT" at bounding box center [553, 398] width 114 height 27
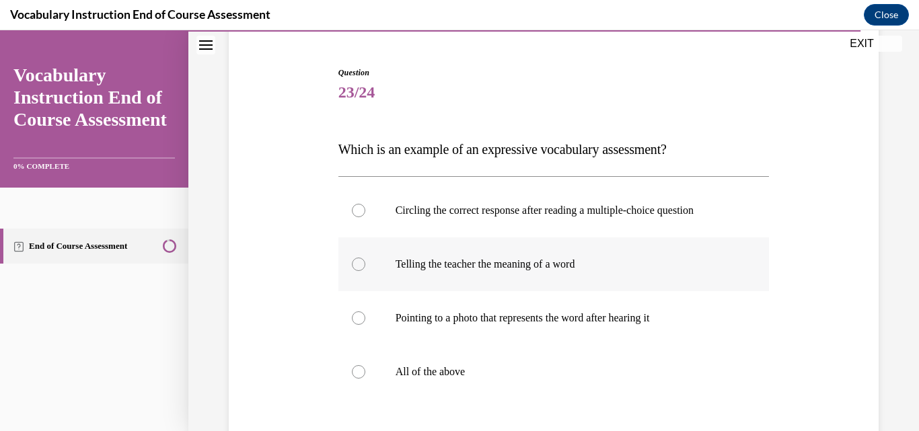
scroll to position [124, 0]
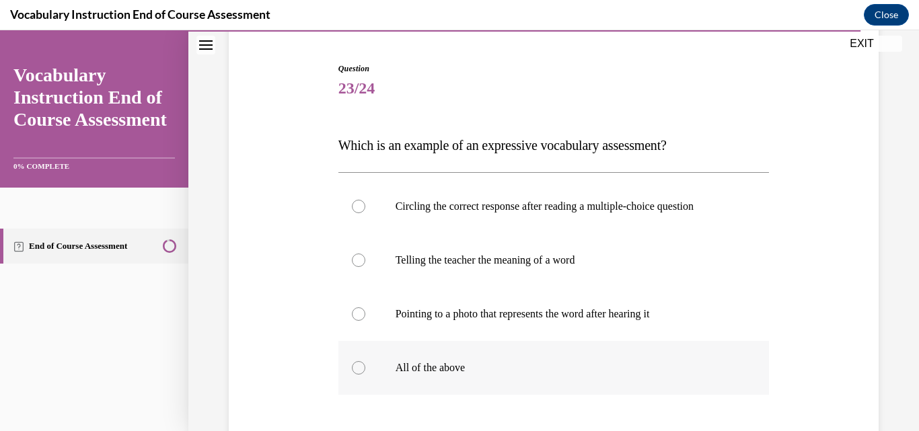
click at [504, 362] on p "All of the above" at bounding box center [565, 367] width 340 height 13
click at [365, 362] on input "All of the above" at bounding box center [358, 367] width 13 height 13
radio input "true"
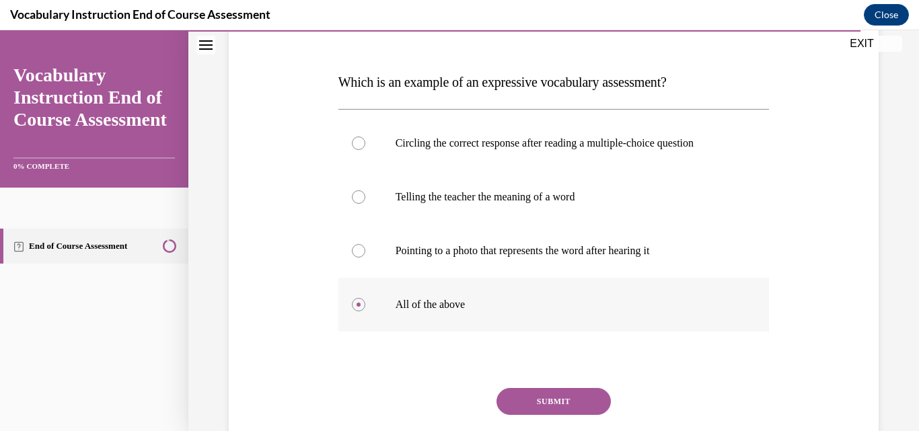
scroll to position [190, 0]
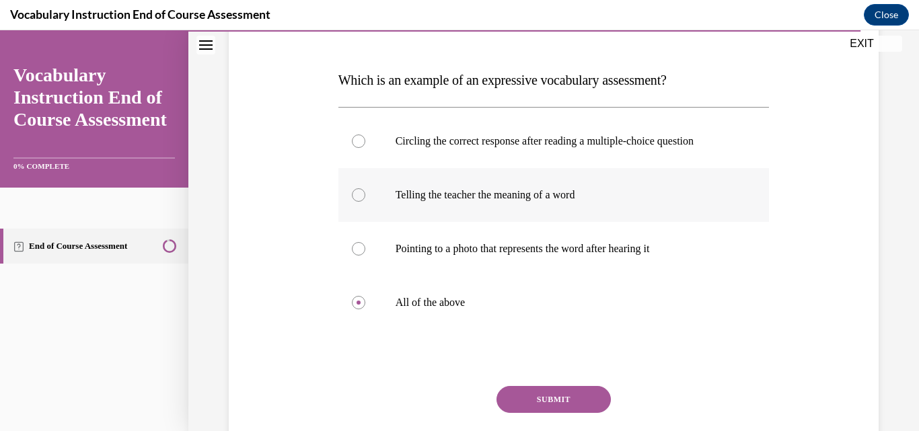
click at [514, 221] on label "Telling the teacher the meaning of a word" at bounding box center [553, 195] width 431 height 54
click at [365, 202] on input "Telling the teacher the meaning of a word" at bounding box center [358, 194] width 13 height 13
radio input "true"
click at [555, 391] on button "SUBMIT" at bounding box center [553, 399] width 114 height 27
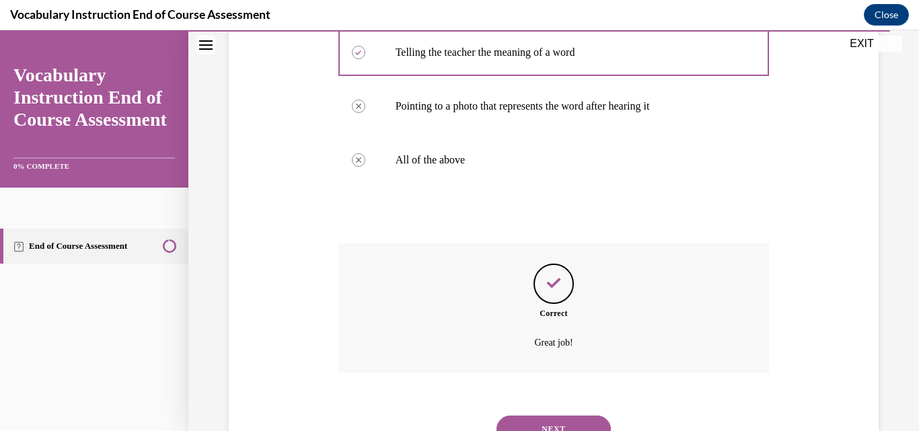
scroll to position [347, 0]
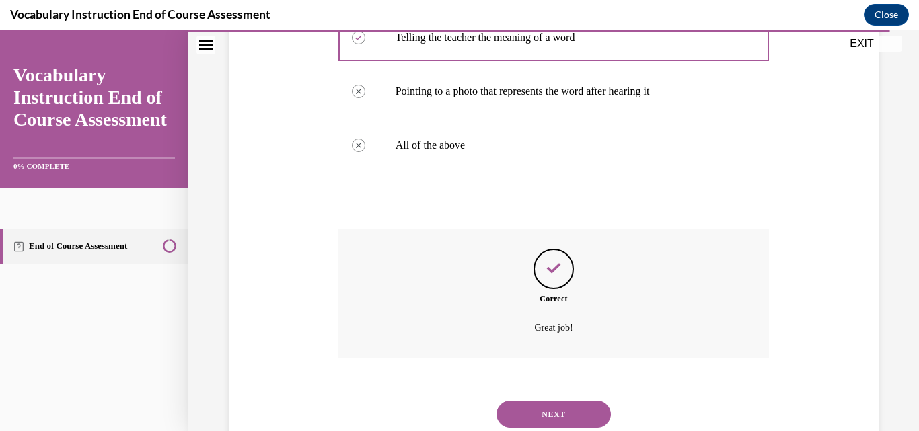
click at [574, 416] on button "NEXT" at bounding box center [553, 414] width 114 height 27
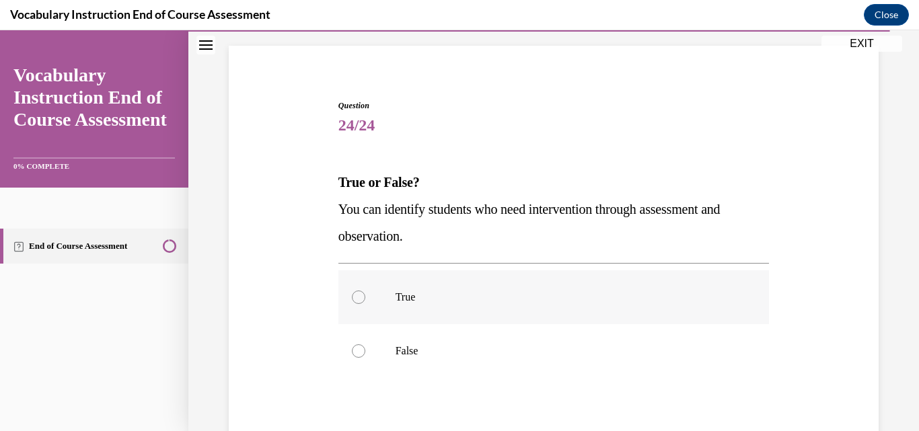
scroll to position [88, 0]
click at [543, 310] on label "True" at bounding box center [553, 297] width 431 height 54
click at [365, 303] on input "True" at bounding box center [358, 296] width 13 height 13
radio input "true"
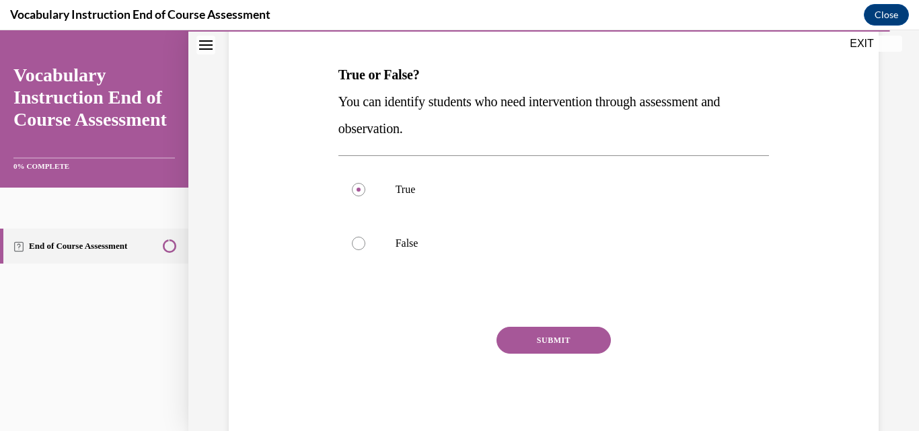
click at [545, 344] on button "SUBMIT" at bounding box center [553, 340] width 114 height 27
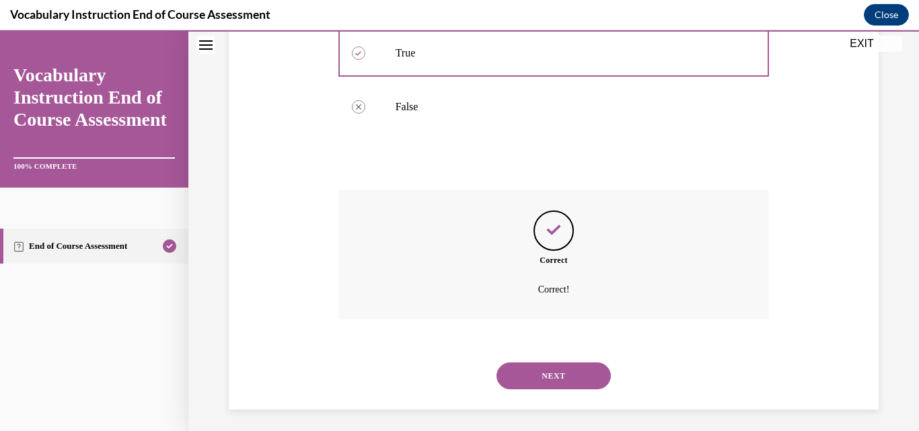
scroll to position [337, 0]
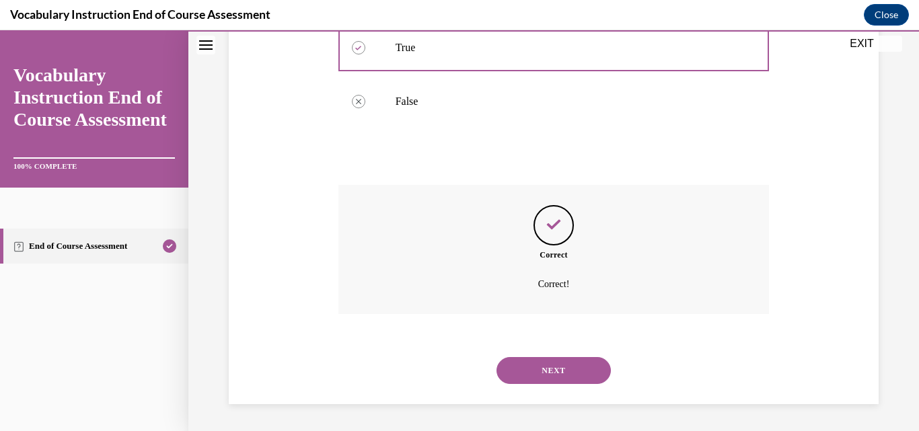
click at [549, 370] on button "NEXT" at bounding box center [553, 370] width 114 height 27
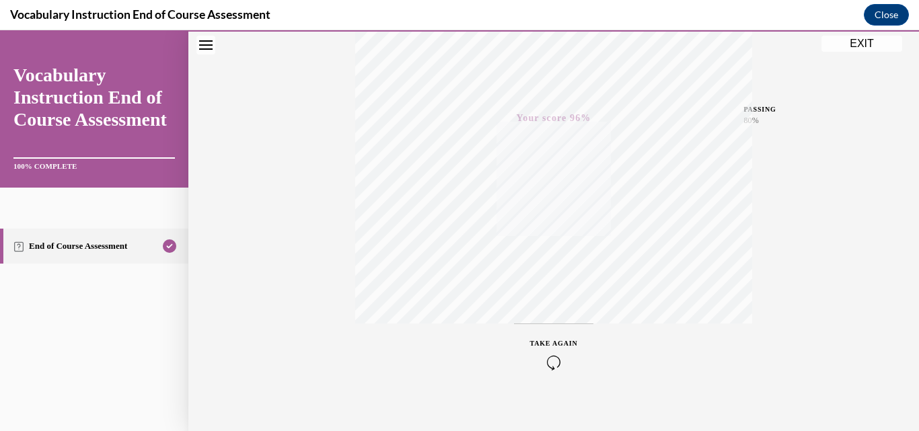
scroll to position [288, 0]
click at [864, 44] on button "EXIT" at bounding box center [861, 44] width 81 height 16
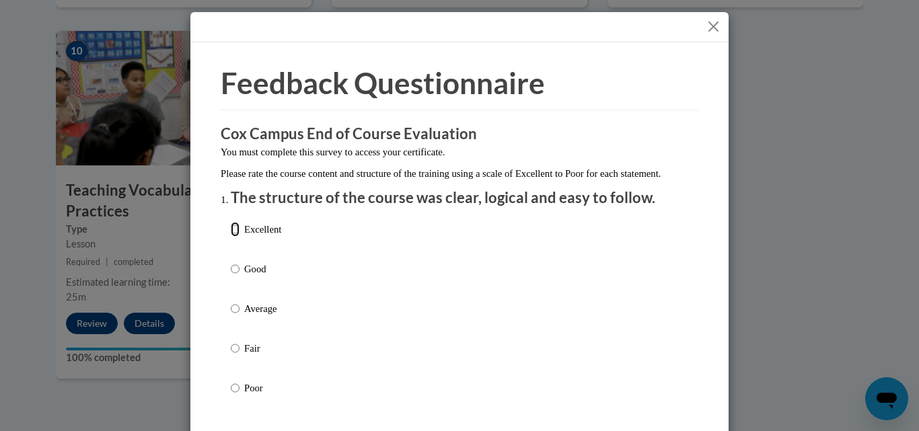
click at [233, 237] on input "Excellent" at bounding box center [235, 229] width 9 height 15
radio input "true"
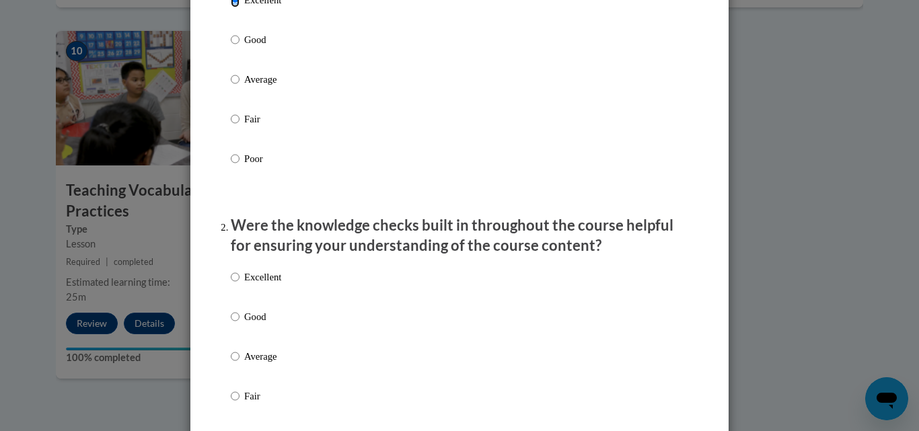
scroll to position [230, 0]
click at [237, 297] on label "Excellent" at bounding box center [256, 287] width 50 height 36
click at [237, 284] on input "Excellent" at bounding box center [235, 276] width 9 height 15
radio input "true"
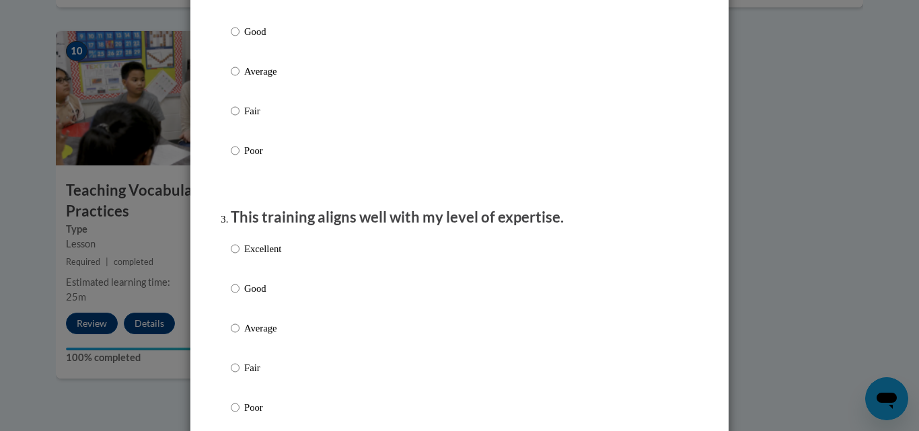
scroll to position [516, 0]
click at [244, 254] on p "Excellent" at bounding box center [262, 246] width 37 height 15
click at [239, 254] on input "Excellent" at bounding box center [235, 246] width 9 height 15
radio input "true"
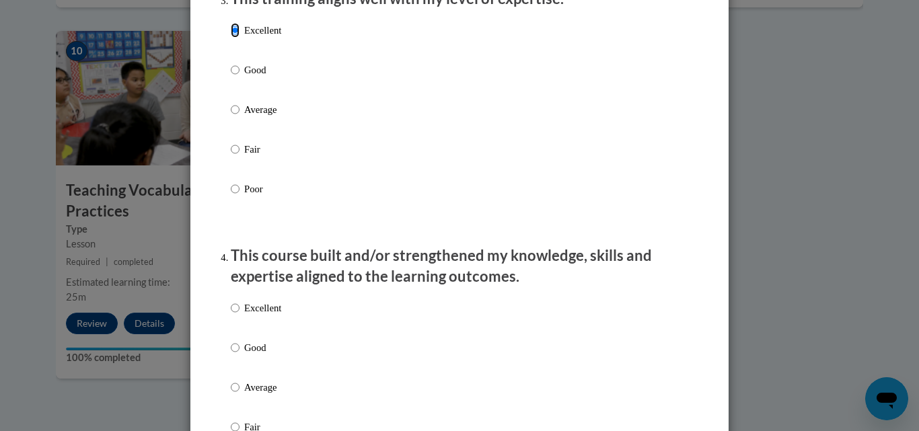
scroll to position [759, 0]
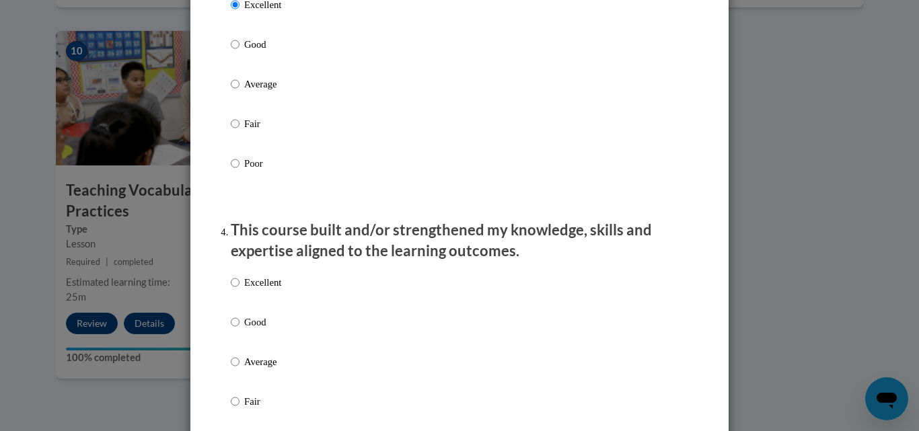
click at [244, 290] on p "Excellent" at bounding box center [262, 282] width 37 height 15
click at [239, 290] on input "Excellent" at bounding box center [235, 282] width 9 height 15
radio input "true"
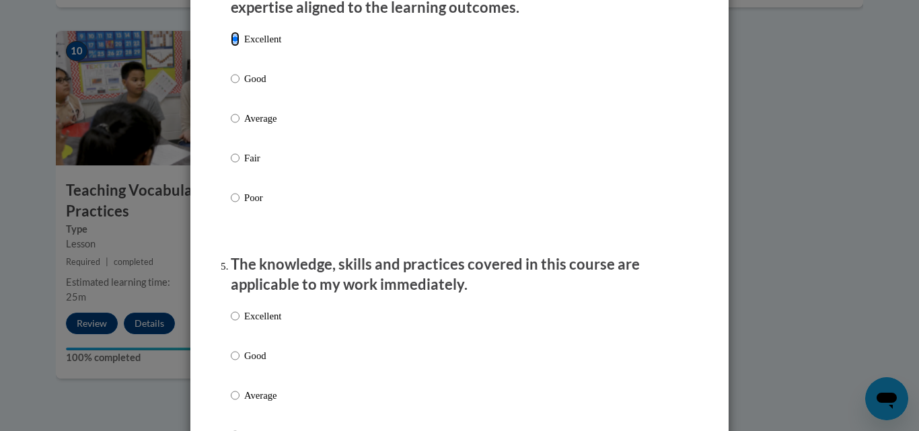
scroll to position [1003, 0]
click at [244, 323] on p "Excellent" at bounding box center [262, 315] width 37 height 15
click at [239, 323] on input "Excellent" at bounding box center [235, 315] width 9 height 15
radio input "true"
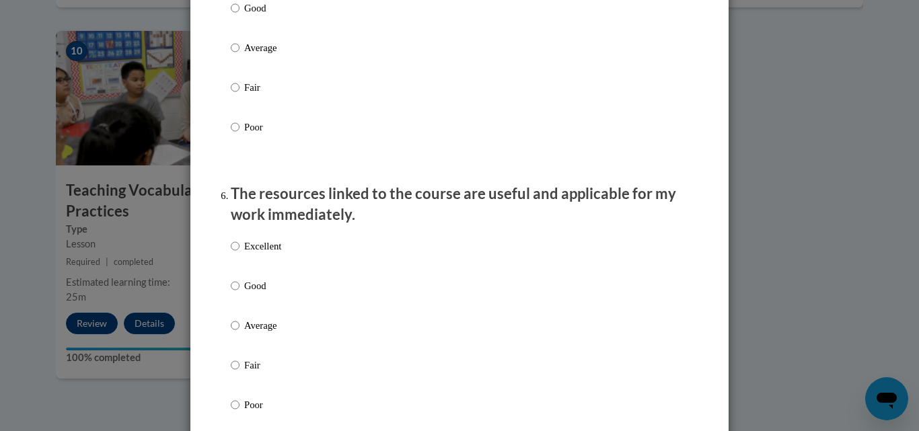
scroll to position [1350, 0]
click at [255, 253] on p "Excellent" at bounding box center [262, 245] width 37 height 15
click at [239, 253] on input "Excellent" at bounding box center [235, 245] width 9 height 15
radio input "true"
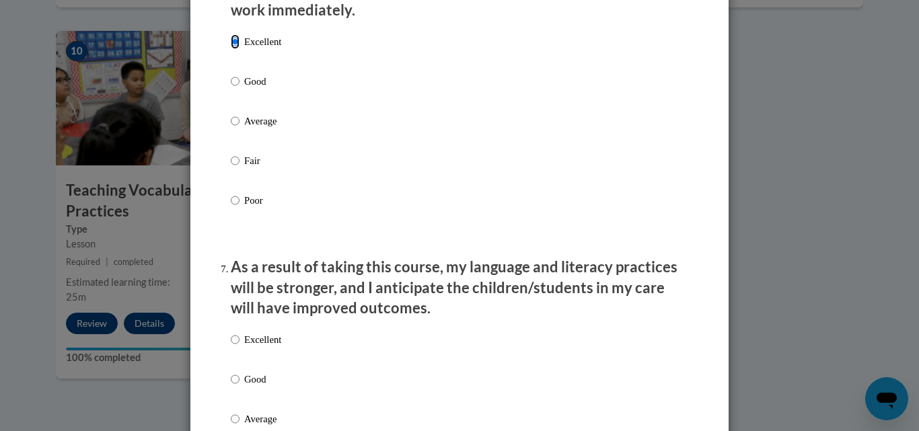
scroll to position [1664, 0]
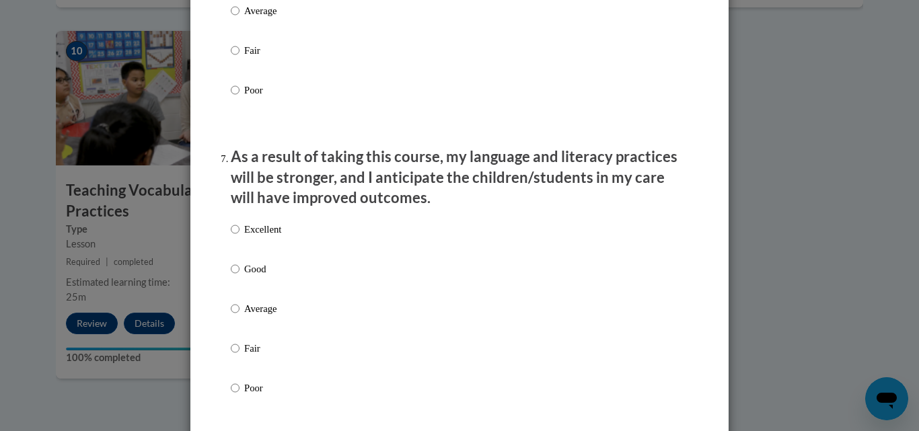
click at [249, 237] on p "Excellent" at bounding box center [262, 229] width 37 height 15
click at [239, 237] on input "Excellent" at bounding box center [235, 229] width 9 height 15
radio input "true"
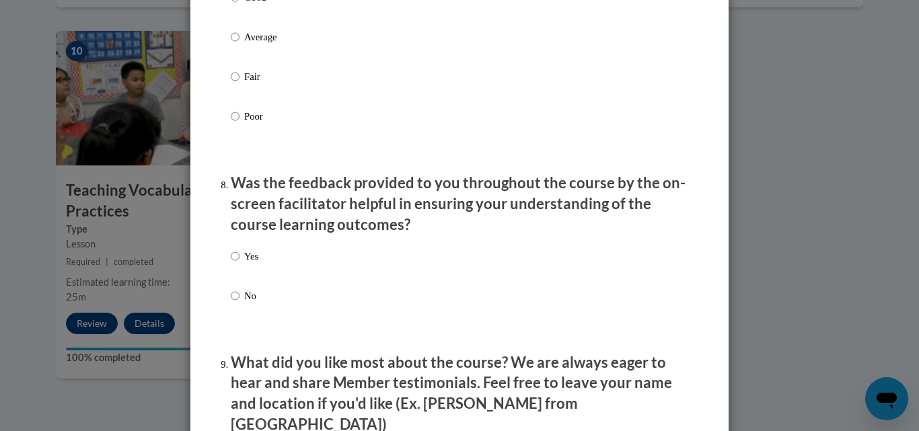
scroll to position [1939, 0]
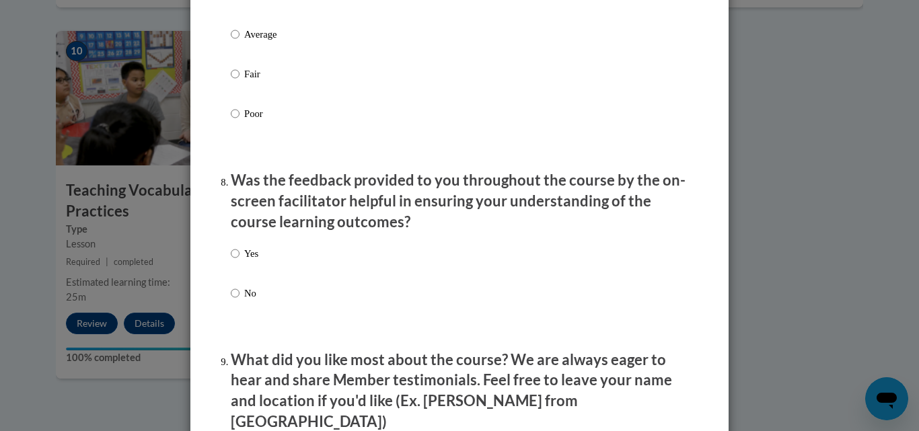
click at [236, 264] on label "Yes" at bounding box center [245, 264] width 28 height 36
click at [236, 261] on input "Yes" at bounding box center [235, 253] width 9 height 15
radio input "true"
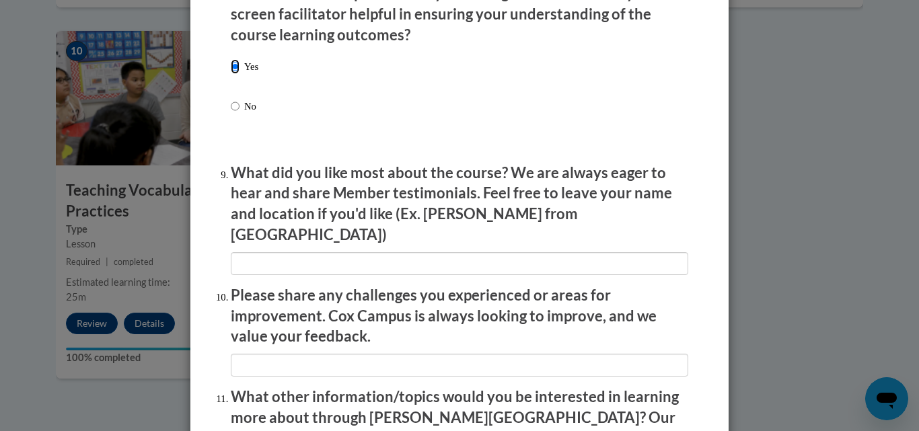
scroll to position [2127, 0]
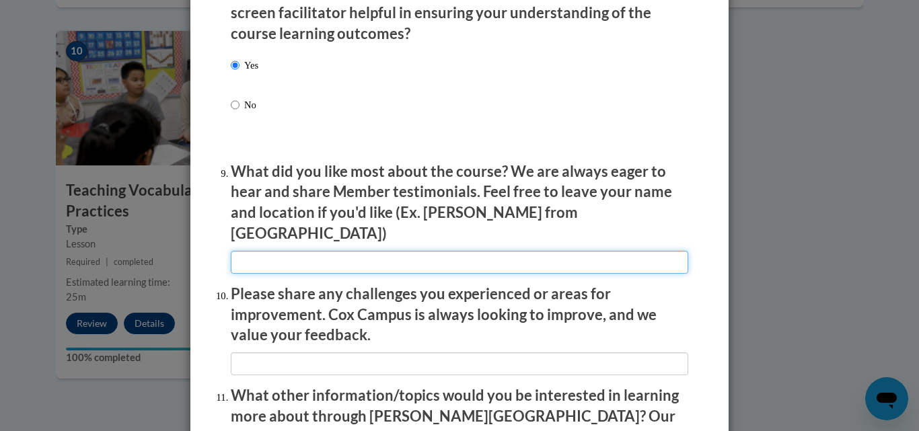
click at [250, 252] on input "textbox" at bounding box center [459, 262] width 457 height 23
type input "all of it was great"
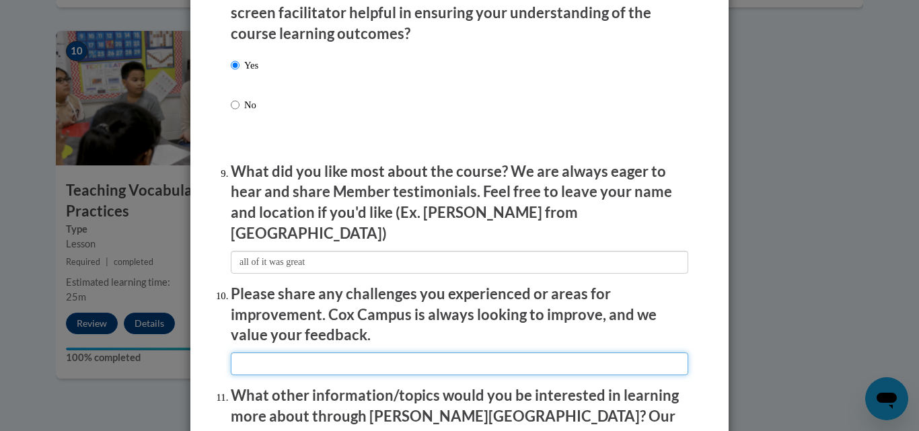
click at [302, 359] on input "textbox" at bounding box center [459, 363] width 457 height 23
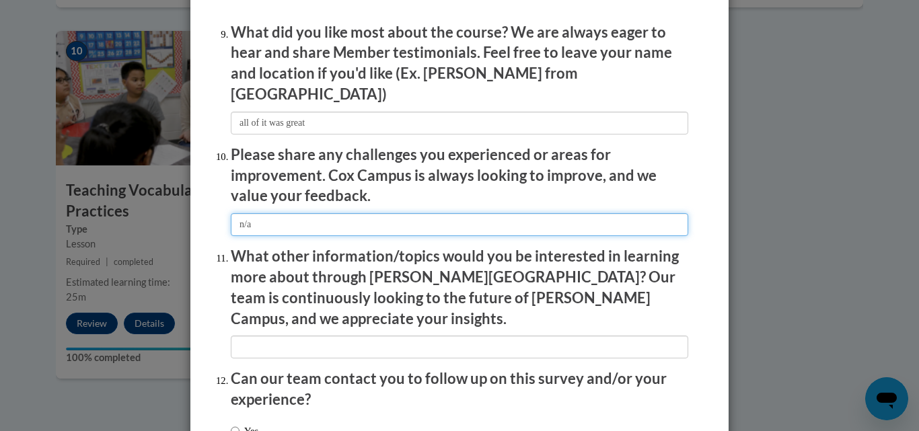
scroll to position [2276, 0]
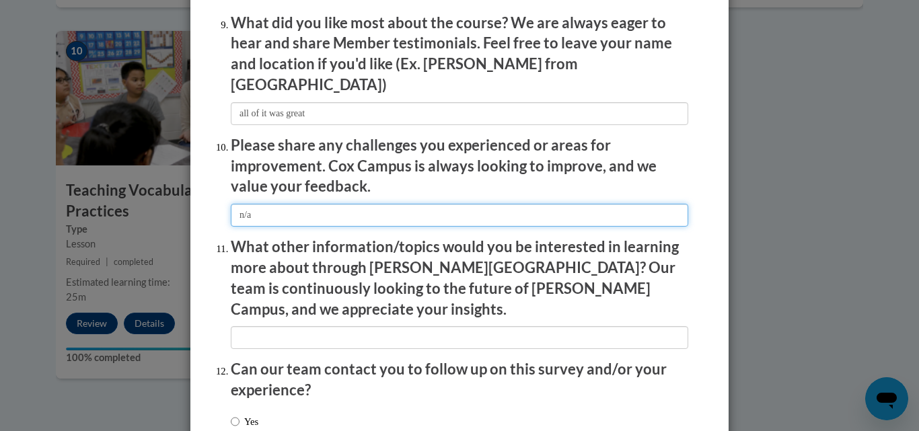
type input "n/a"
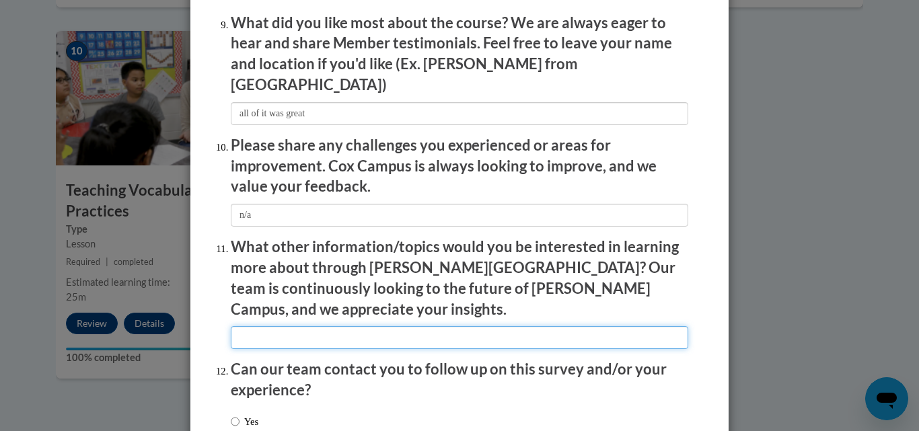
click at [301, 326] on input "textbox" at bounding box center [459, 337] width 457 height 23
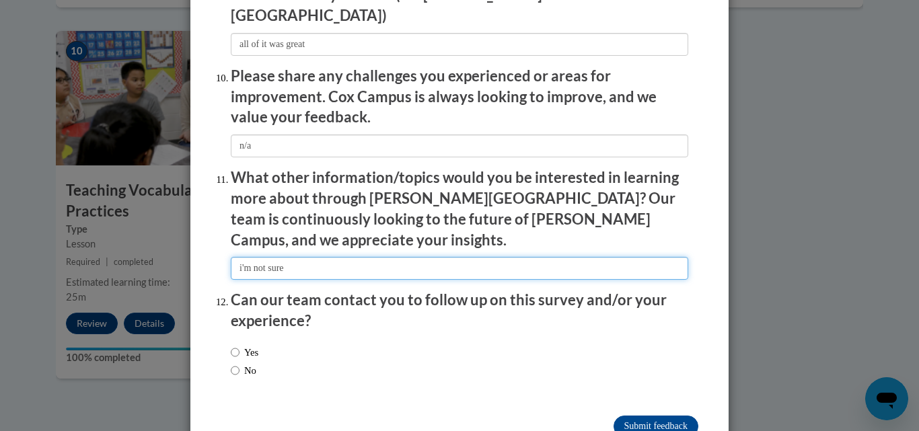
type input "i'm not sure"
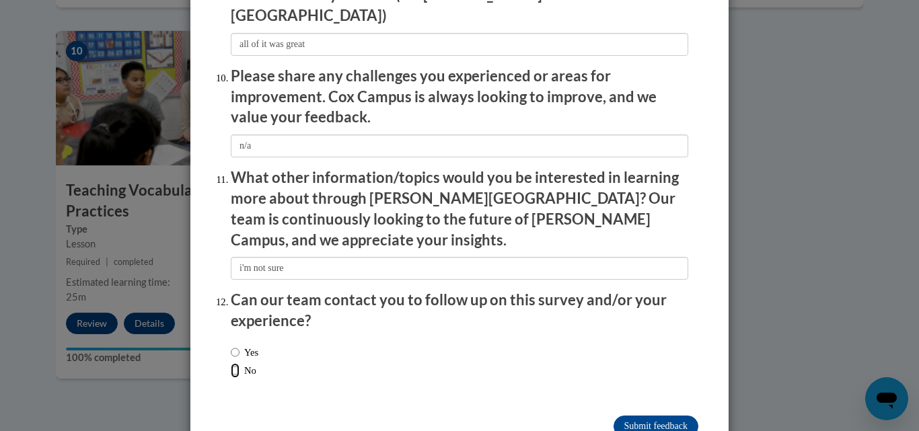
click at [231, 363] on input "No" at bounding box center [235, 370] width 9 height 15
radio input "true"
click at [631, 416] on input "Submit feedback" at bounding box center [655, 427] width 85 height 22
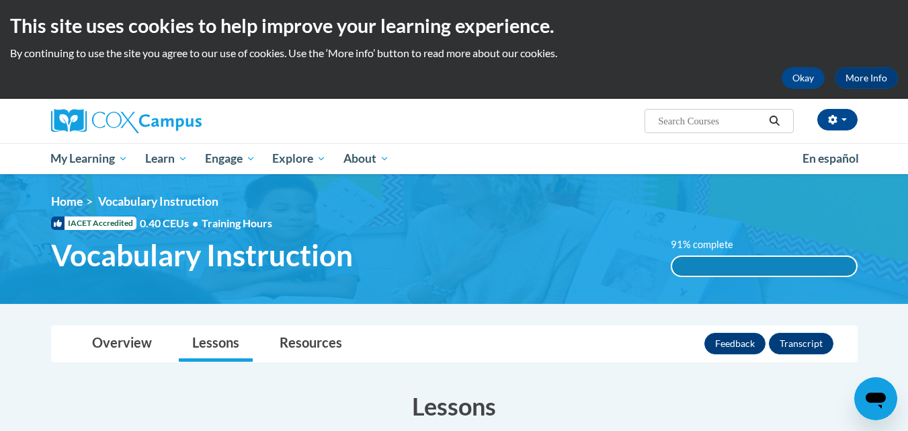
scroll to position [0, 0]
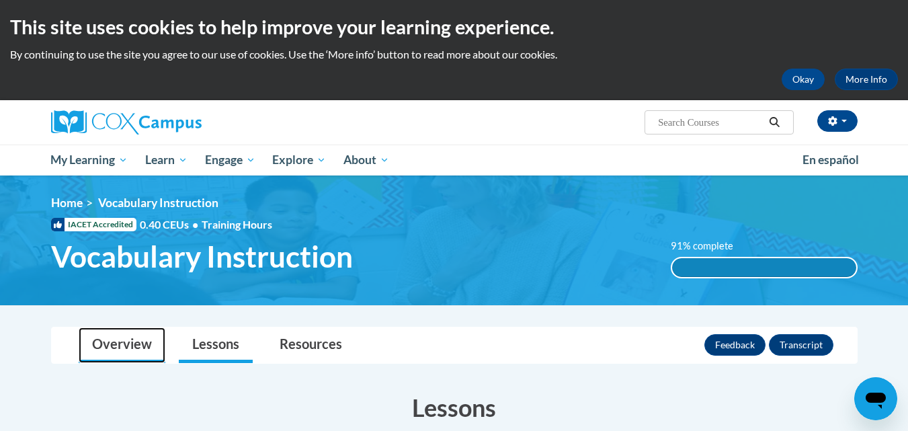
click at [135, 334] on link "Overview" at bounding box center [122, 345] width 87 height 36
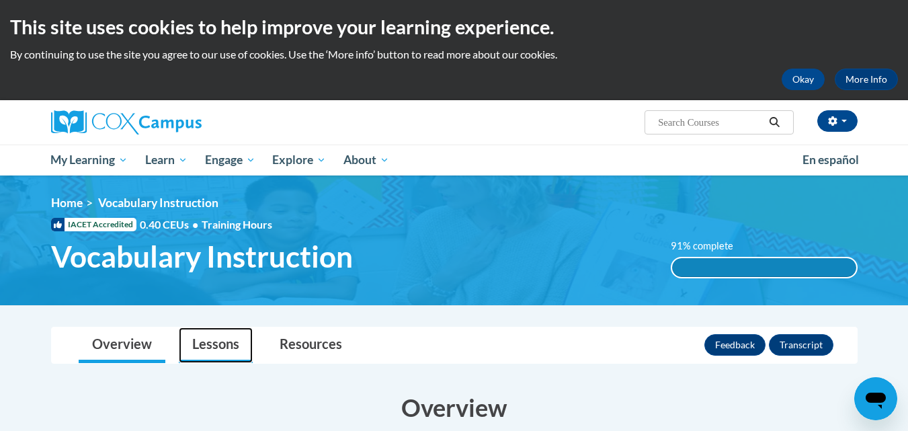
click at [211, 344] on link "Lessons" at bounding box center [216, 345] width 74 height 36
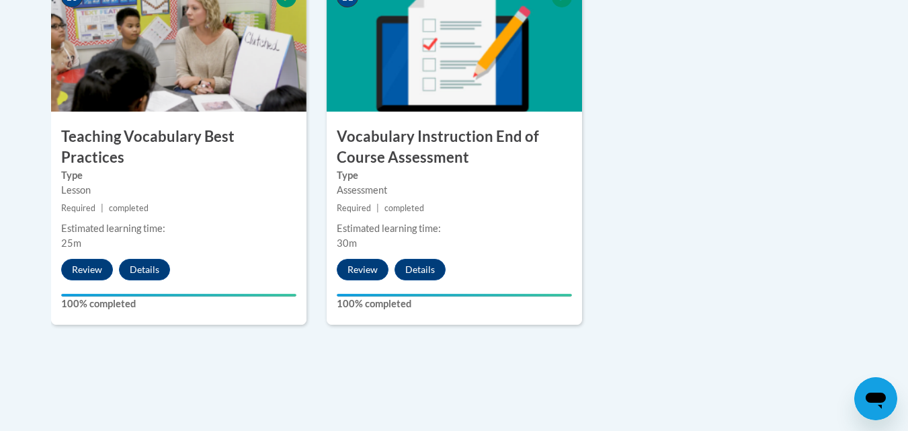
scroll to position [1608, 0]
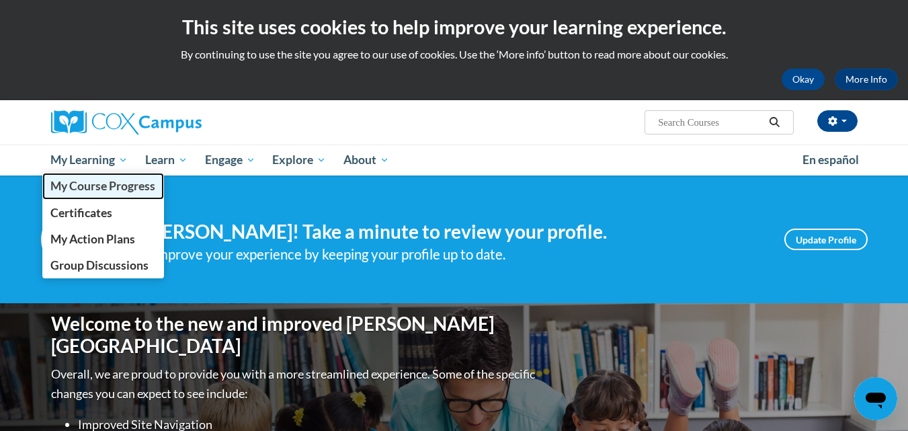
click at [120, 187] on span "My Course Progress" at bounding box center [102, 186] width 105 height 14
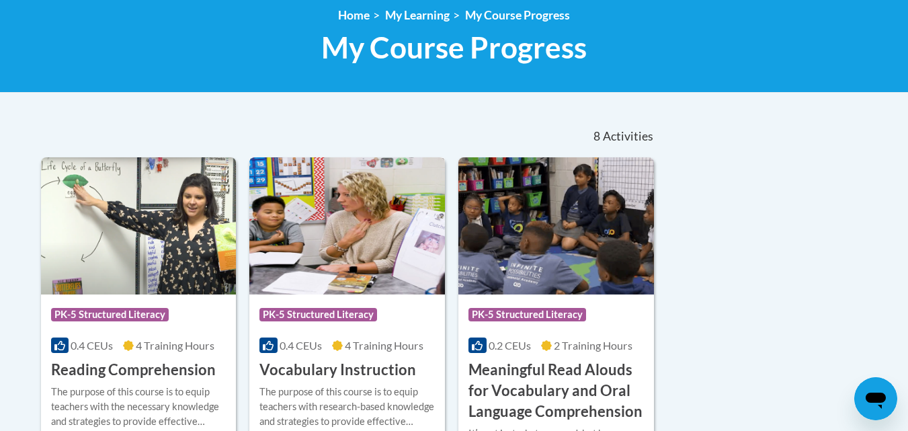
click at [330, 360] on h3 "Vocabulary Instruction" at bounding box center [338, 370] width 157 height 21
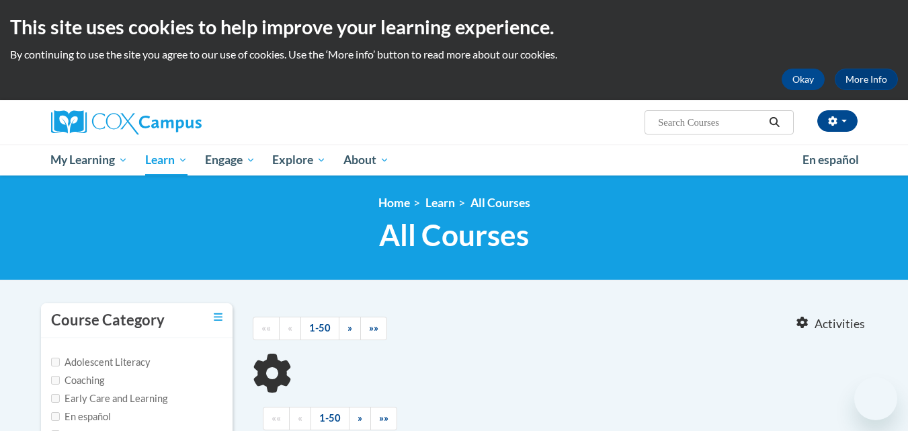
type input "structured literacy"
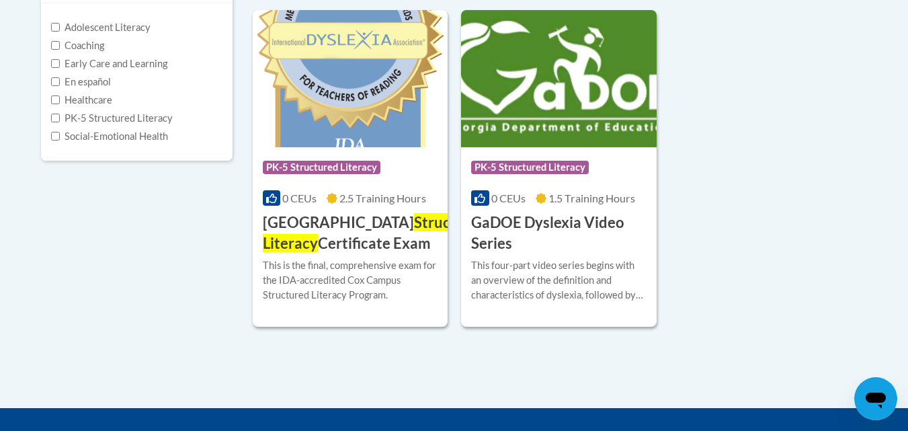
scroll to position [336, 0]
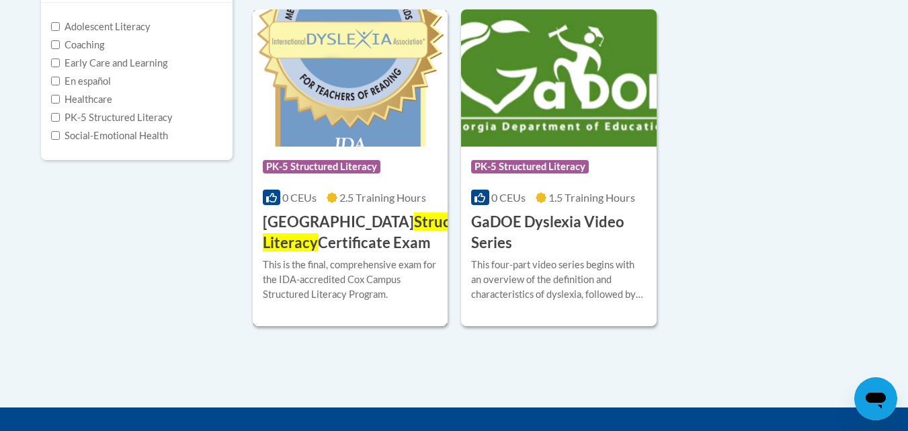
click at [336, 245] on h3 "Cox Campus Structured Literacy Certificate Exam" at bounding box center [375, 233] width 225 height 42
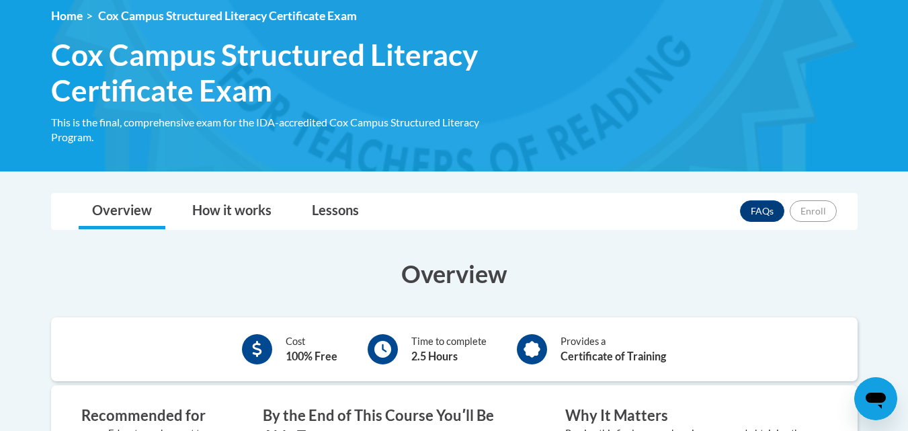
scroll to position [185, 0]
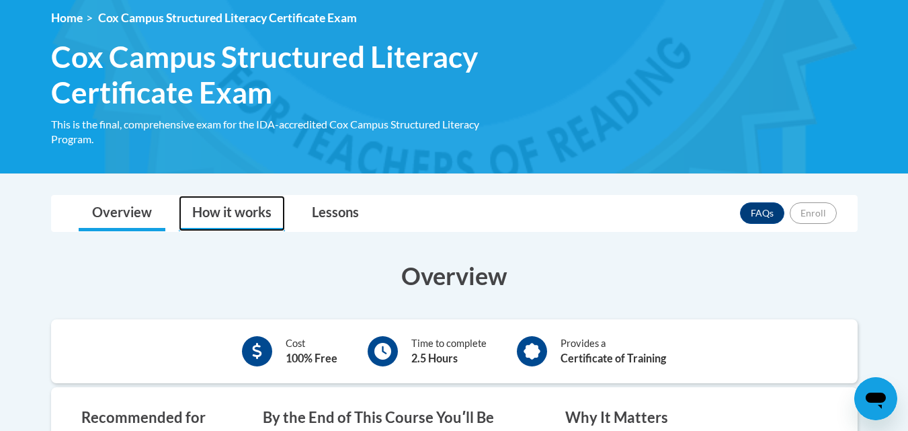
click at [226, 215] on link "How it works" at bounding box center [232, 214] width 106 height 36
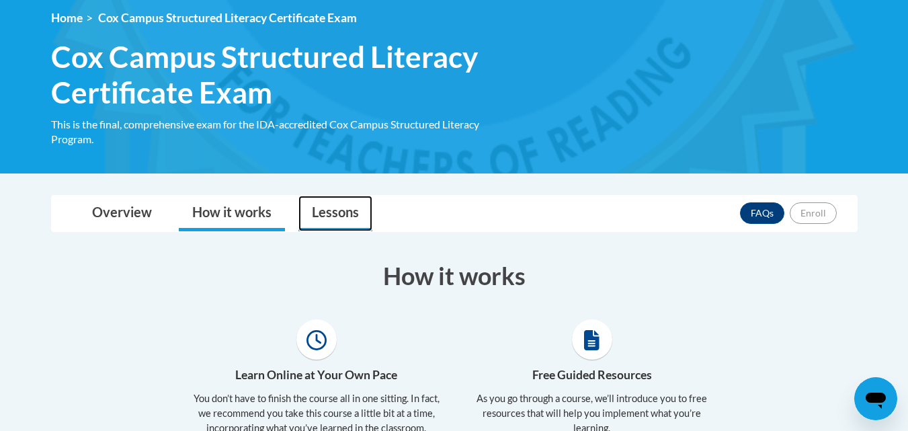
click at [324, 219] on link "Lessons" at bounding box center [336, 214] width 74 height 36
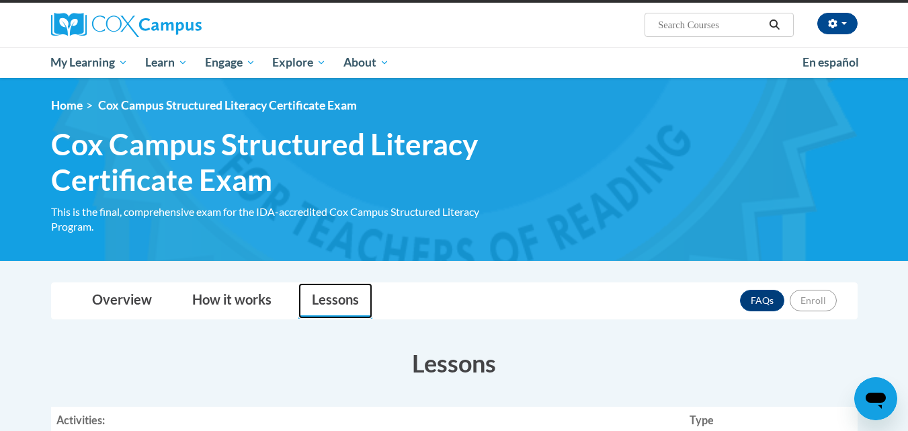
scroll to position [96, 0]
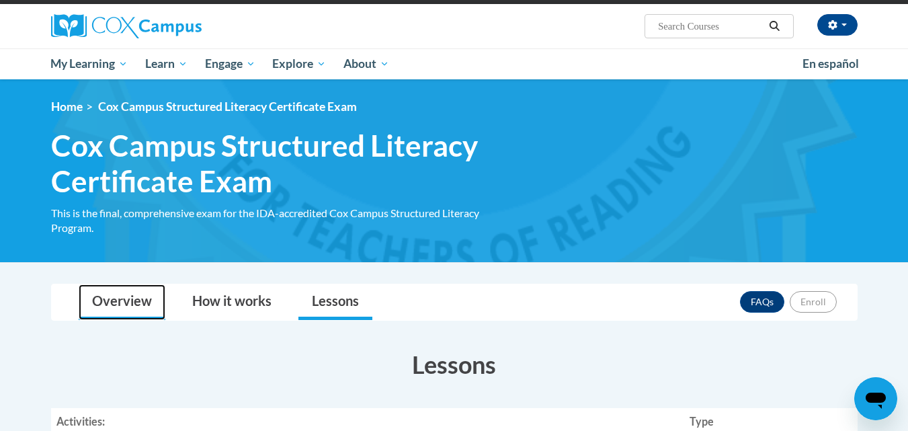
click at [99, 288] on link "Overview" at bounding box center [122, 302] width 87 height 36
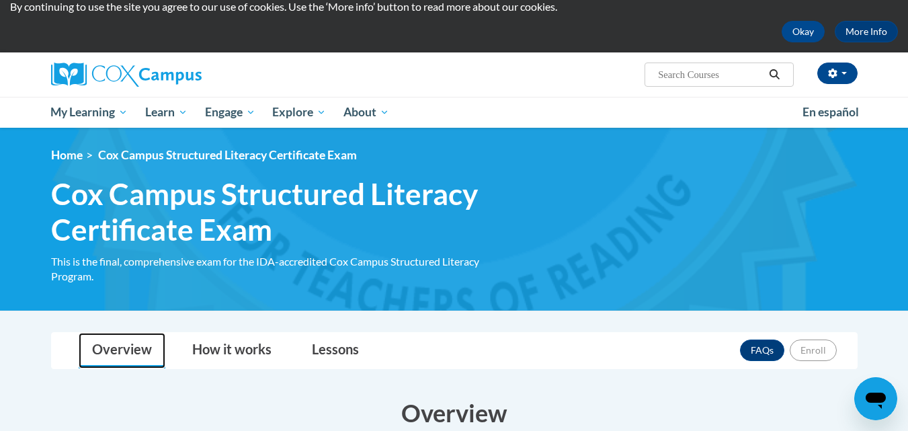
scroll to position [0, 0]
